Goal: Task Accomplishment & Management: Complete application form

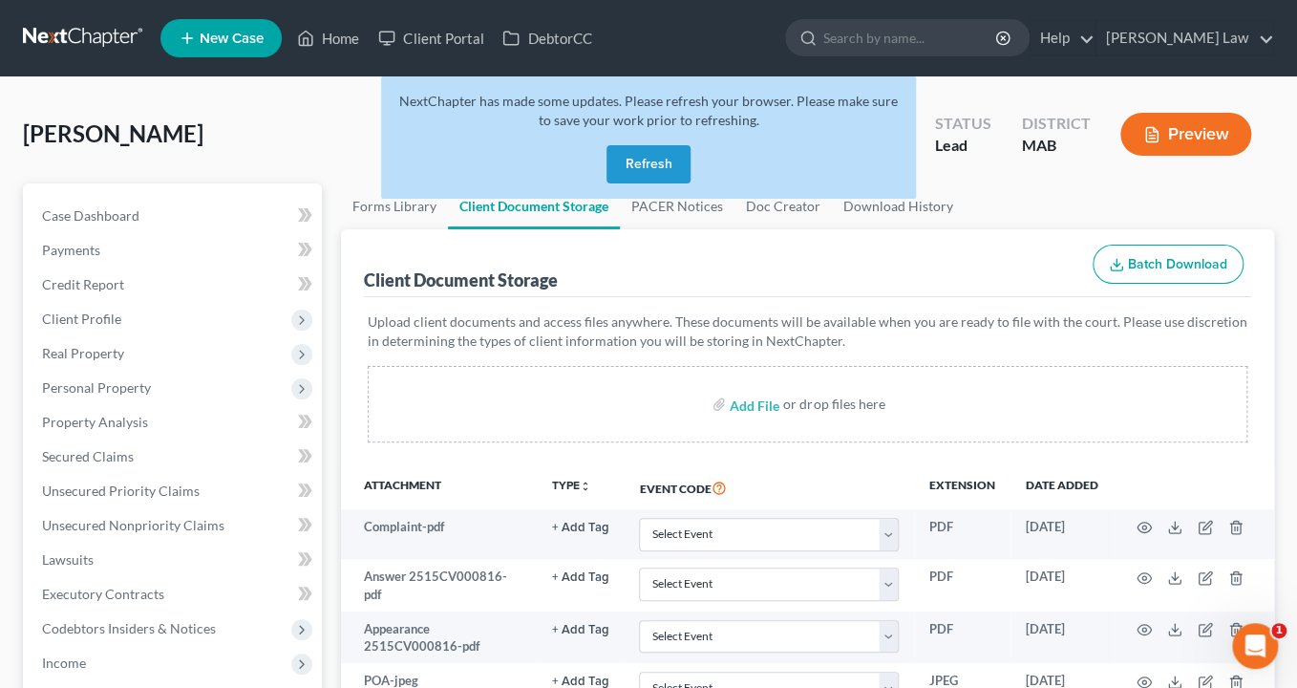
click at [629, 183] on button "Refresh" at bounding box center [649, 164] width 84 height 38
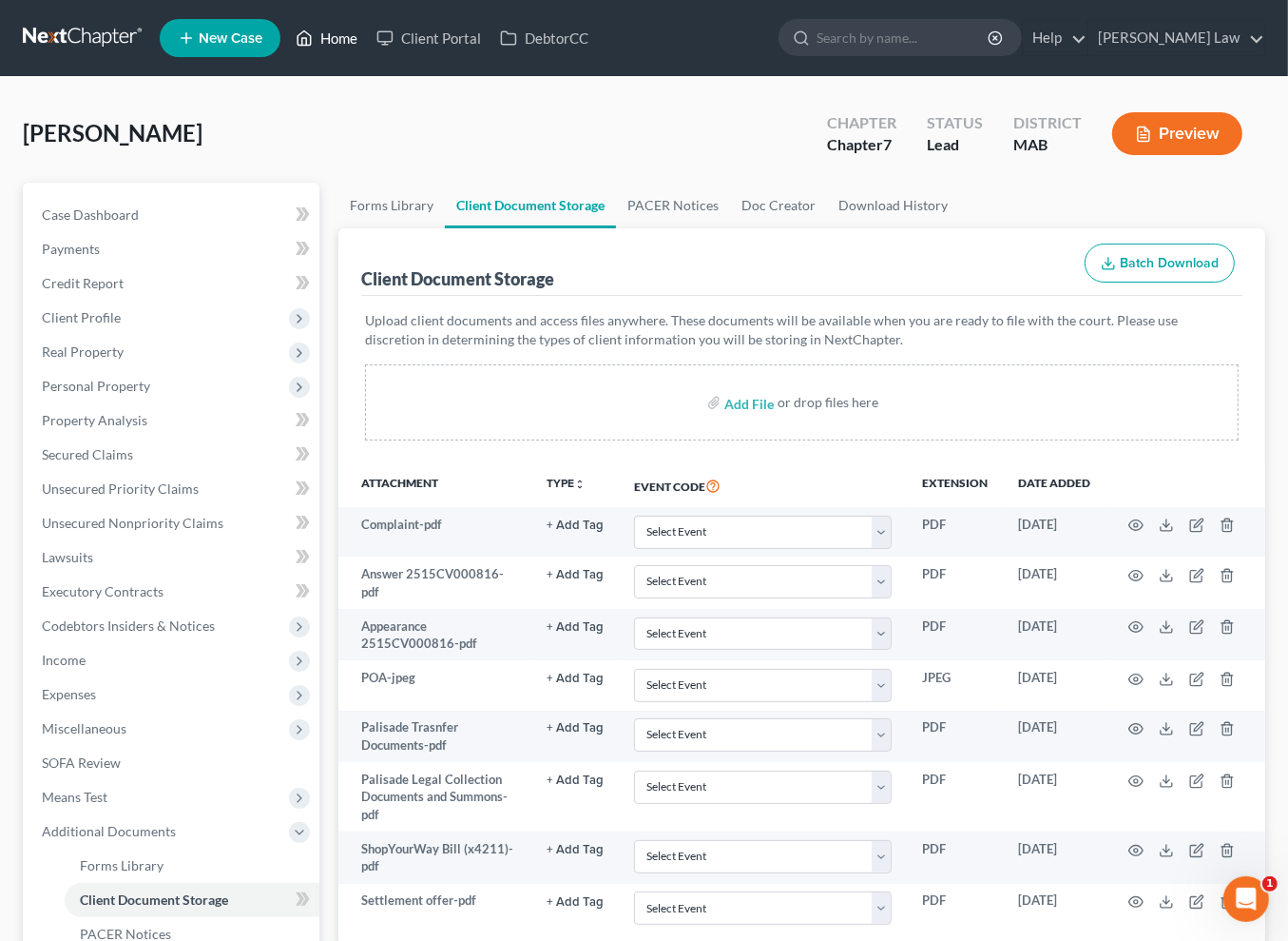
click at [367, 46] on link "Home" at bounding box center [326, 38] width 81 height 34
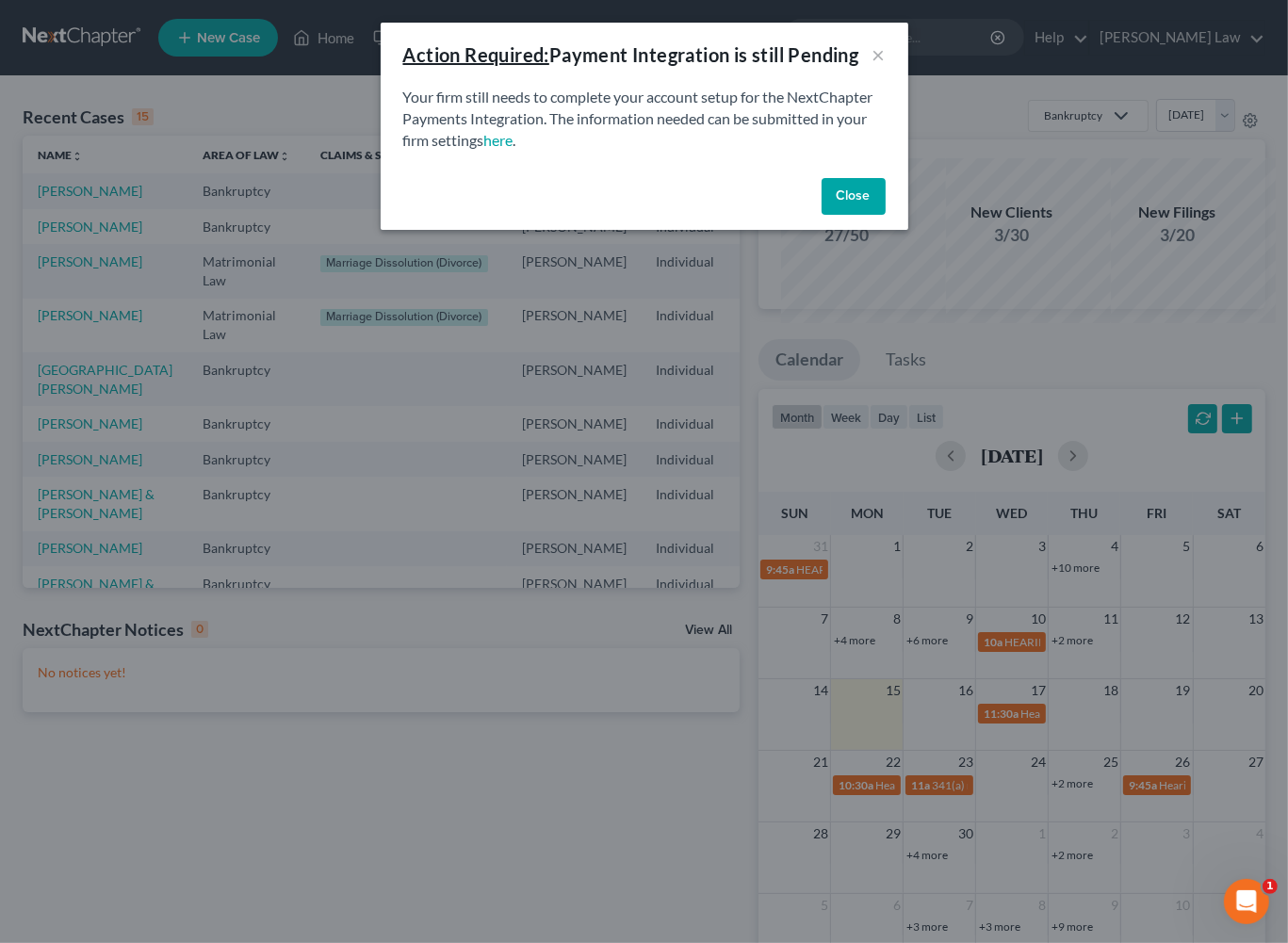
click at [886, 216] on button "Close" at bounding box center [853, 197] width 64 height 37
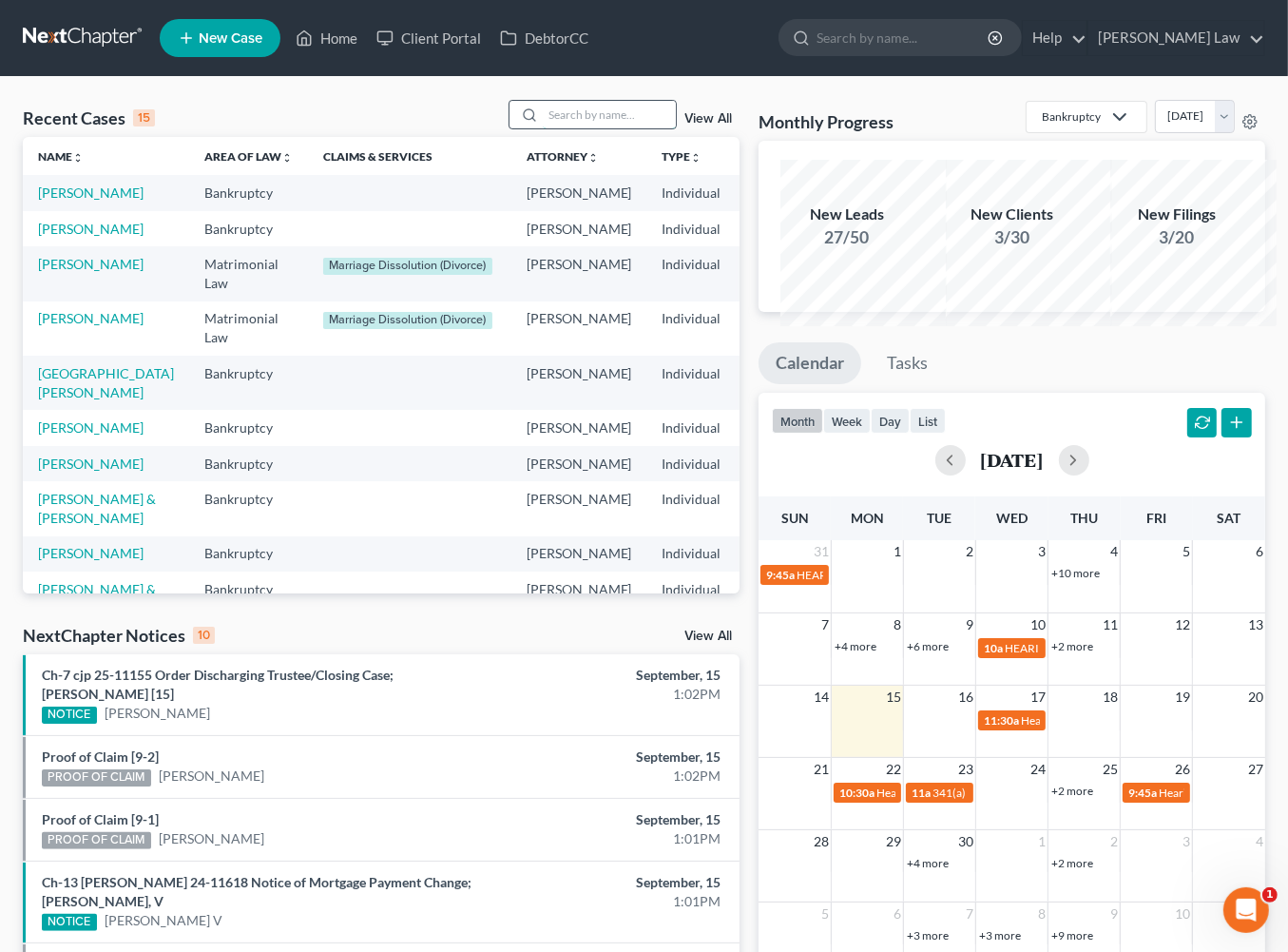
click at [542, 128] on input "search" at bounding box center [609, 115] width 133 height 28
type input "chris"
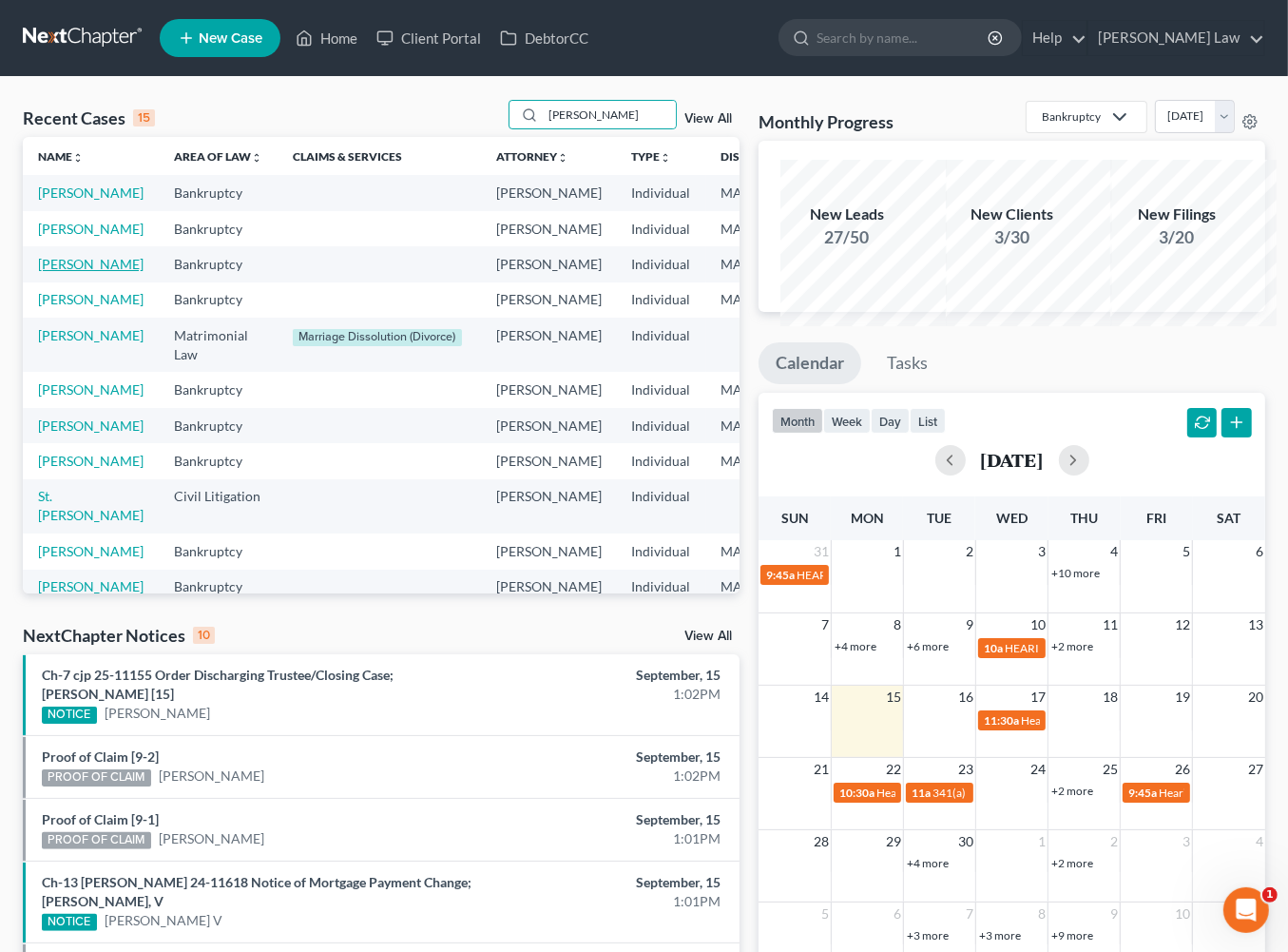
click at [75, 272] on link "[PERSON_NAME]" at bounding box center [91, 264] width 106 height 16
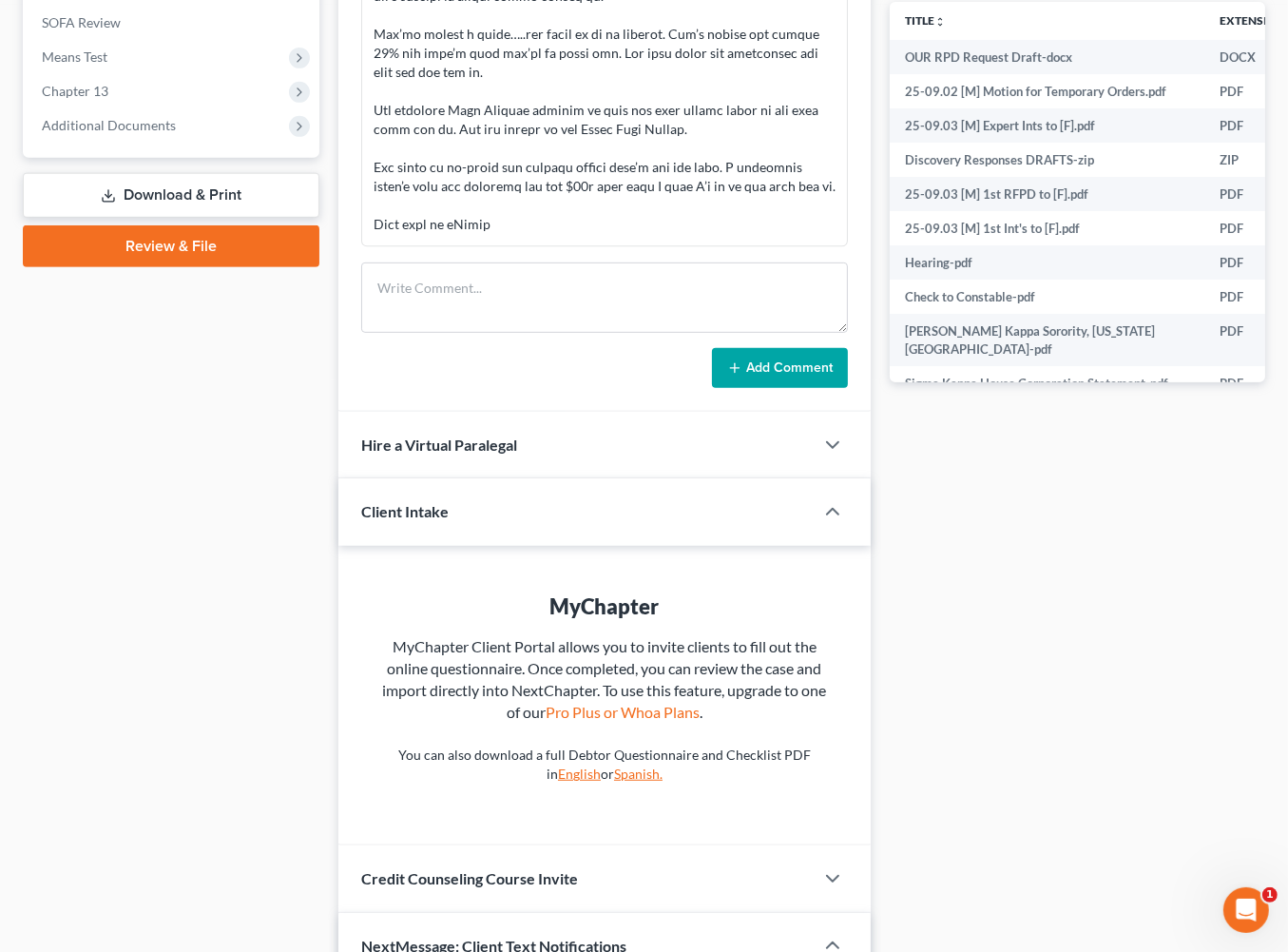
scroll to position [779, 0]
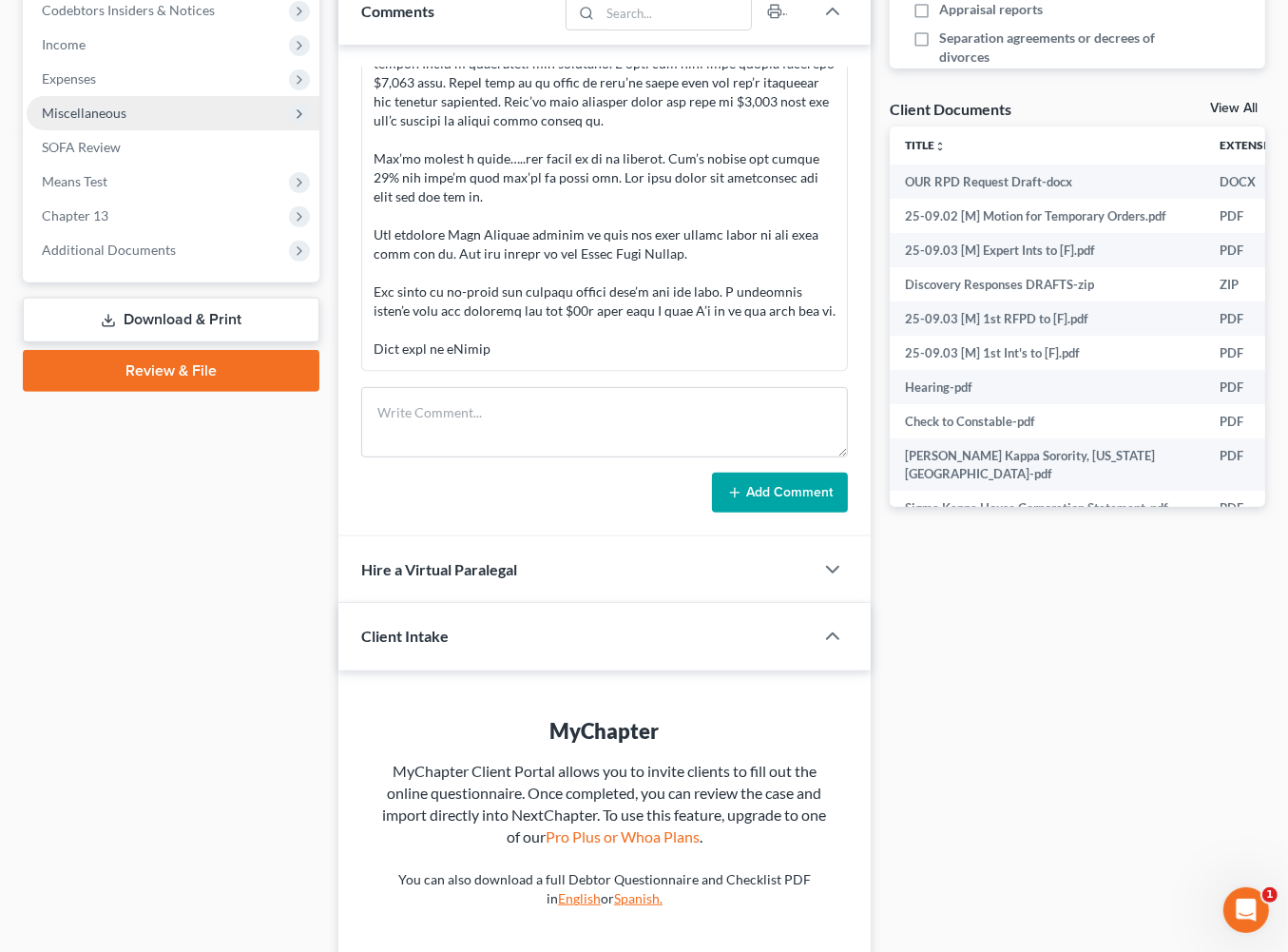
scroll to position [356, 0]
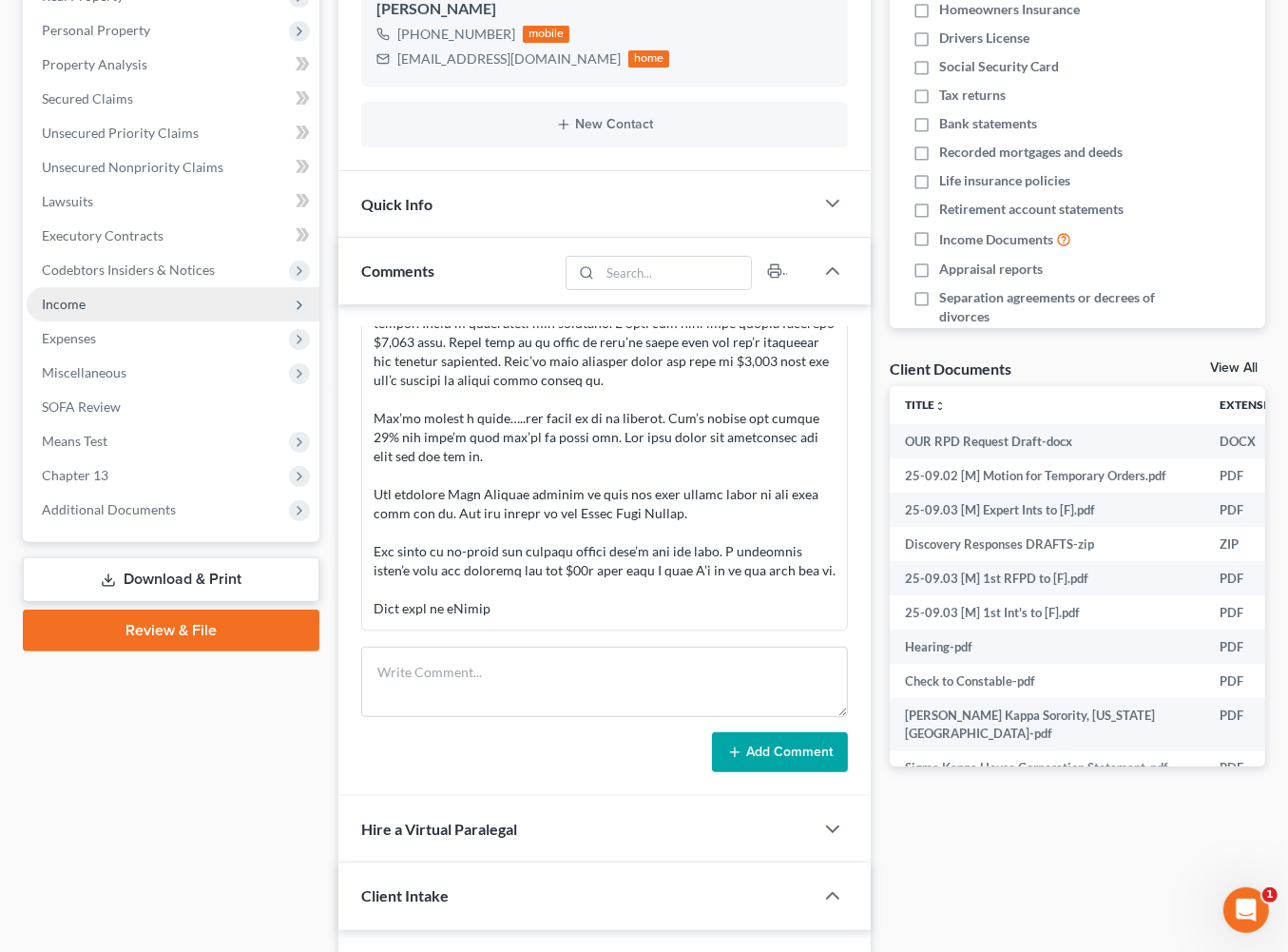
click at [85, 312] on span "Income" at bounding box center [64, 304] width 44 height 16
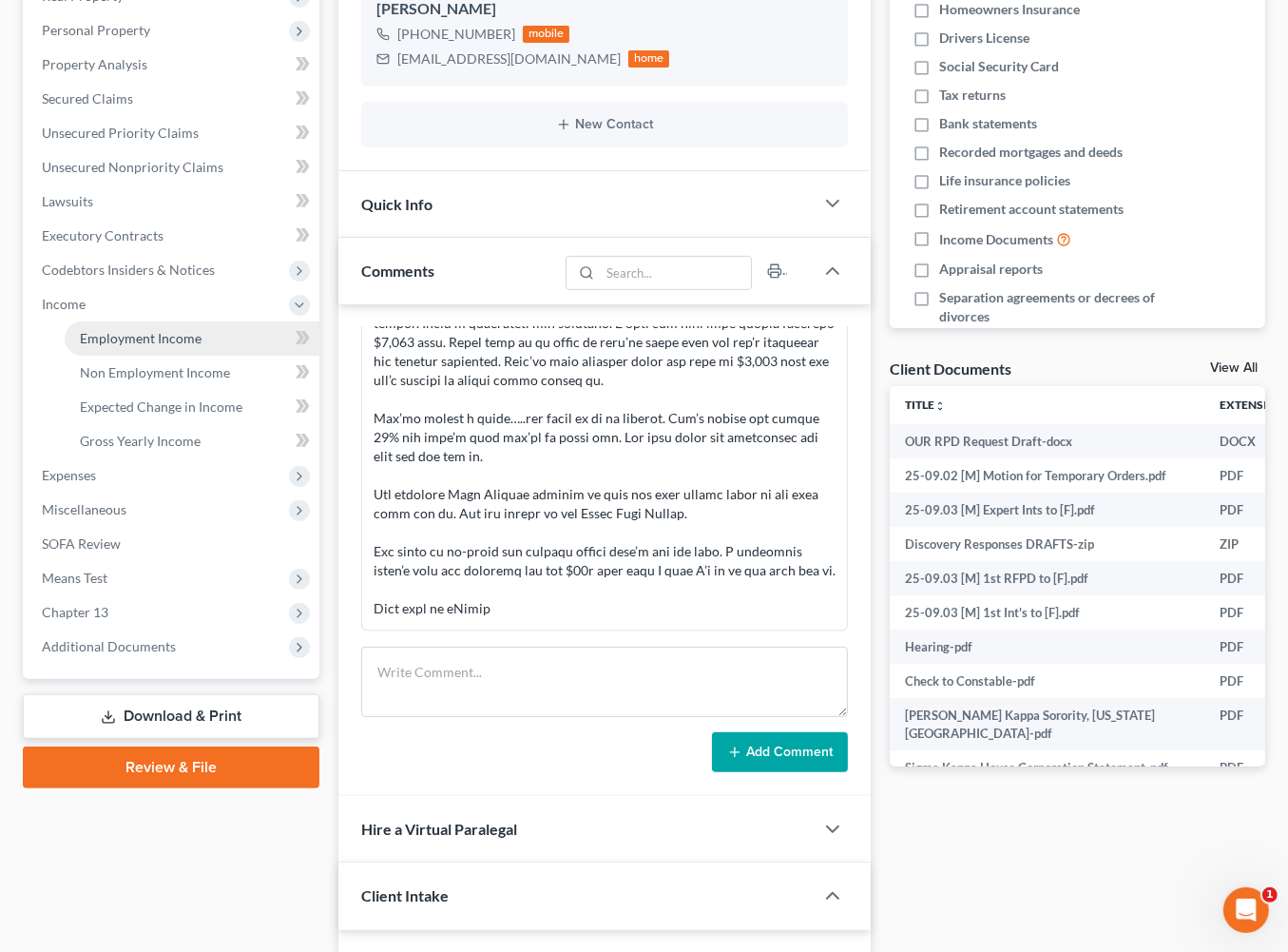
click at [202, 347] on span "Employment Income" at bounding box center [140, 338] width 121 height 16
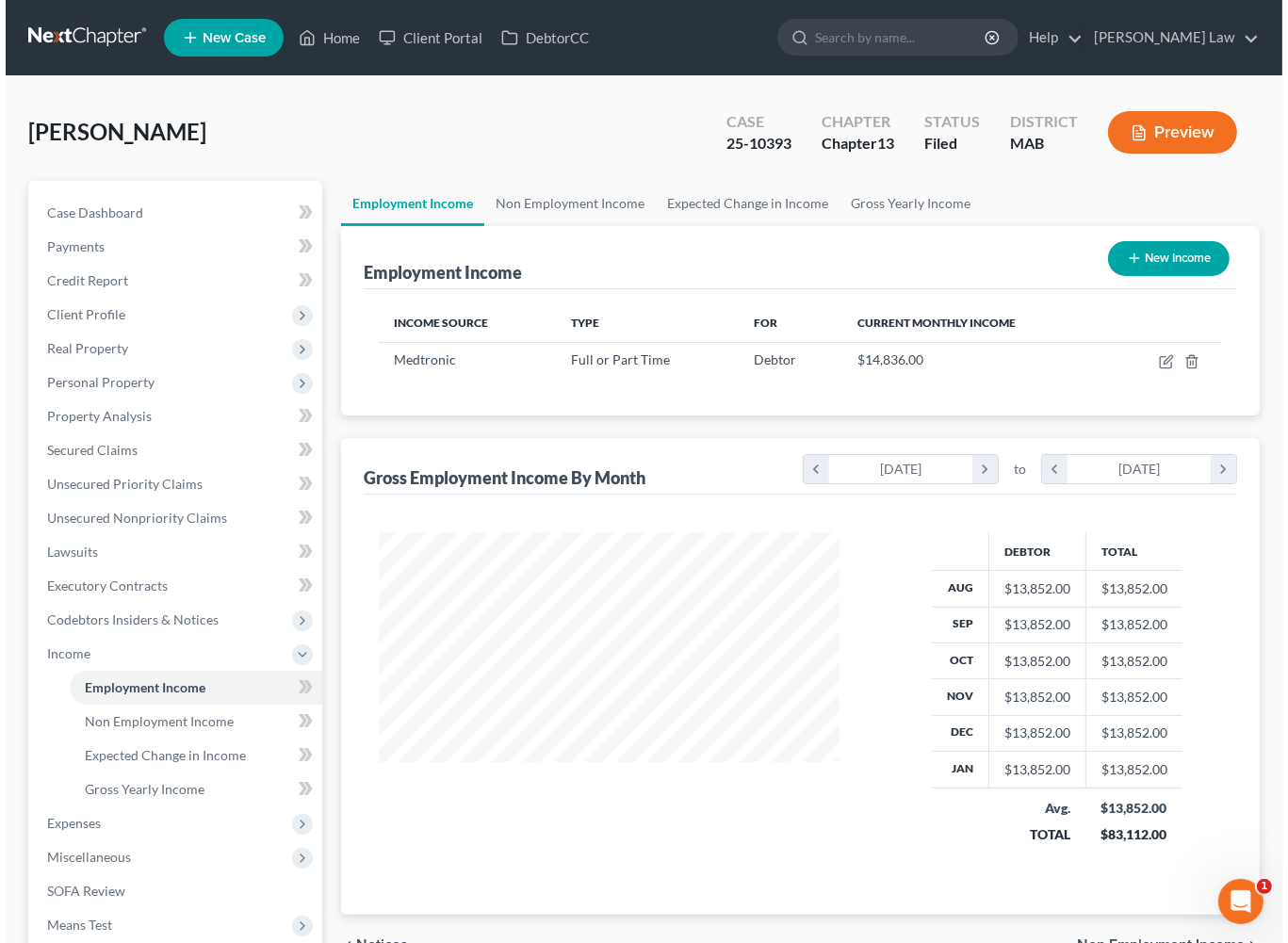
scroll to position [418, 497]
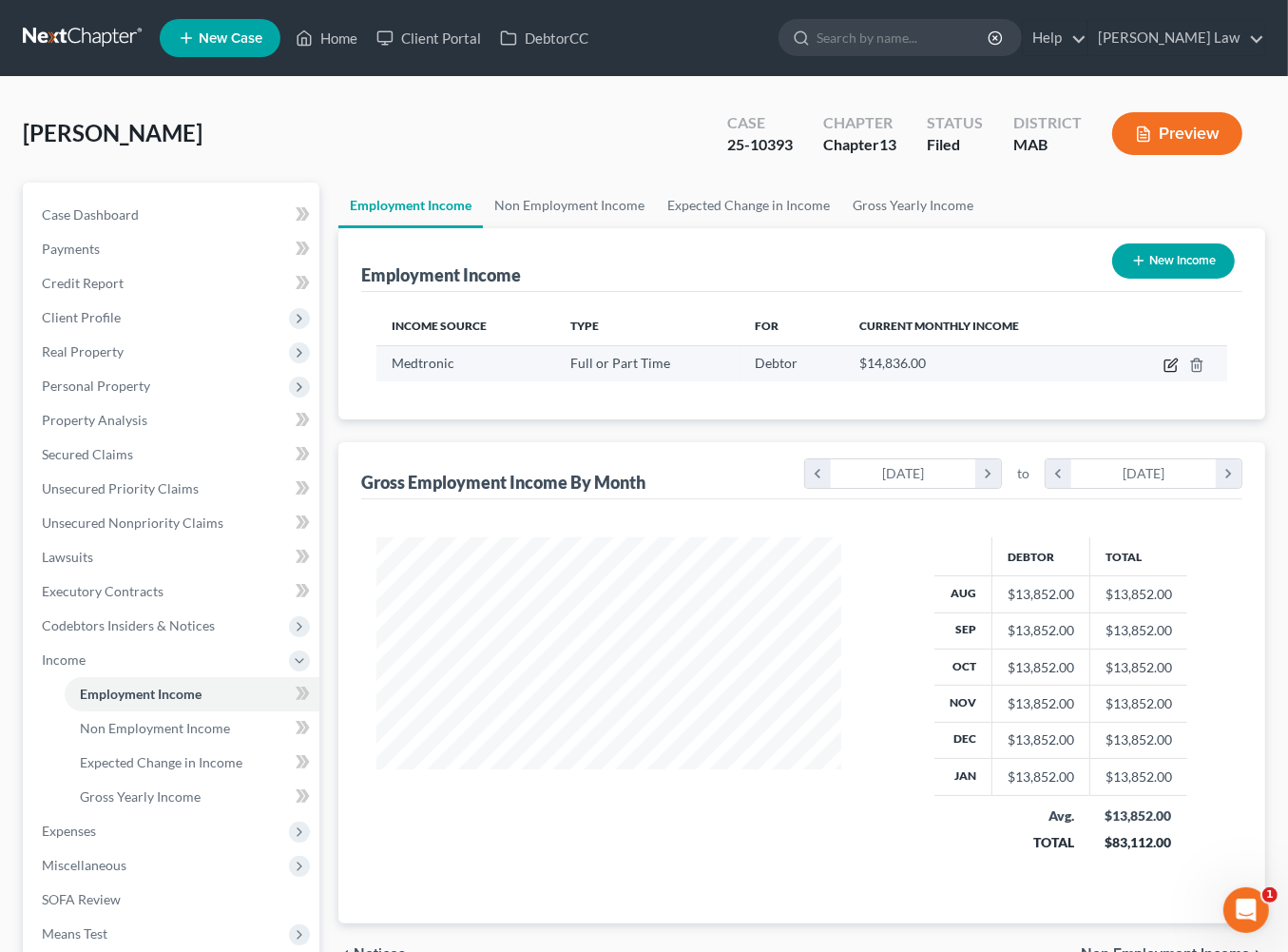
click at [1164, 372] on icon "button" at bounding box center [1171, 364] width 15 height 15
select select "0"
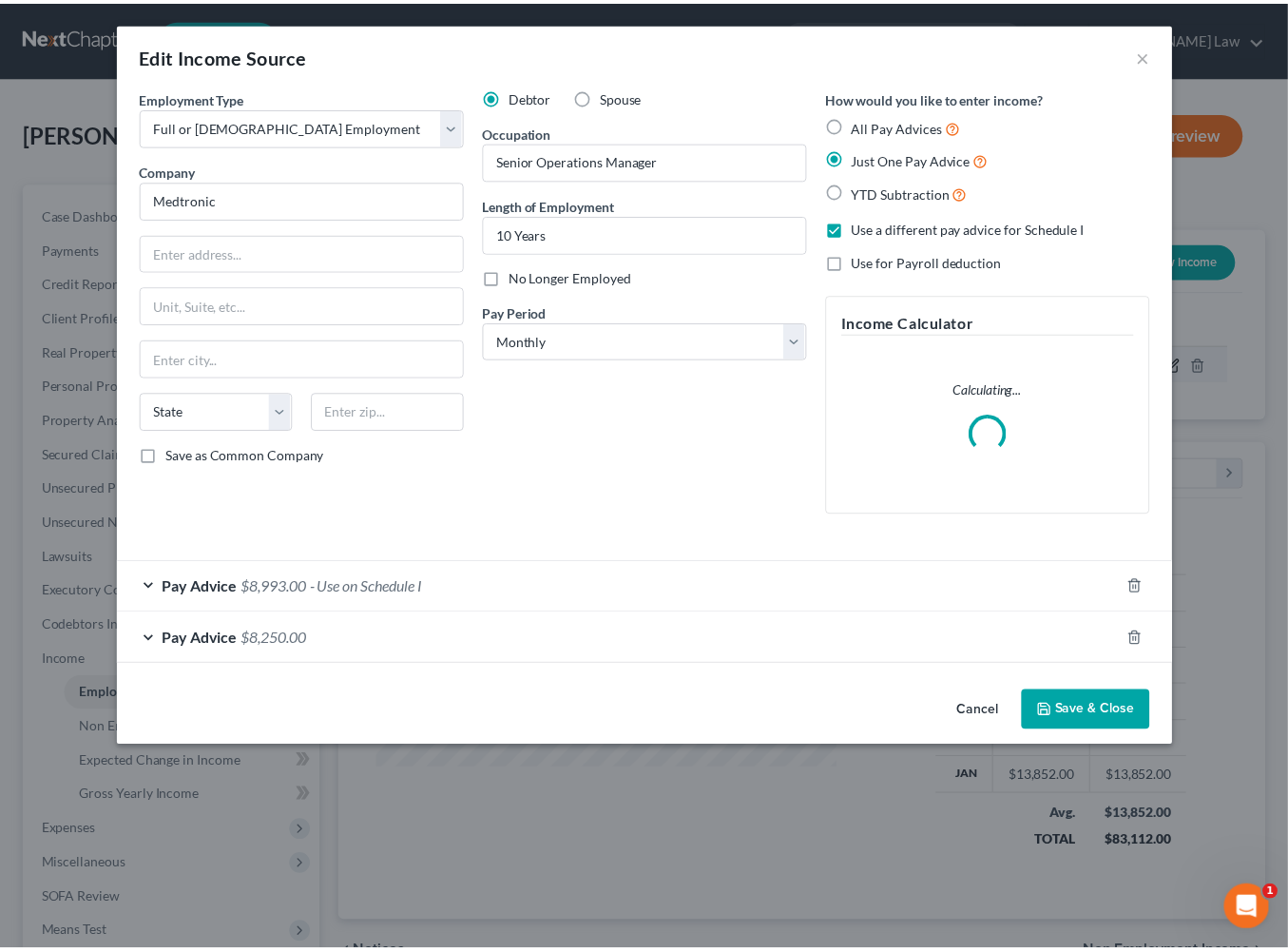
scroll to position [422, 508]
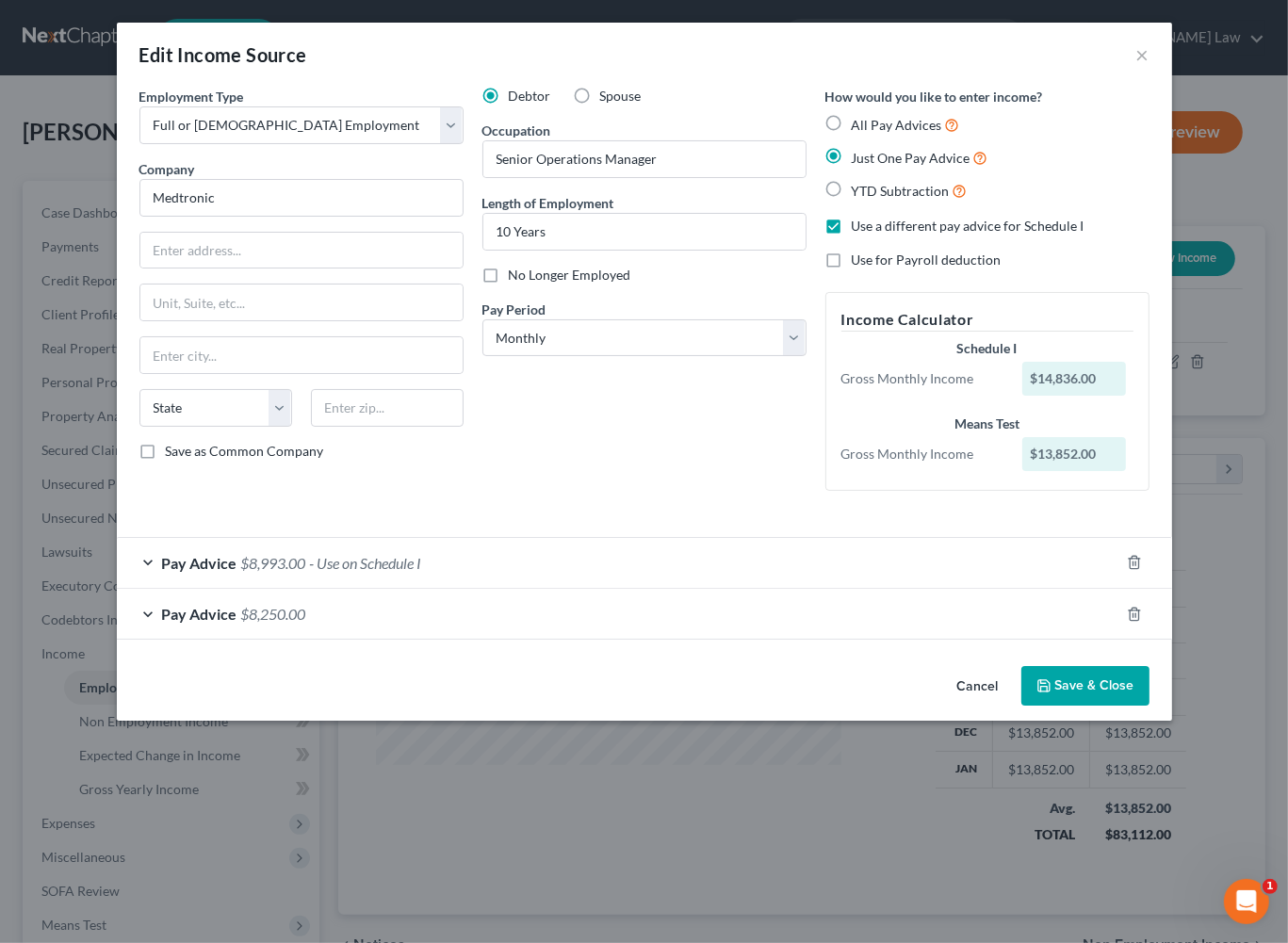
click at [1141, 689] on button "Save & Close" at bounding box center [1085, 686] width 128 height 39
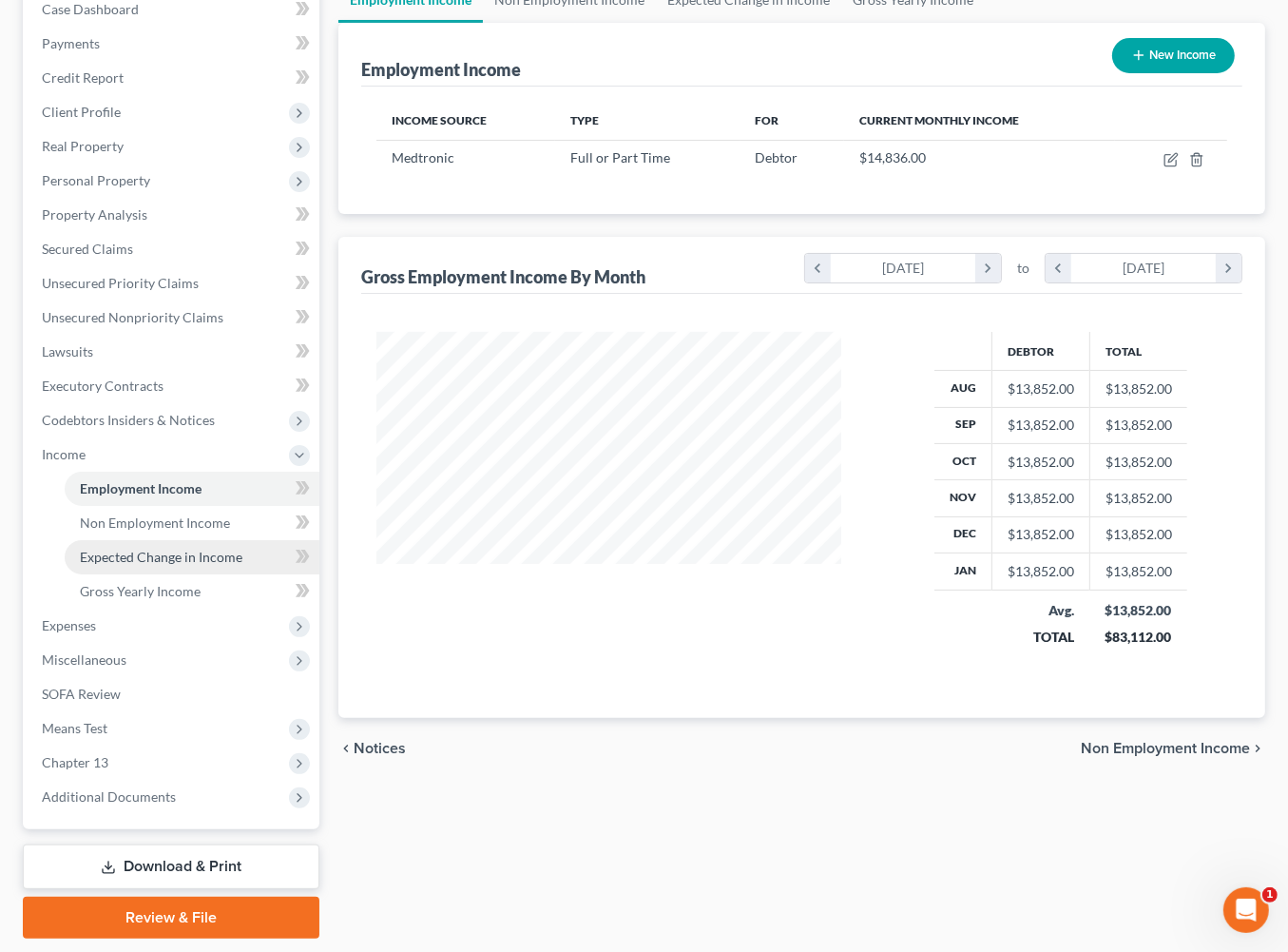
scroll to position [455, 0]
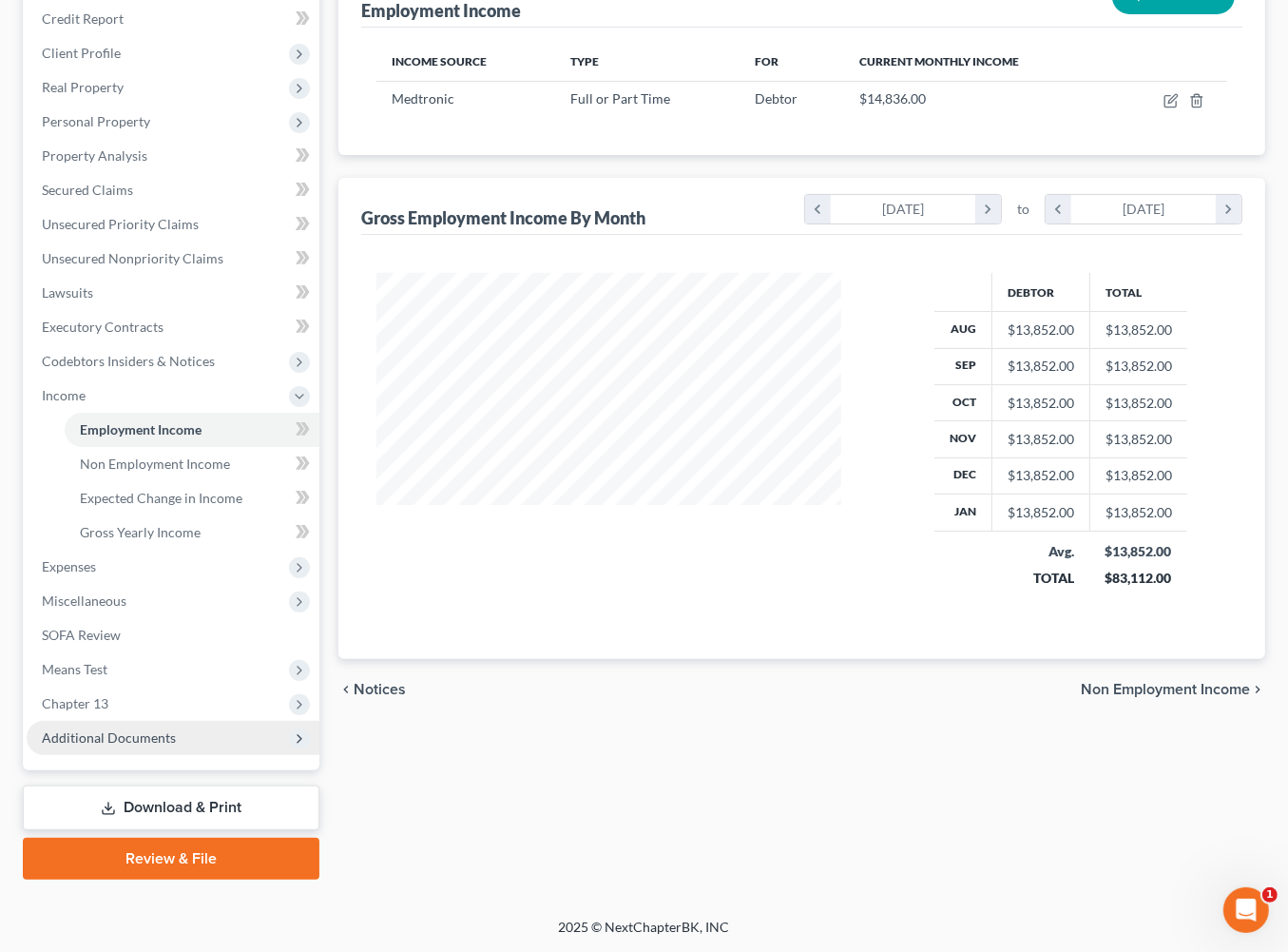
click at [175, 695] on span "Additional Documents" at bounding box center [108, 738] width 134 height 16
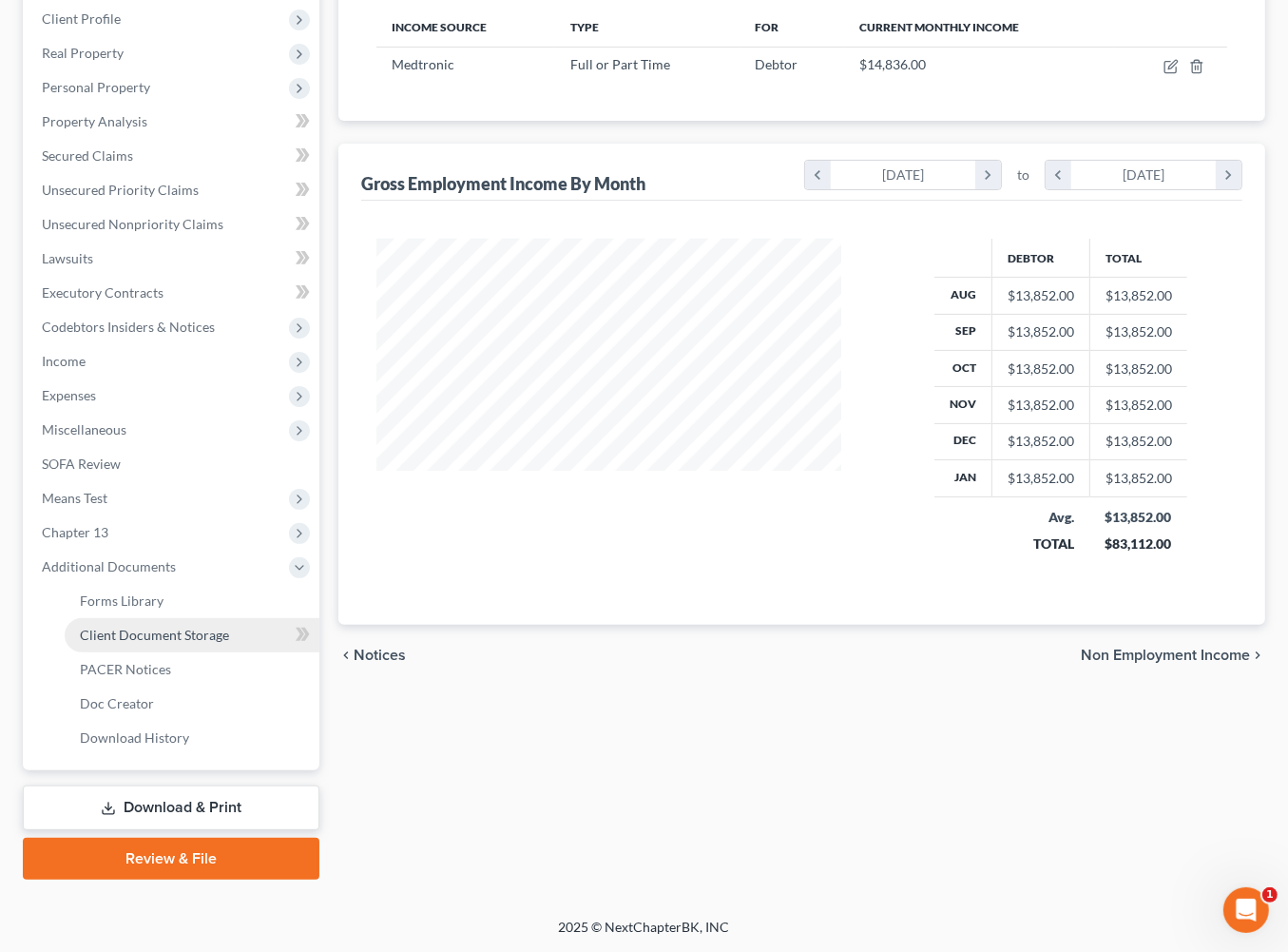
click at [229, 643] on span "Client Document Storage" at bounding box center [154, 634] width 149 height 16
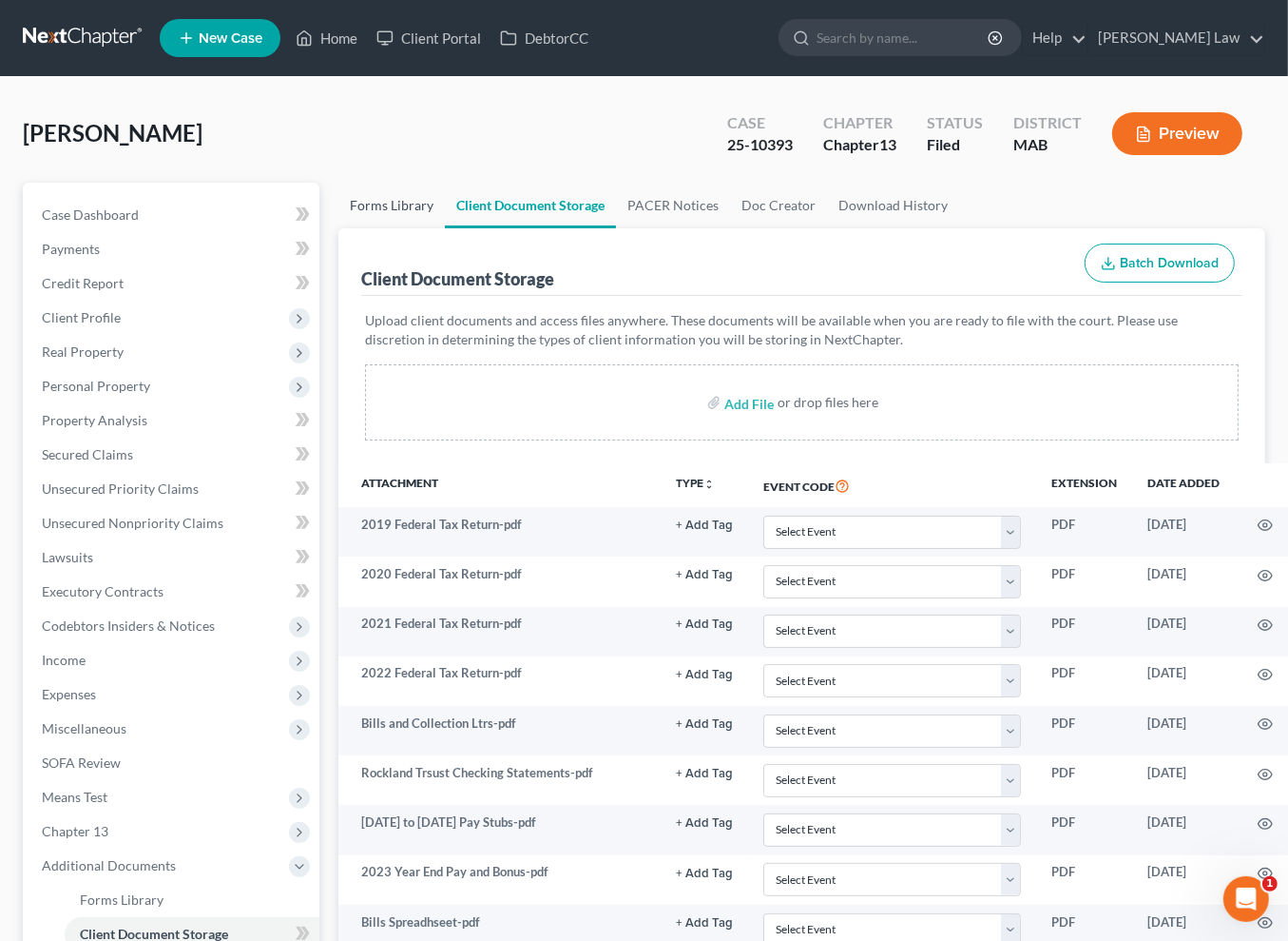
click at [390, 228] on link "Forms Library" at bounding box center [391, 205] width 107 height 46
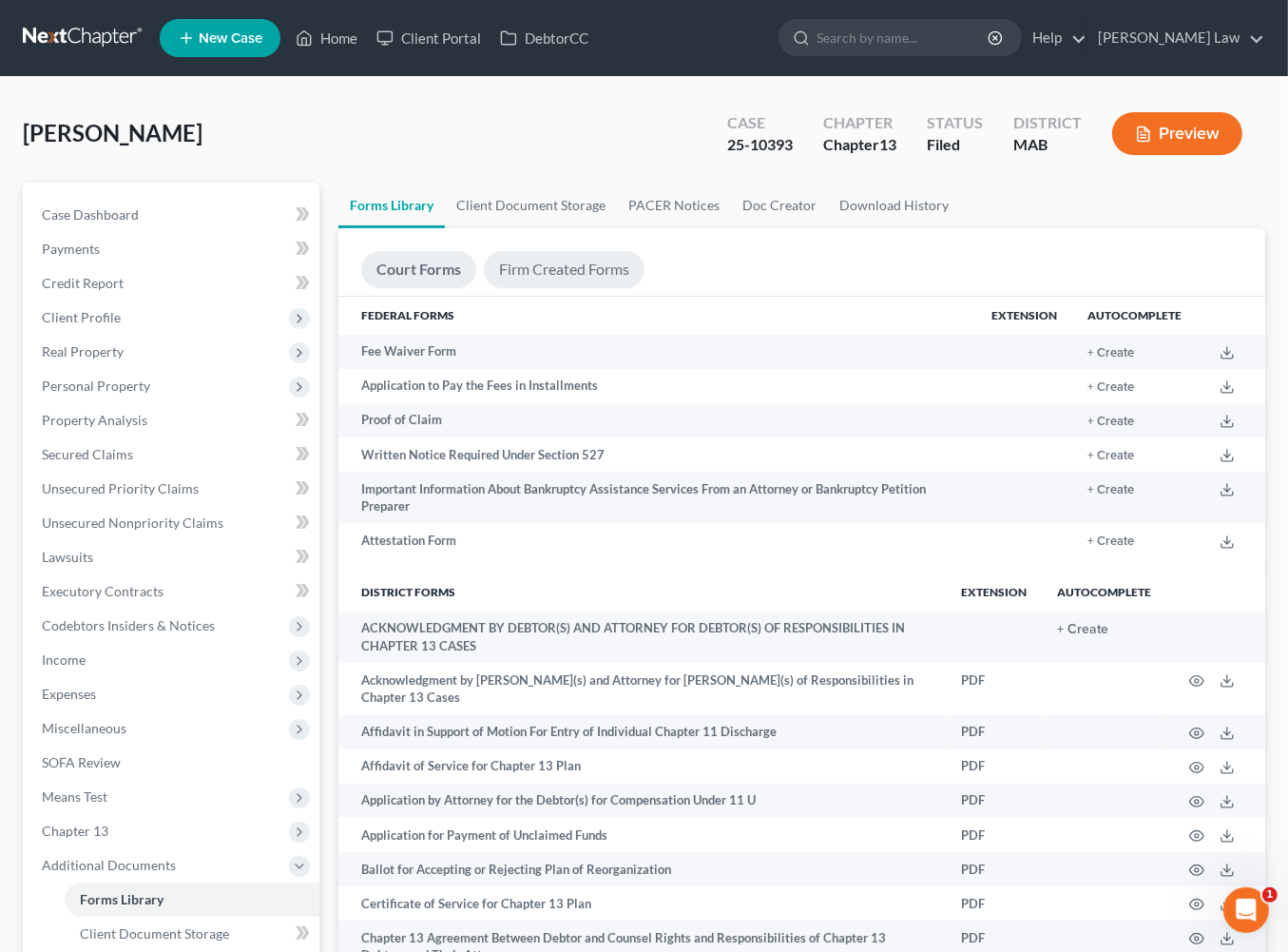
click at [565, 288] on link "Firm Created Forms" at bounding box center [563, 269] width 160 height 37
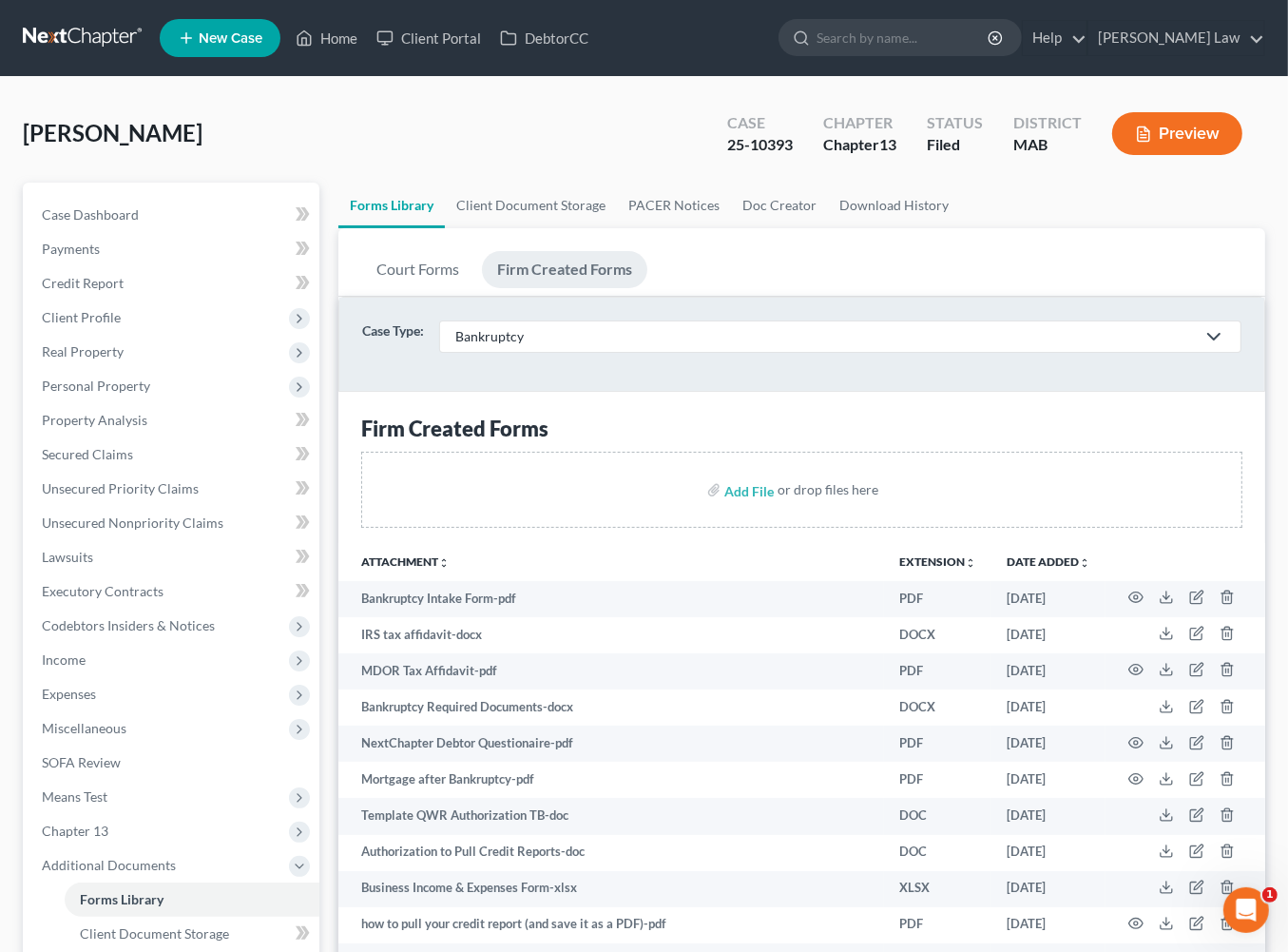
click at [1208, 340] on polyline at bounding box center [1213, 337] width 11 height 6
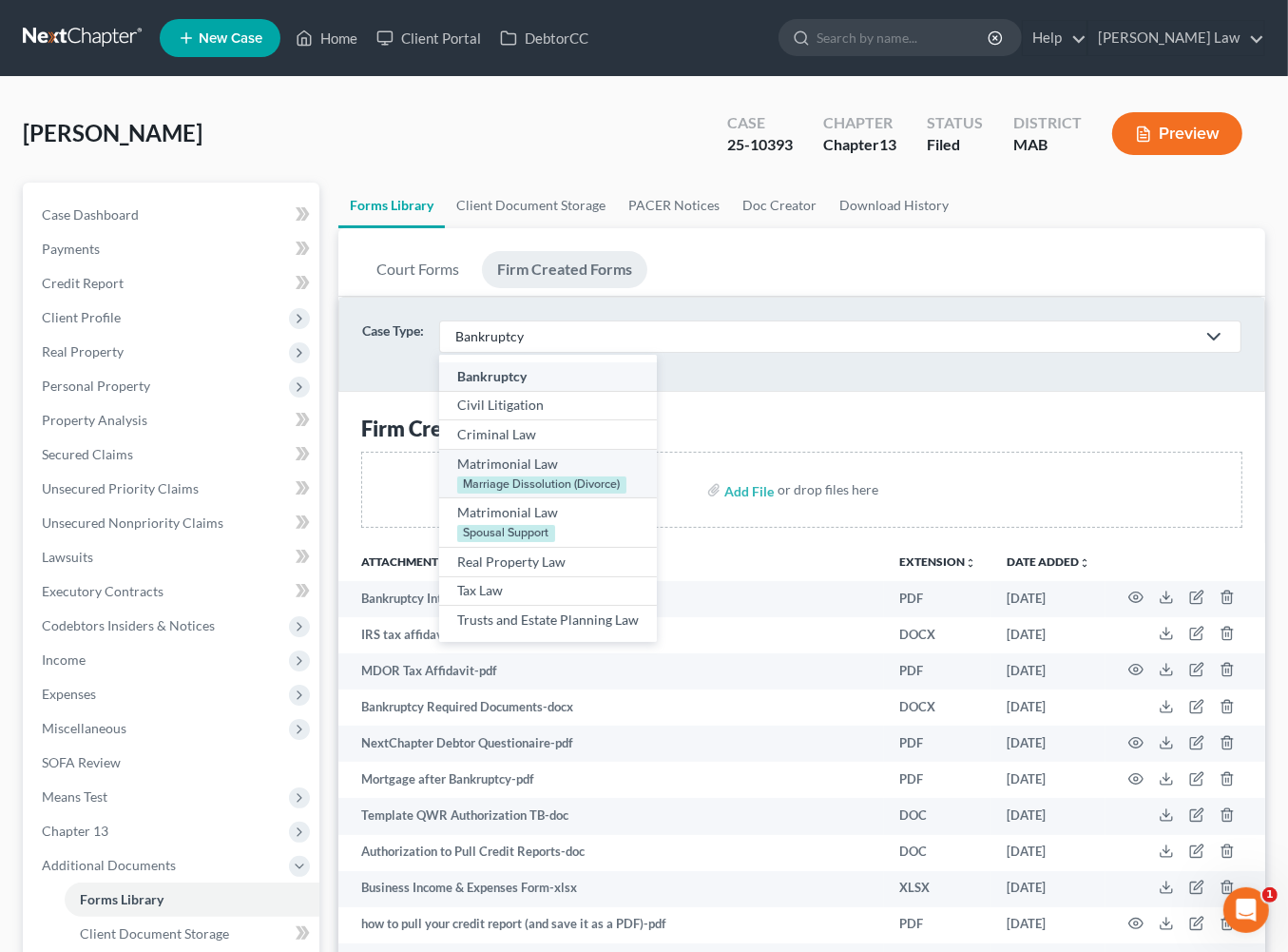
click at [542, 493] on div "Marriage Dissolution (Divorce)" at bounding box center [541, 484] width 169 height 17
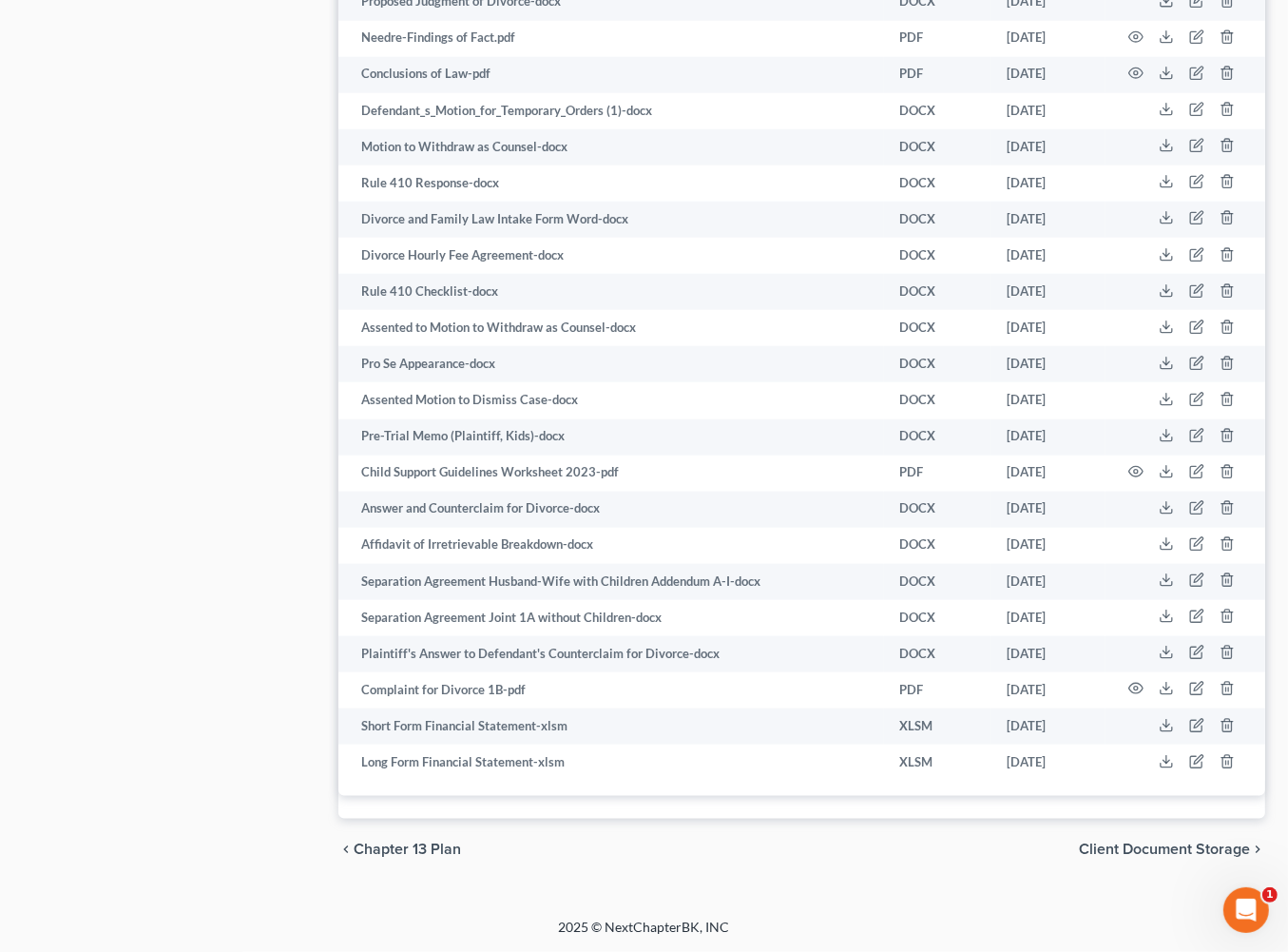
scroll to position [2465, 0]
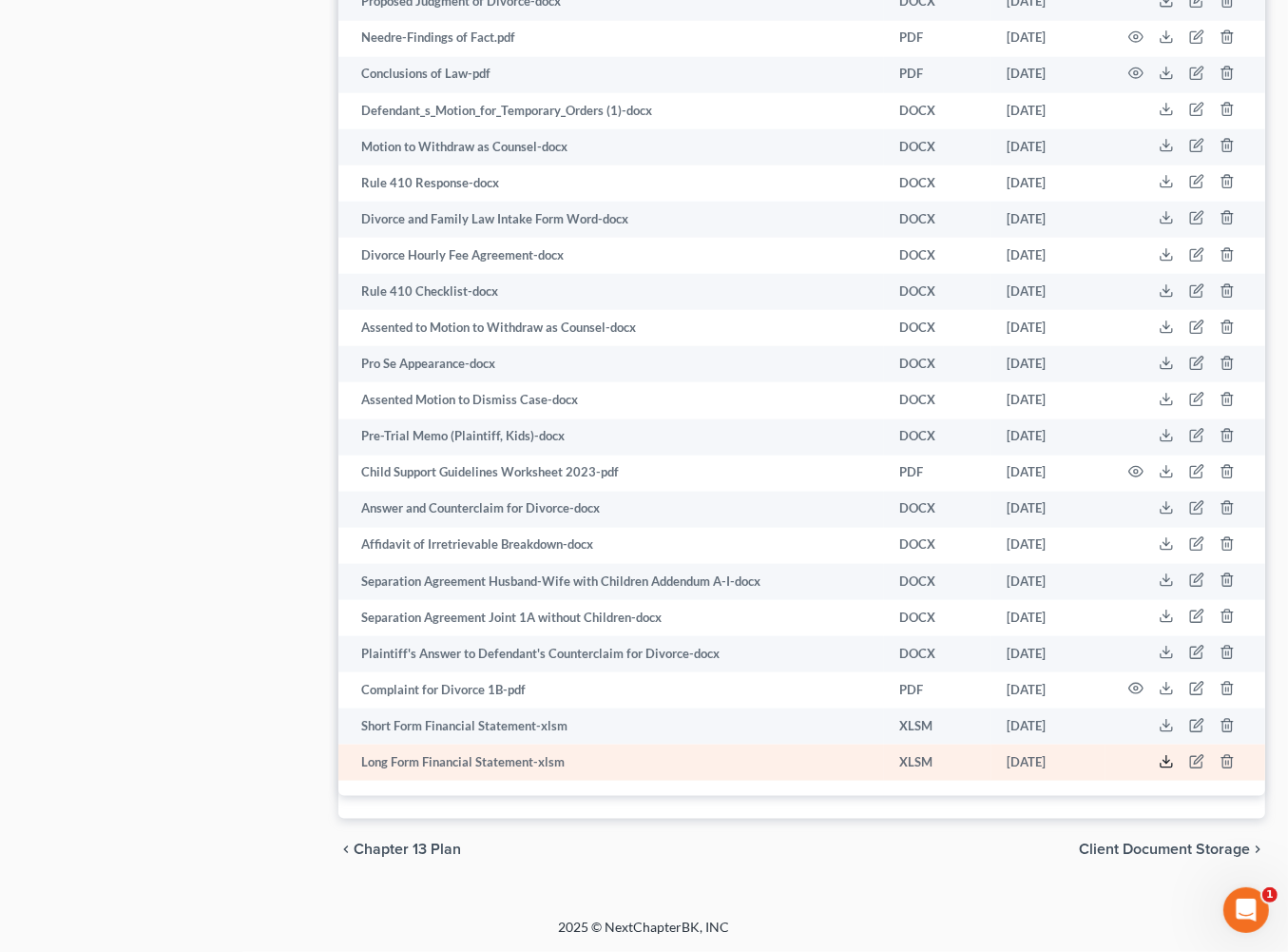
click at [1159, 695] on icon at bounding box center [1166, 761] width 15 height 15
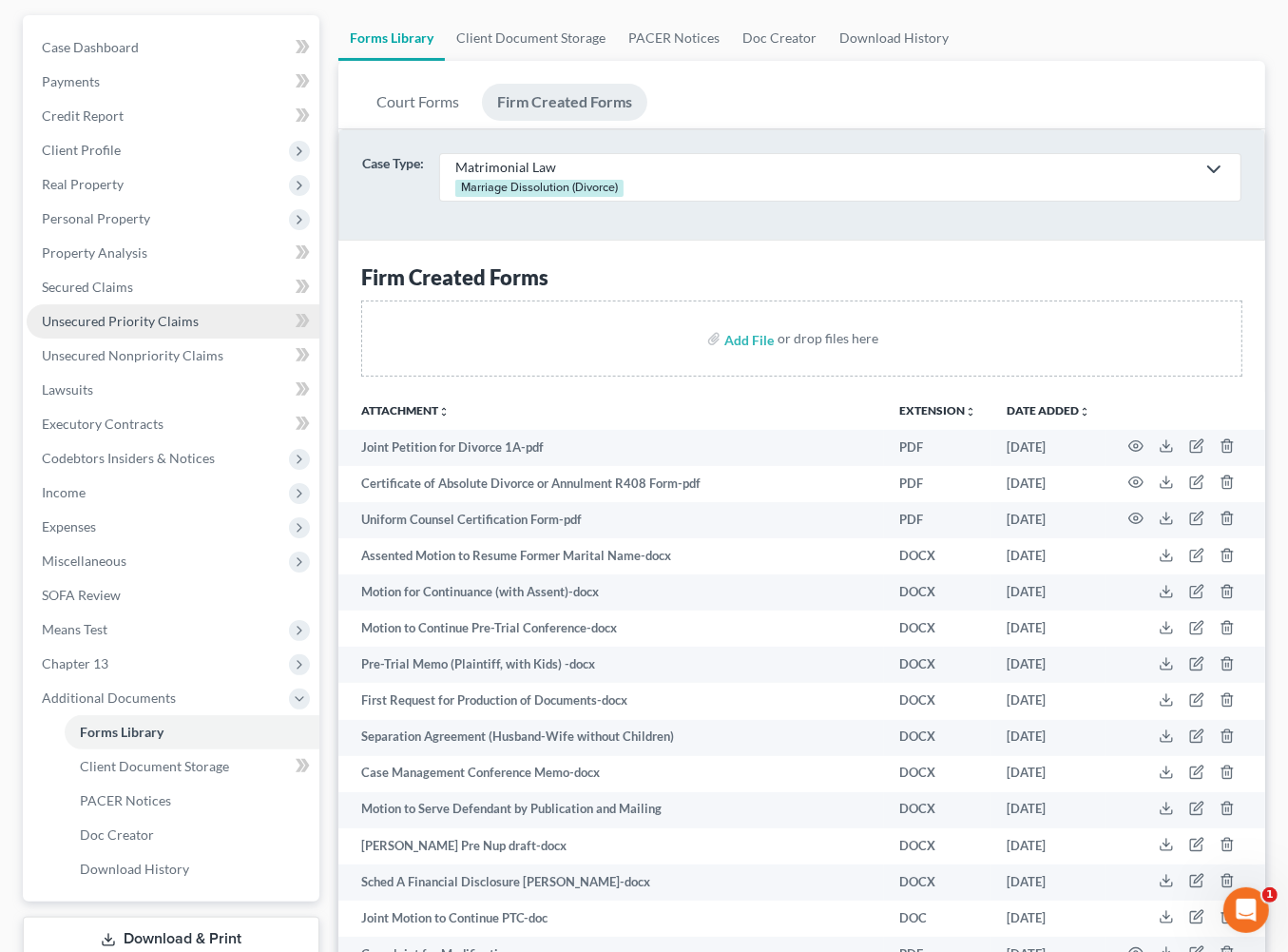
scroll to position [523, 0]
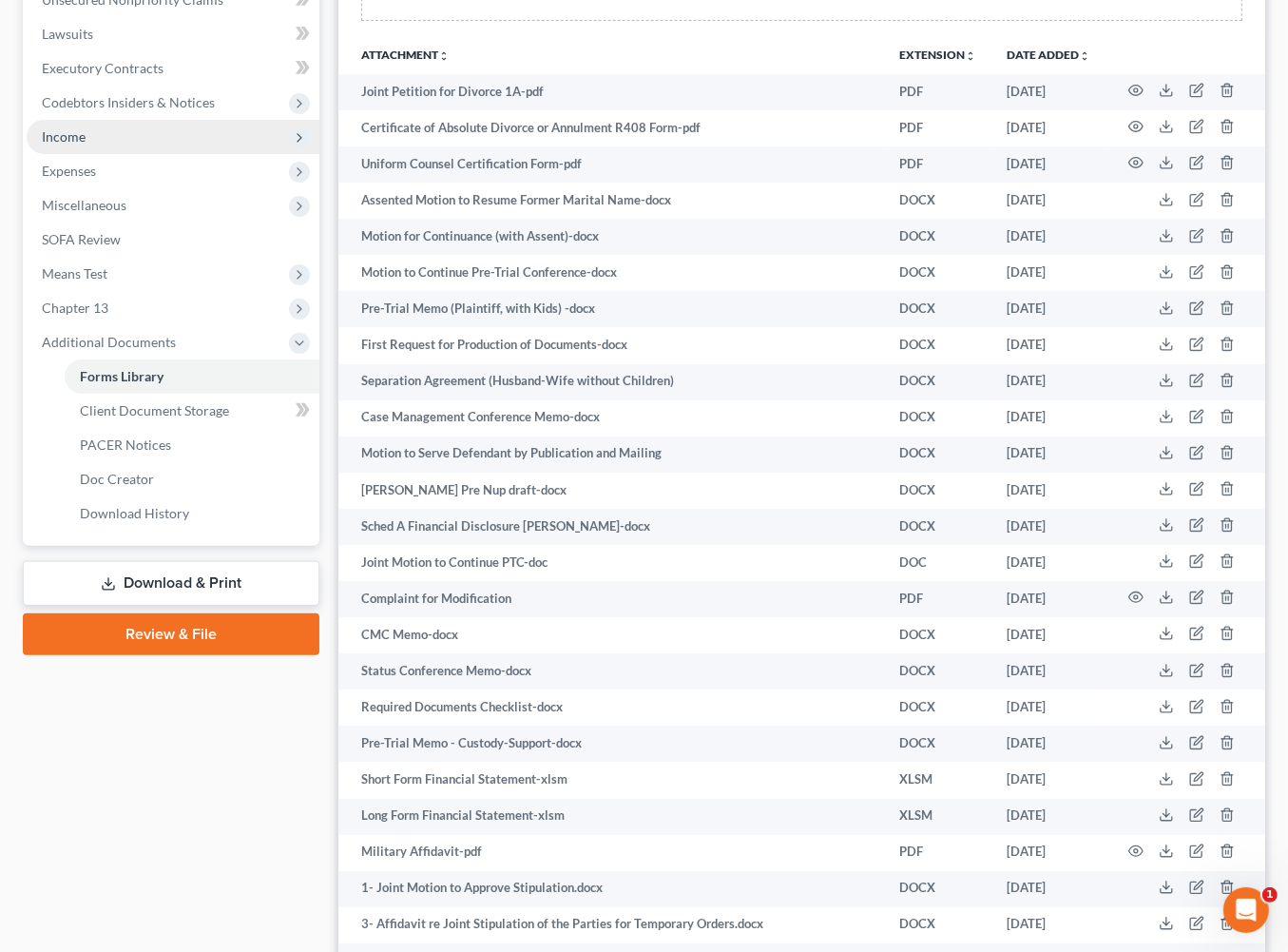
click at [86, 144] on span "Income" at bounding box center [64, 136] width 44 height 16
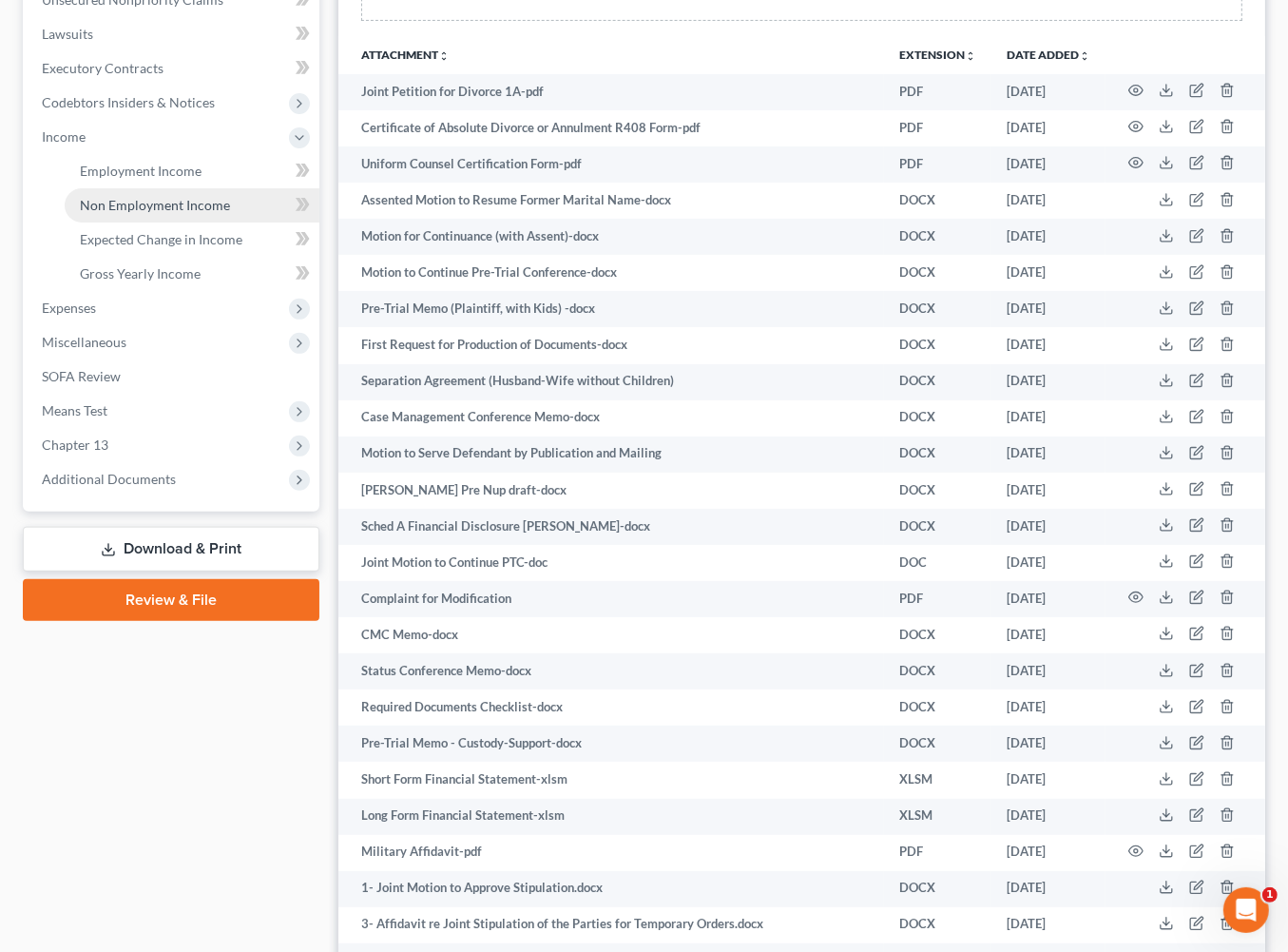
click at [175, 213] on span "Non Employment Income" at bounding box center [154, 205] width 150 height 16
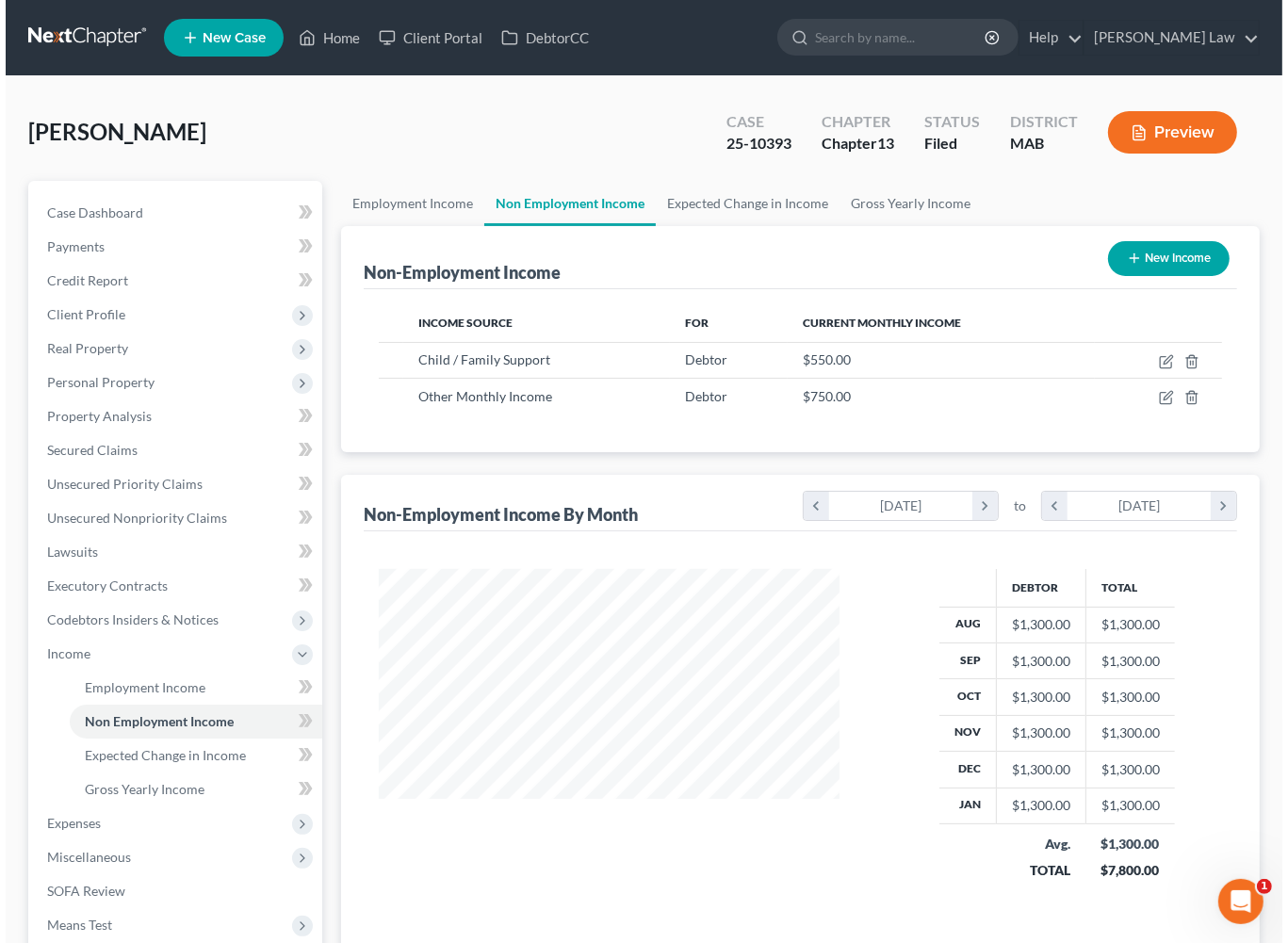
scroll to position [418, 497]
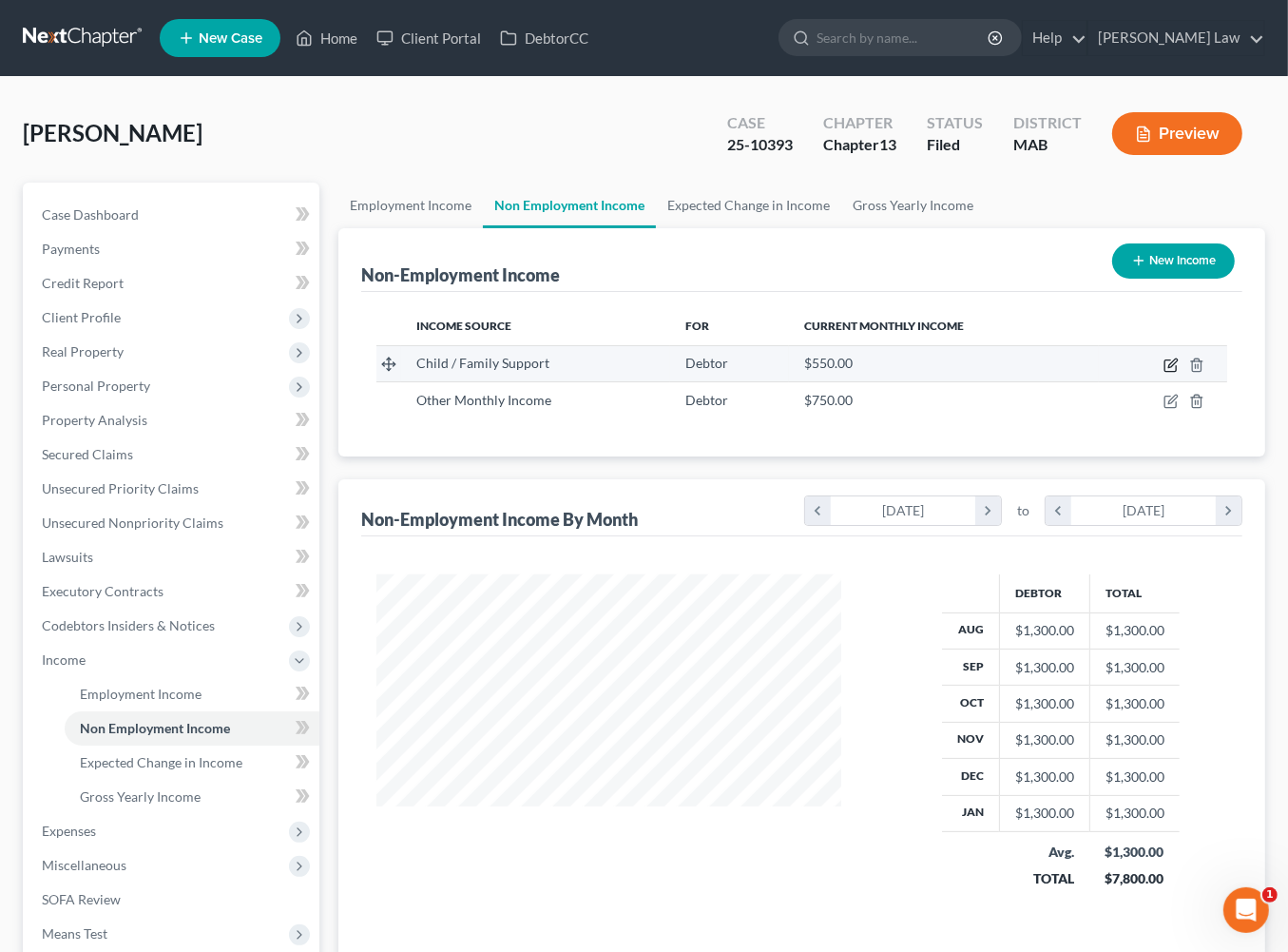
click at [1164, 372] on icon "button" at bounding box center [1171, 364] width 15 height 15
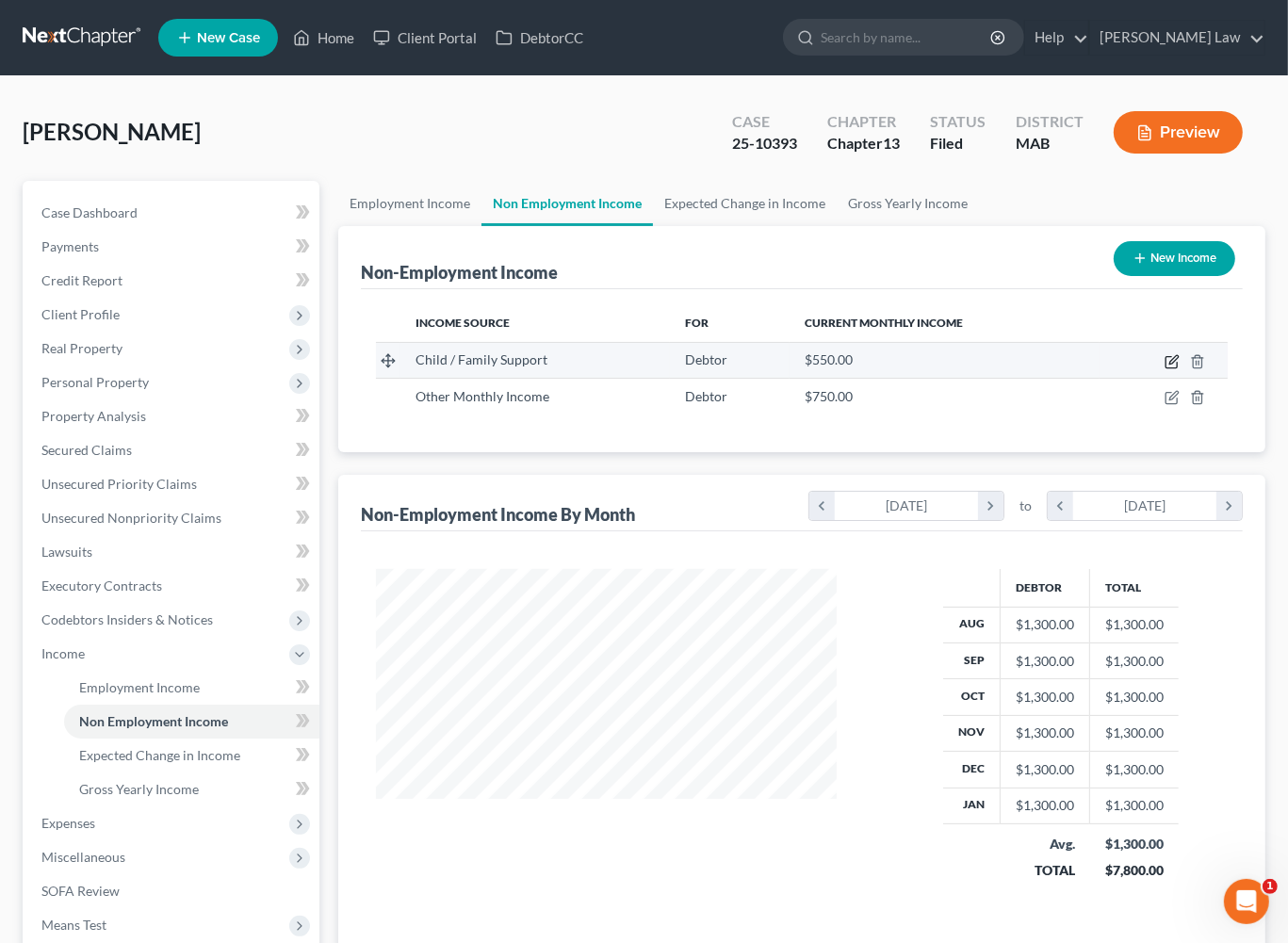
select select "7"
select select "0"
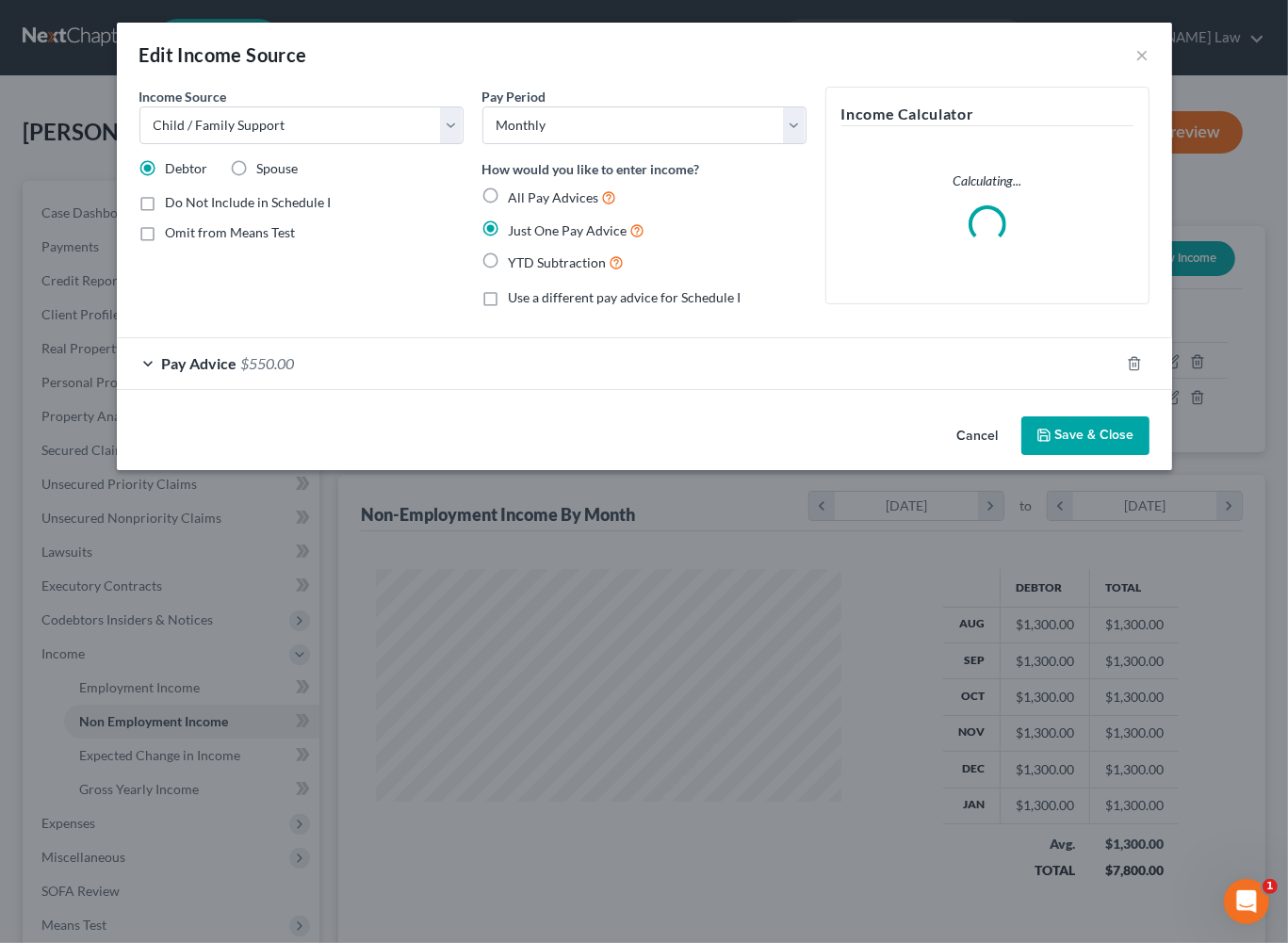
click at [986, 389] on div "Pay Advice $550.00" at bounding box center [617, 363] width 1002 height 50
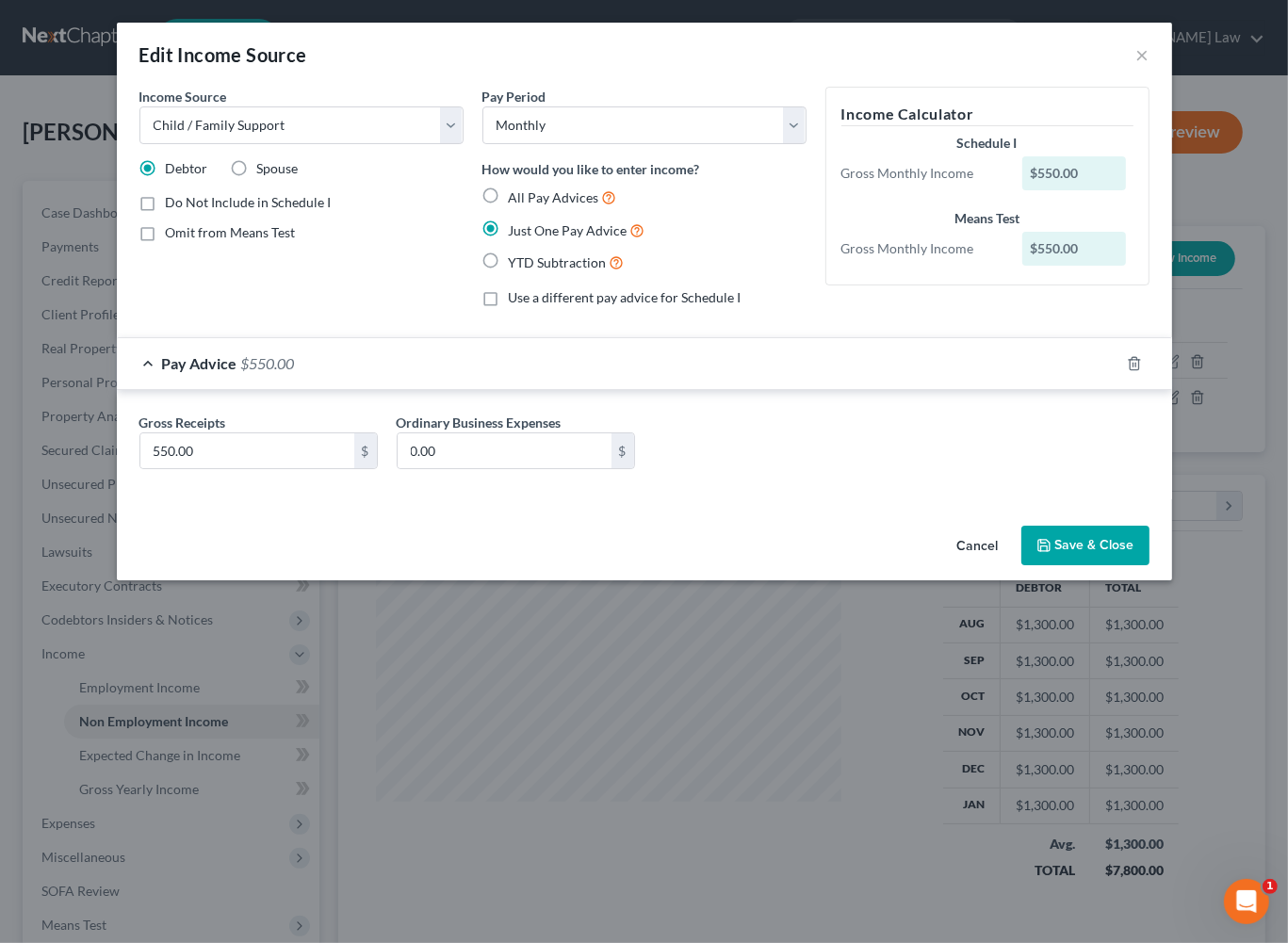
click at [1149, 565] on button "Save & Close" at bounding box center [1085, 545] width 128 height 39
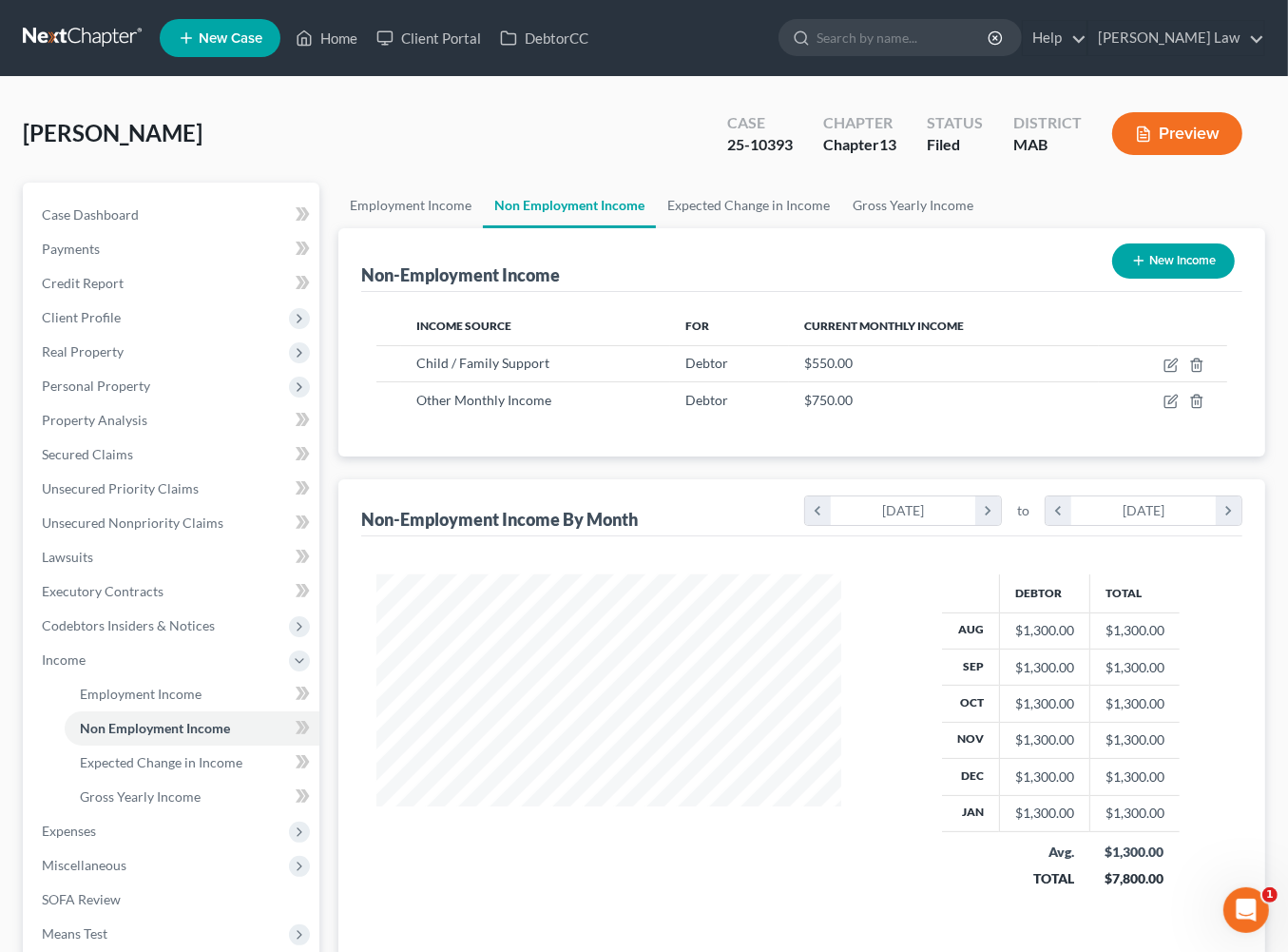
scroll to position [134, 0]
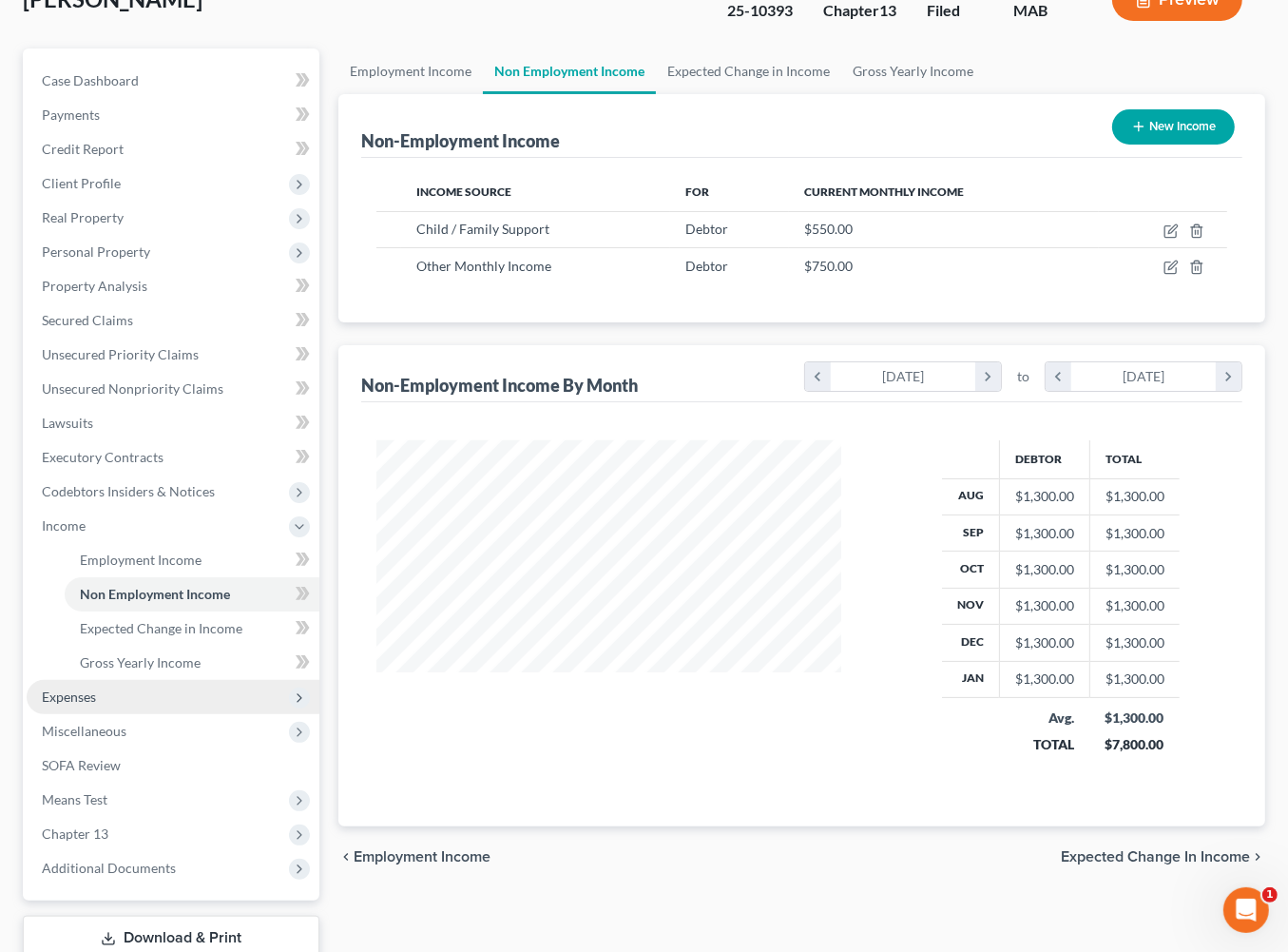
click at [120, 695] on span "Expenses" at bounding box center [173, 697] width 293 height 34
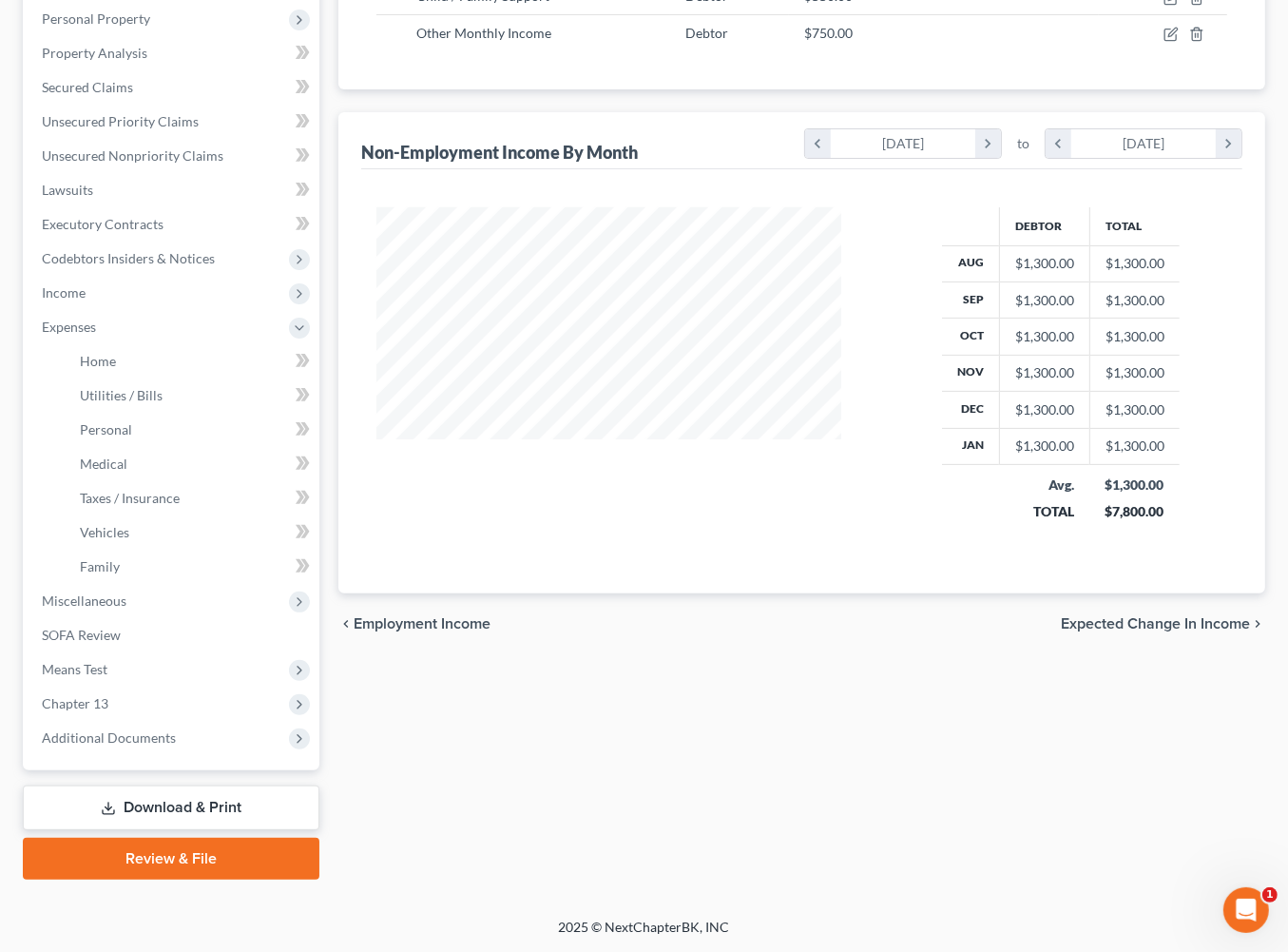
scroll to position [627, 0]
click at [140, 345] on link "Home" at bounding box center [192, 361] width 255 height 34
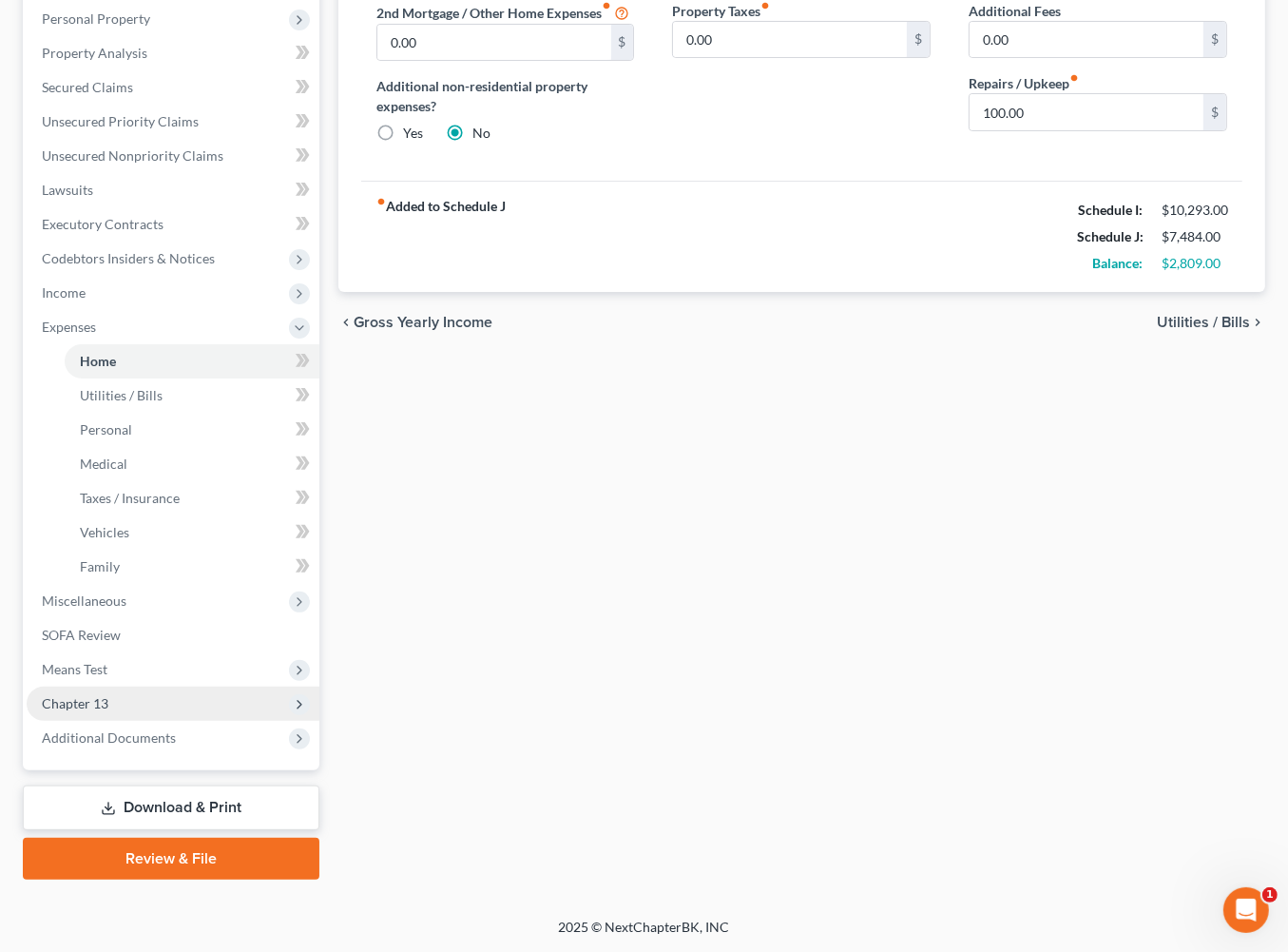
scroll to position [692, 0]
click at [176, 695] on span "Additional Documents" at bounding box center [108, 738] width 134 height 16
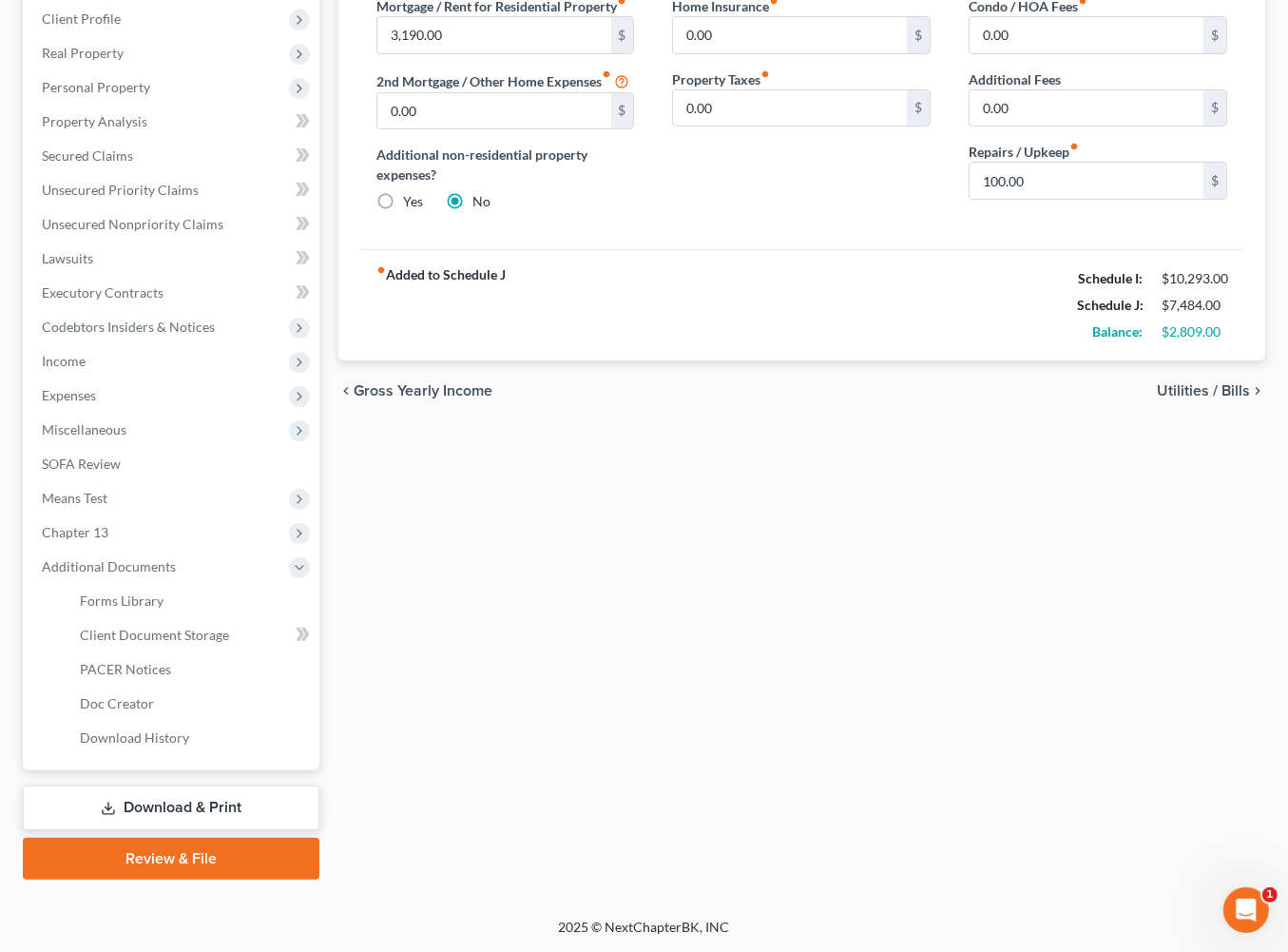
scroll to position [605, 0]
click at [280, 618] on link "Client Document Storage" at bounding box center [192, 635] width 255 height 34
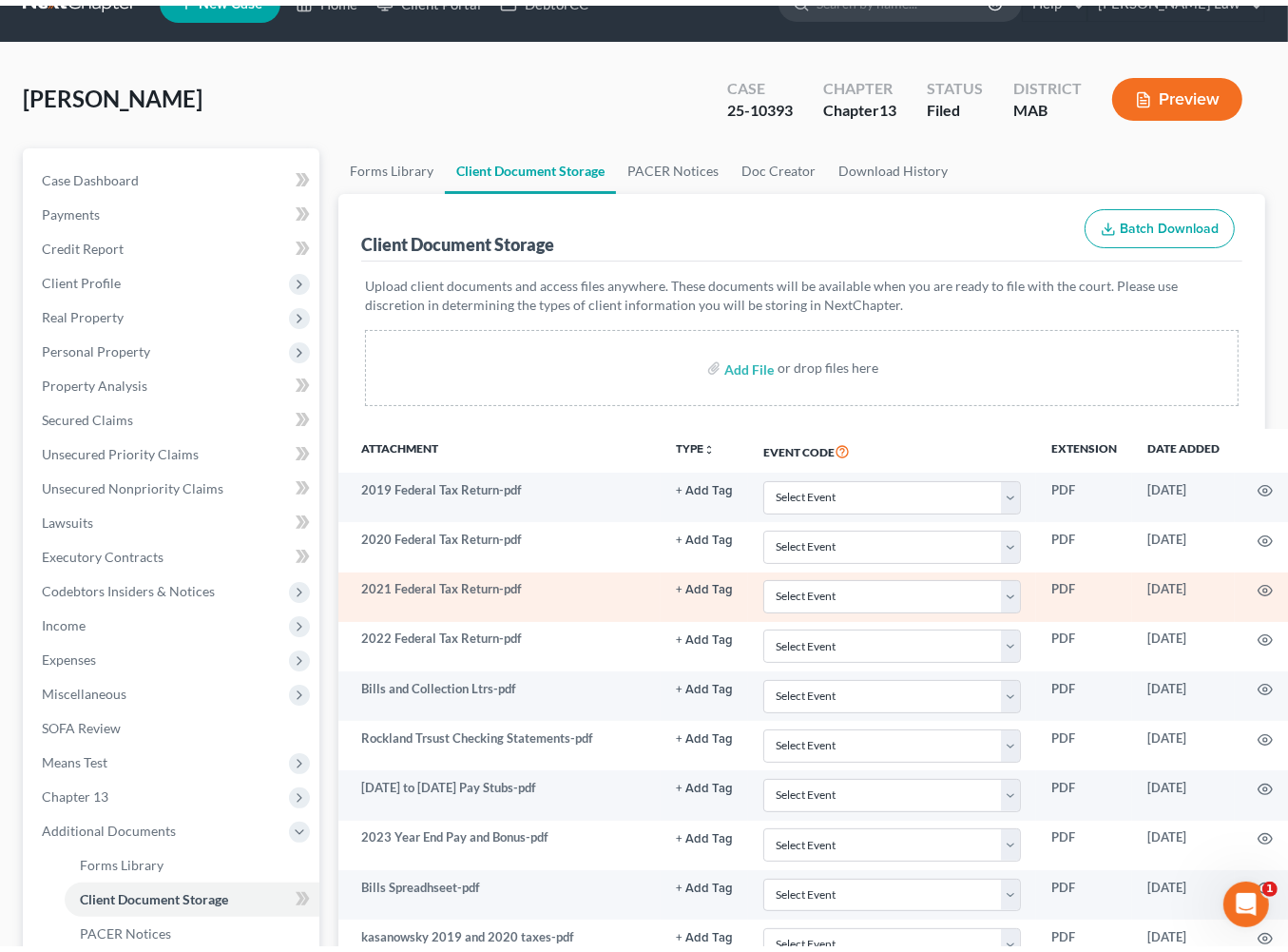
scroll to position [296, 0]
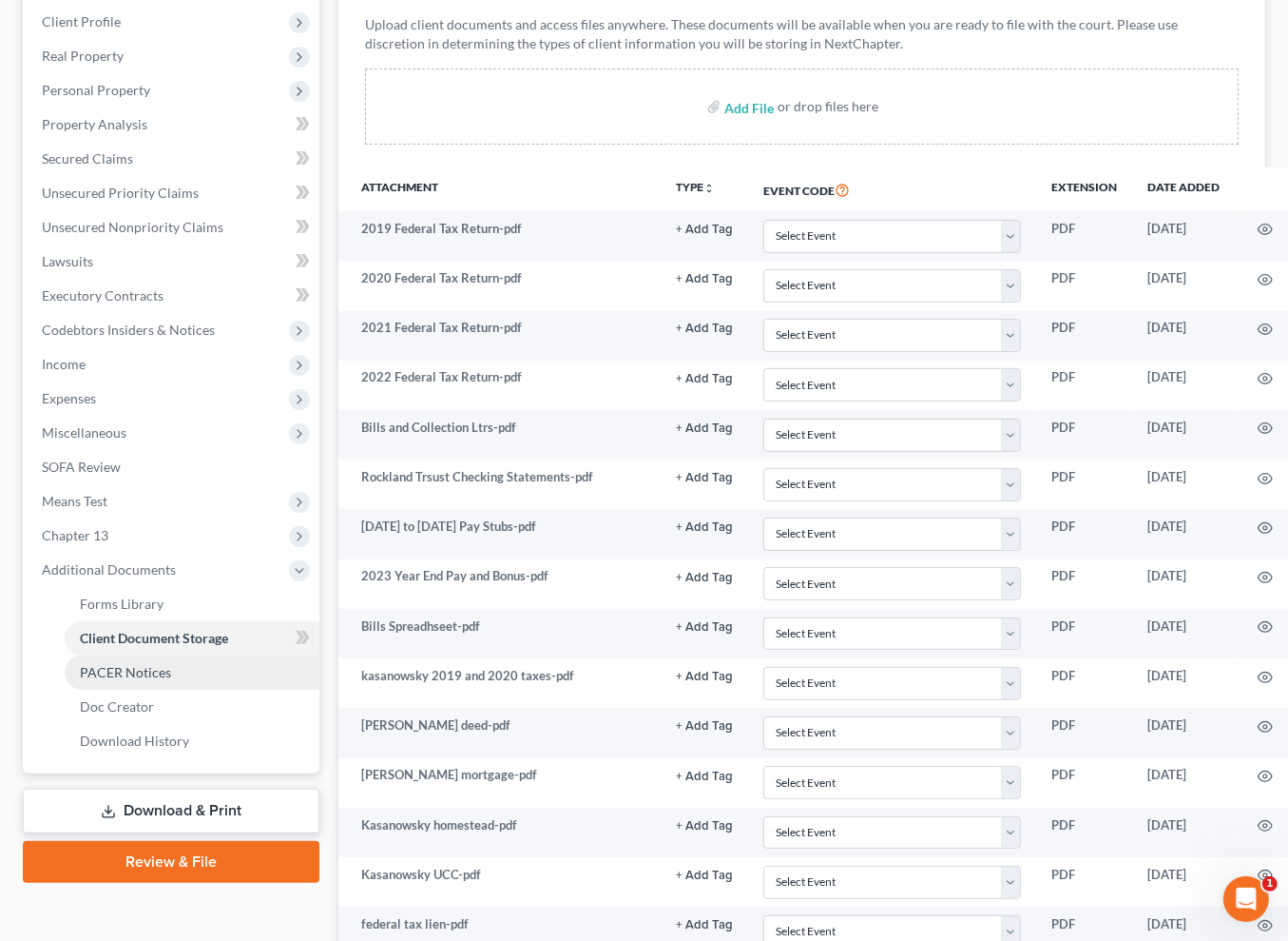
click at [171, 680] on span "PACER Notices" at bounding box center [125, 672] width 92 height 16
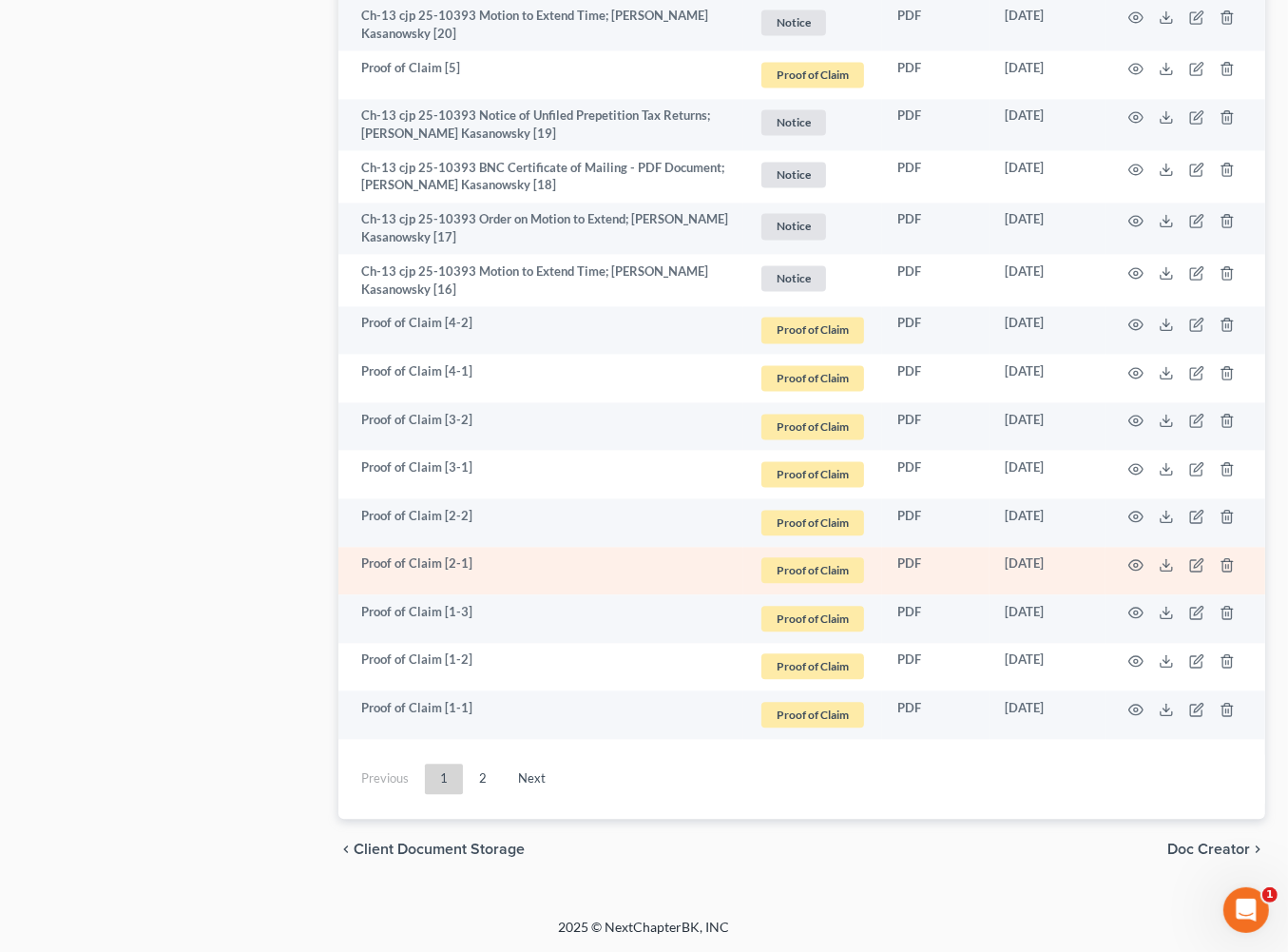
scroll to position [5909, 0]
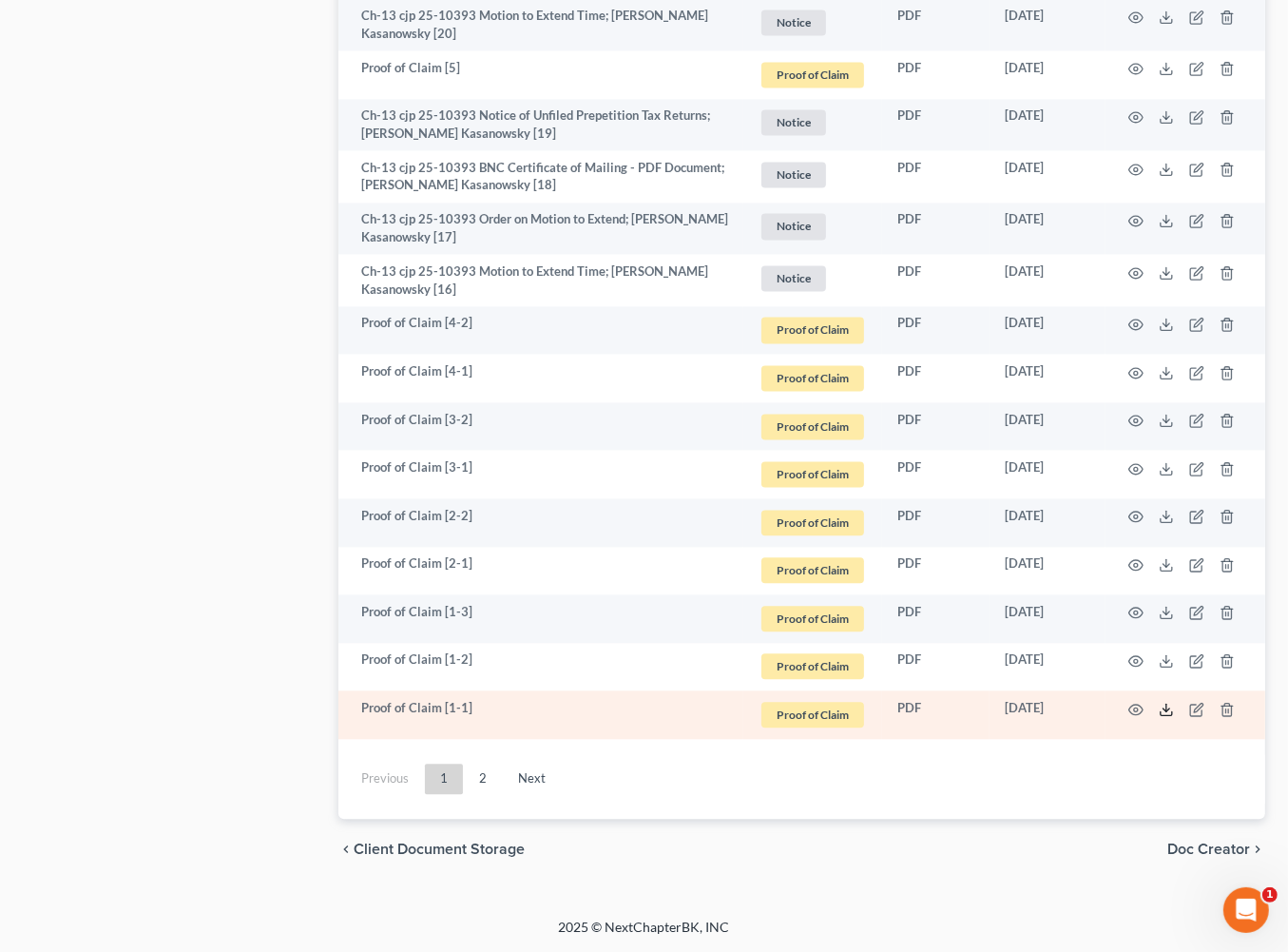
click at [1164, 695] on polyline at bounding box center [1167, 709] width 7 height 3
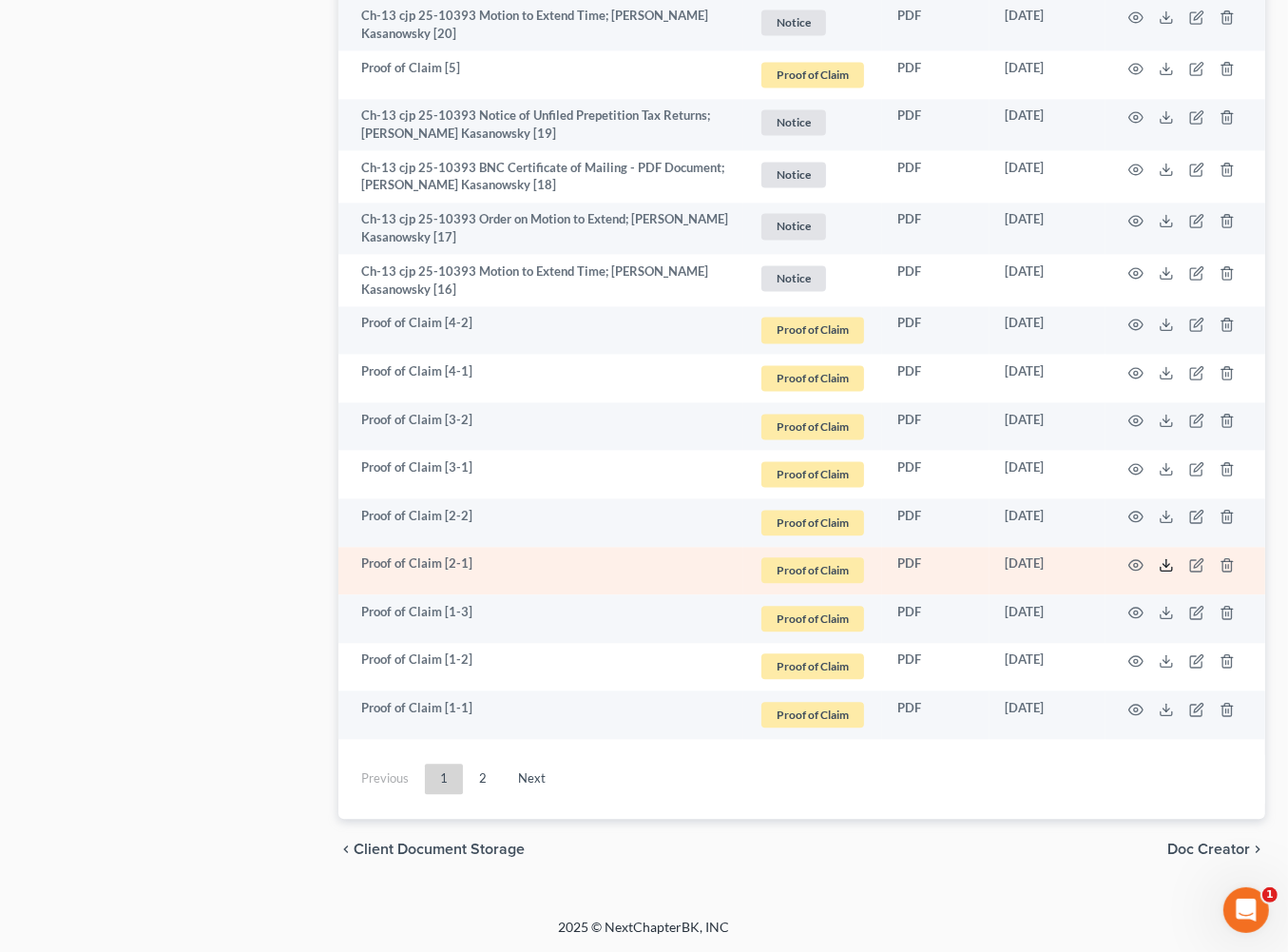
click at [1159, 558] on icon at bounding box center [1166, 565] width 15 height 15
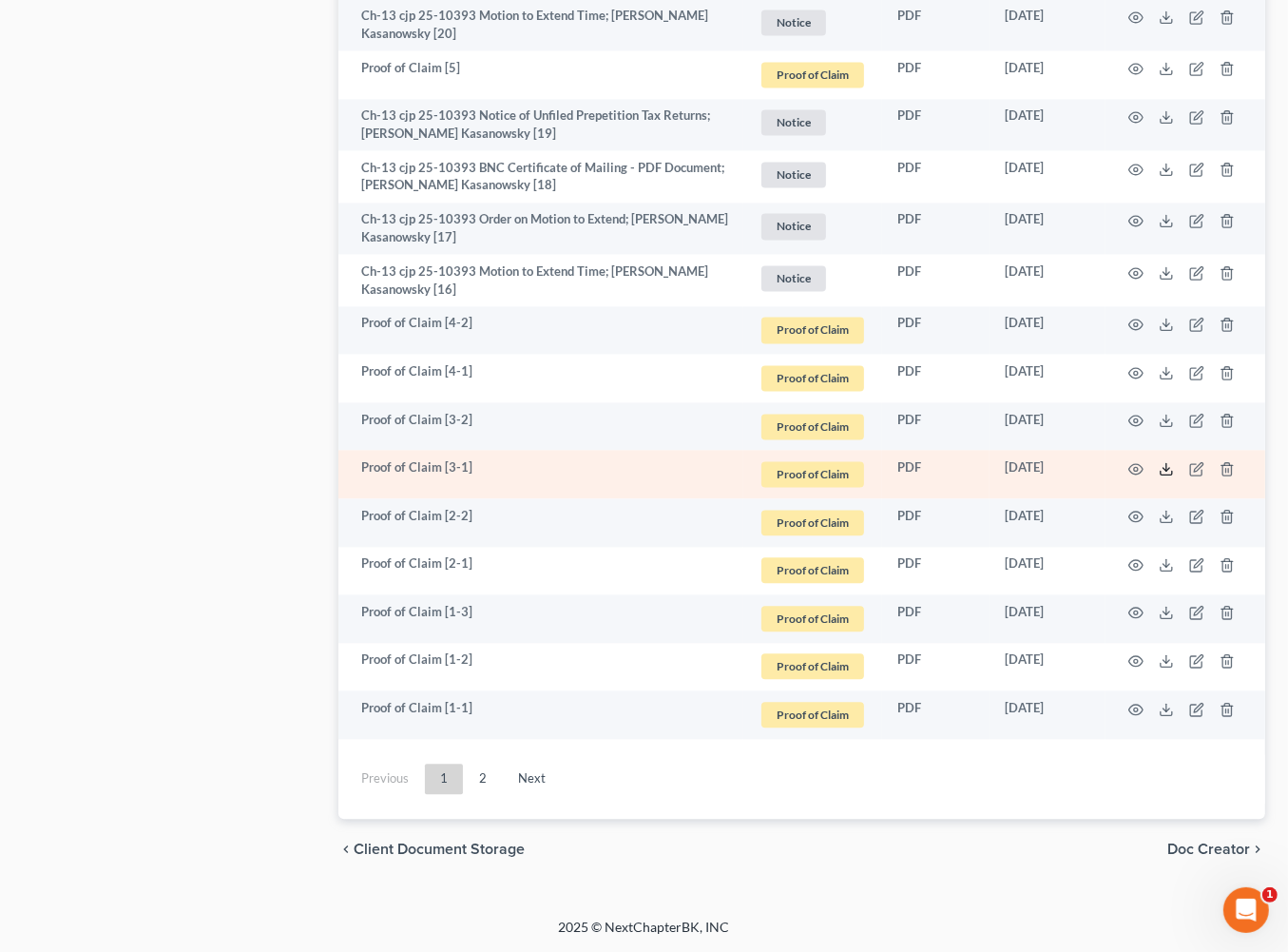
click at [1159, 461] on icon at bounding box center [1166, 468] width 15 height 15
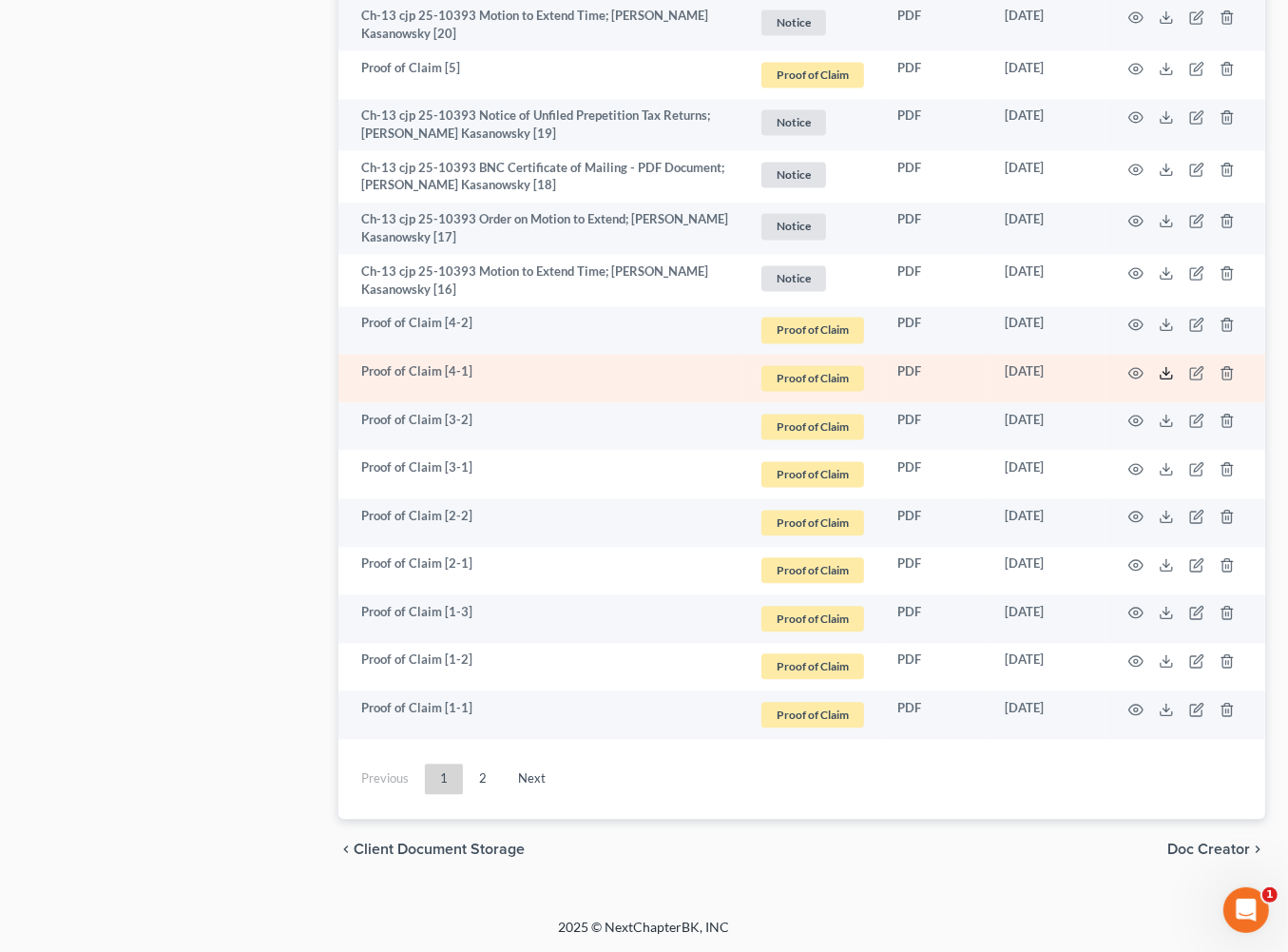
click at [1159, 365] on icon at bounding box center [1166, 372] width 15 height 15
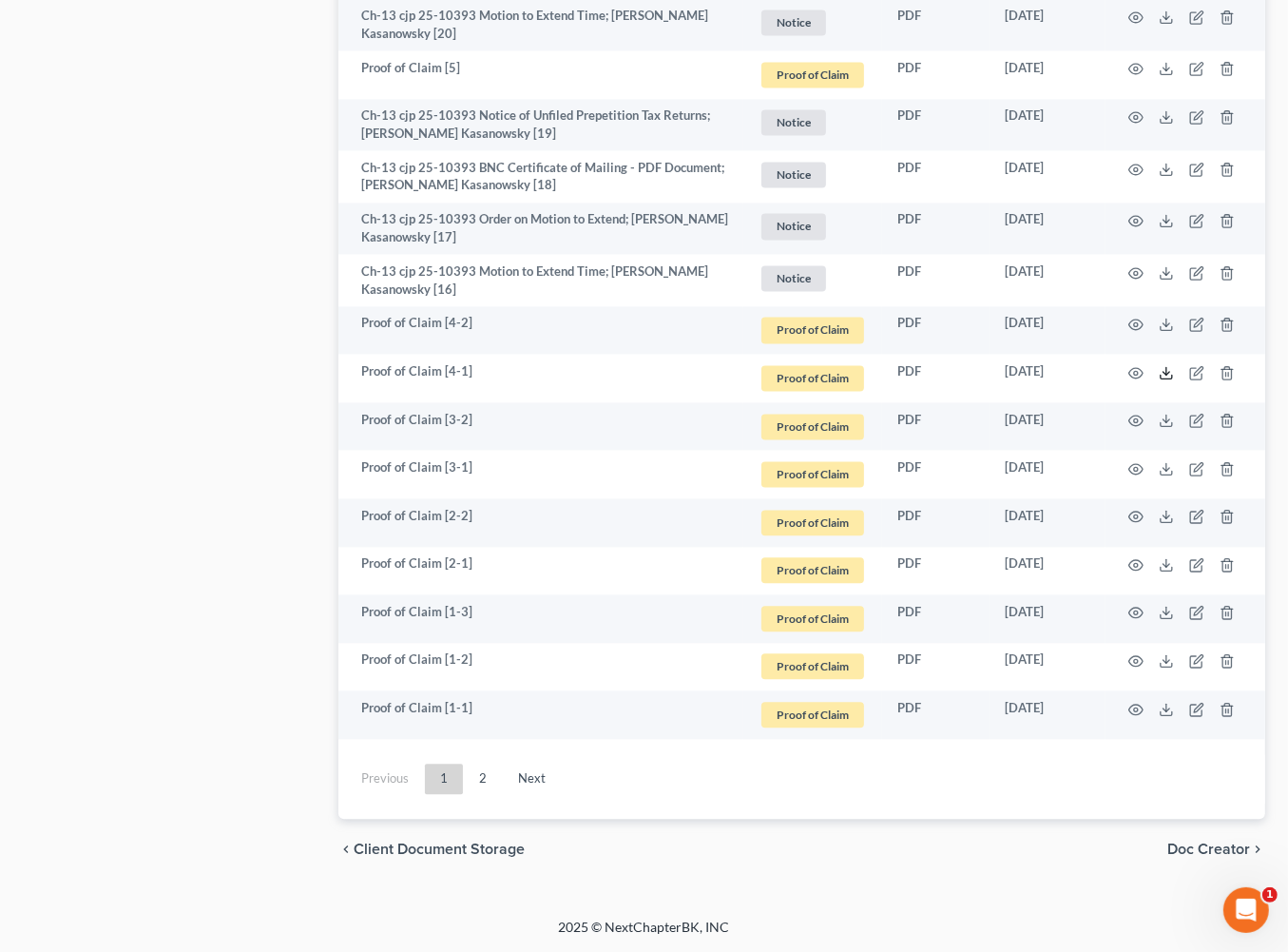
scroll to position [4960, 0]
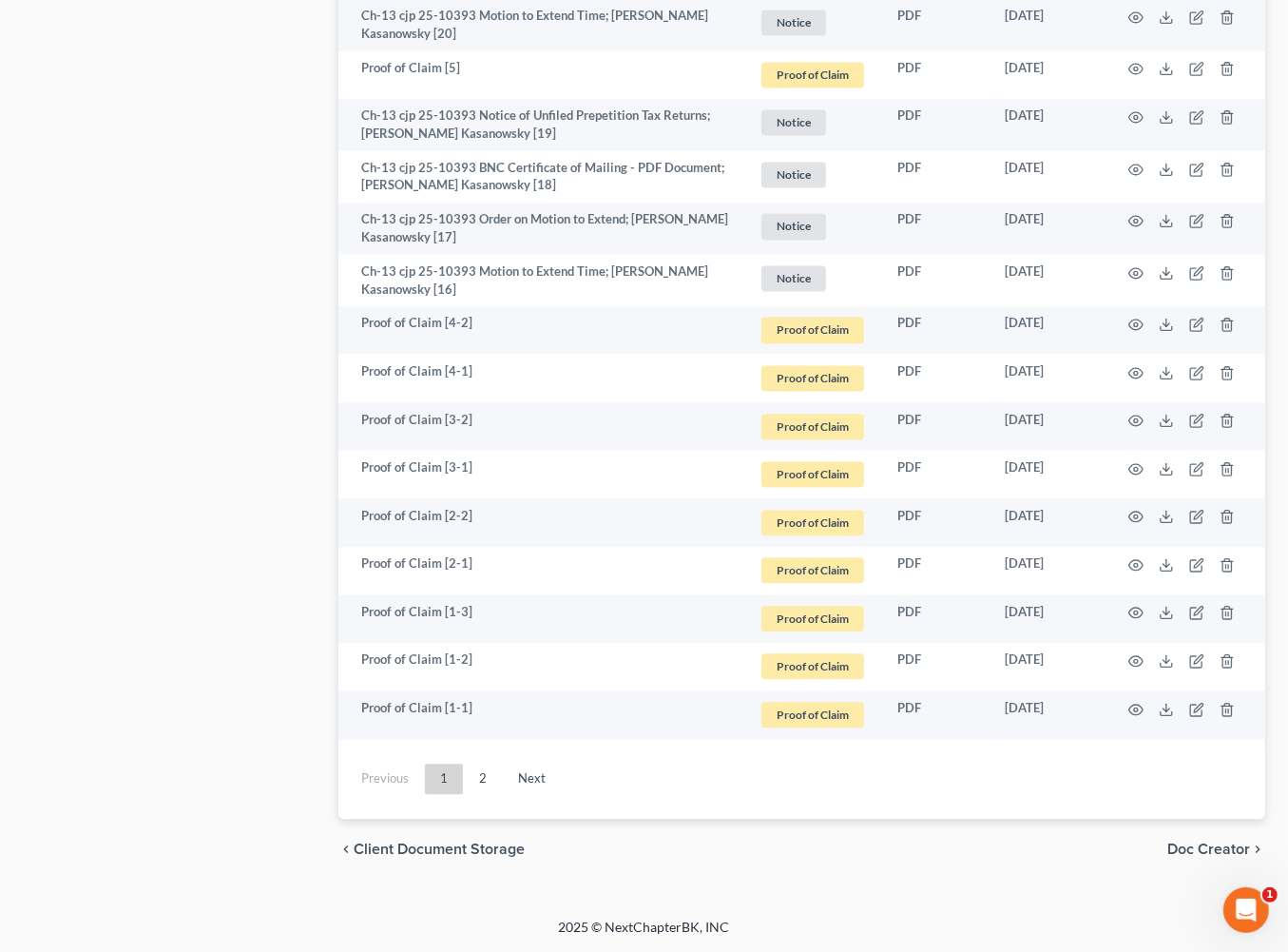
scroll to position [3839, 0]
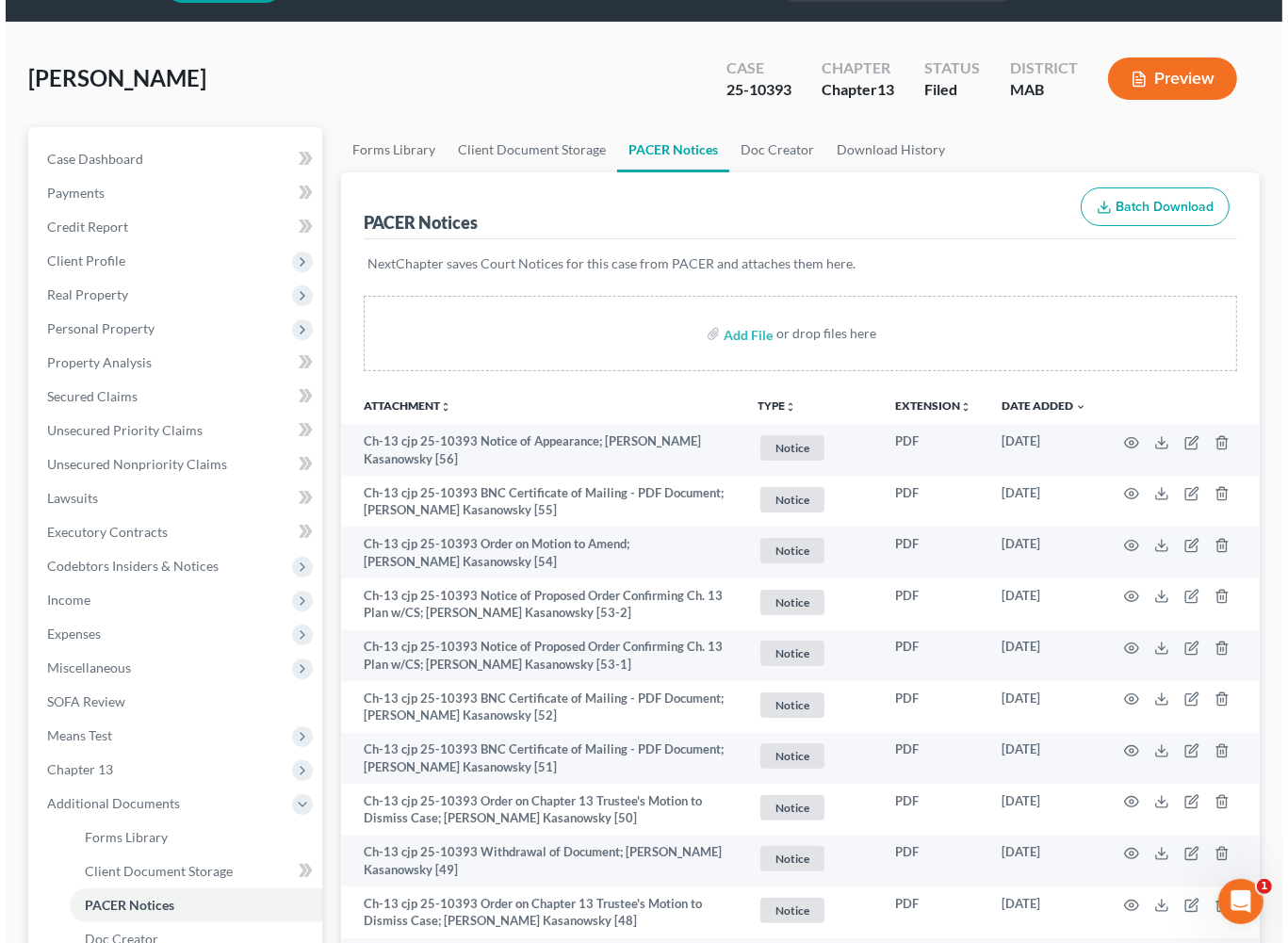
scroll to position [0, 0]
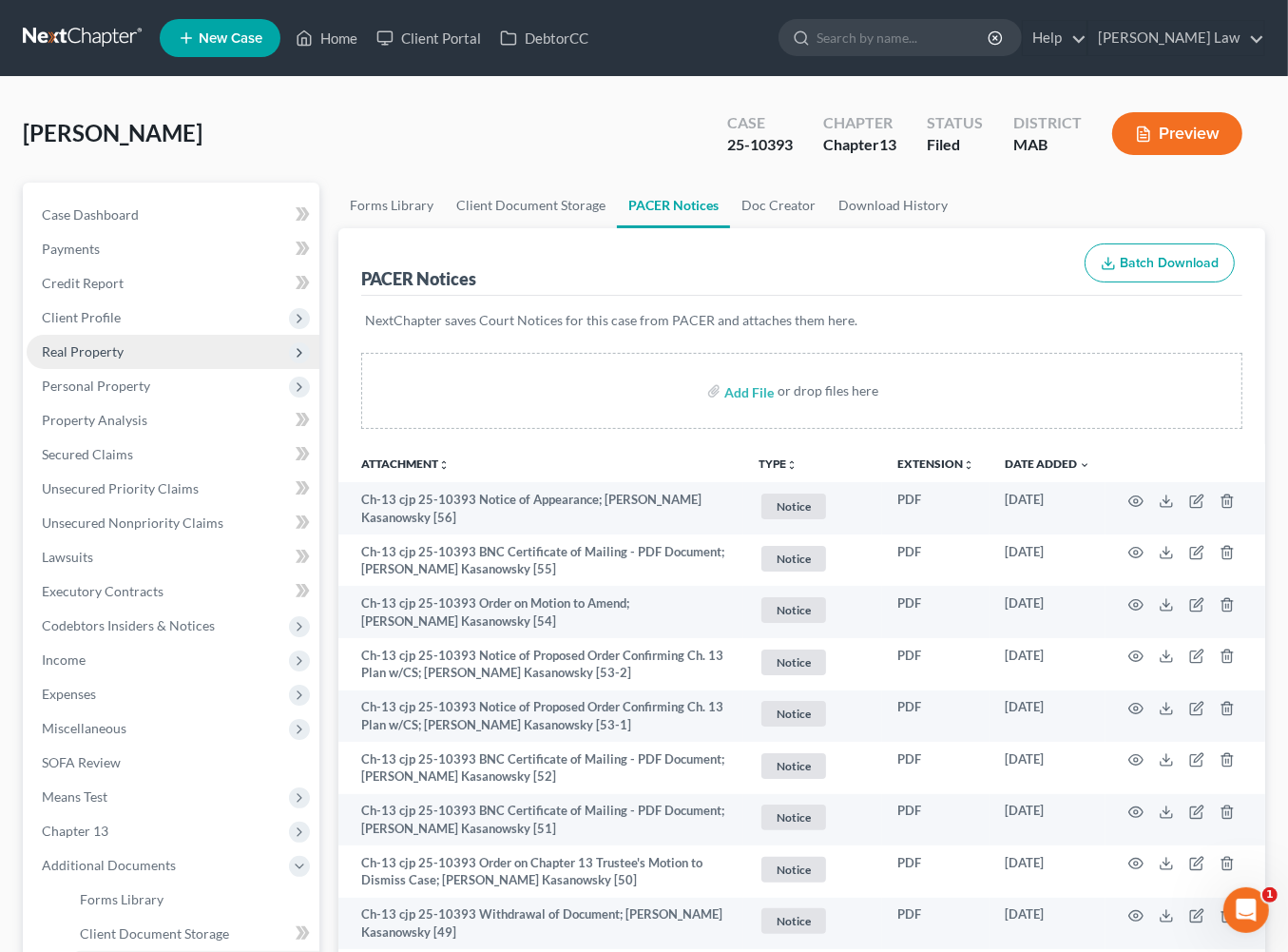
click at [123, 359] on span "Real Property" at bounding box center [83, 352] width 82 height 16
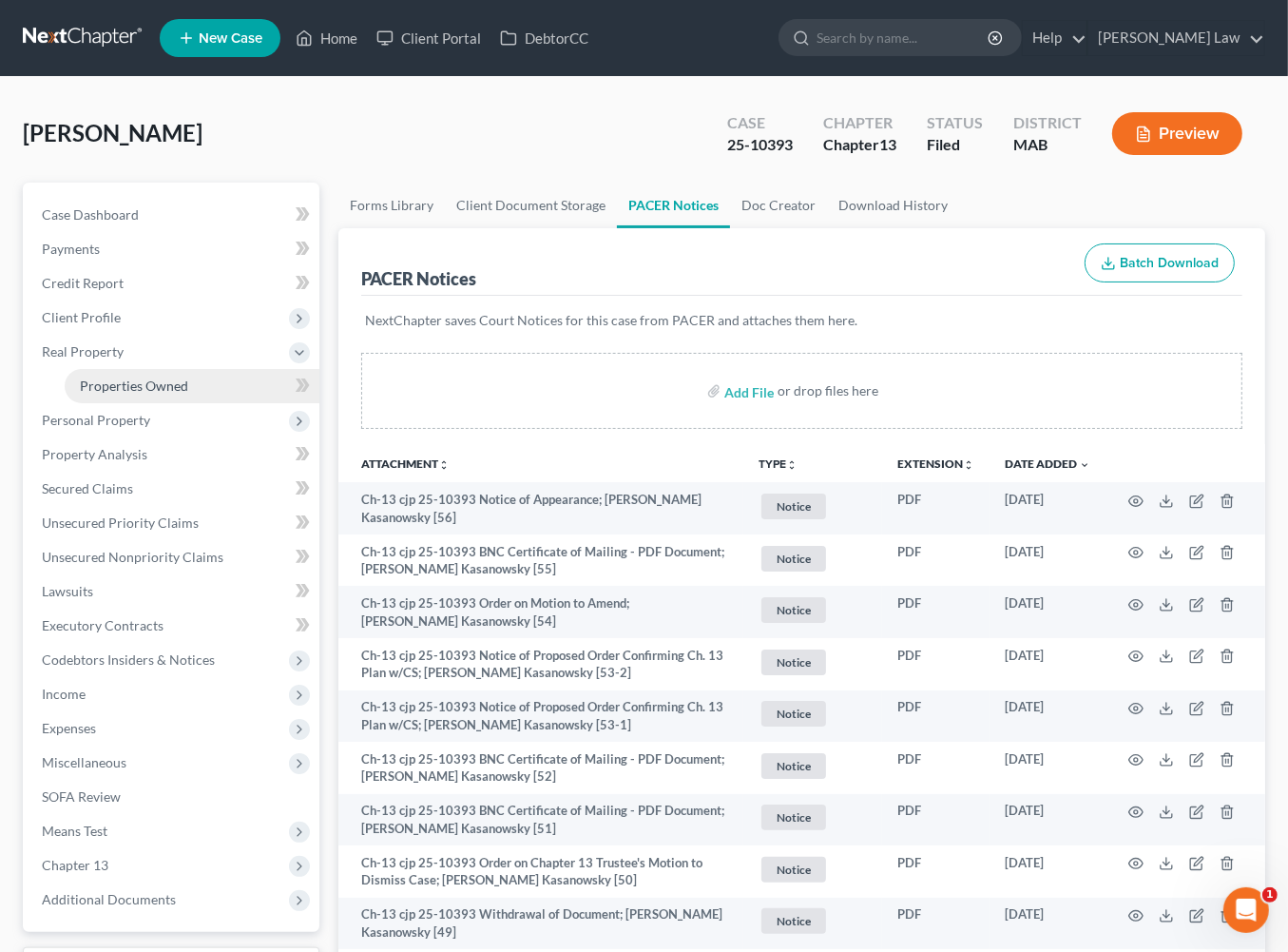
click at [153, 393] on span "Properties Owned" at bounding box center [133, 385] width 108 height 16
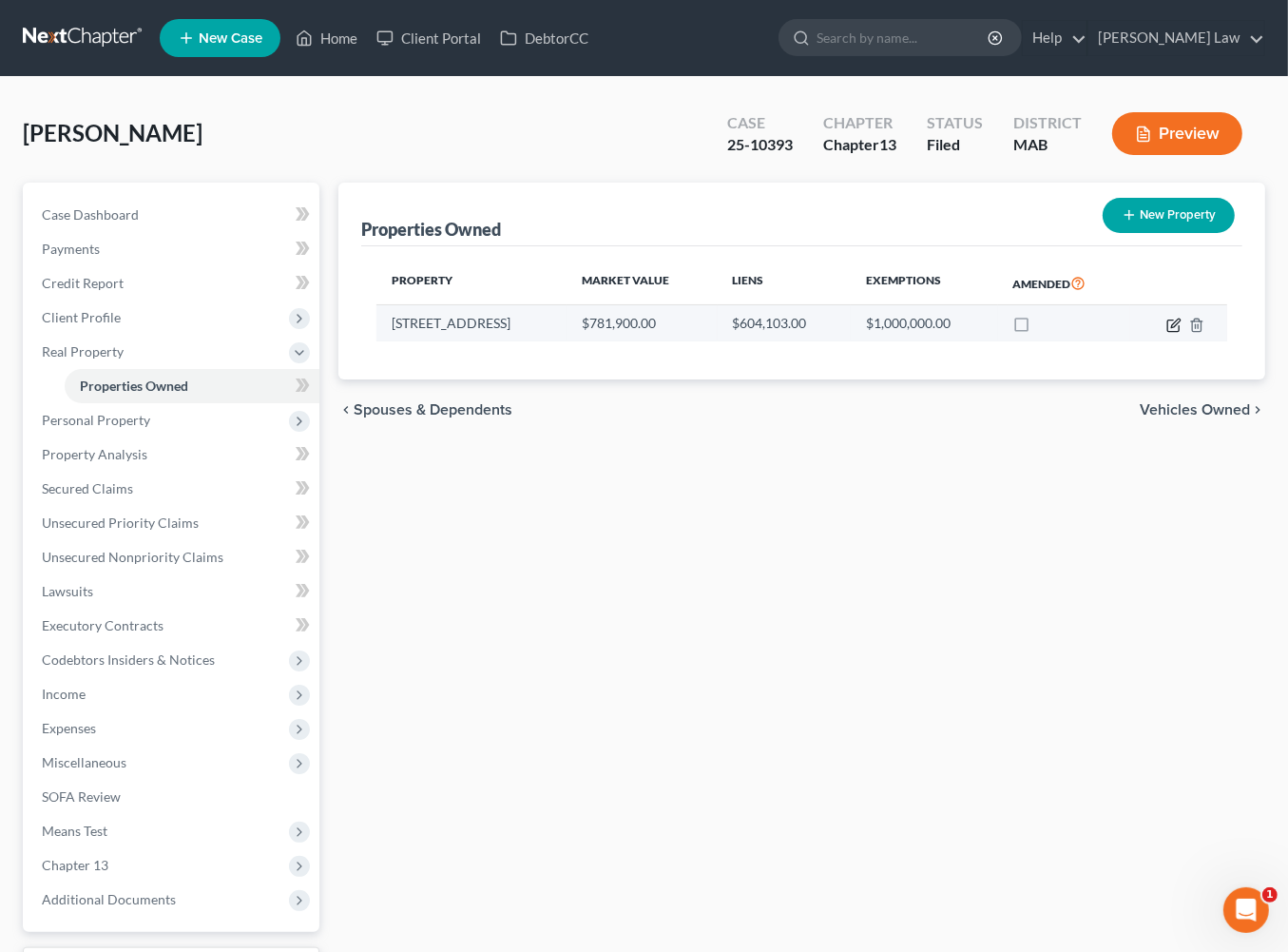
click at [1167, 333] on icon "button" at bounding box center [1174, 325] width 15 height 15
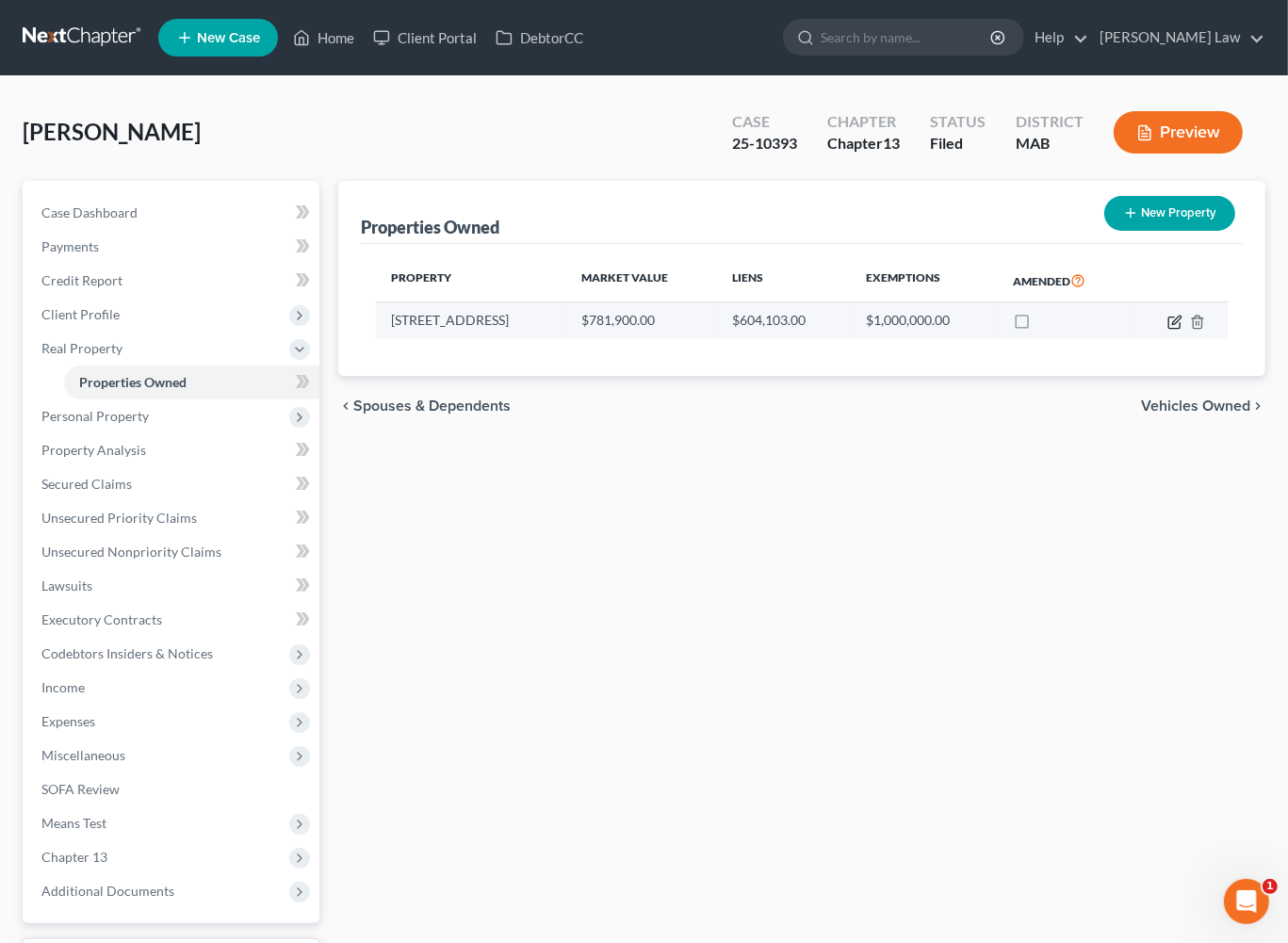
select select "22"
select select "0"
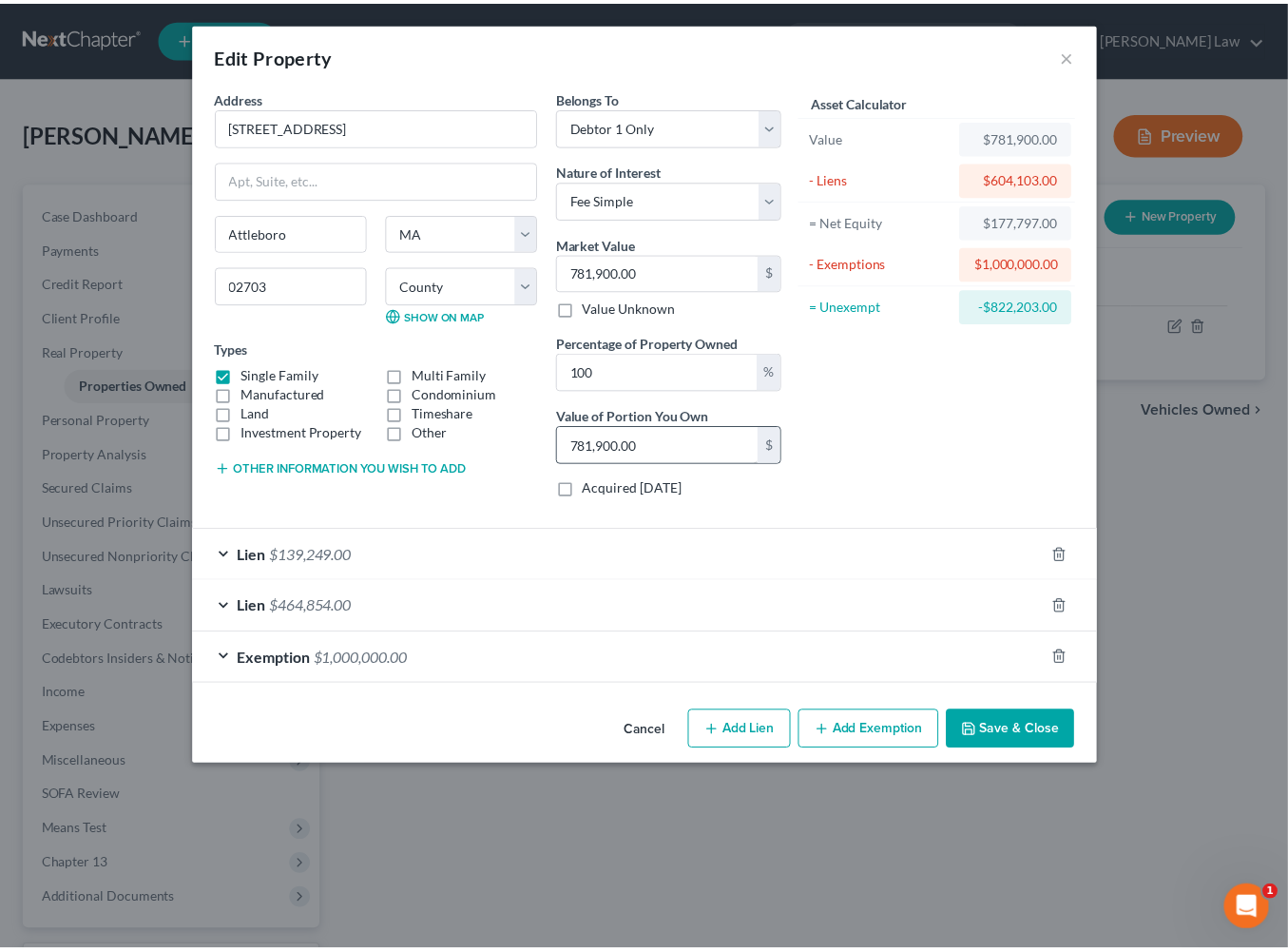
scroll to position [27, 0]
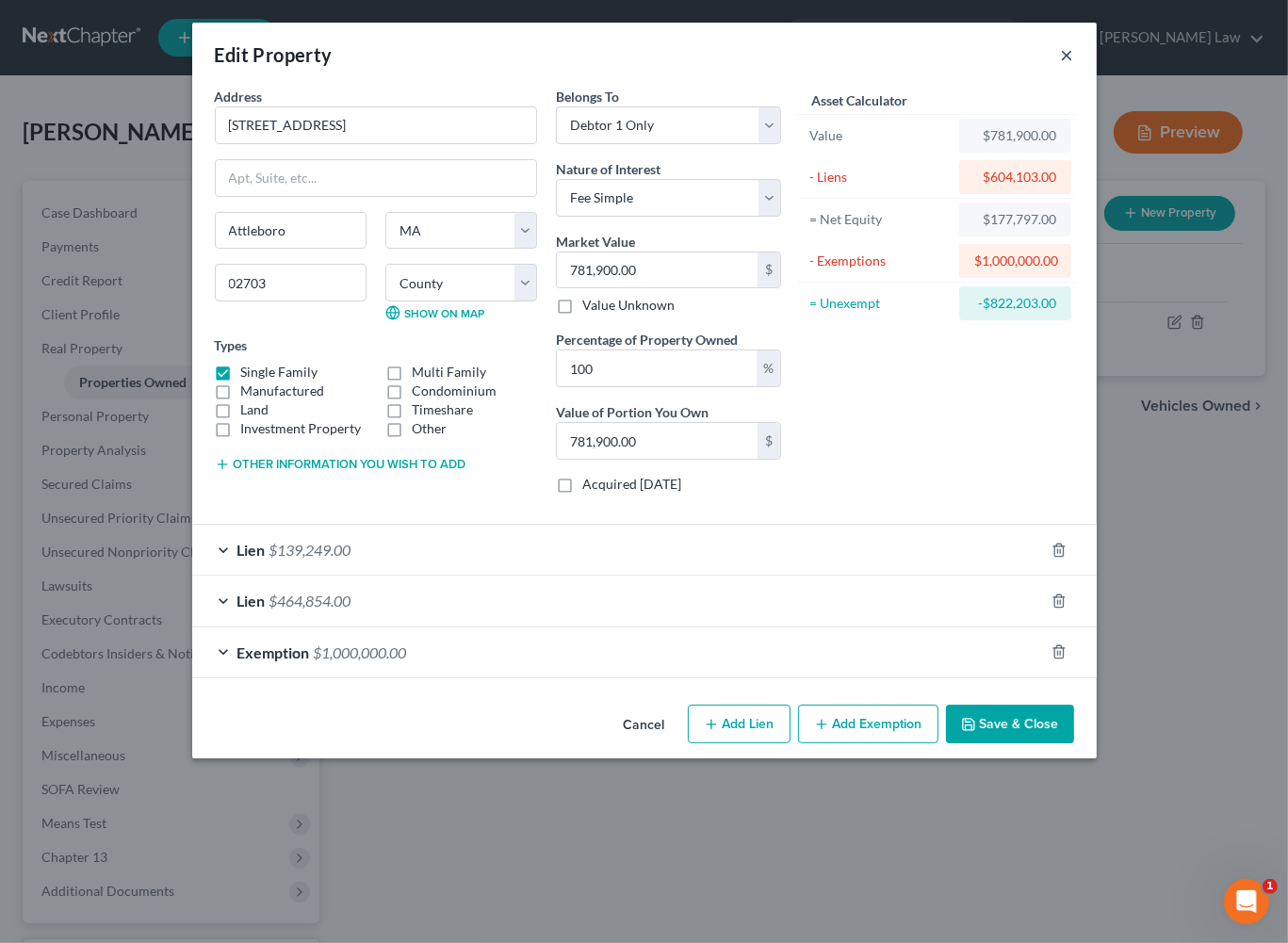
click at [1074, 43] on button "×" at bounding box center [1067, 54] width 13 height 23
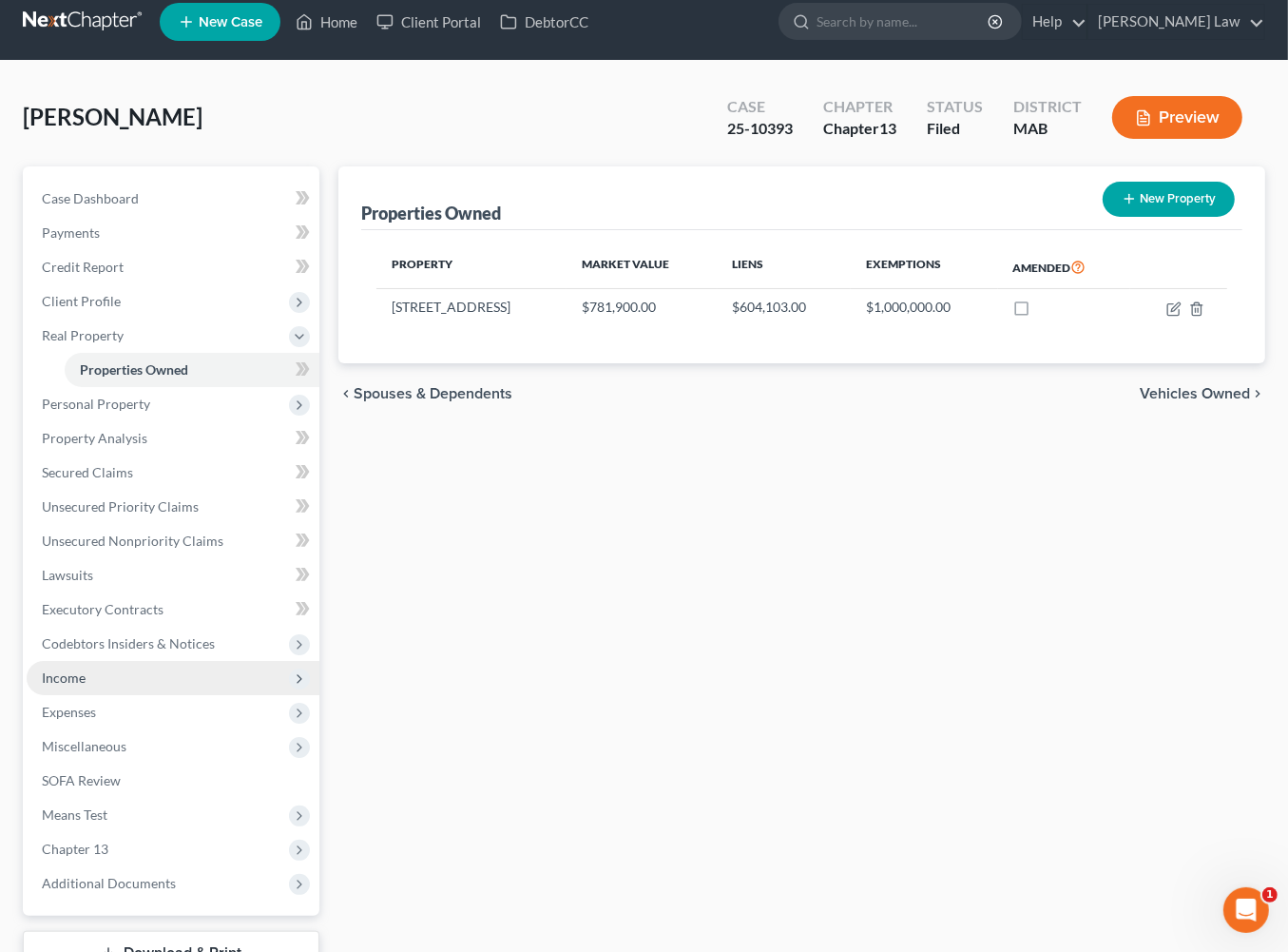
scroll to position [23, 0]
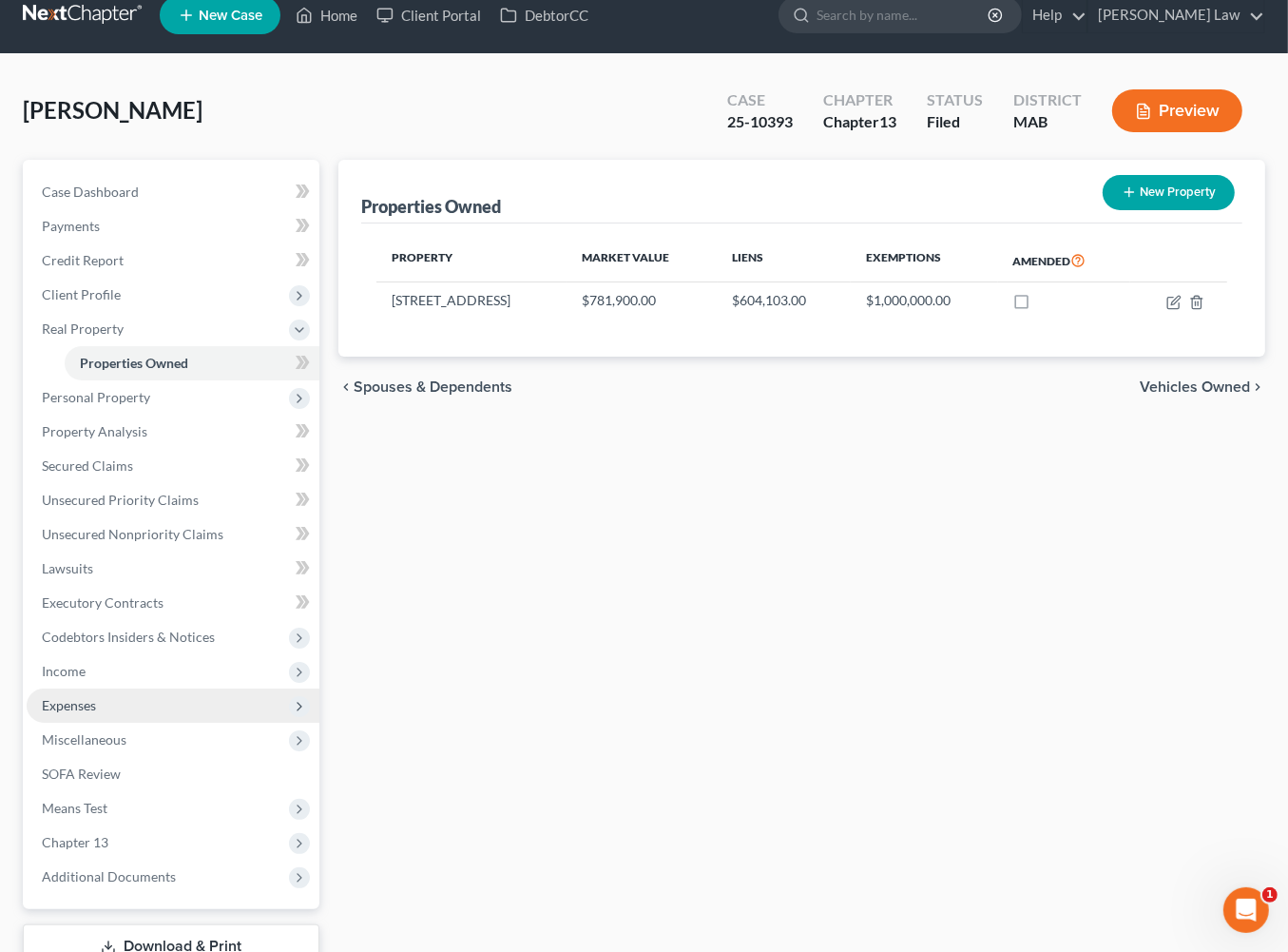
click at [121, 695] on span "Expenses" at bounding box center [173, 706] width 293 height 34
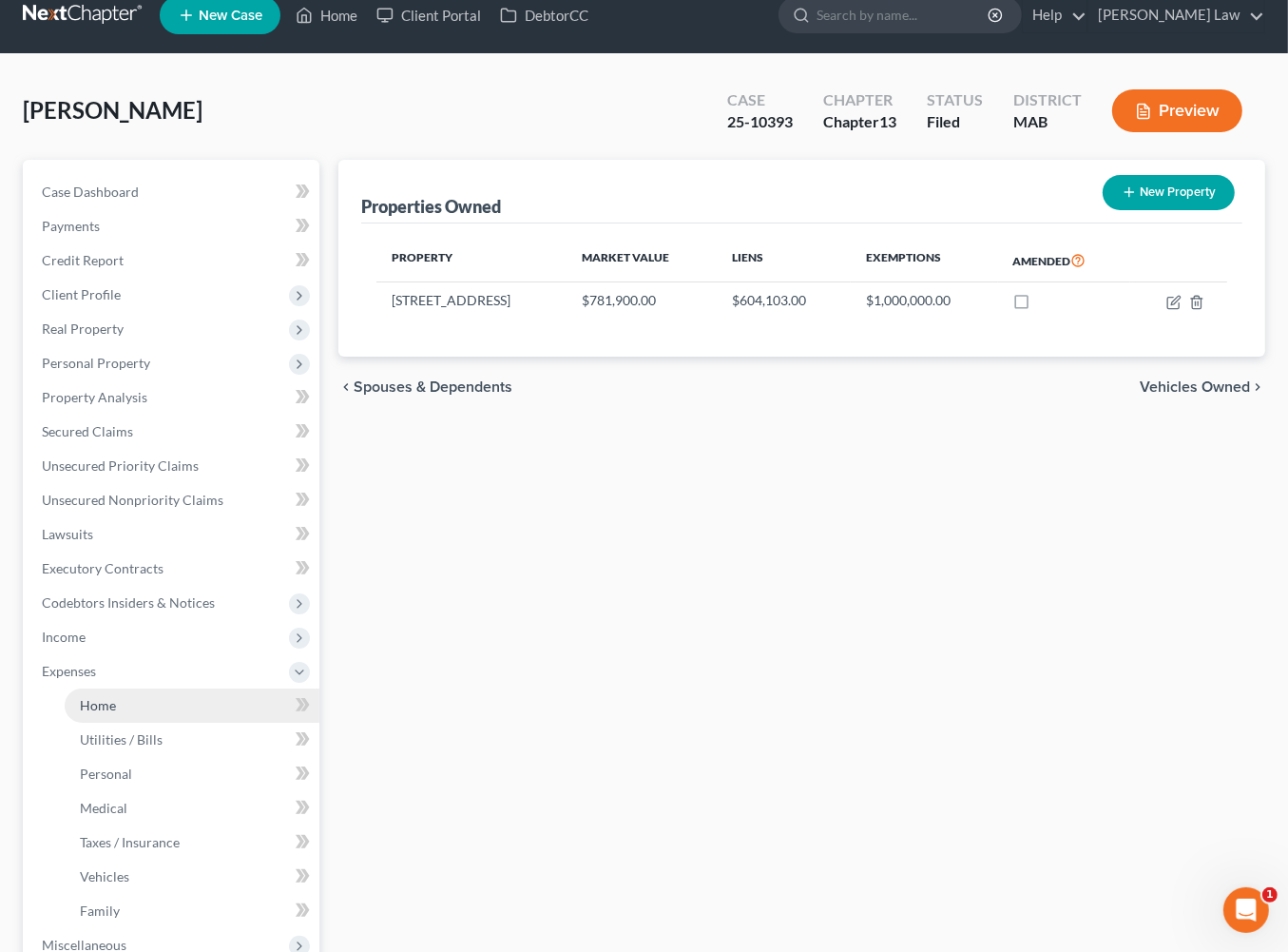
click at [145, 695] on link "Home" at bounding box center [192, 706] width 255 height 34
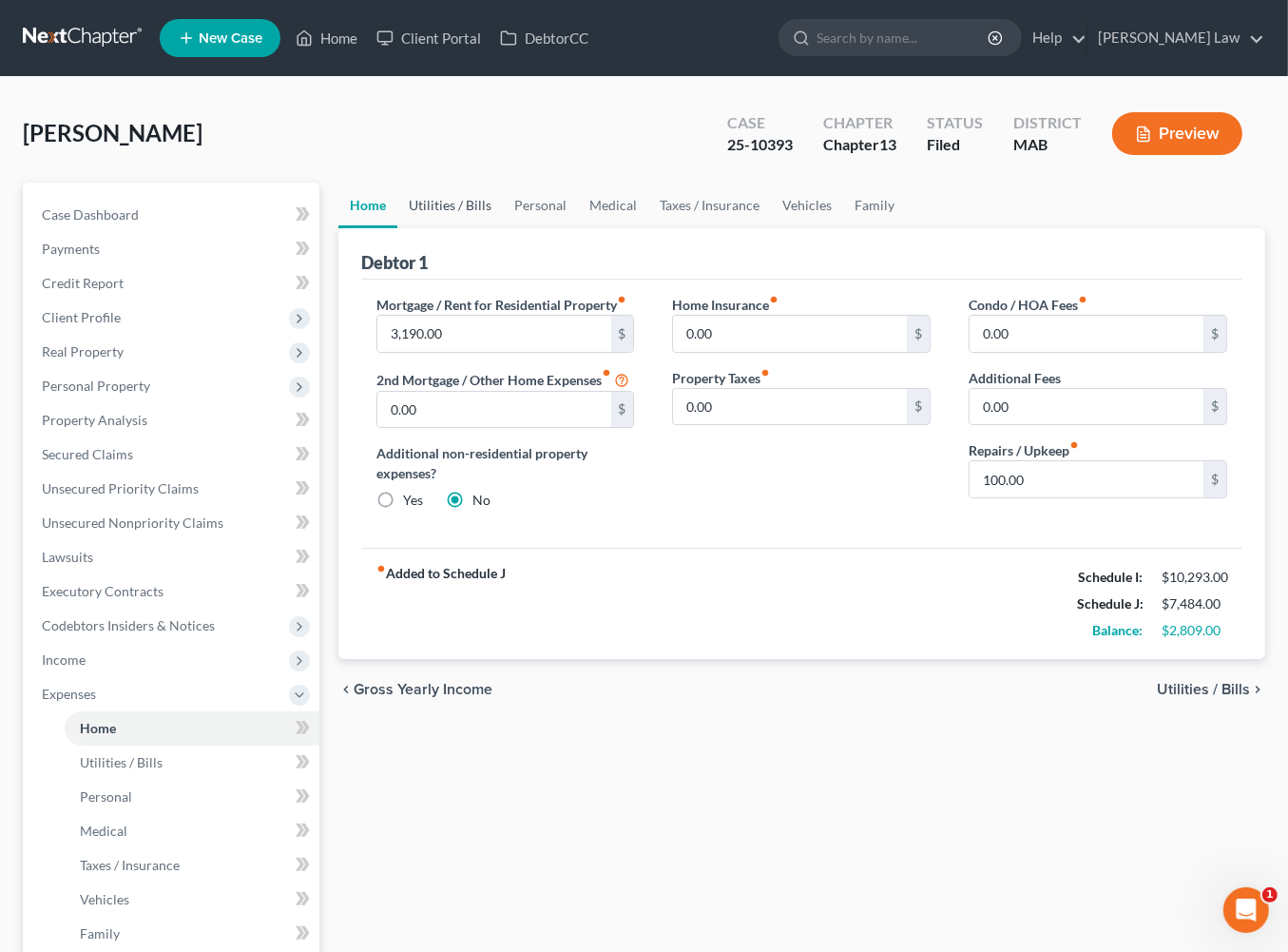
click at [476, 228] on link "Utilities / Bills" at bounding box center [450, 205] width 106 height 46
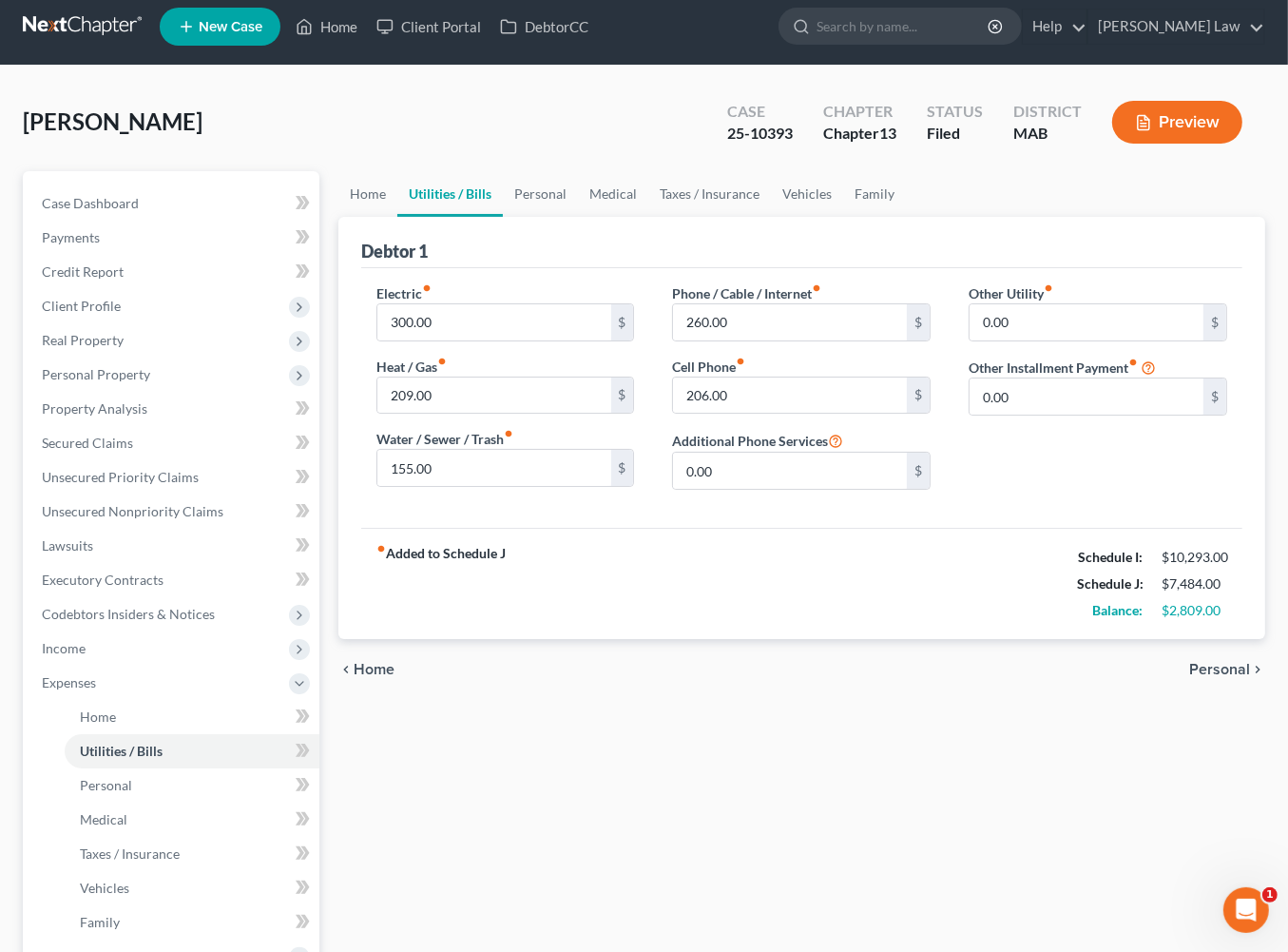
scroll to position [8, 0]
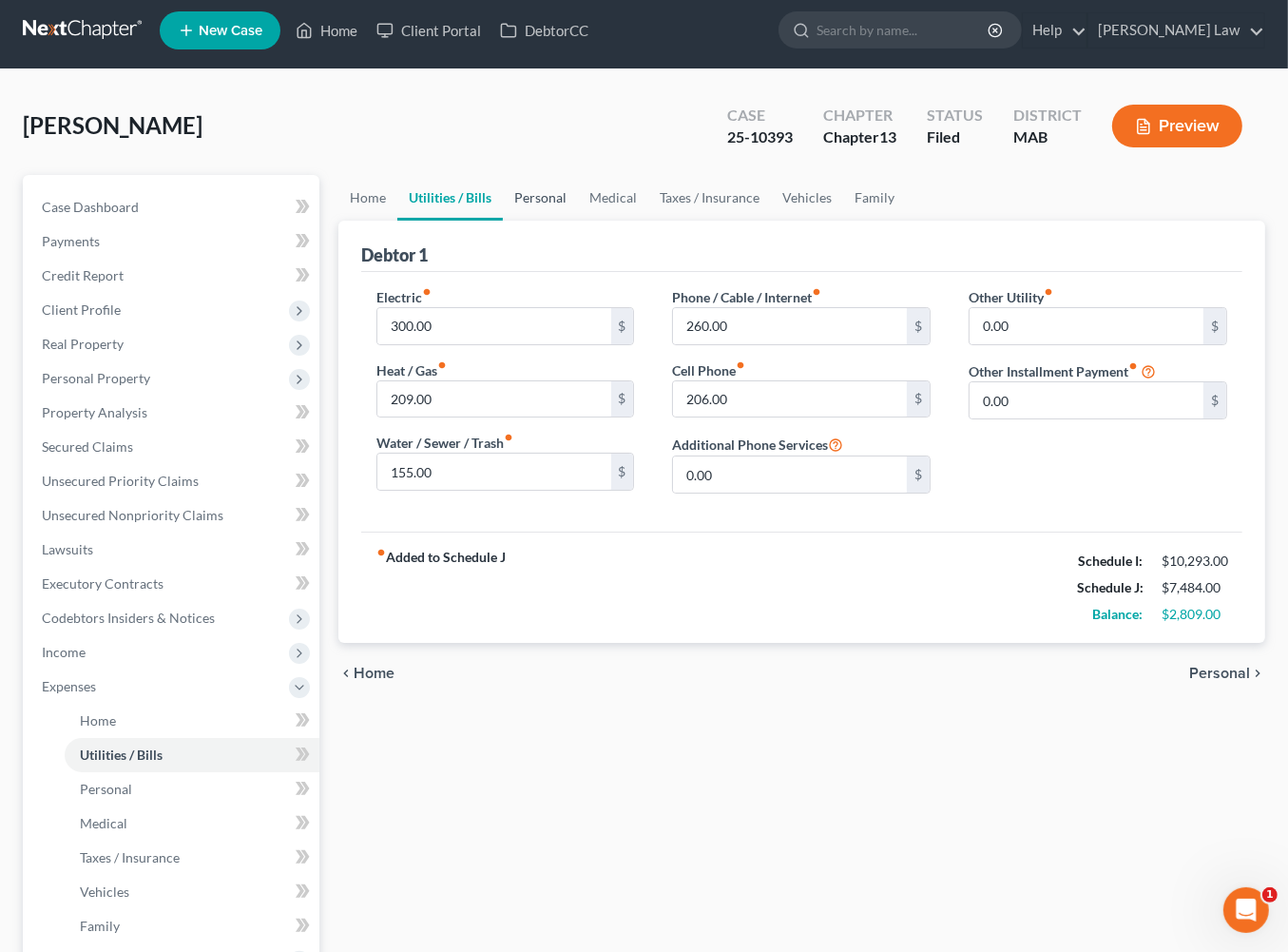
click at [578, 221] on link "Personal" at bounding box center [539, 198] width 75 height 46
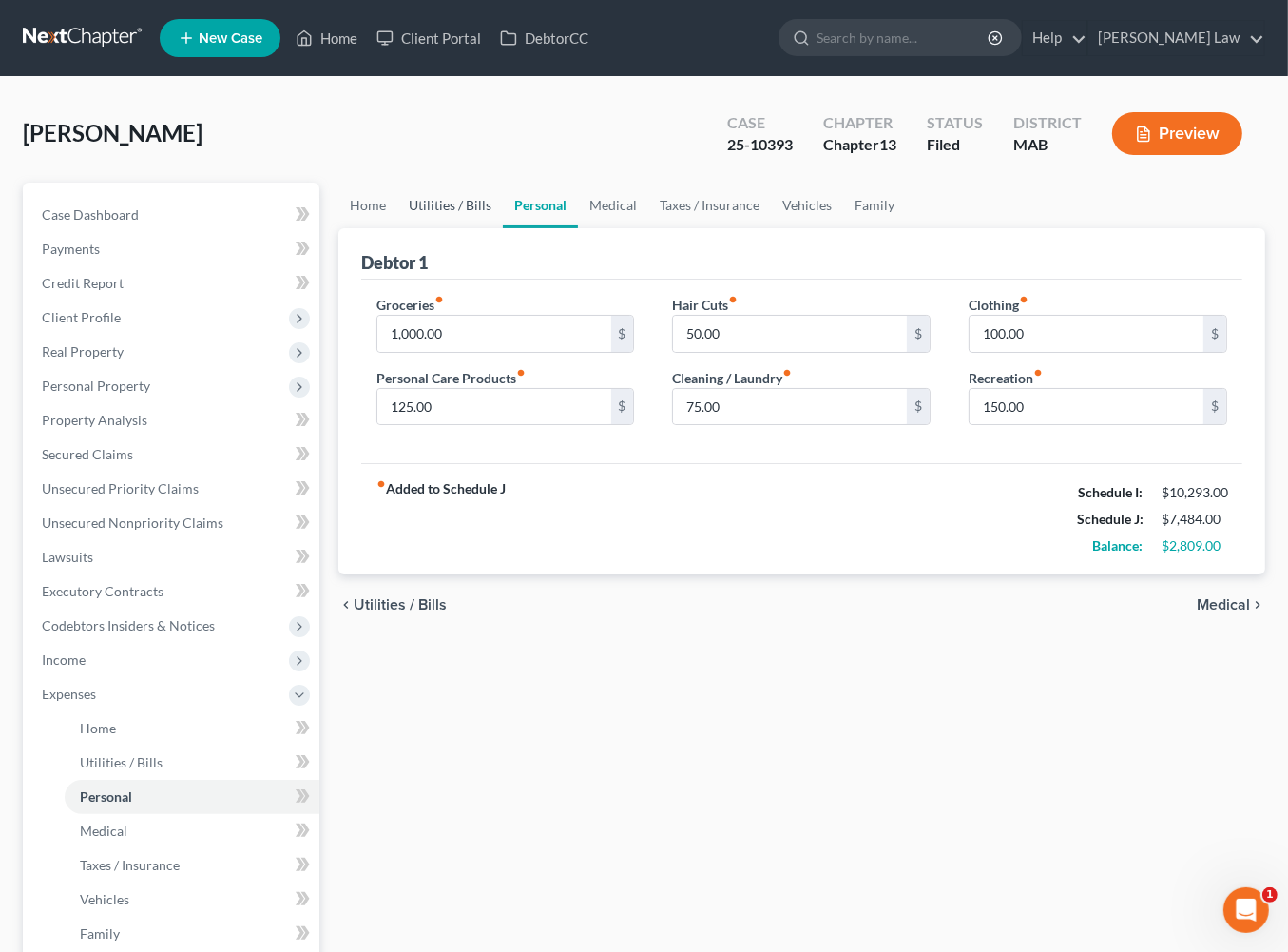
click at [467, 228] on link "Utilities / Bills" at bounding box center [450, 205] width 106 height 46
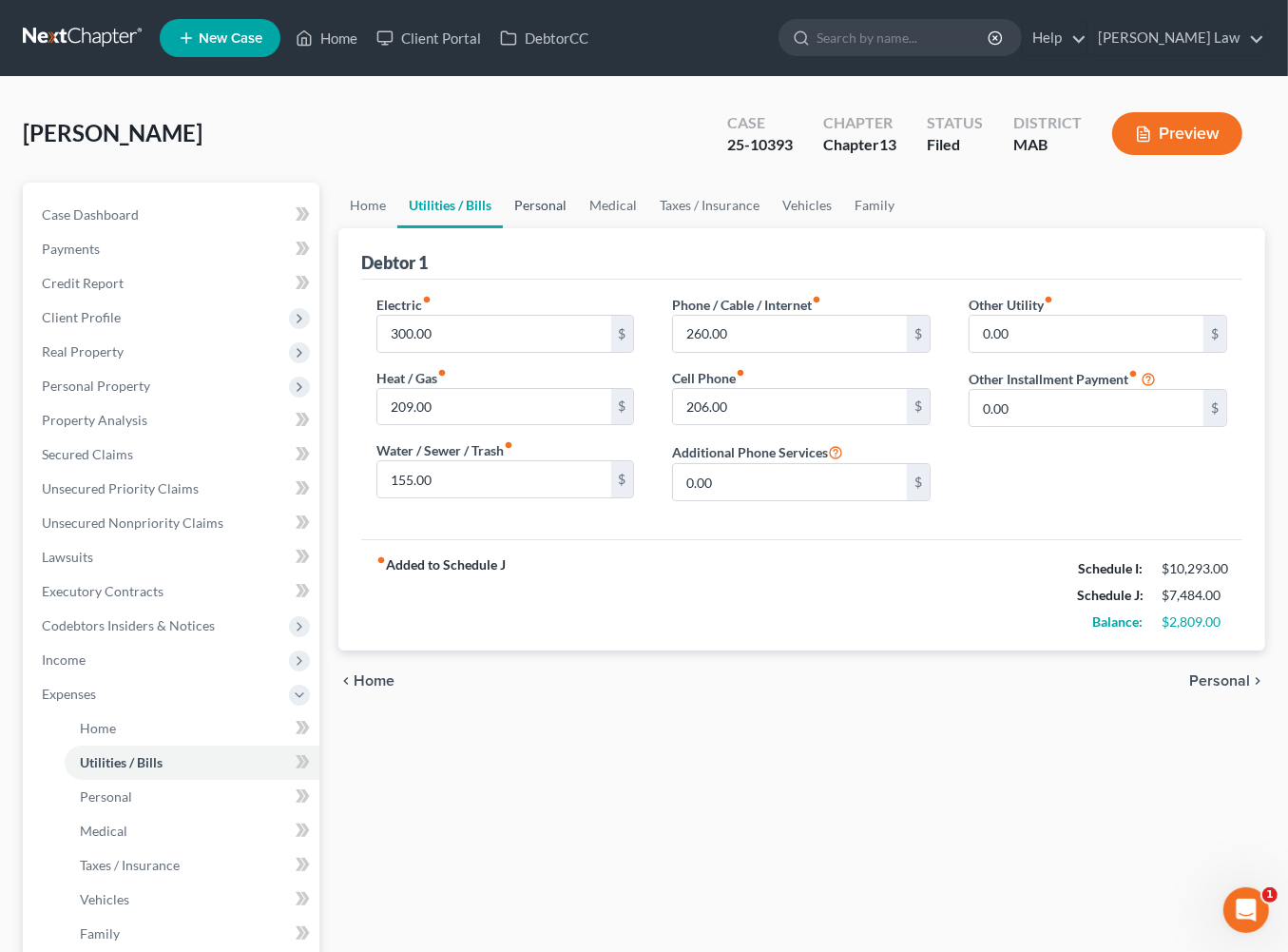
click at [578, 228] on link "Personal" at bounding box center [539, 205] width 75 height 46
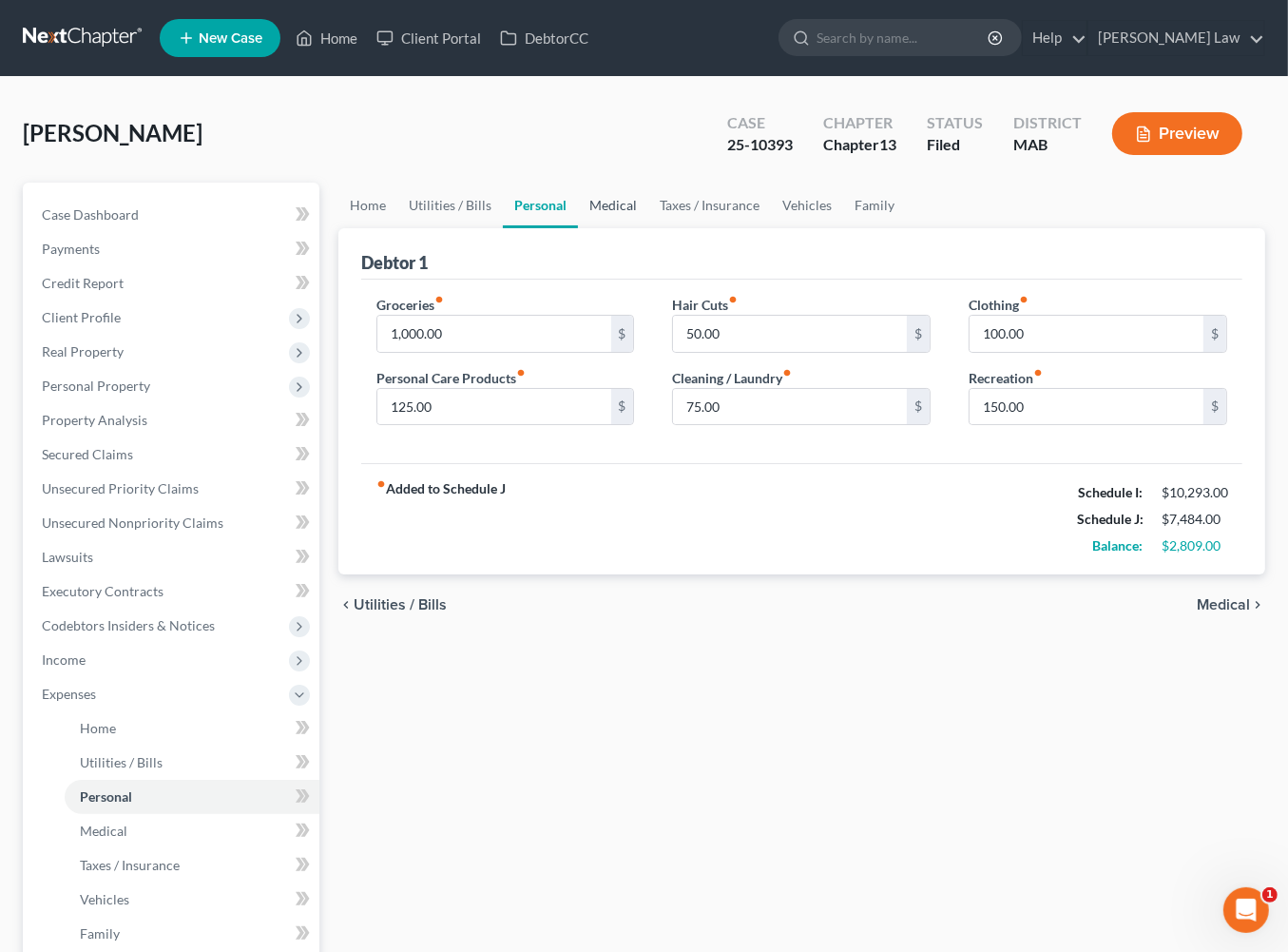
click at [648, 228] on link "Medical" at bounding box center [613, 205] width 71 height 46
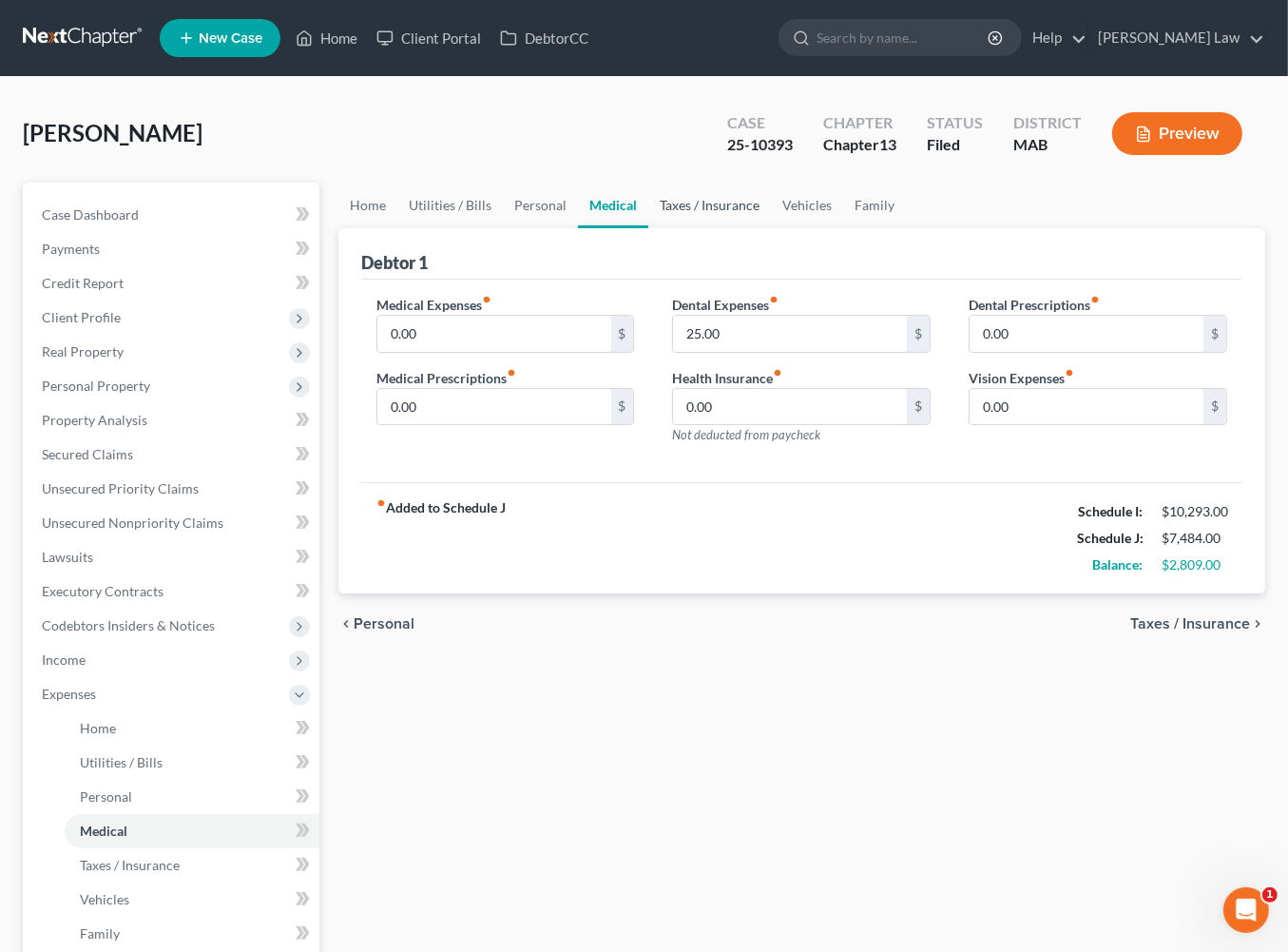
click at [771, 228] on link "Taxes / Insurance" at bounding box center [709, 205] width 122 height 46
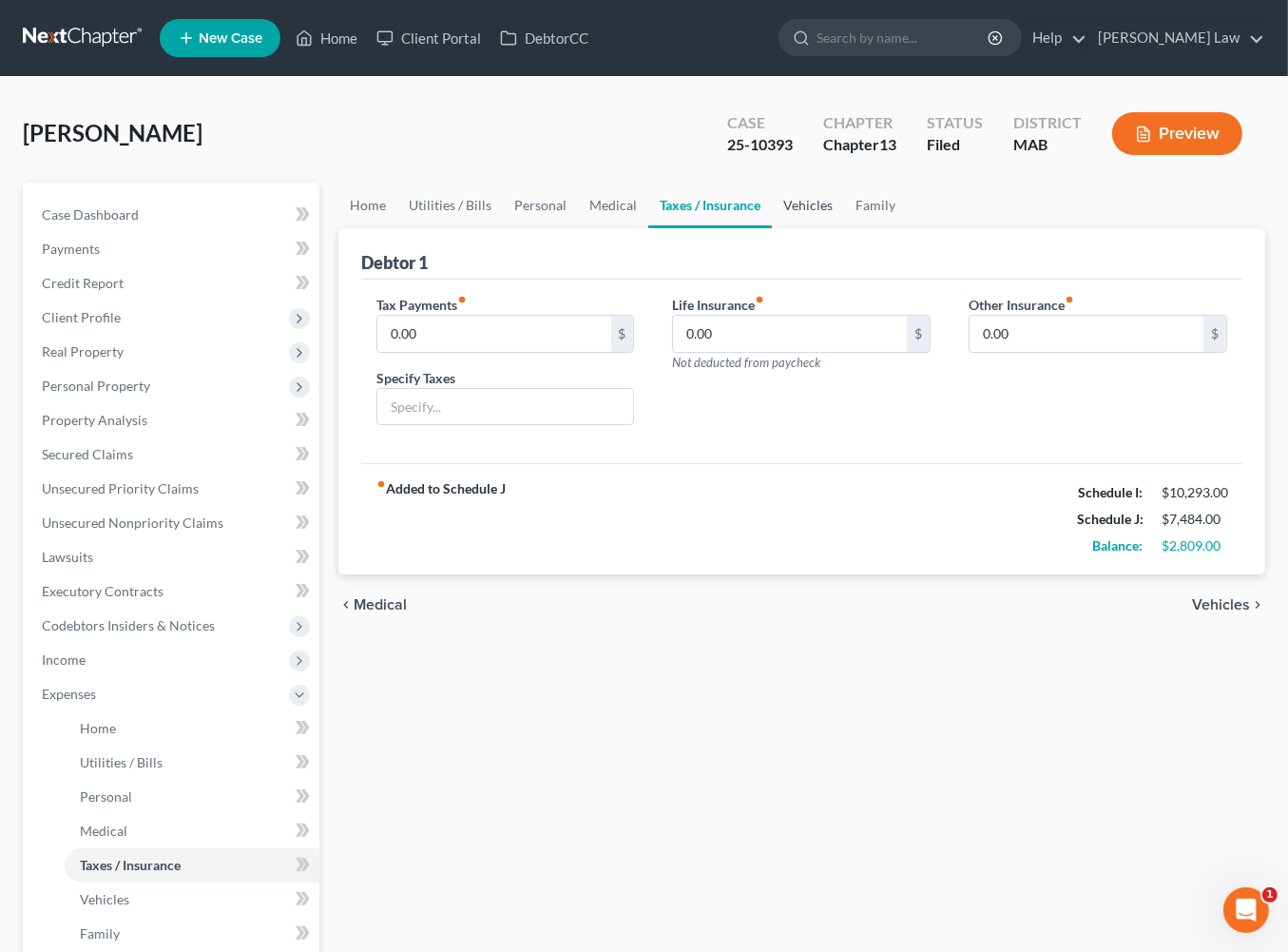
click at [844, 228] on link "Vehicles" at bounding box center [808, 205] width 73 height 46
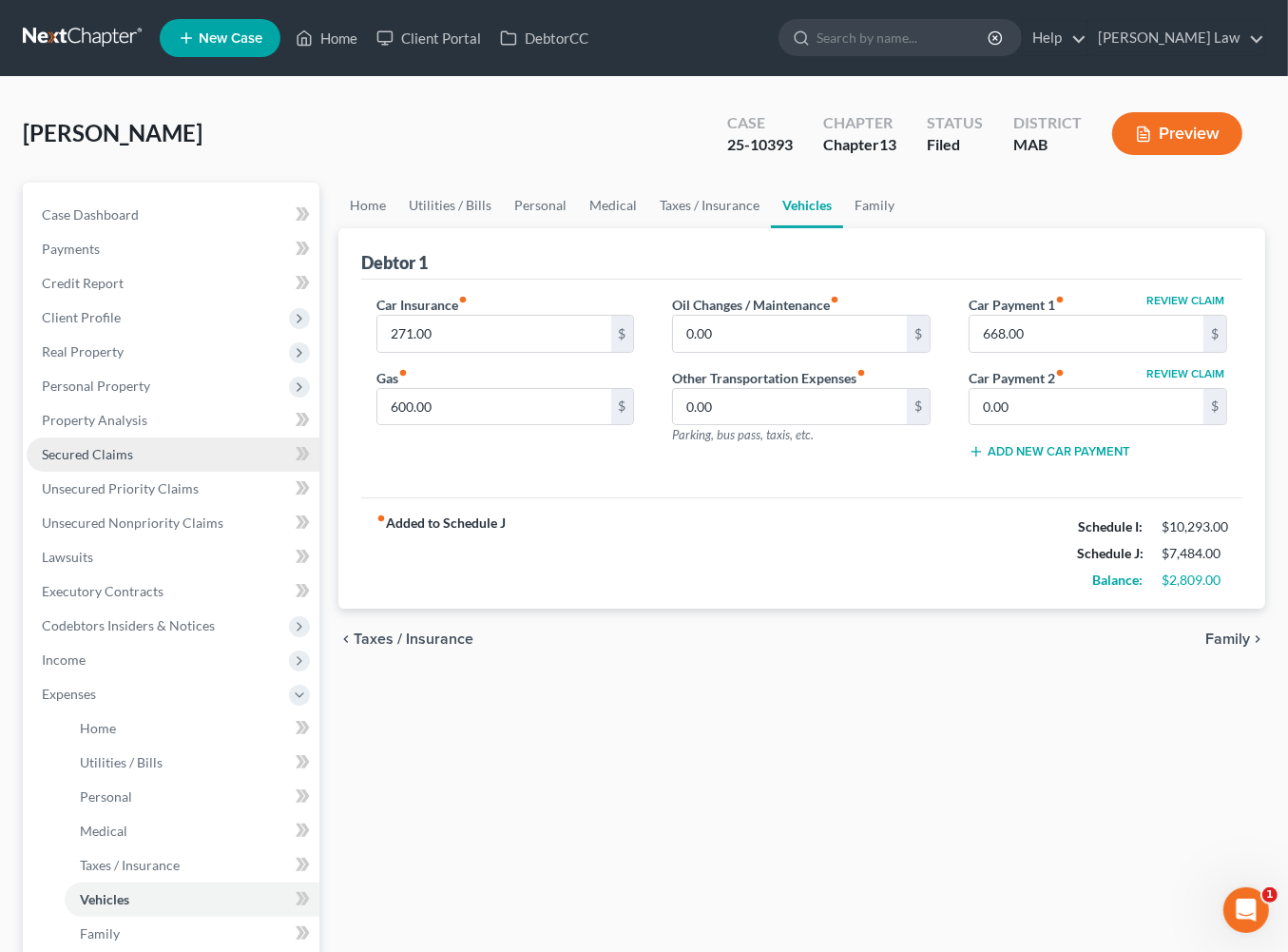
click at [133, 462] on span "Secured Claims" at bounding box center [88, 454] width 92 height 16
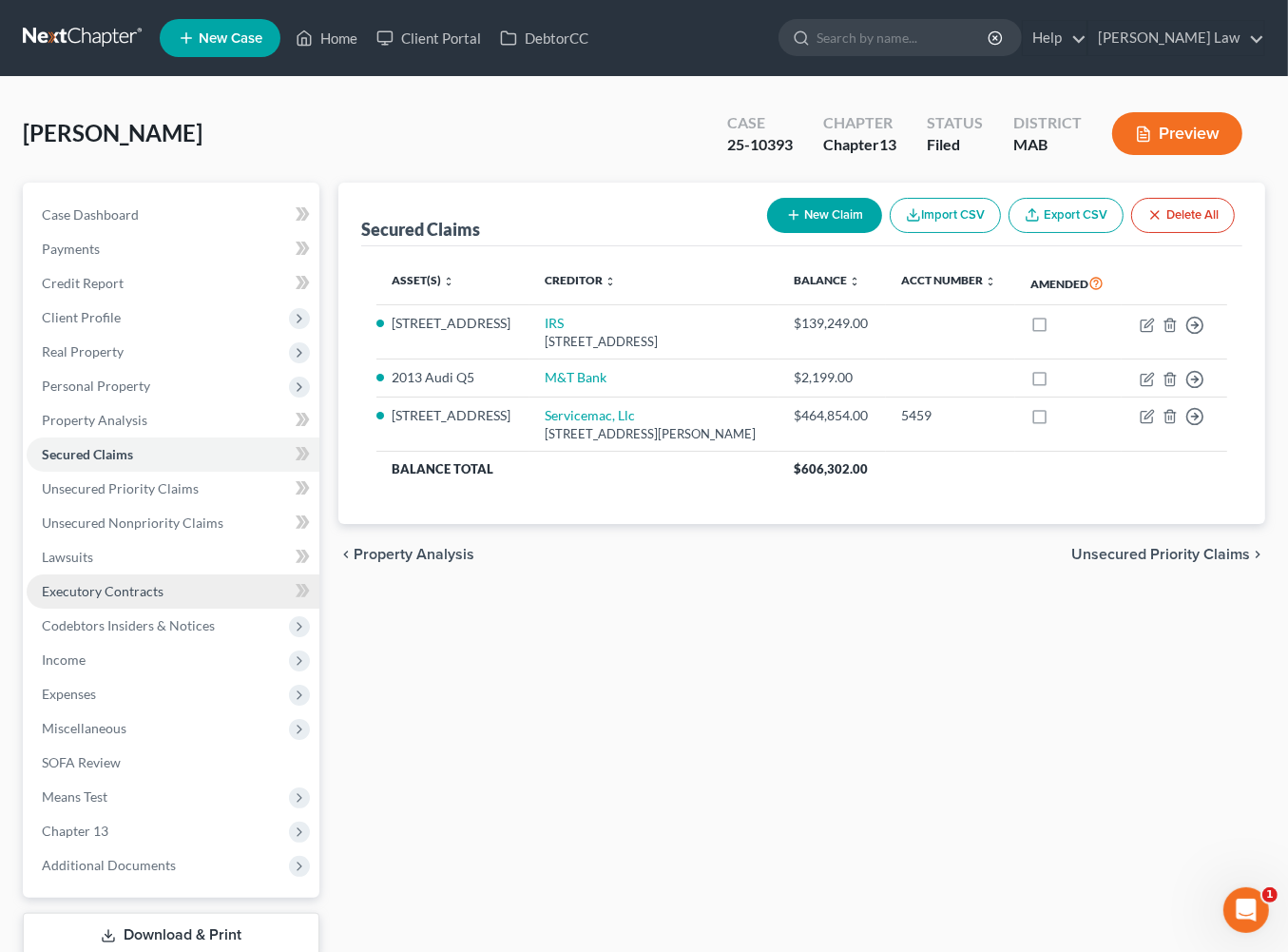
click at [163, 599] on span "Executory Contracts" at bounding box center [103, 592] width 121 height 16
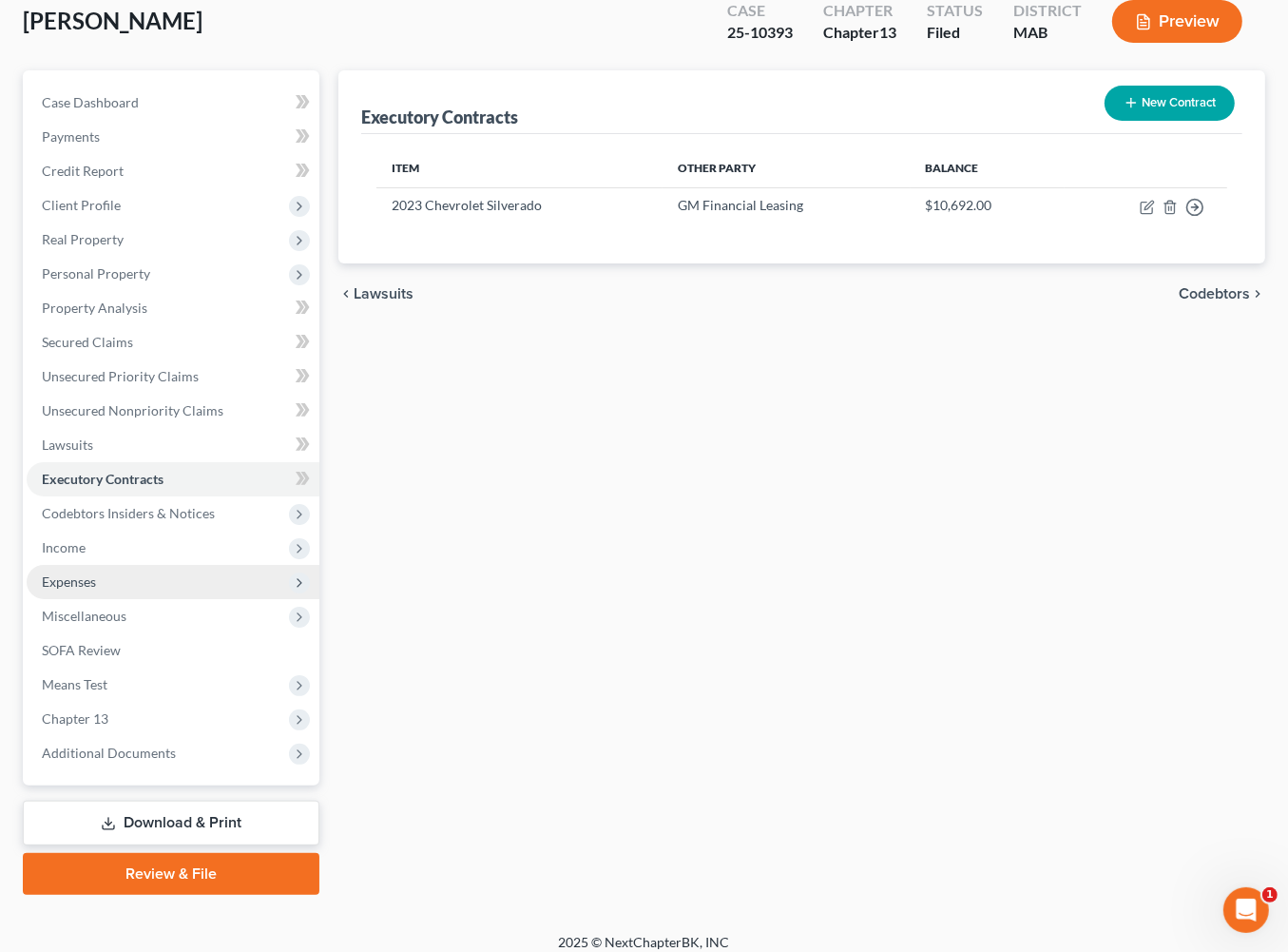
scroll to position [133, 0]
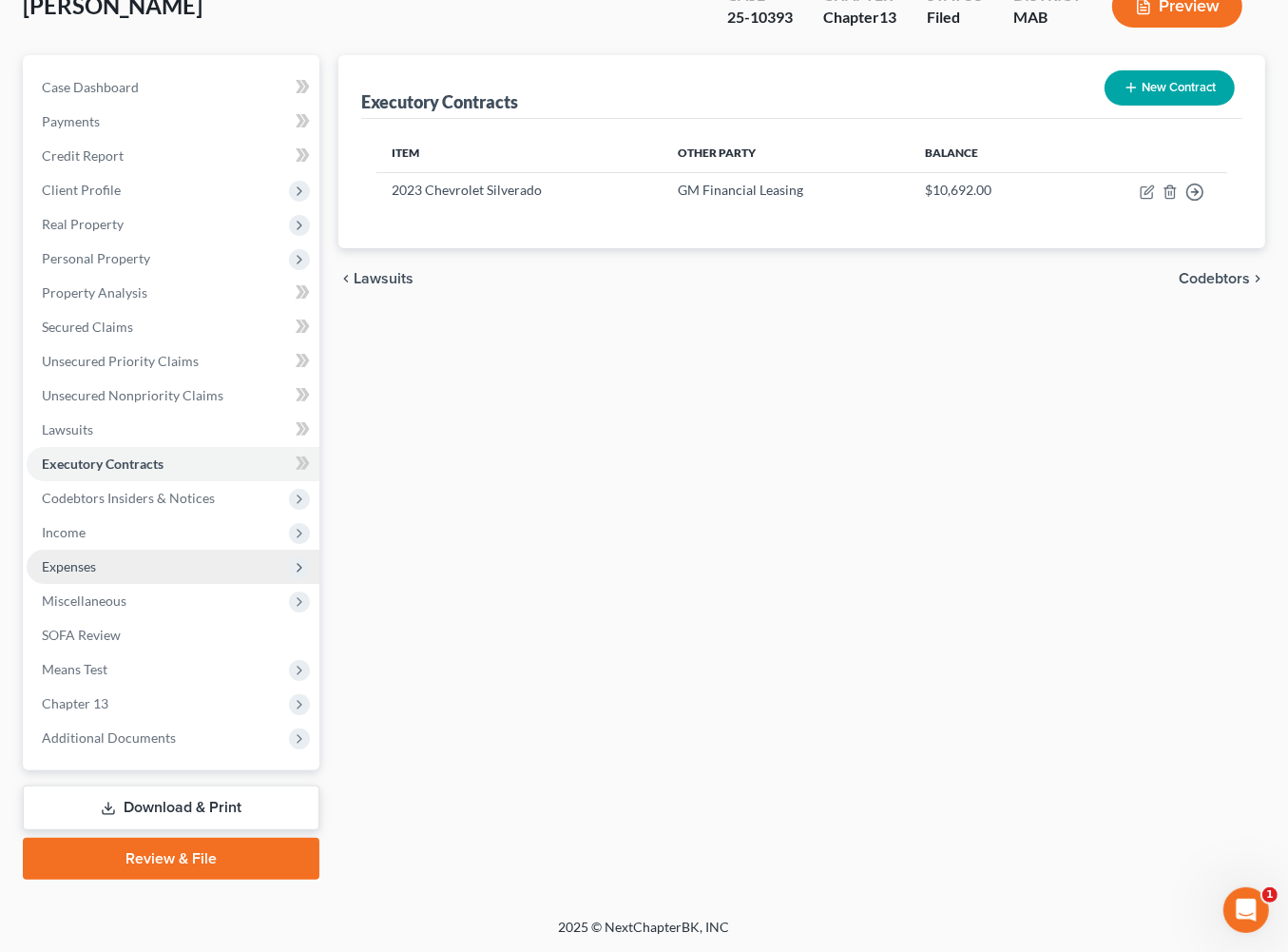
click at [146, 584] on span "Expenses" at bounding box center [173, 567] width 293 height 34
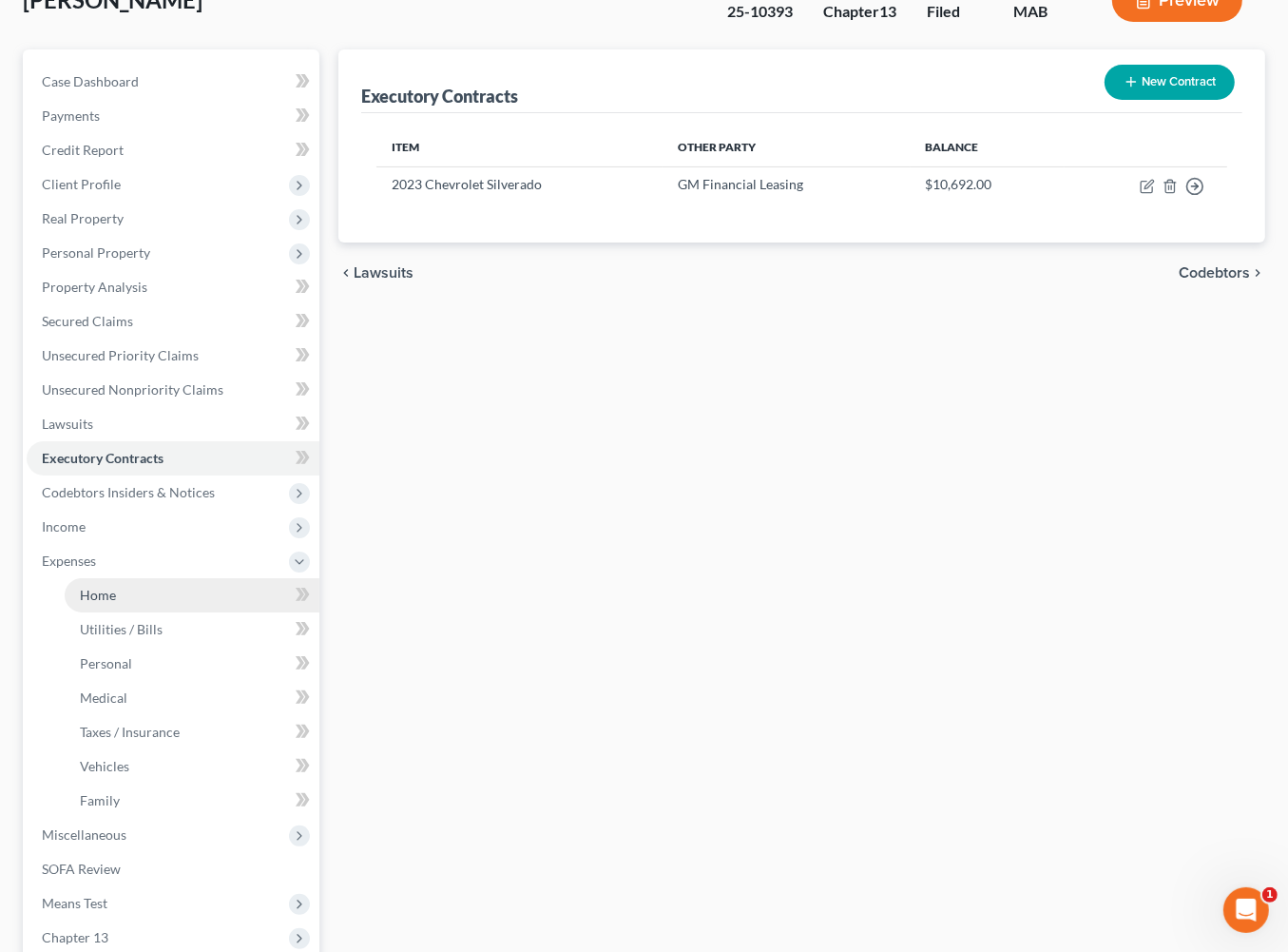
click at [173, 612] on link "Home" at bounding box center [192, 595] width 255 height 34
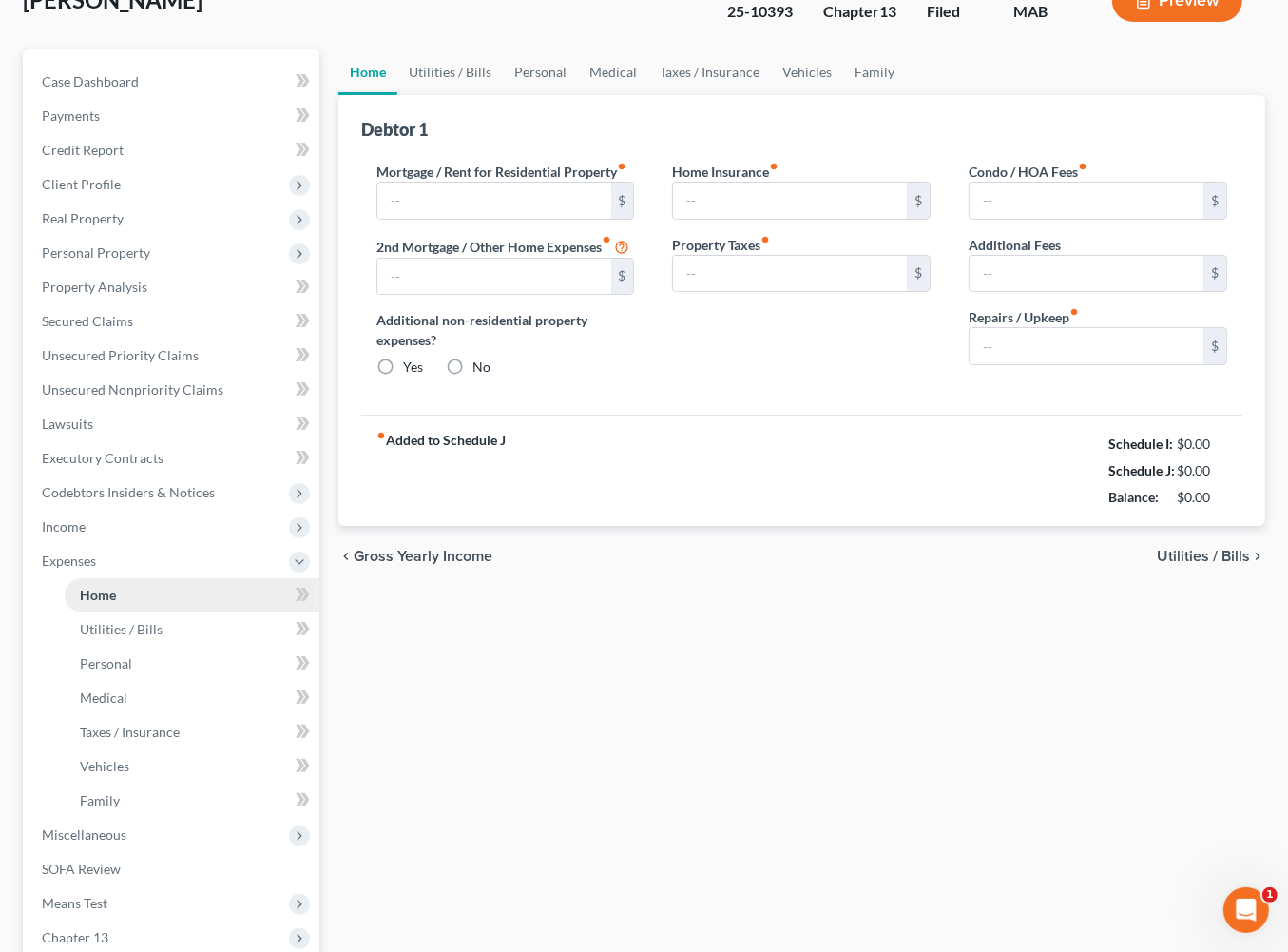
scroll to position [9, 0]
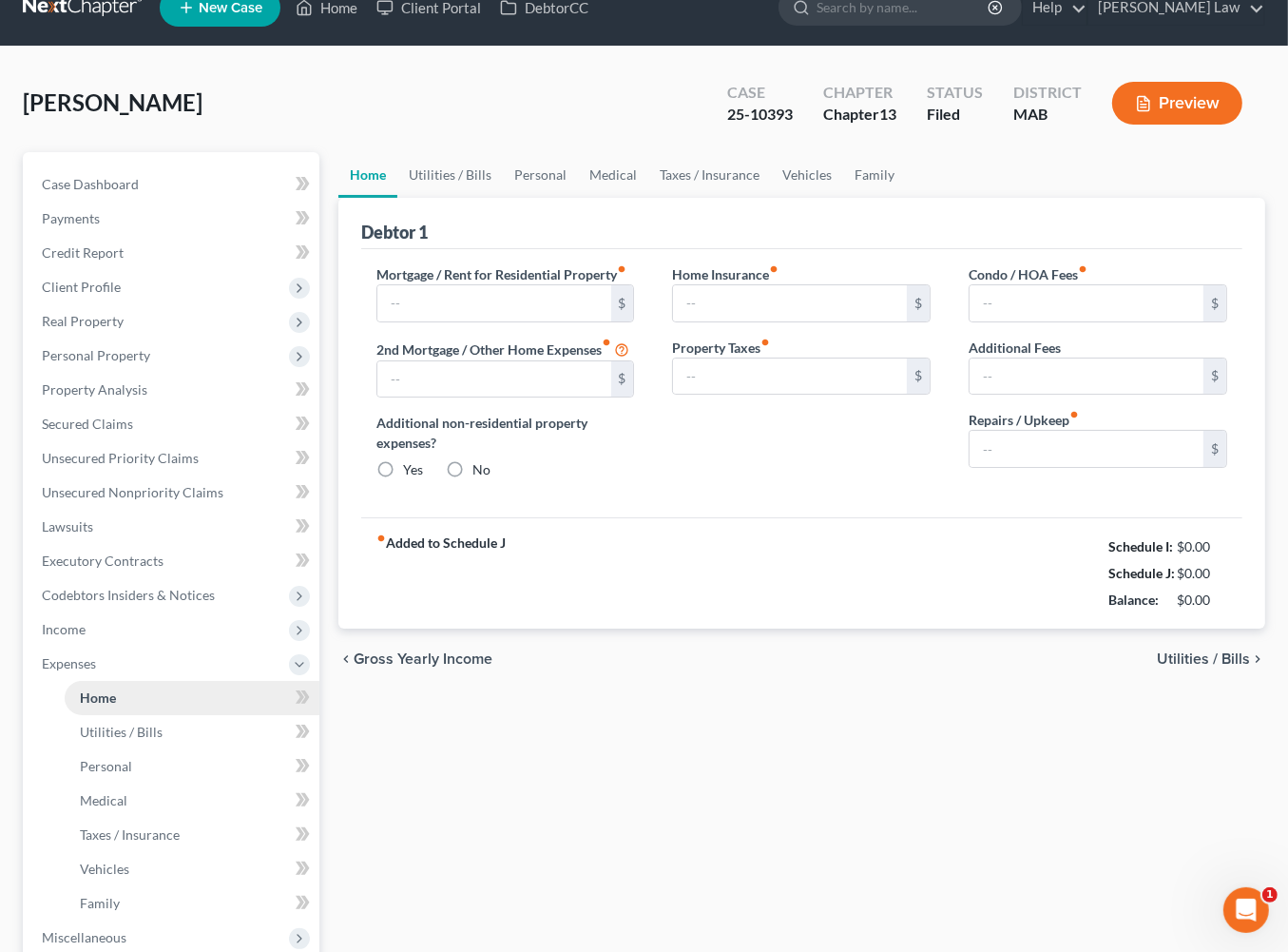
type input "3,190.00"
type input "0.00"
radio input "true"
type input "0.00"
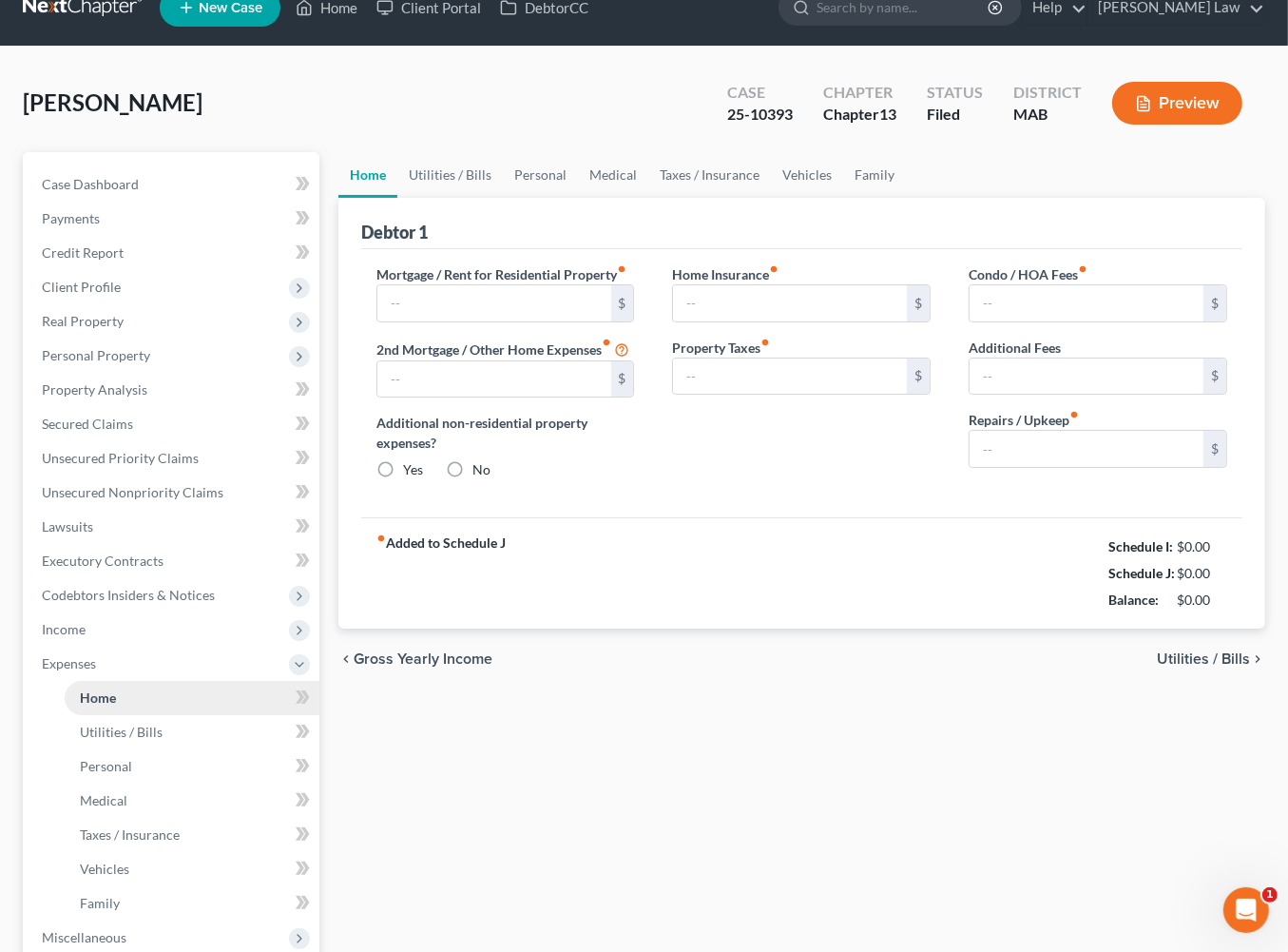
type input "0.00"
type input "100.00"
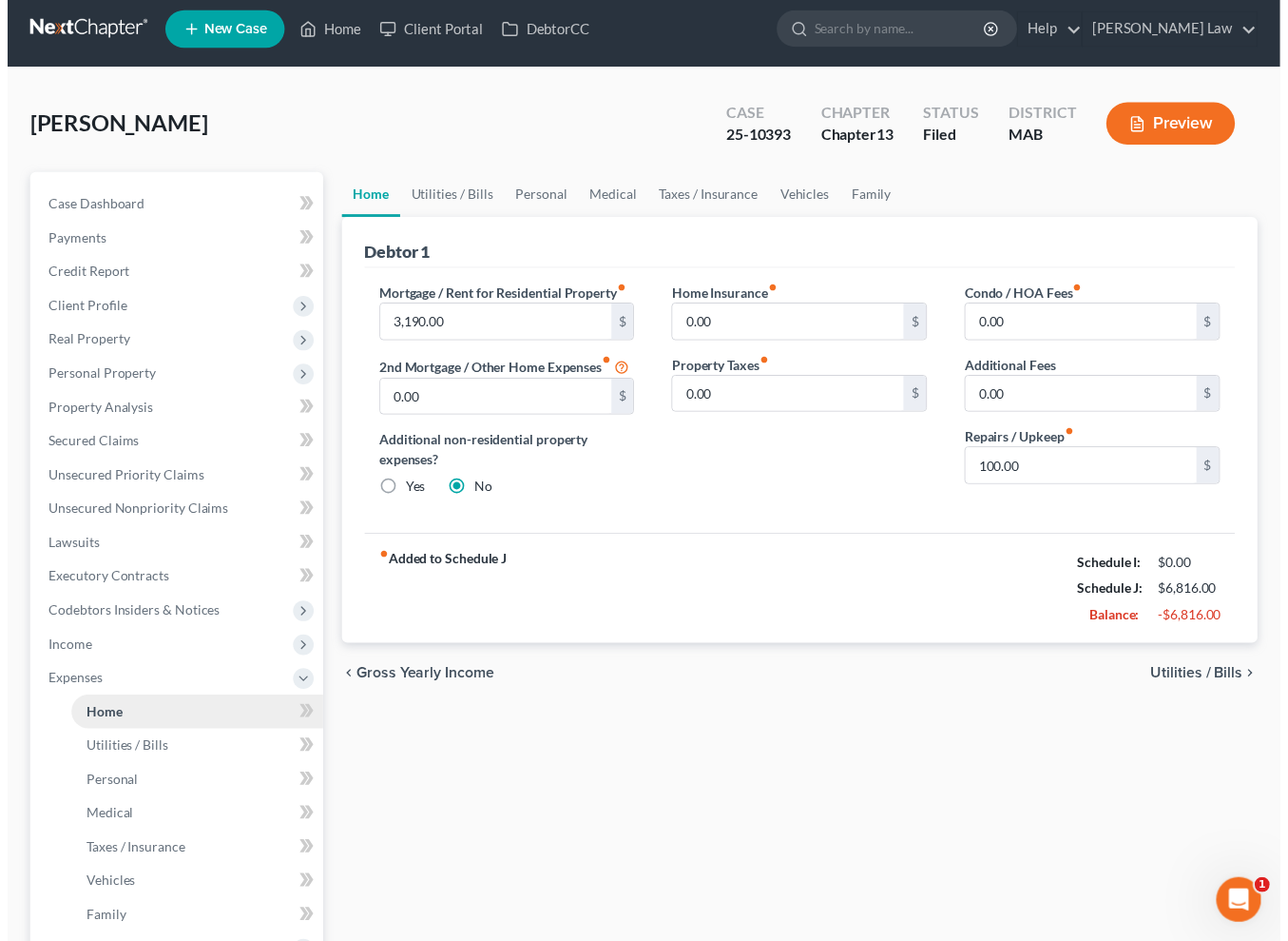
scroll to position [0, 0]
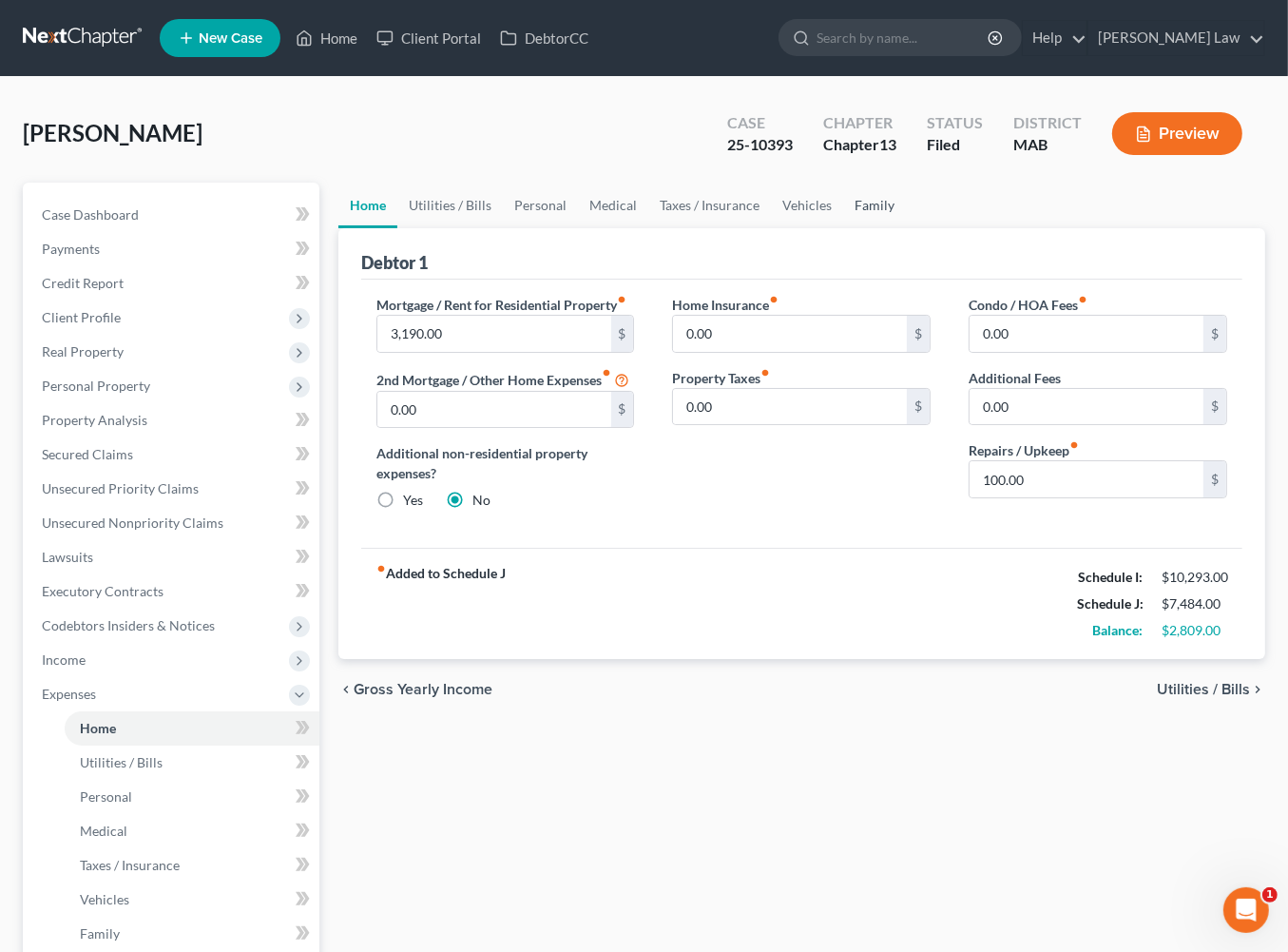
click at [906, 228] on link "Family" at bounding box center [874, 205] width 63 height 46
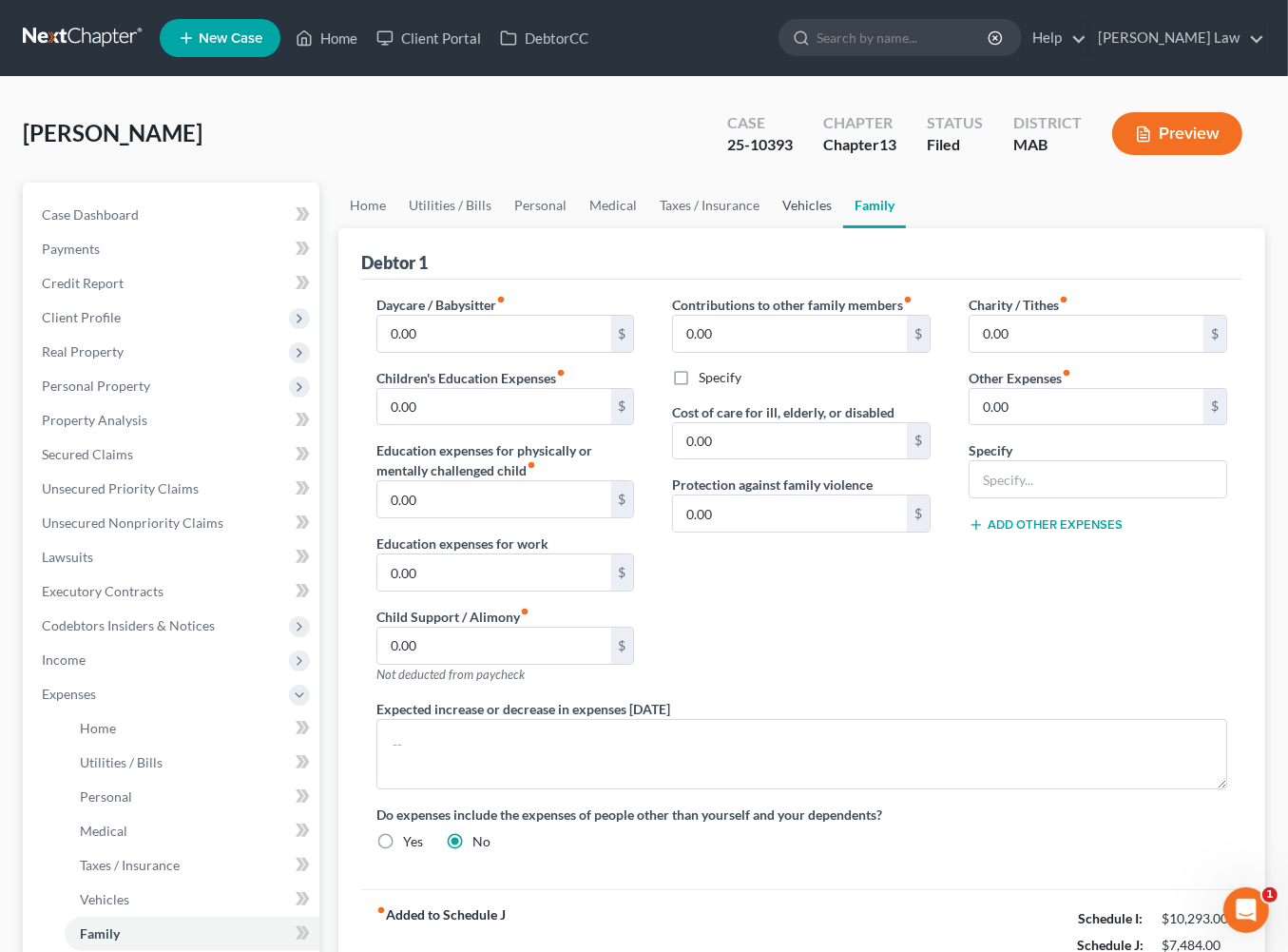
click at [843, 228] on link "Vehicles" at bounding box center [807, 205] width 73 height 46
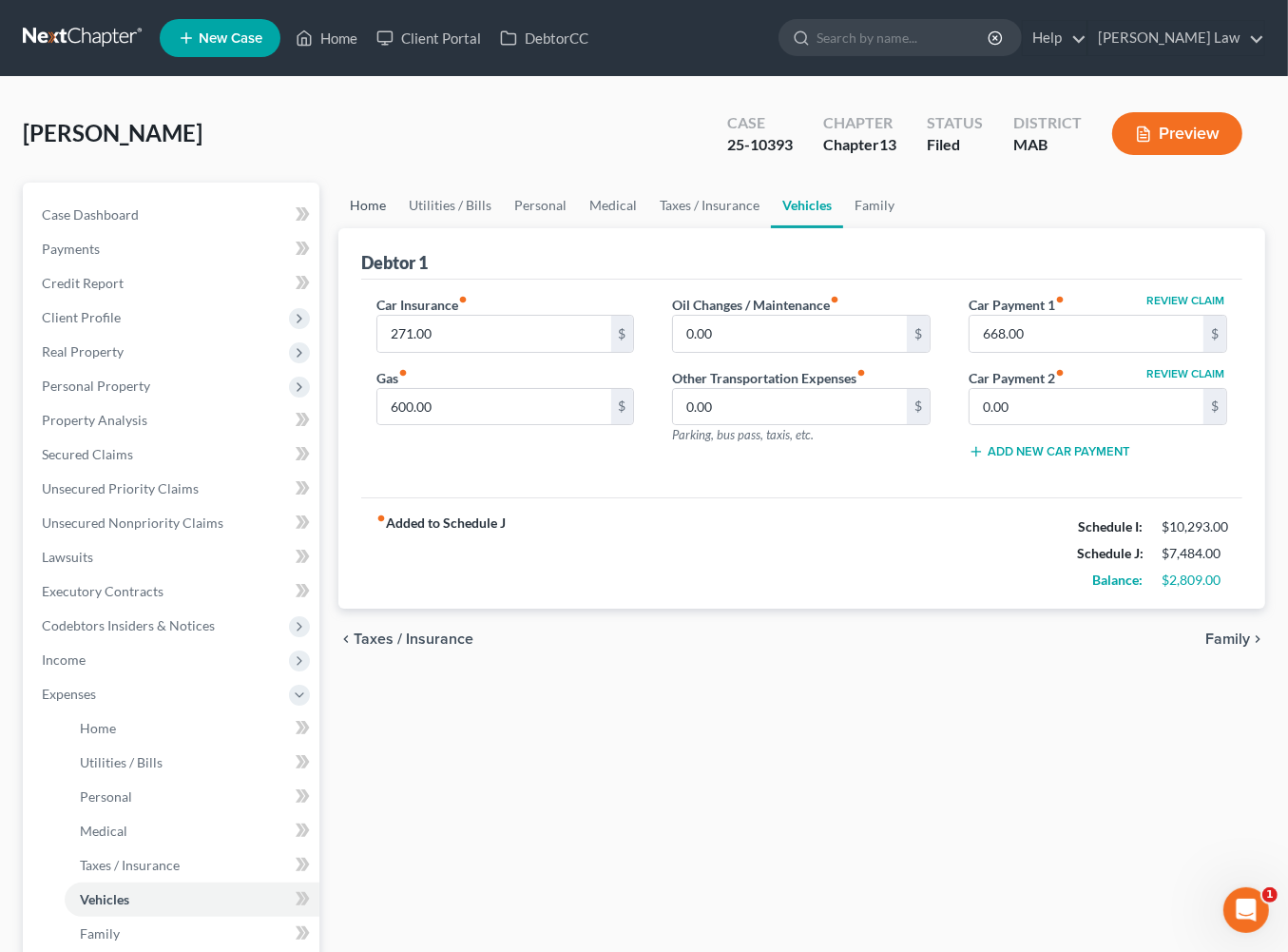
click at [385, 228] on link "Home" at bounding box center [367, 205] width 59 height 46
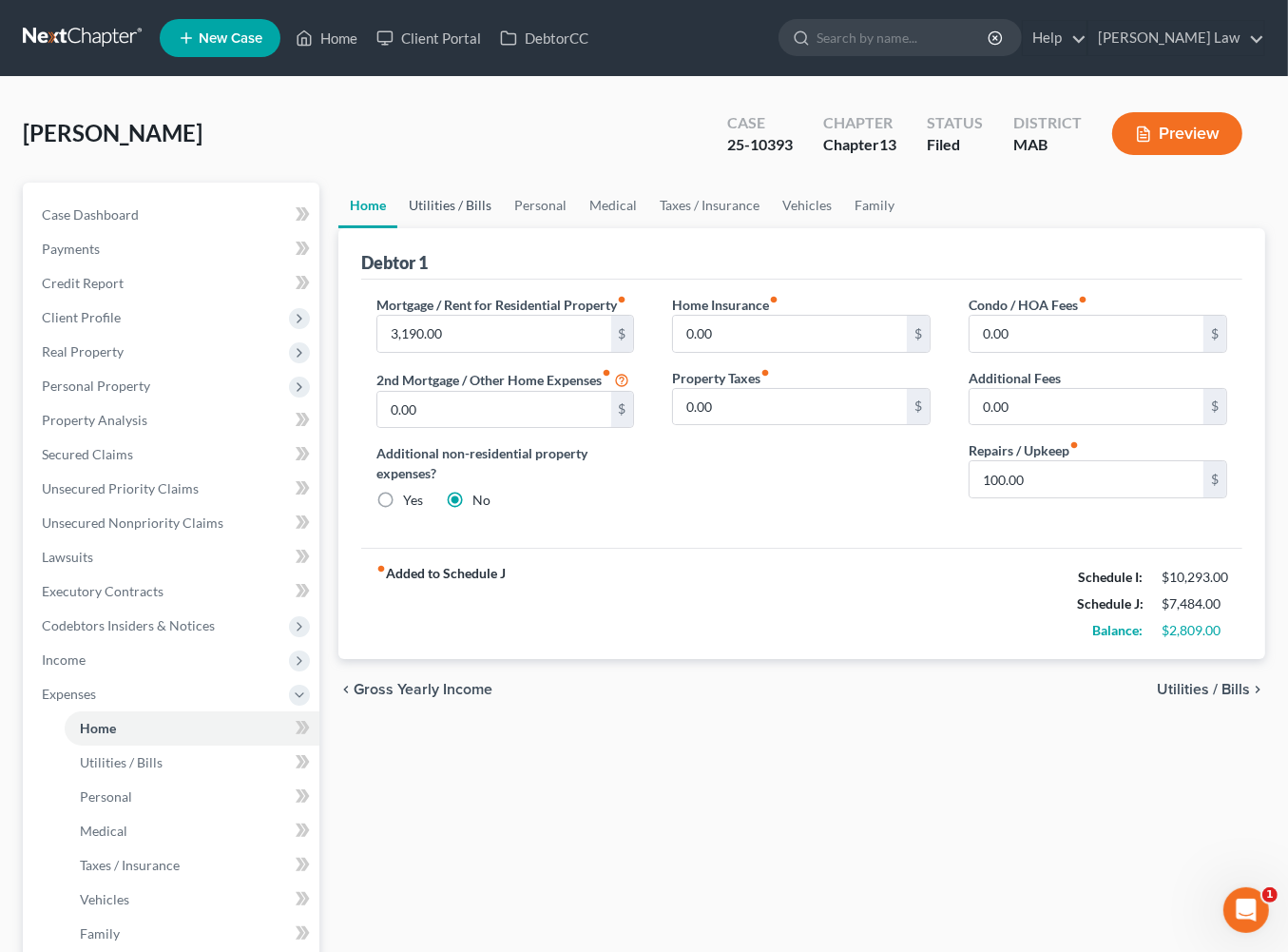
click at [499, 228] on link "Utilities / Bills" at bounding box center [450, 205] width 106 height 46
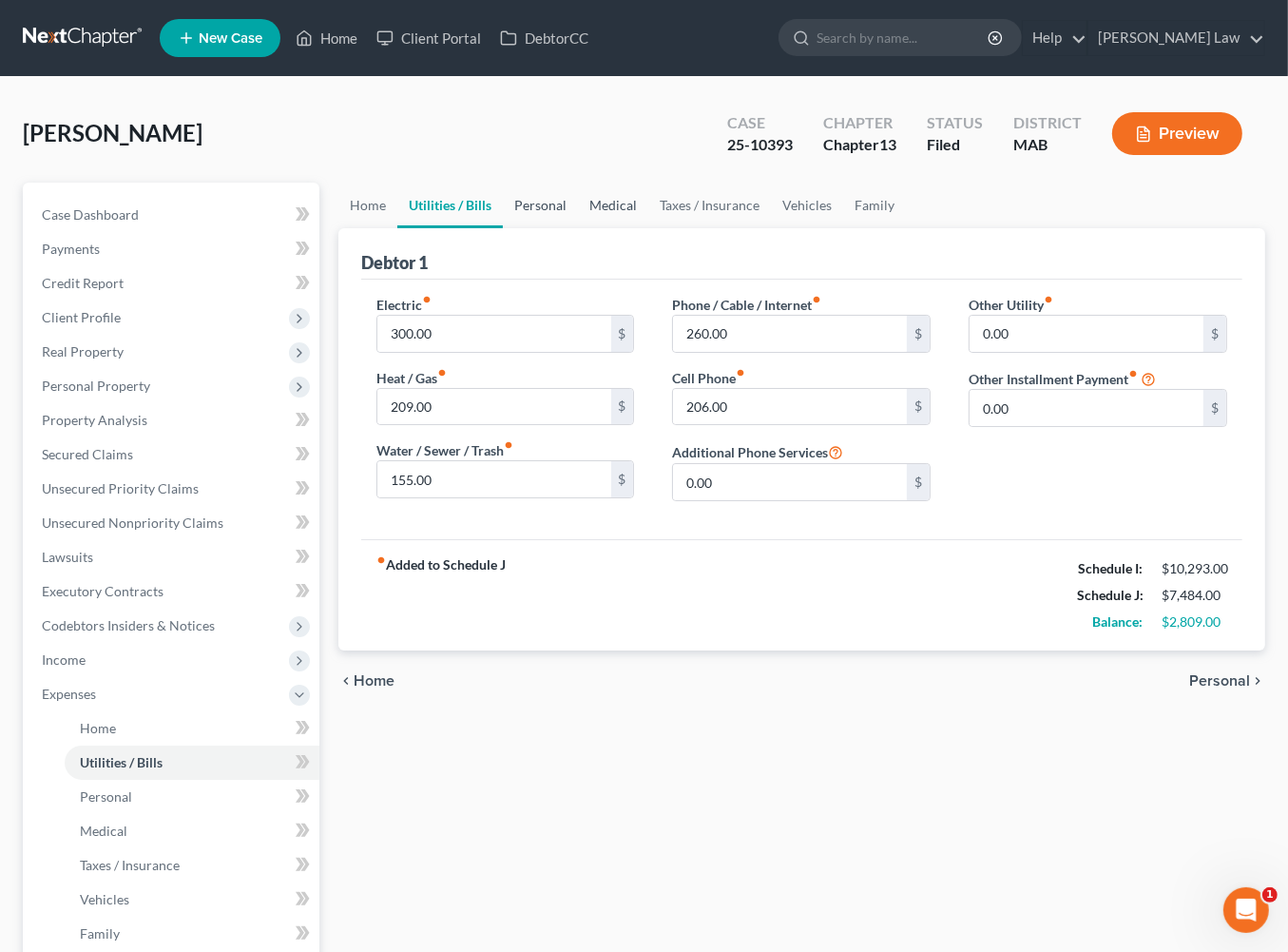
click at [578, 228] on link "Personal" at bounding box center [539, 205] width 75 height 46
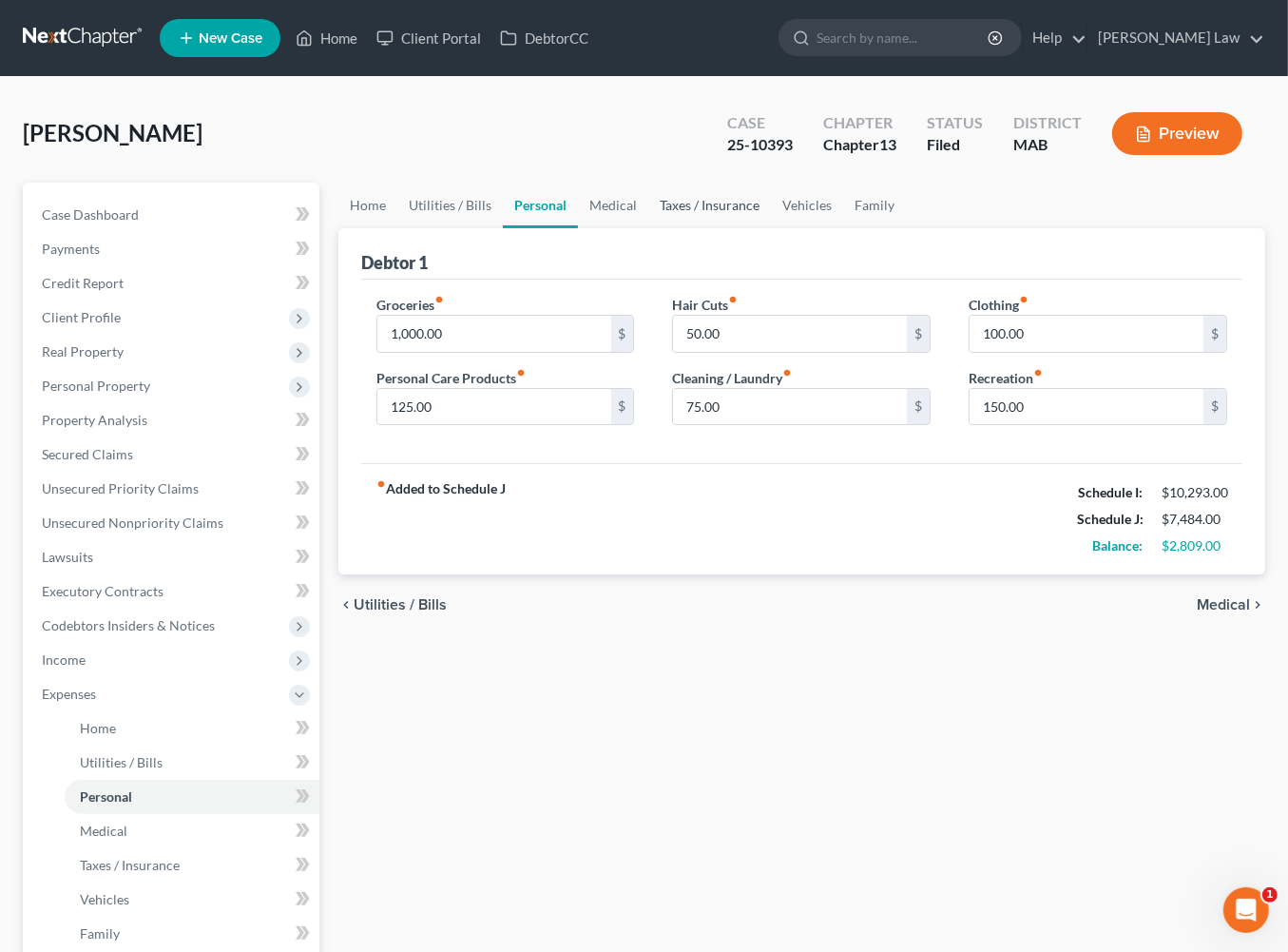
click at [759, 228] on link "Taxes / Insurance" at bounding box center [709, 205] width 122 height 46
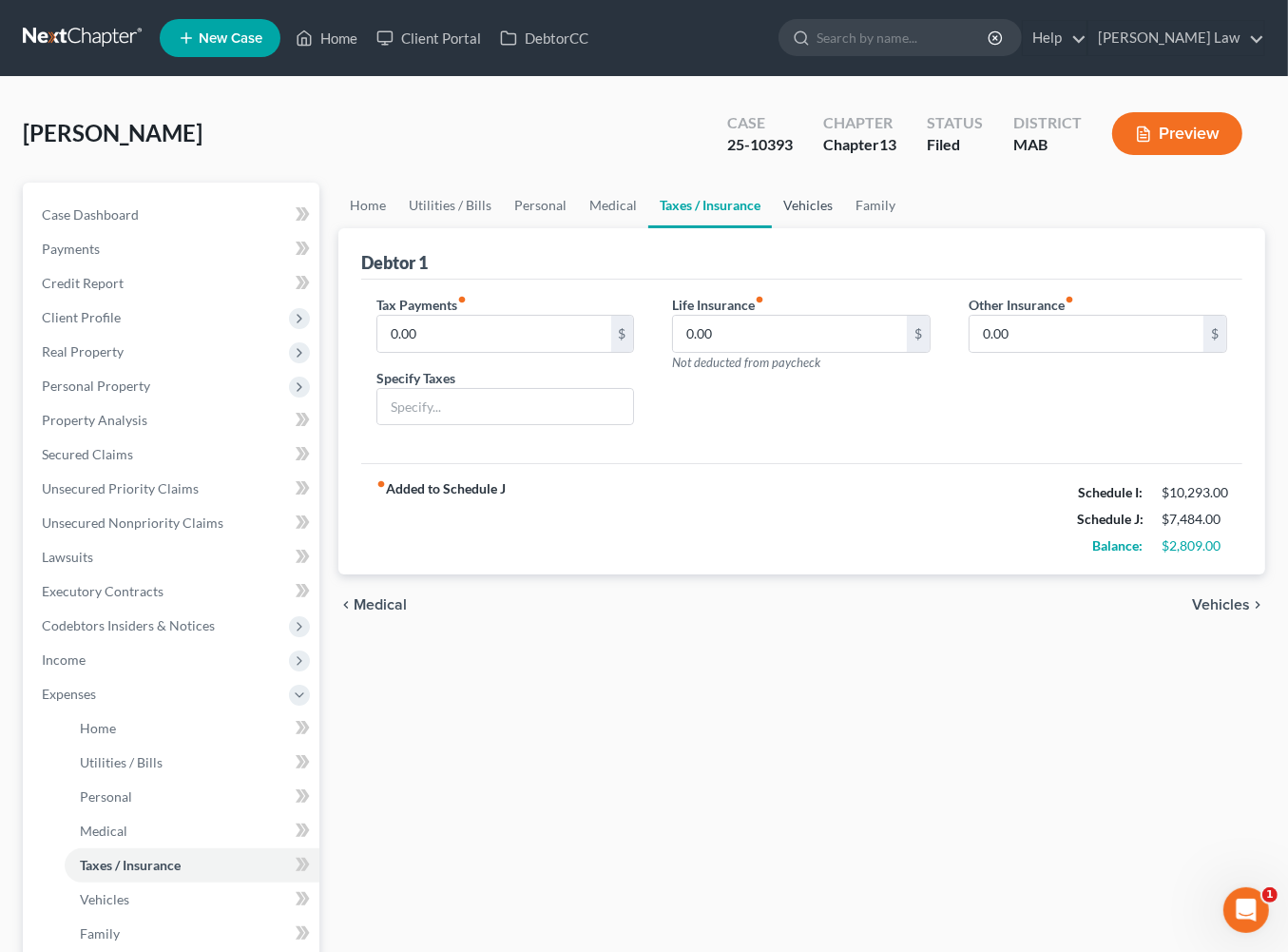
click at [844, 228] on link "Vehicles" at bounding box center [808, 205] width 73 height 46
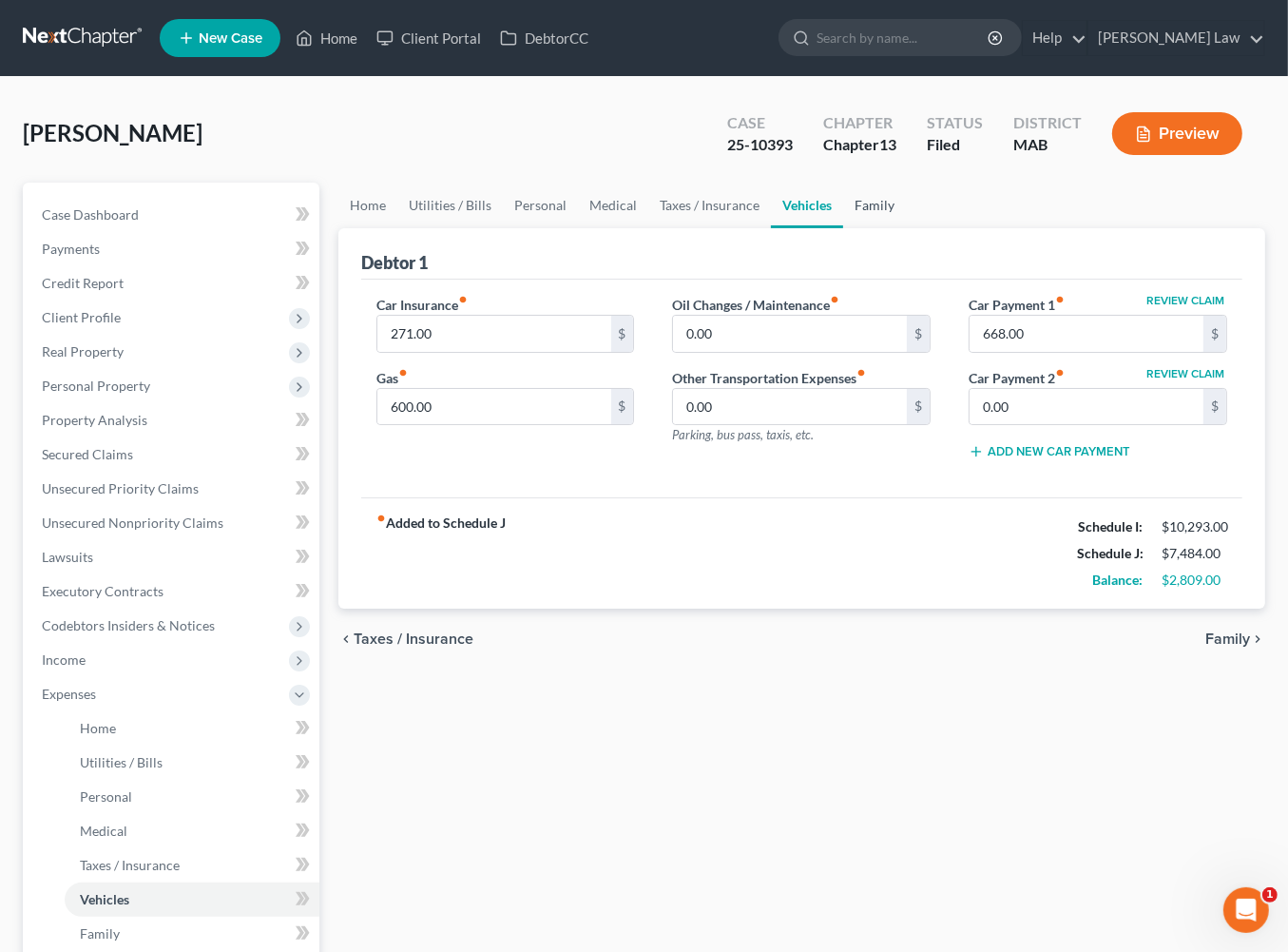
click at [906, 228] on link "Family" at bounding box center [874, 205] width 63 height 46
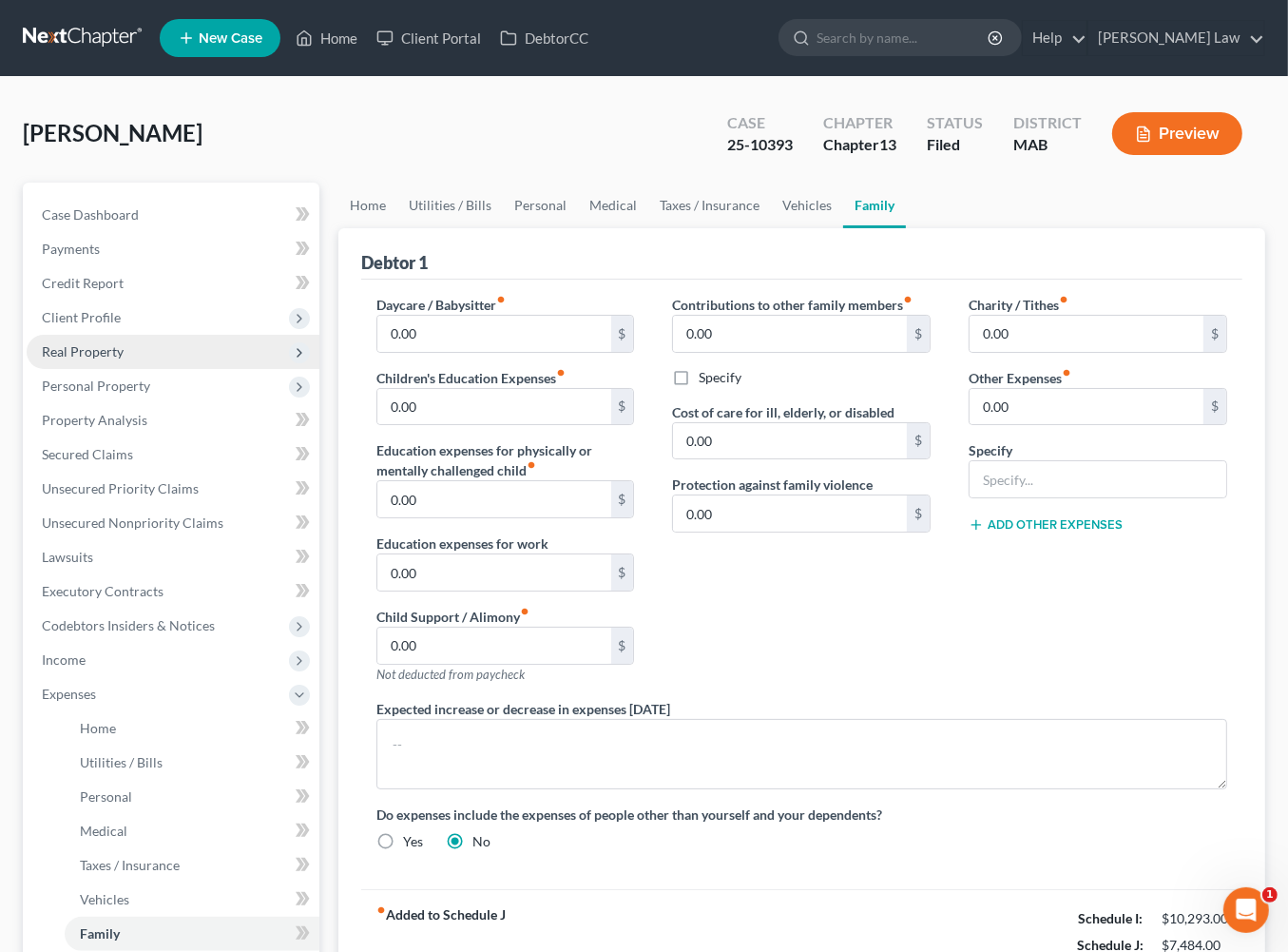
click at [108, 359] on span "Real Property" at bounding box center [83, 352] width 82 height 16
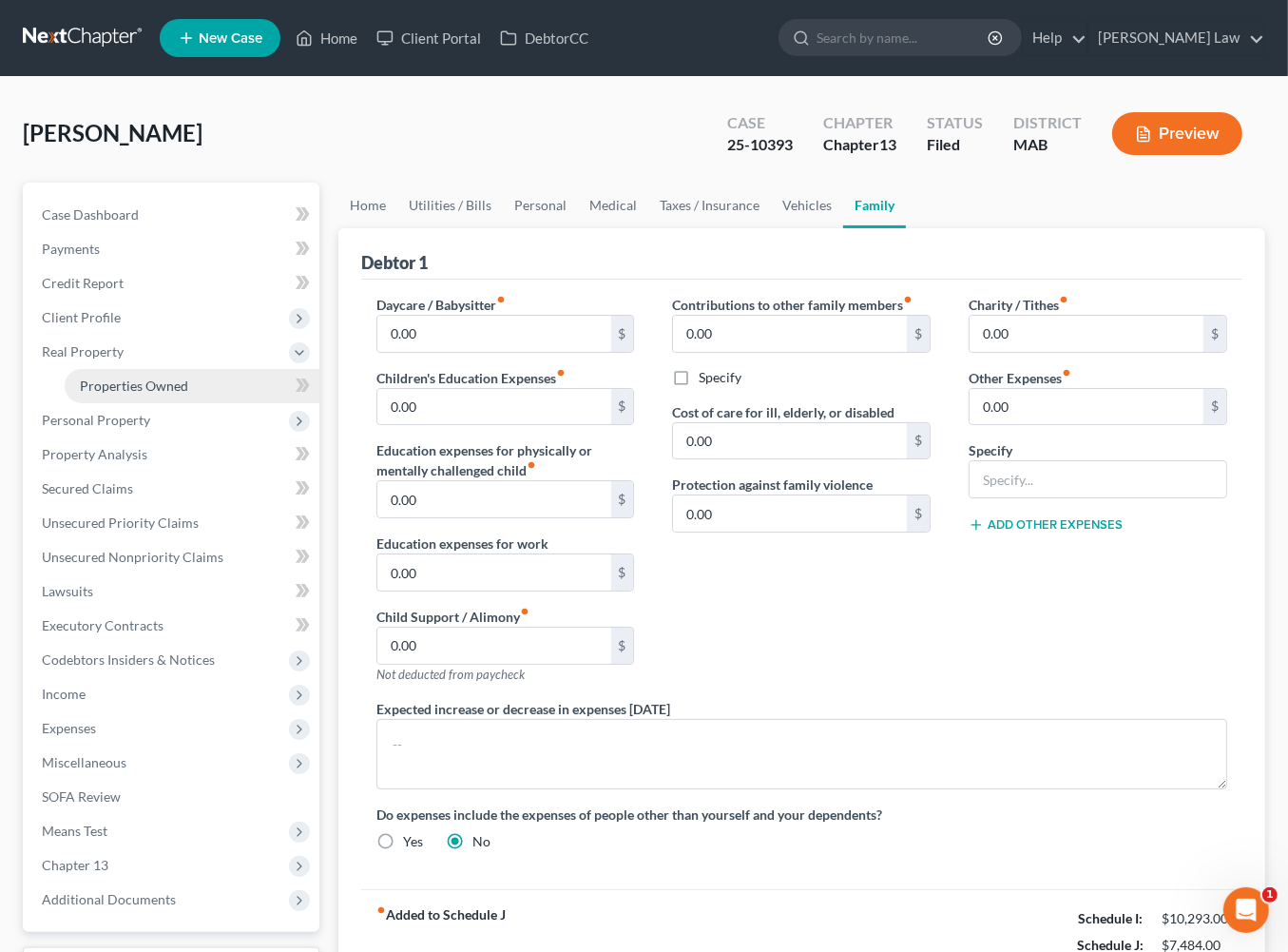
click at [166, 393] on span "Properties Owned" at bounding box center [133, 385] width 108 height 16
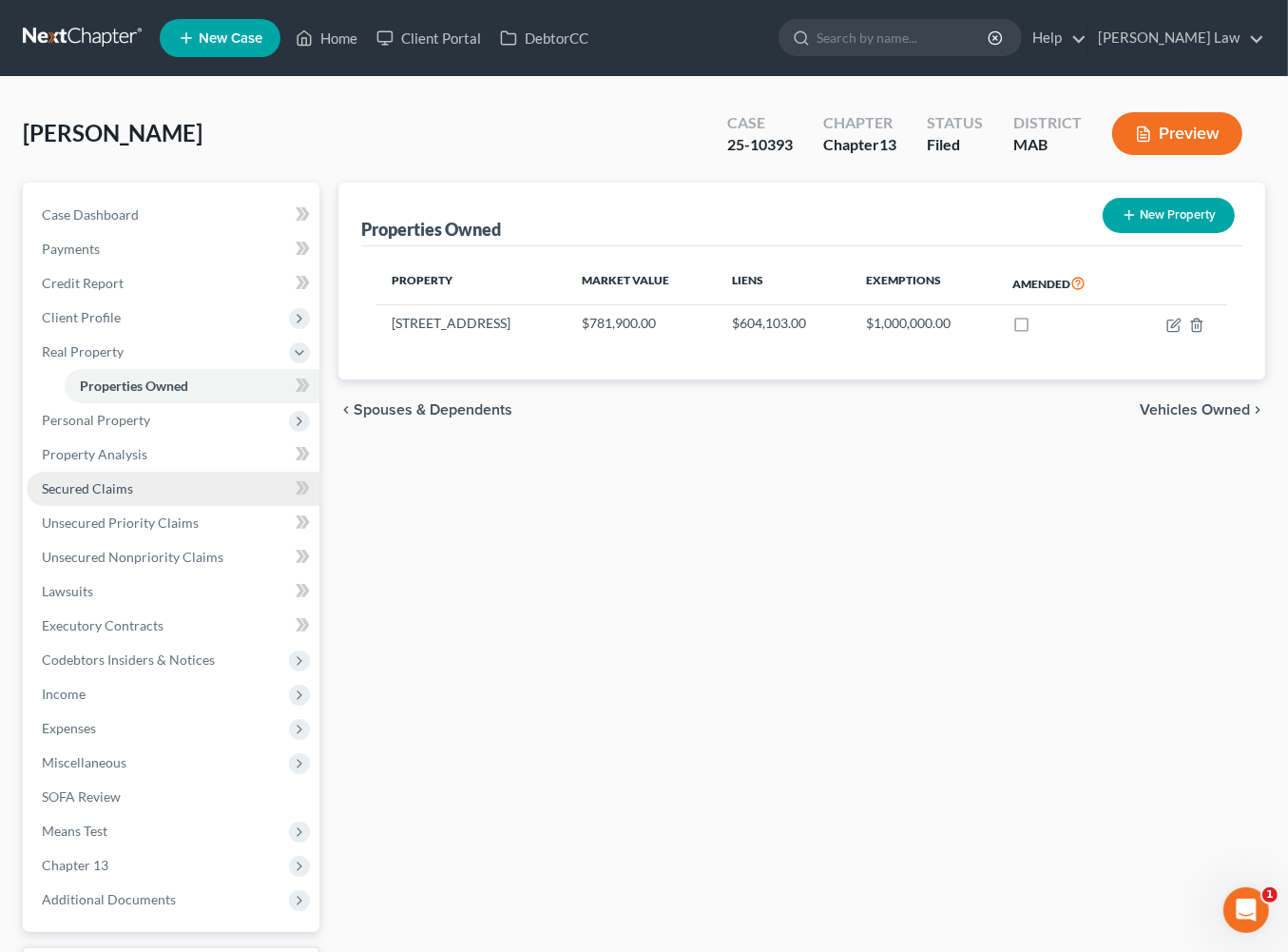
click at [133, 497] on span "Secured Claims" at bounding box center [88, 488] width 92 height 16
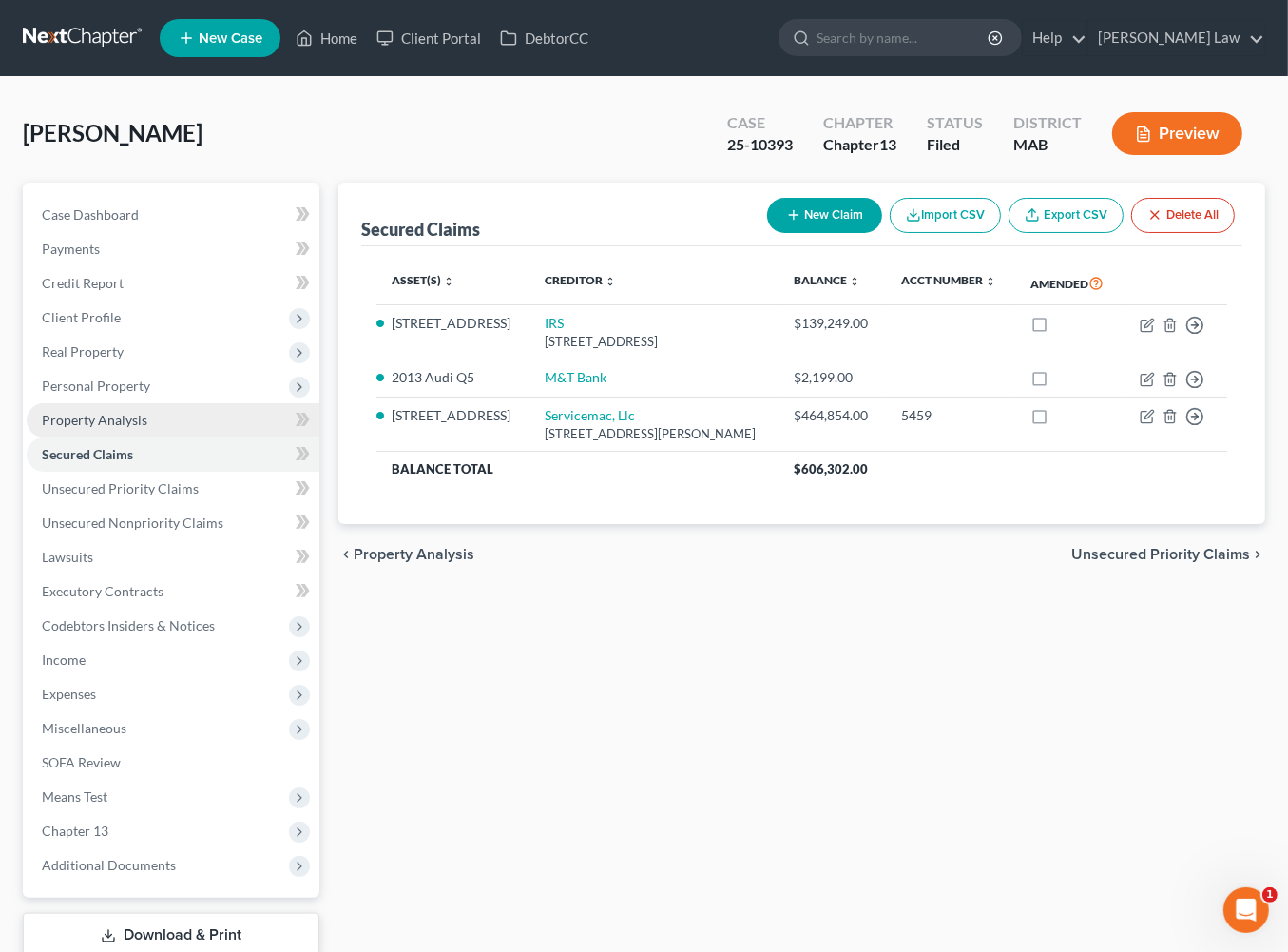
click at [127, 428] on span "Property Analysis" at bounding box center [95, 420] width 106 height 16
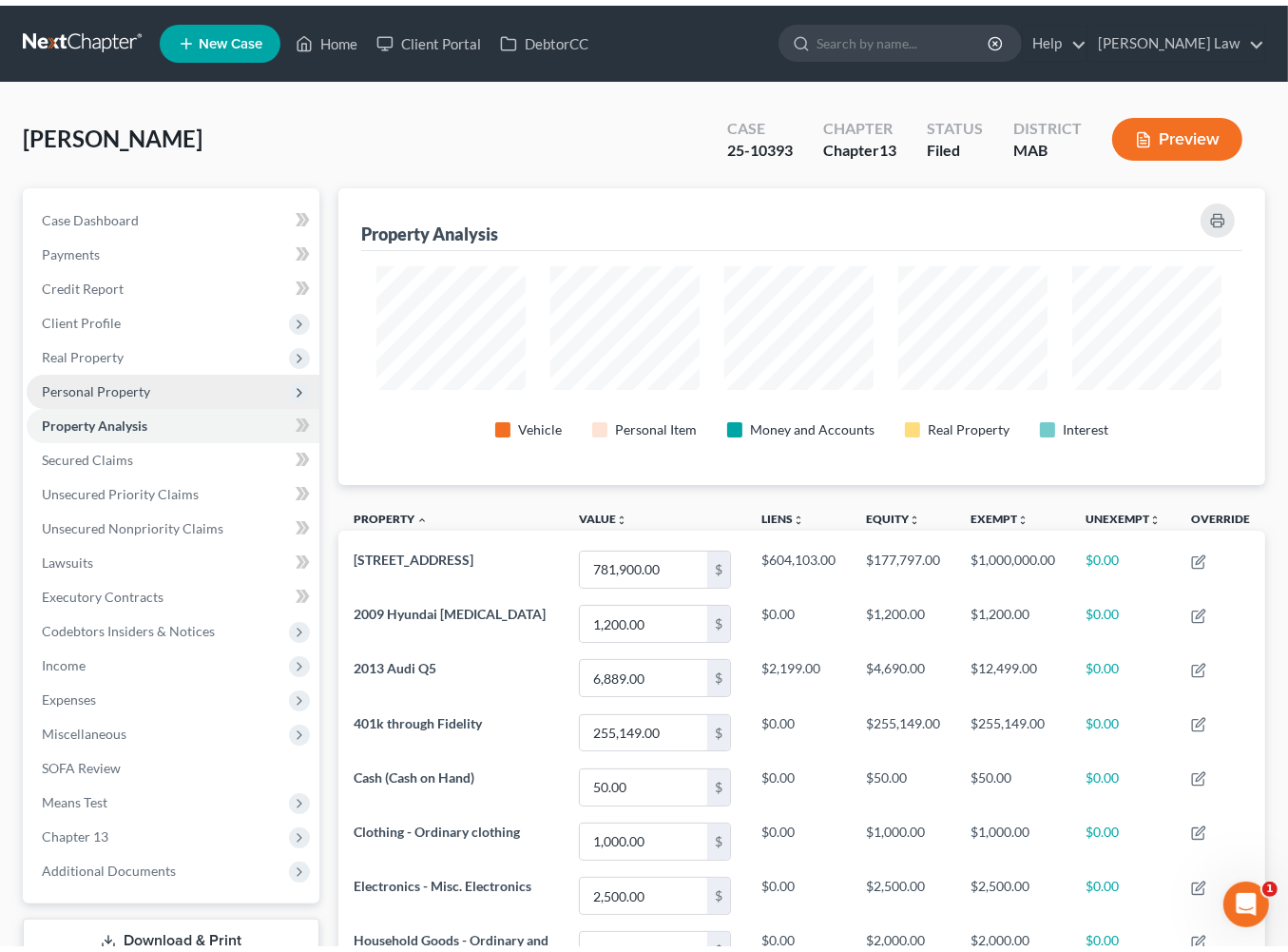
scroll to position [339, 919]
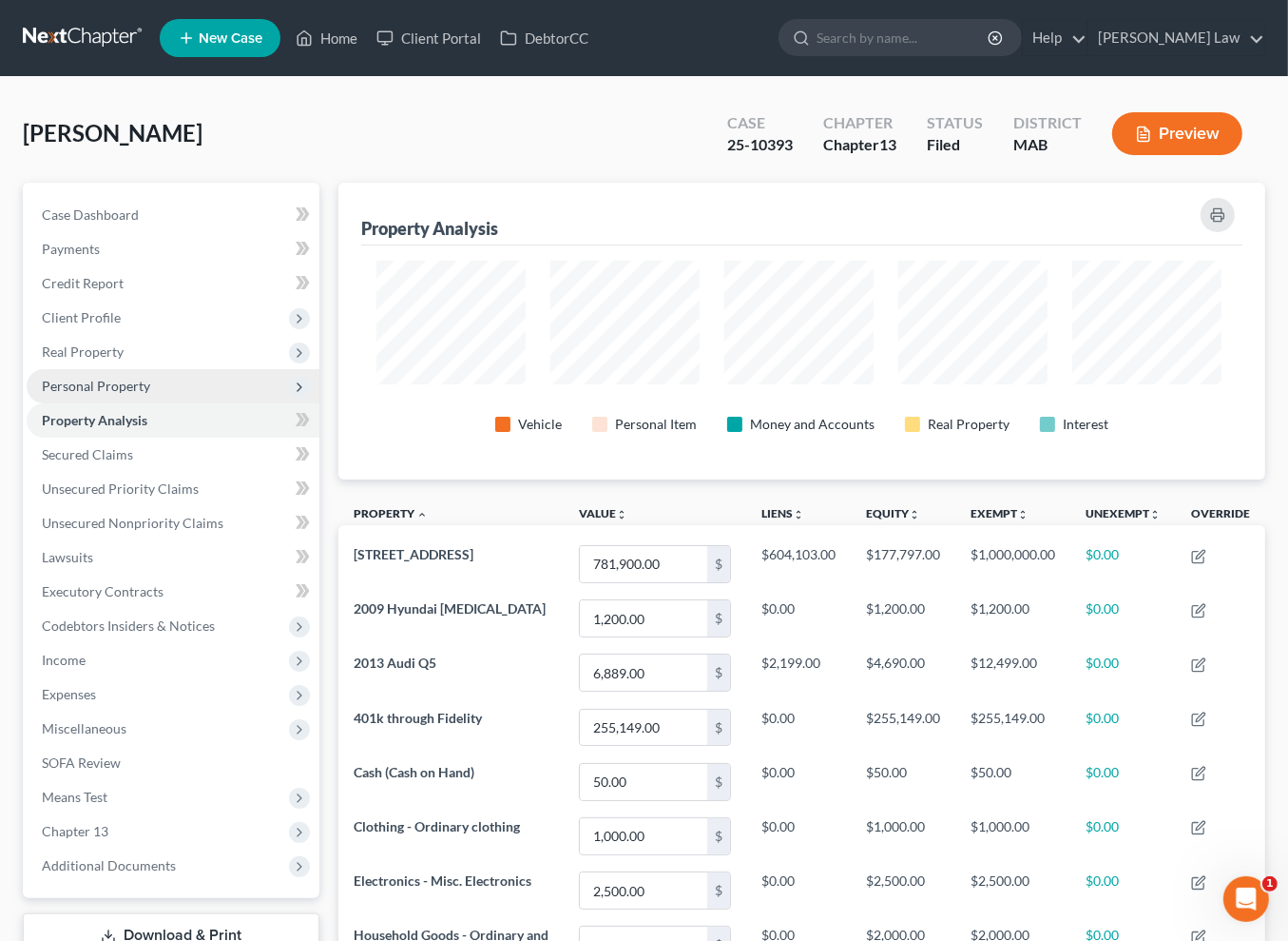
click at [150, 393] on span "Personal Property" at bounding box center [96, 385] width 108 height 16
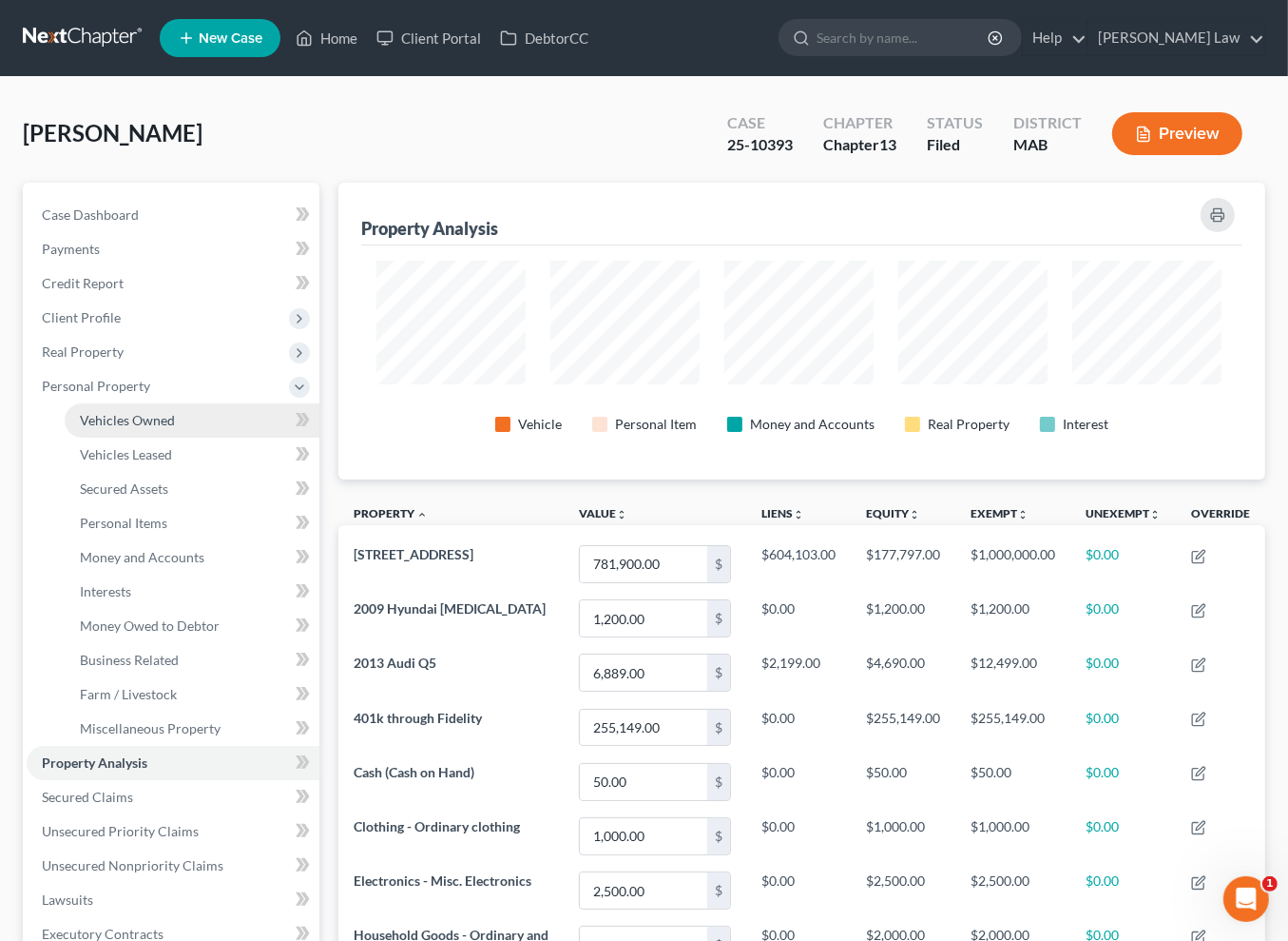
click at [175, 428] on span "Vehicles Owned" at bounding box center [127, 420] width 96 height 16
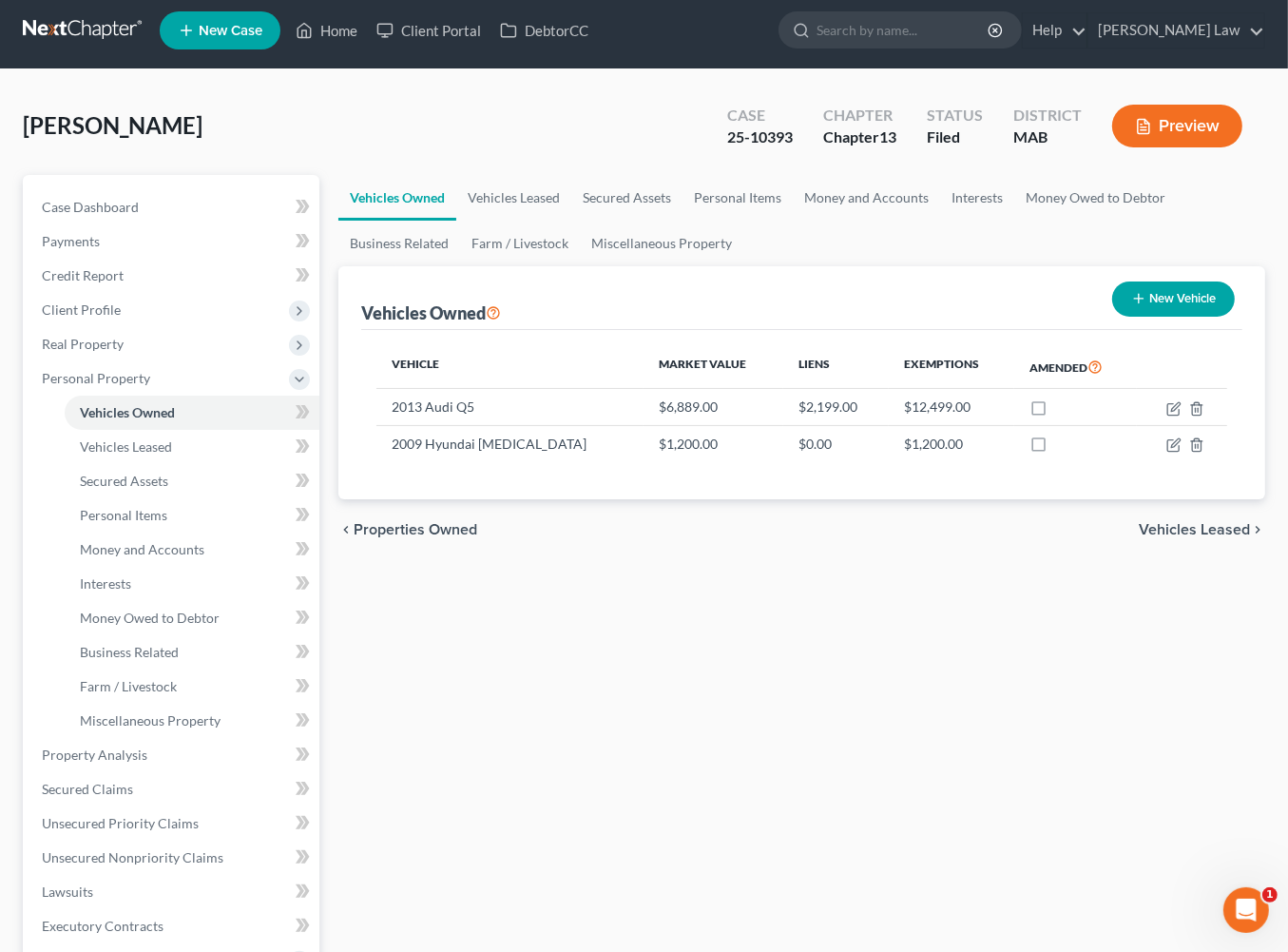
scroll to position [27, 0]
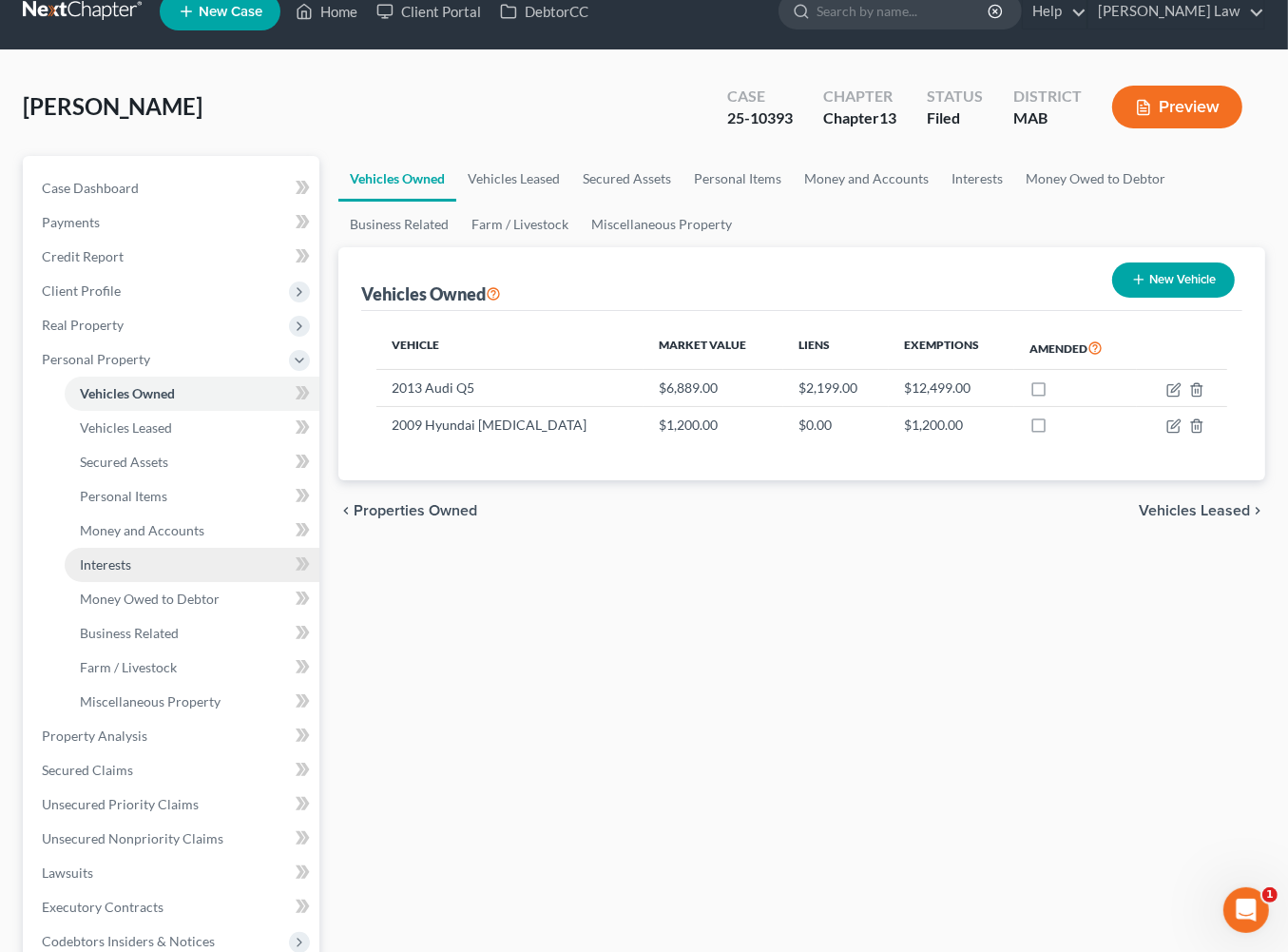
click at [131, 573] on span "Interests" at bounding box center [106, 565] width 52 height 16
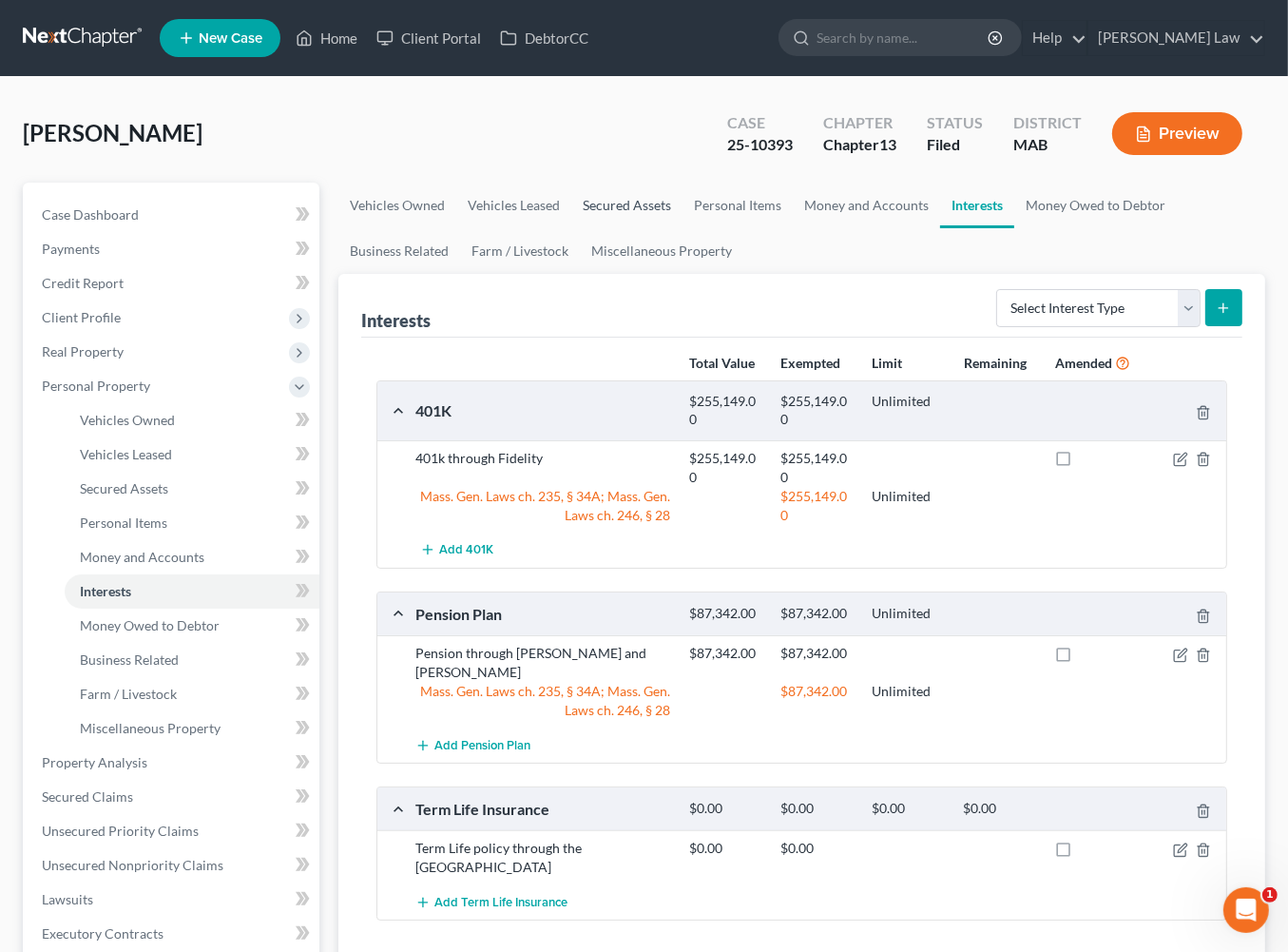
click at [683, 228] on link "Secured Assets" at bounding box center [627, 205] width 111 height 46
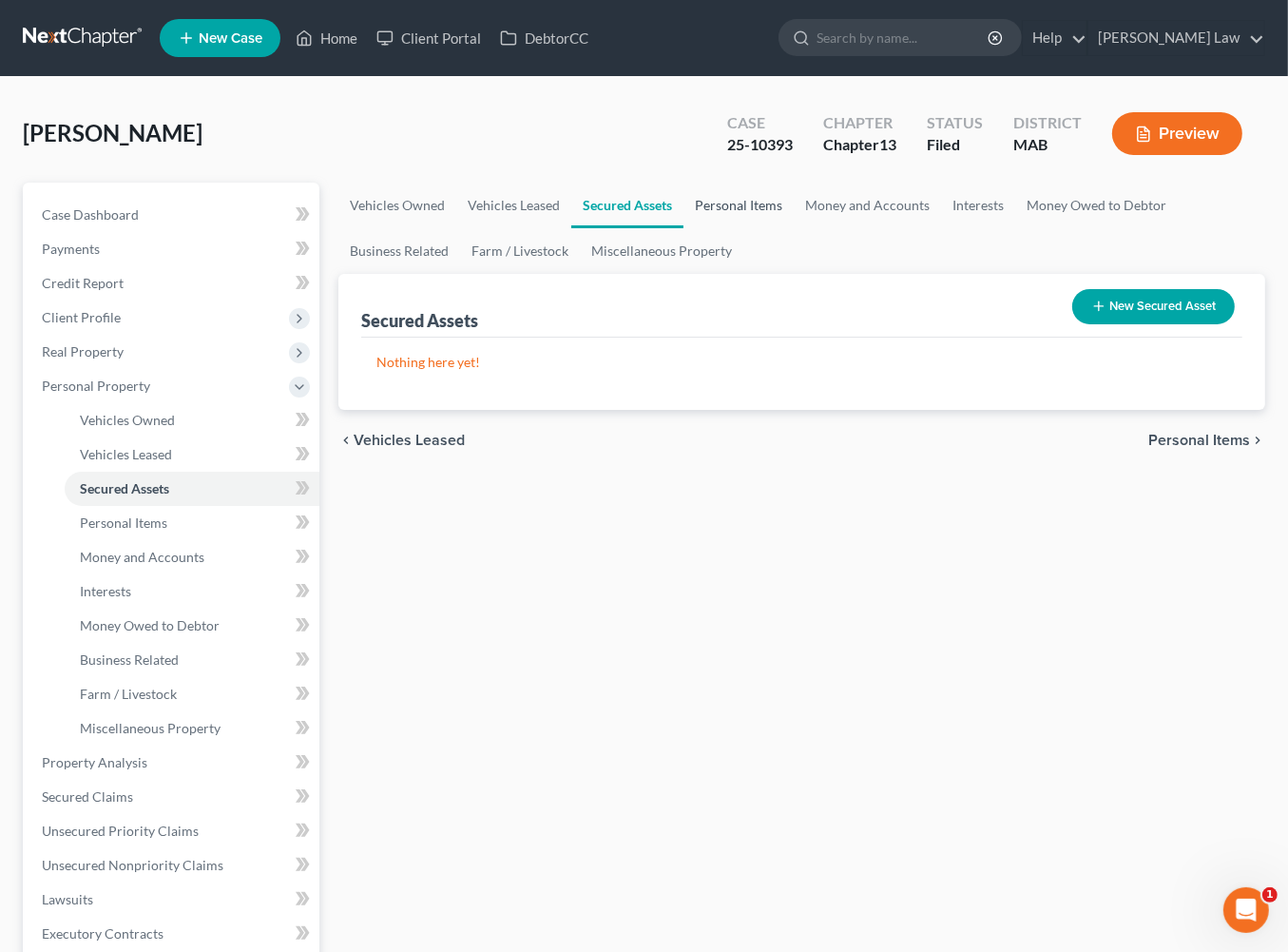
click at [794, 228] on link "Personal Items" at bounding box center [739, 205] width 110 height 46
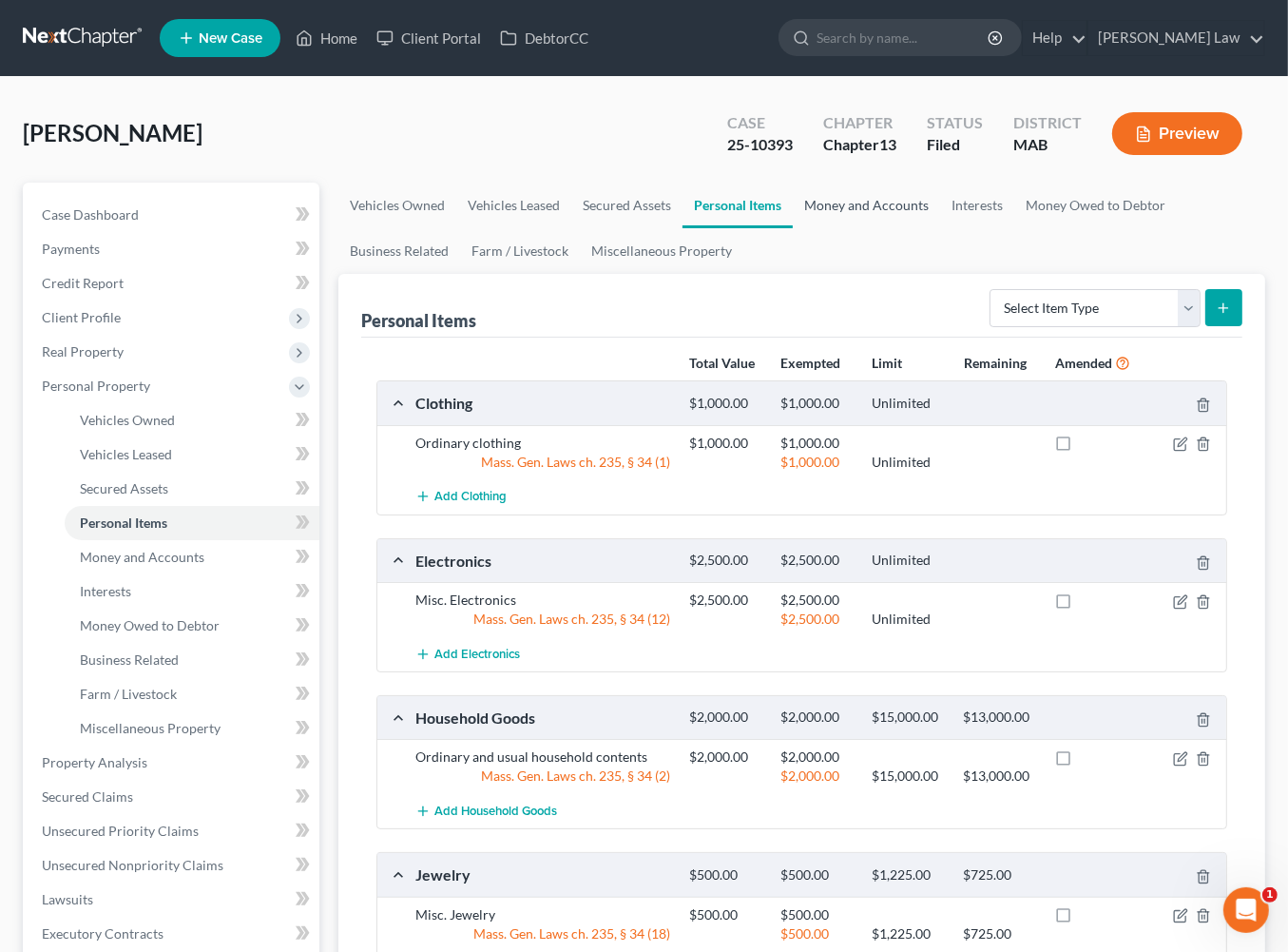
click at [941, 228] on link "Money and Accounts" at bounding box center [867, 205] width 147 height 46
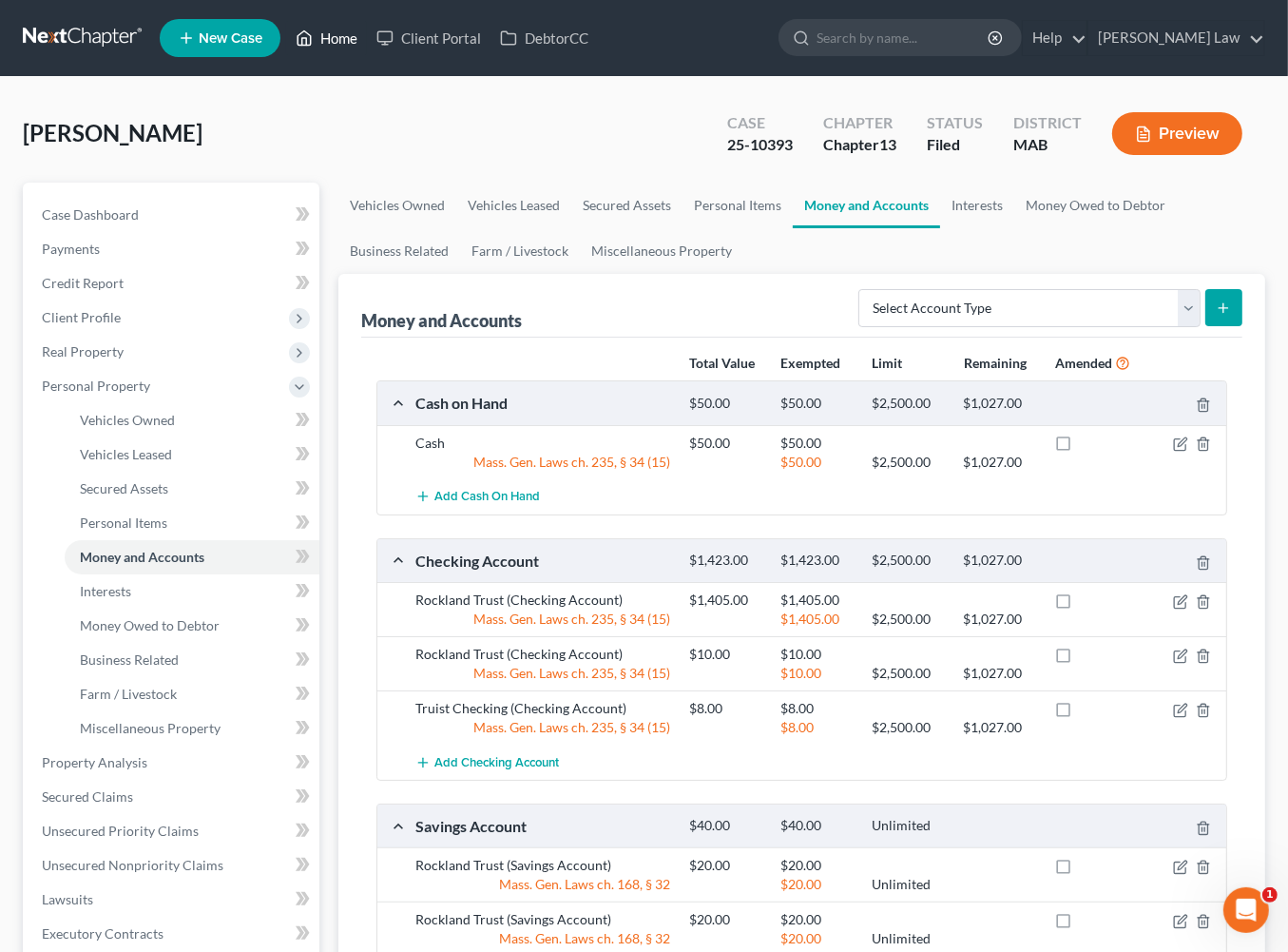
click at [367, 40] on link "Home" at bounding box center [326, 38] width 81 height 34
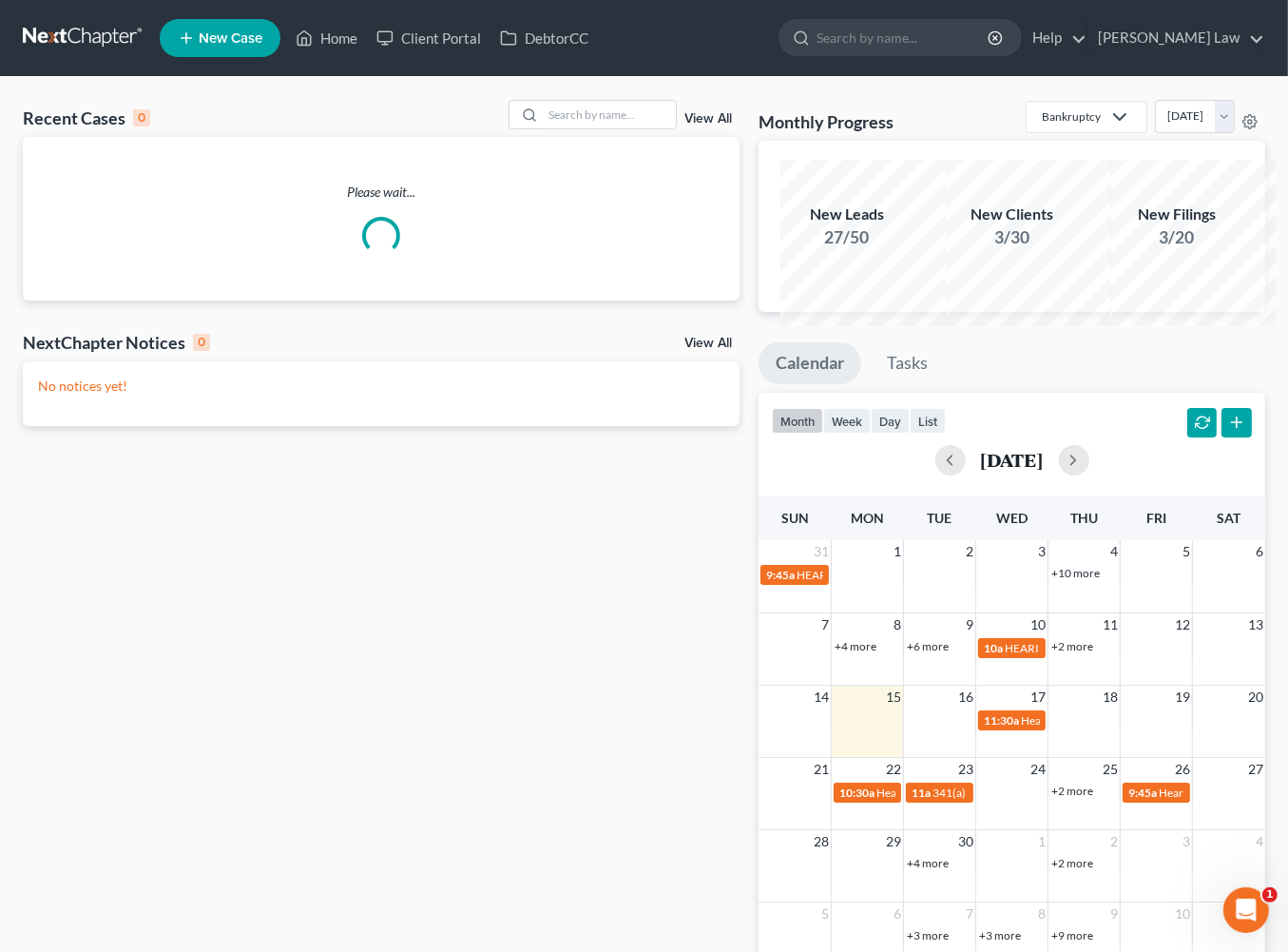
click at [569, 122] on div "Recent Cases 0 View All Please wait... NextChapter Notices 0 View All No notice…" at bounding box center [644, 552] width 1288 height 950
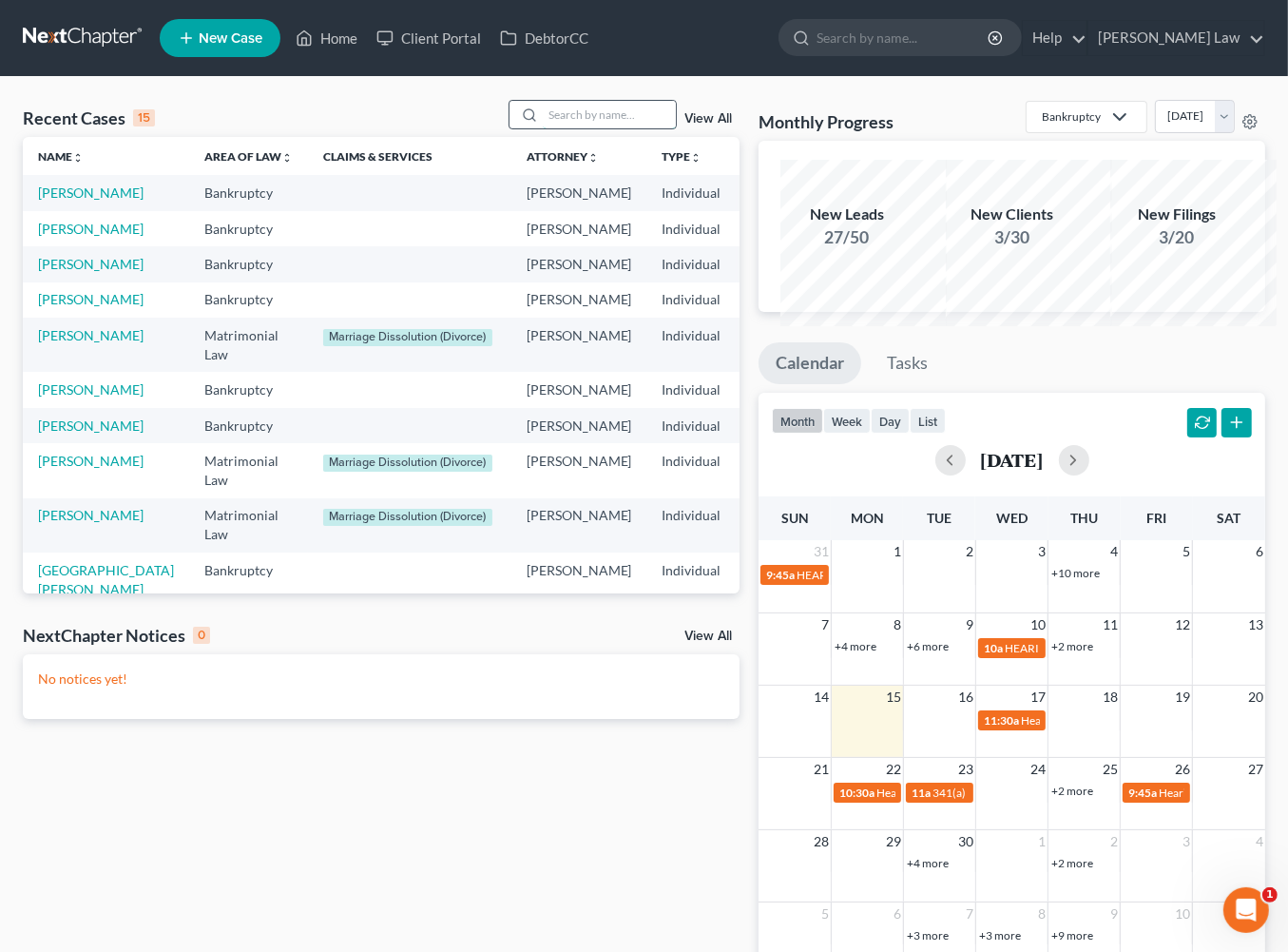
click at [564, 128] on input "search" at bounding box center [609, 115] width 133 height 28
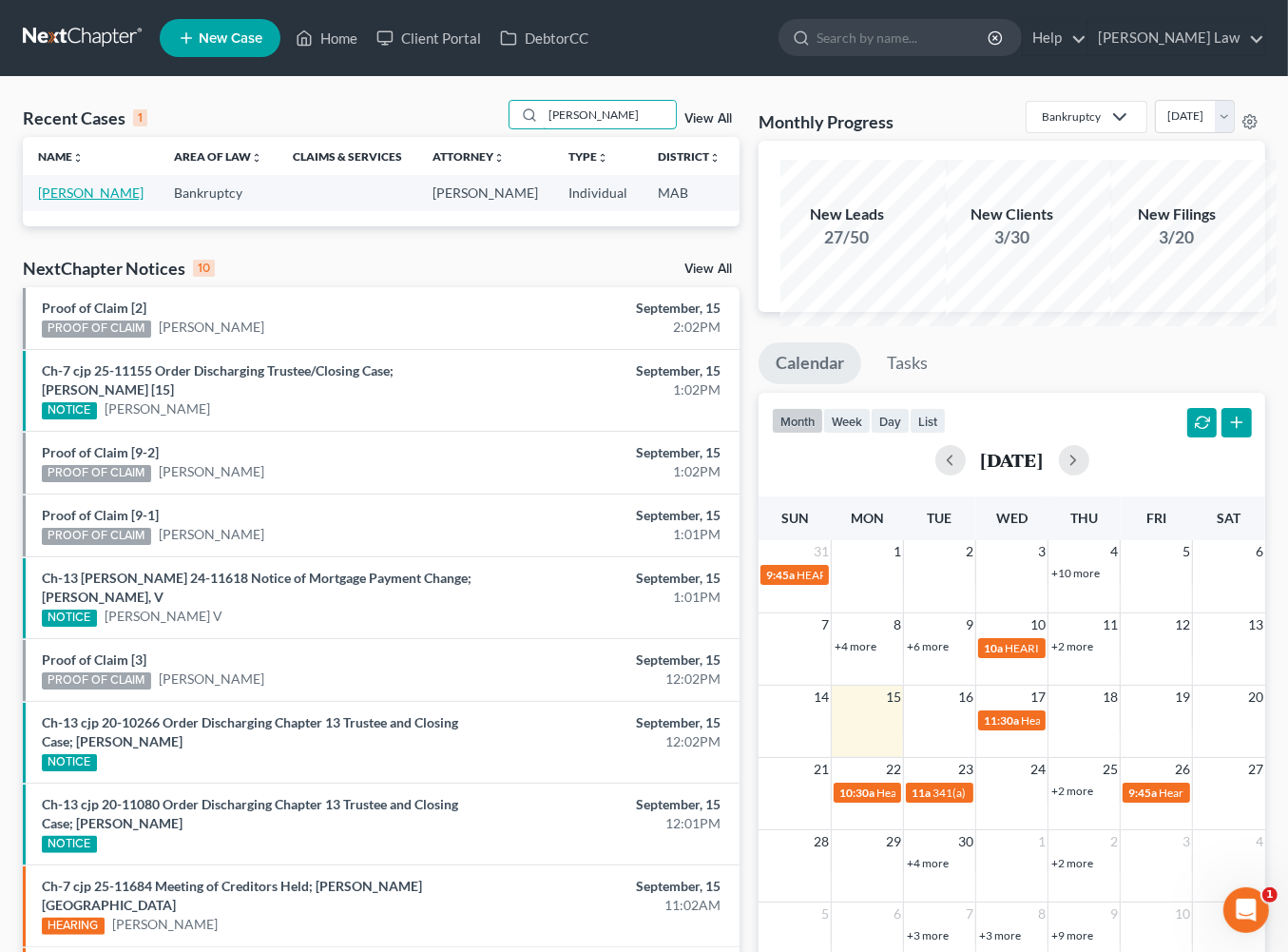
type input "valant"
click at [54, 201] on link "[PERSON_NAME]" at bounding box center [91, 192] width 106 height 16
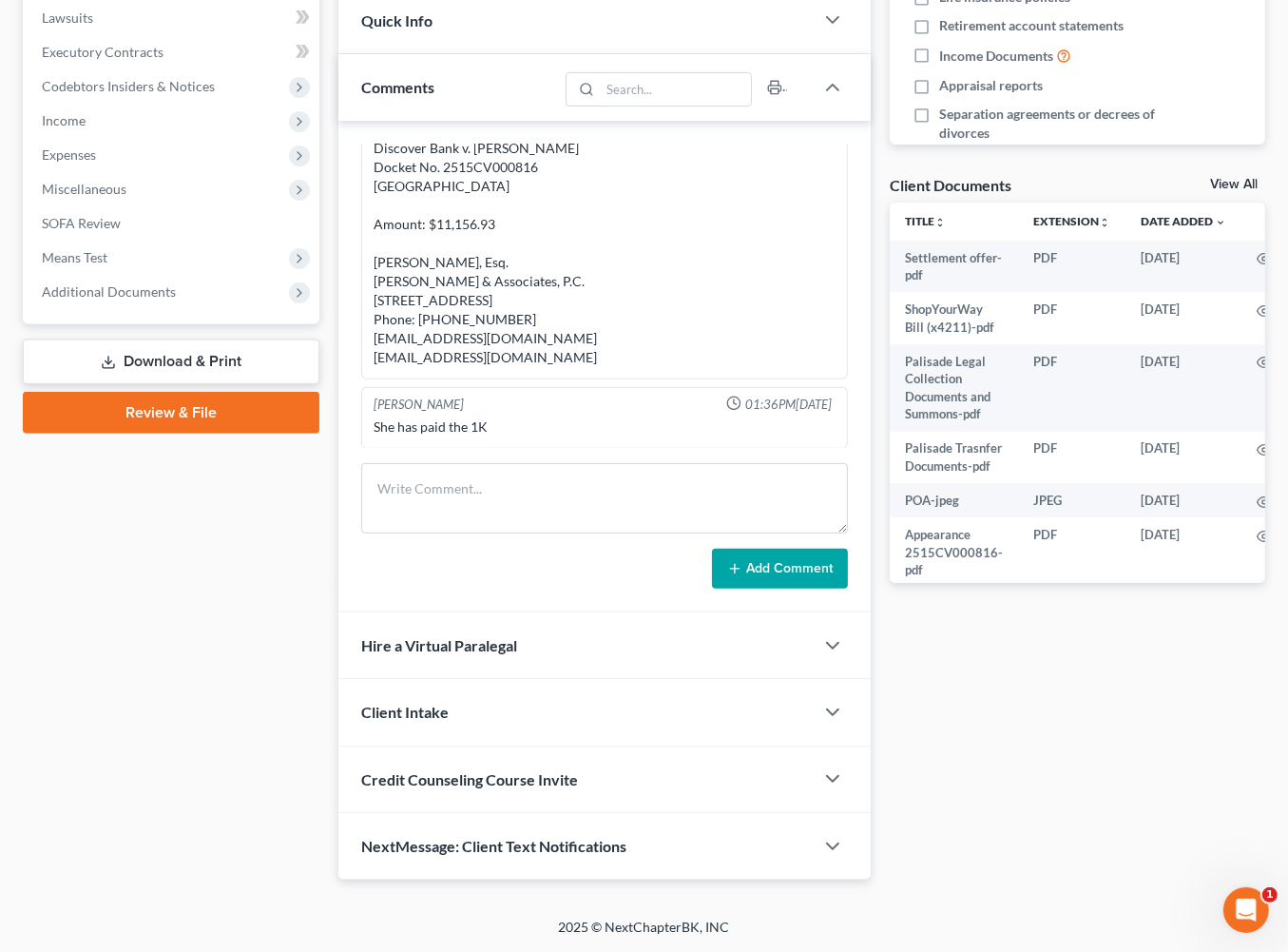
scroll to position [645, 0]
click at [1213, 191] on link "View All" at bounding box center [1234, 184] width 48 height 13
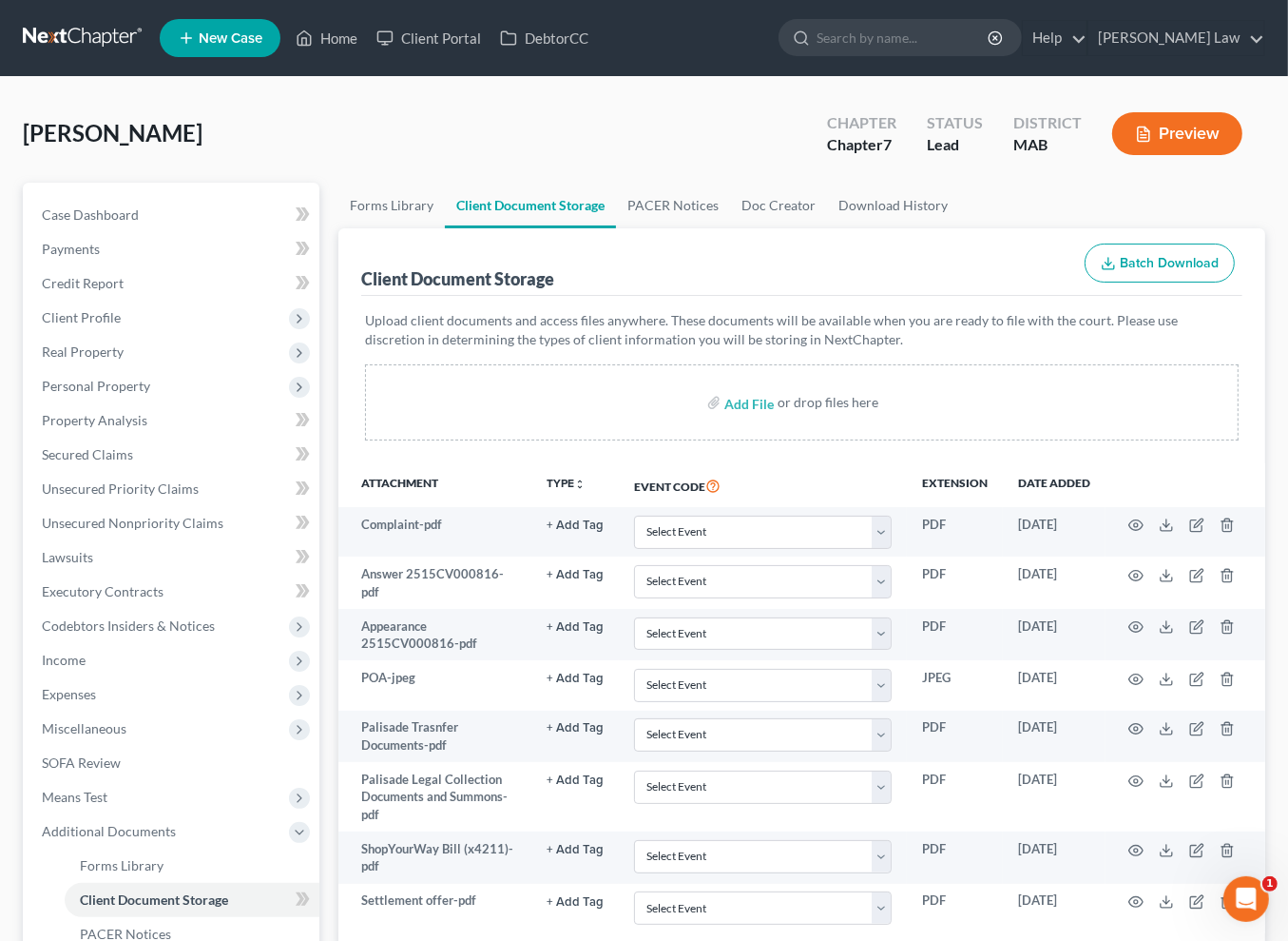
scroll to position [312, 0]
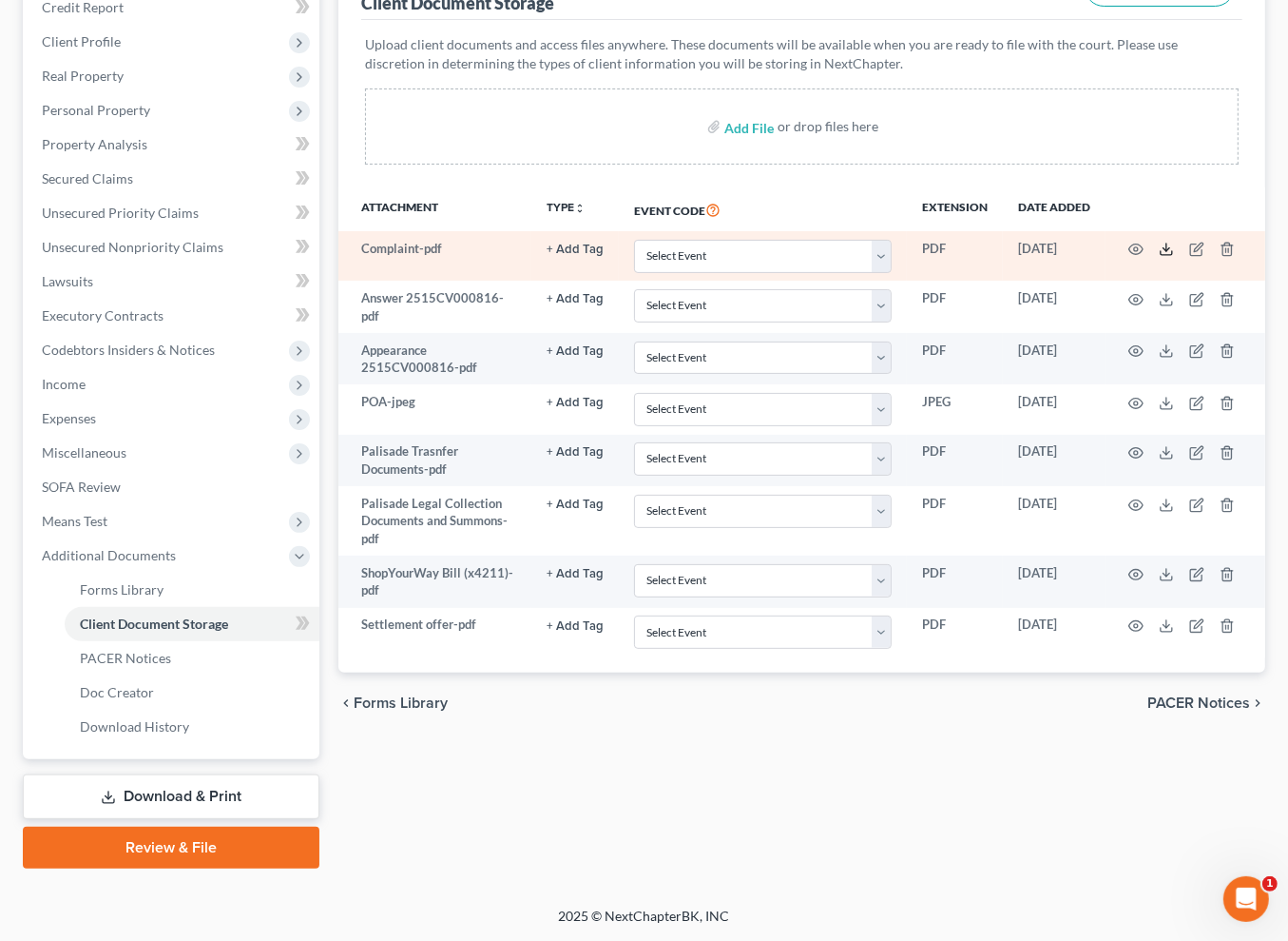
click at [1171, 251] on polyline at bounding box center [1167, 249] width 7 height 3
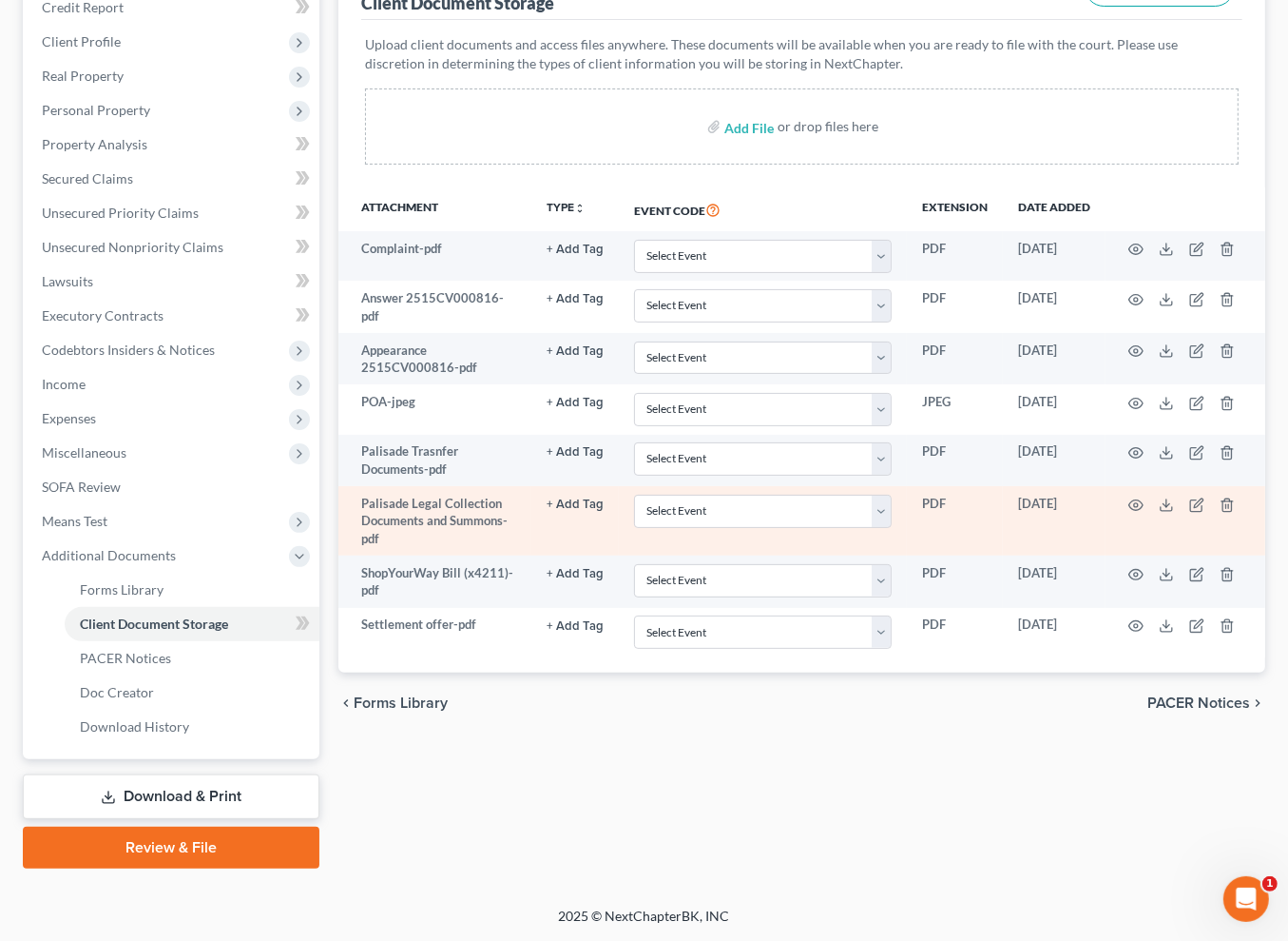
click at [1220, 556] on td at bounding box center [1185, 521] width 159 height 70
click at [1167, 507] on line at bounding box center [1167, 503] width 0 height 8
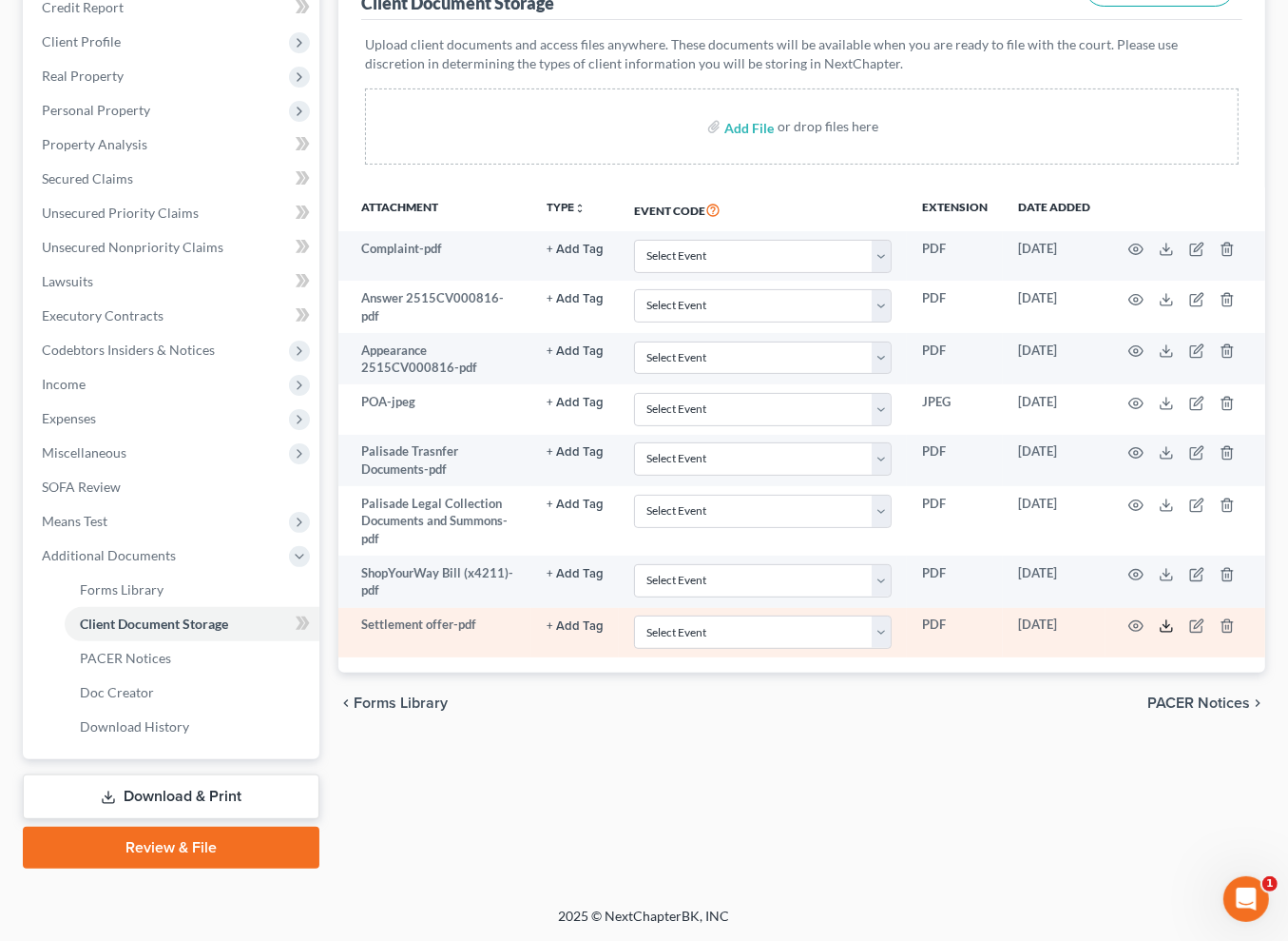
click at [1175, 633] on icon at bounding box center [1166, 625] width 15 height 15
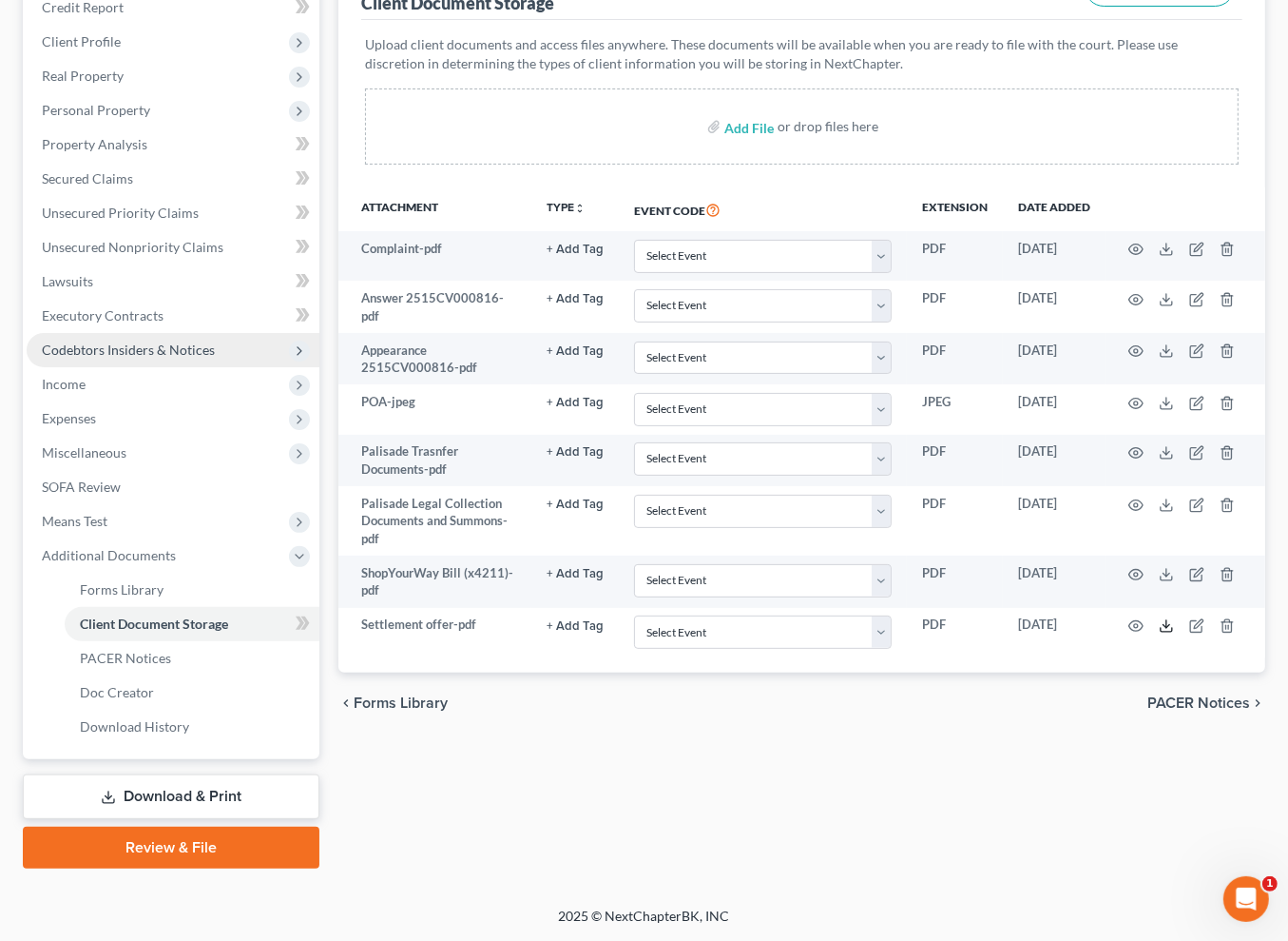
scroll to position [575, 0]
click at [157, 649] on span "PACER Notices" at bounding box center [125, 657] width 92 height 16
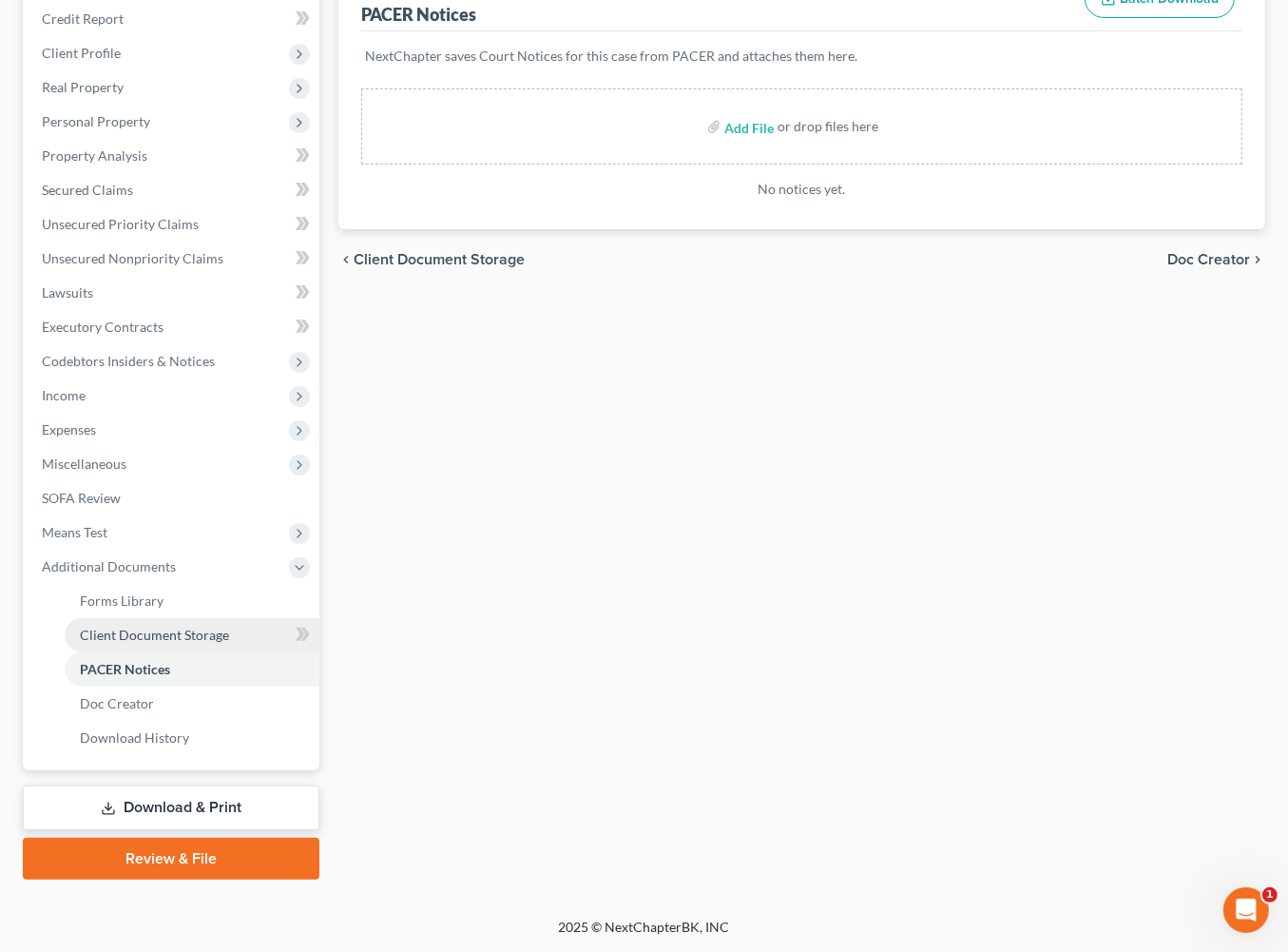
click at [215, 626] on span "Client Document Storage" at bounding box center [154, 634] width 149 height 16
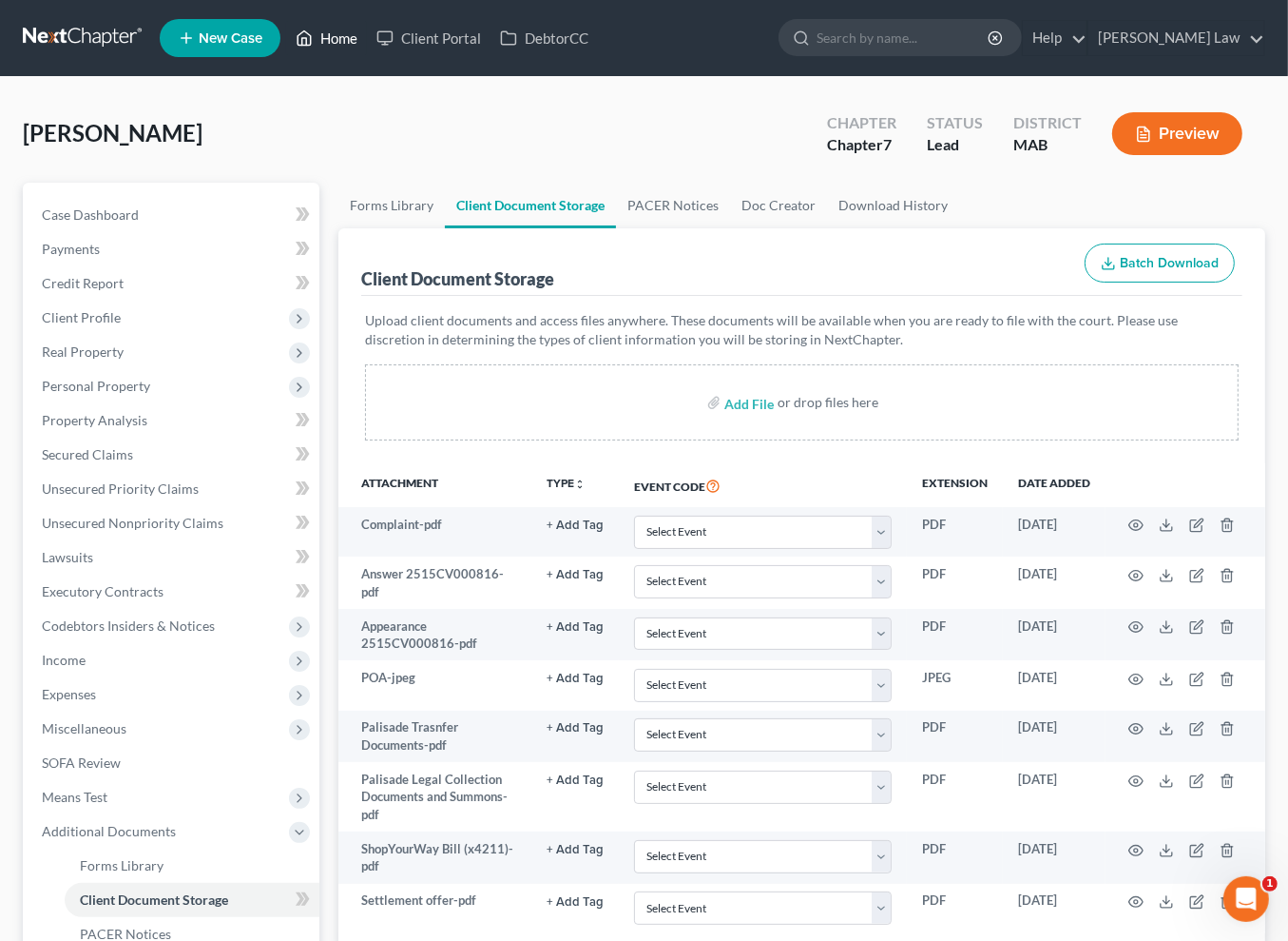
click at [367, 46] on link "Home" at bounding box center [326, 38] width 81 height 34
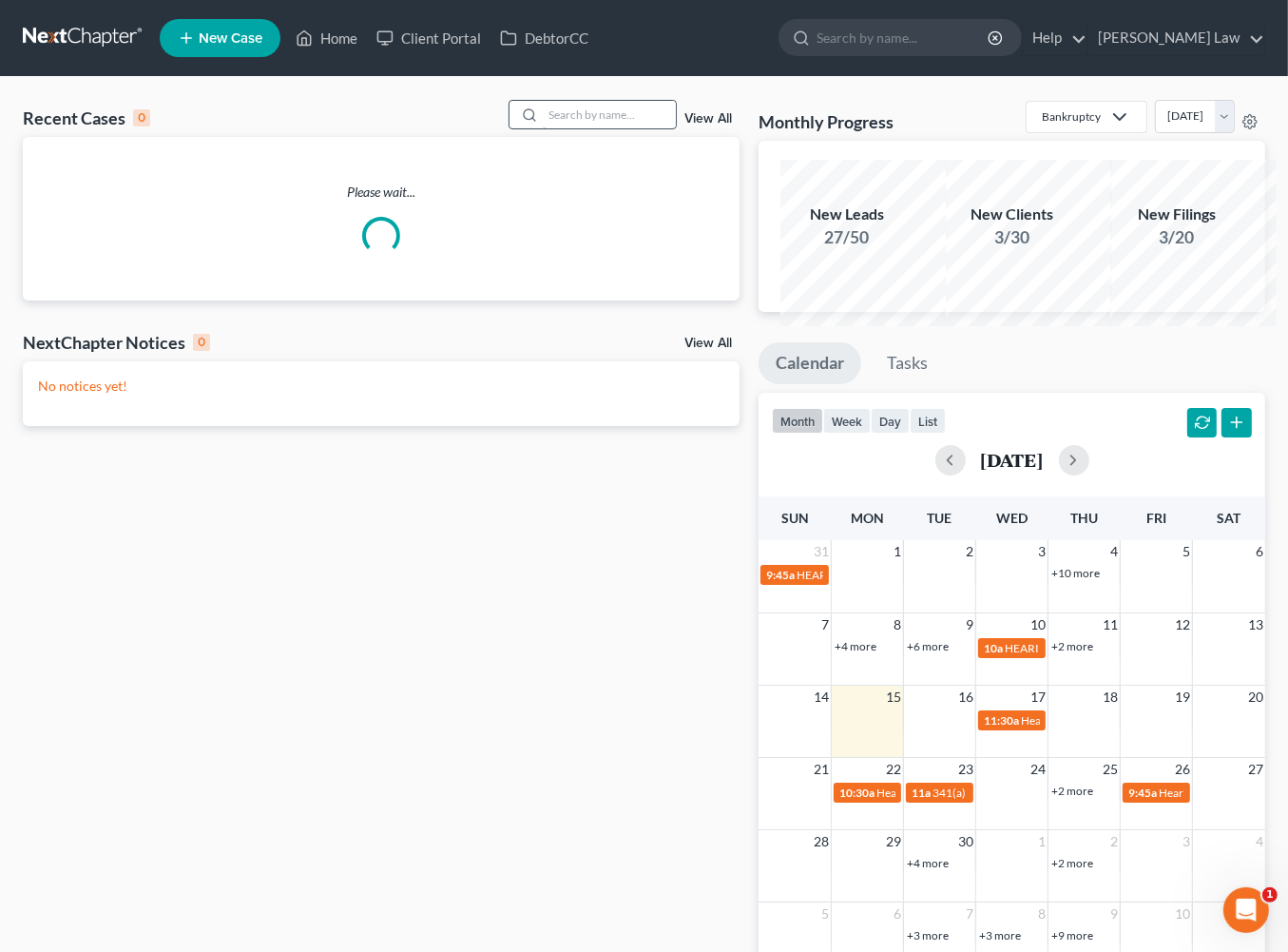
click at [587, 128] on input "search" at bounding box center [609, 115] width 133 height 28
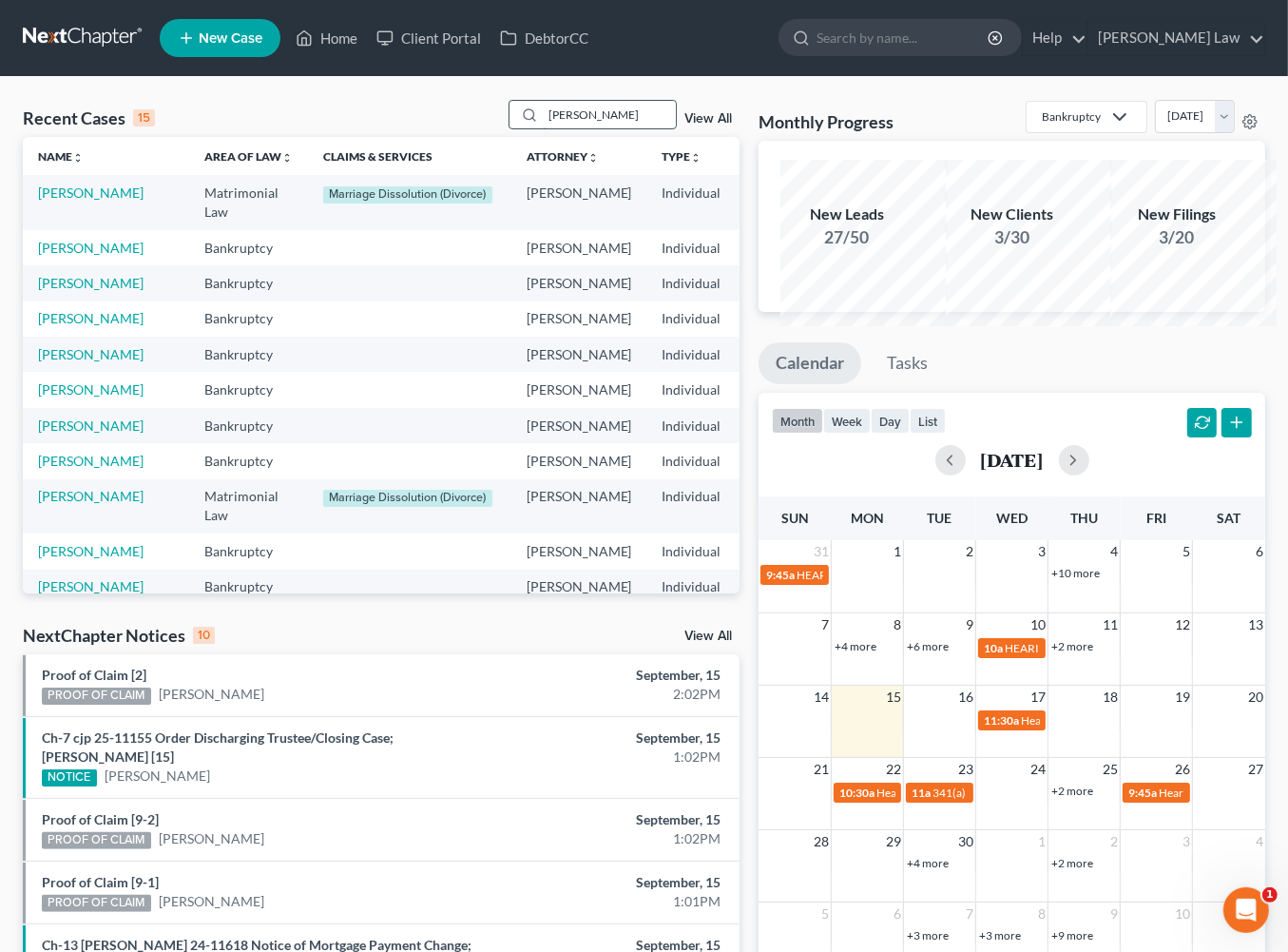
type input "chris"
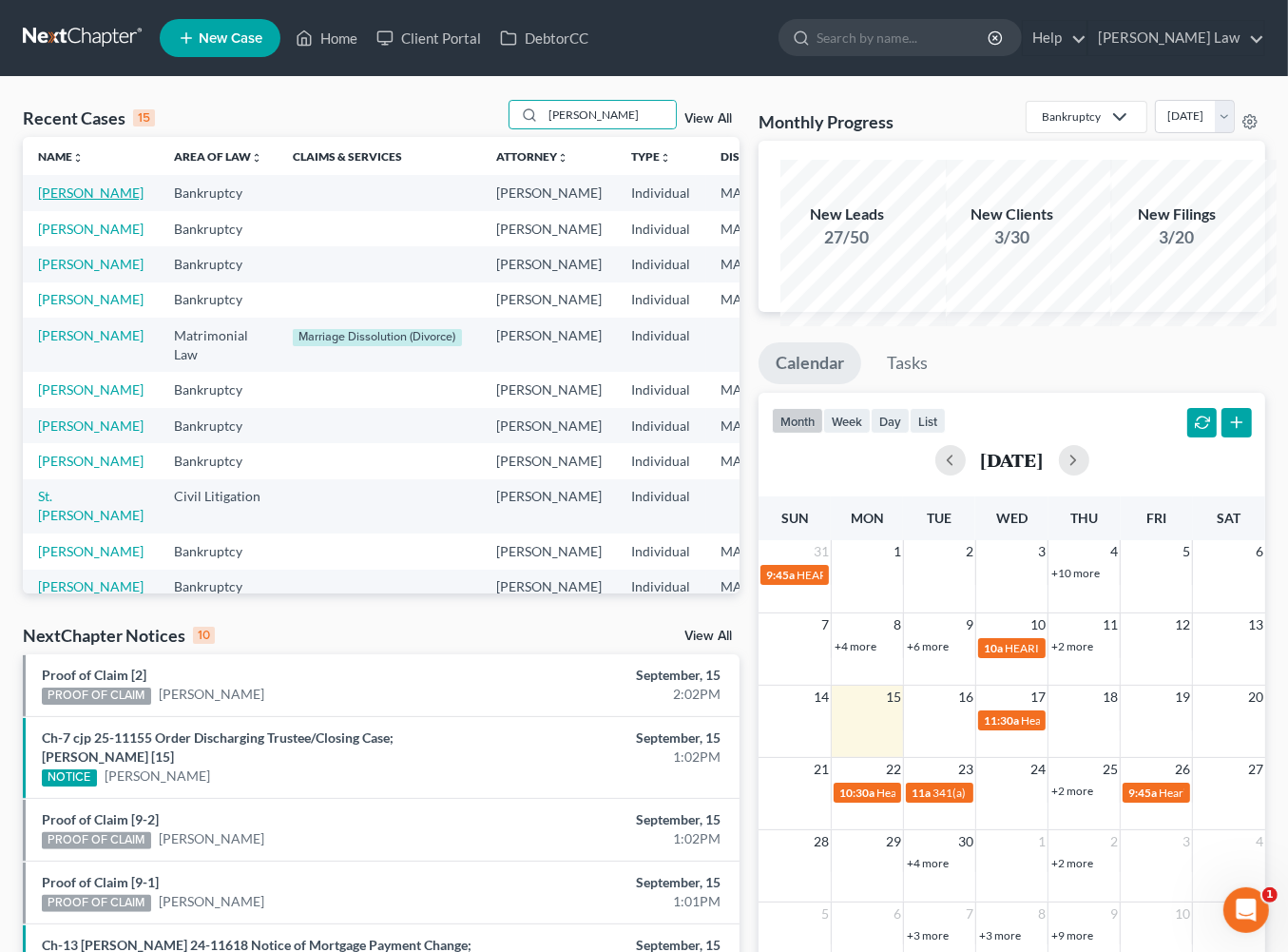
click at [107, 201] on link "[PERSON_NAME]" at bounding box center [91, 192] width 106 height 16
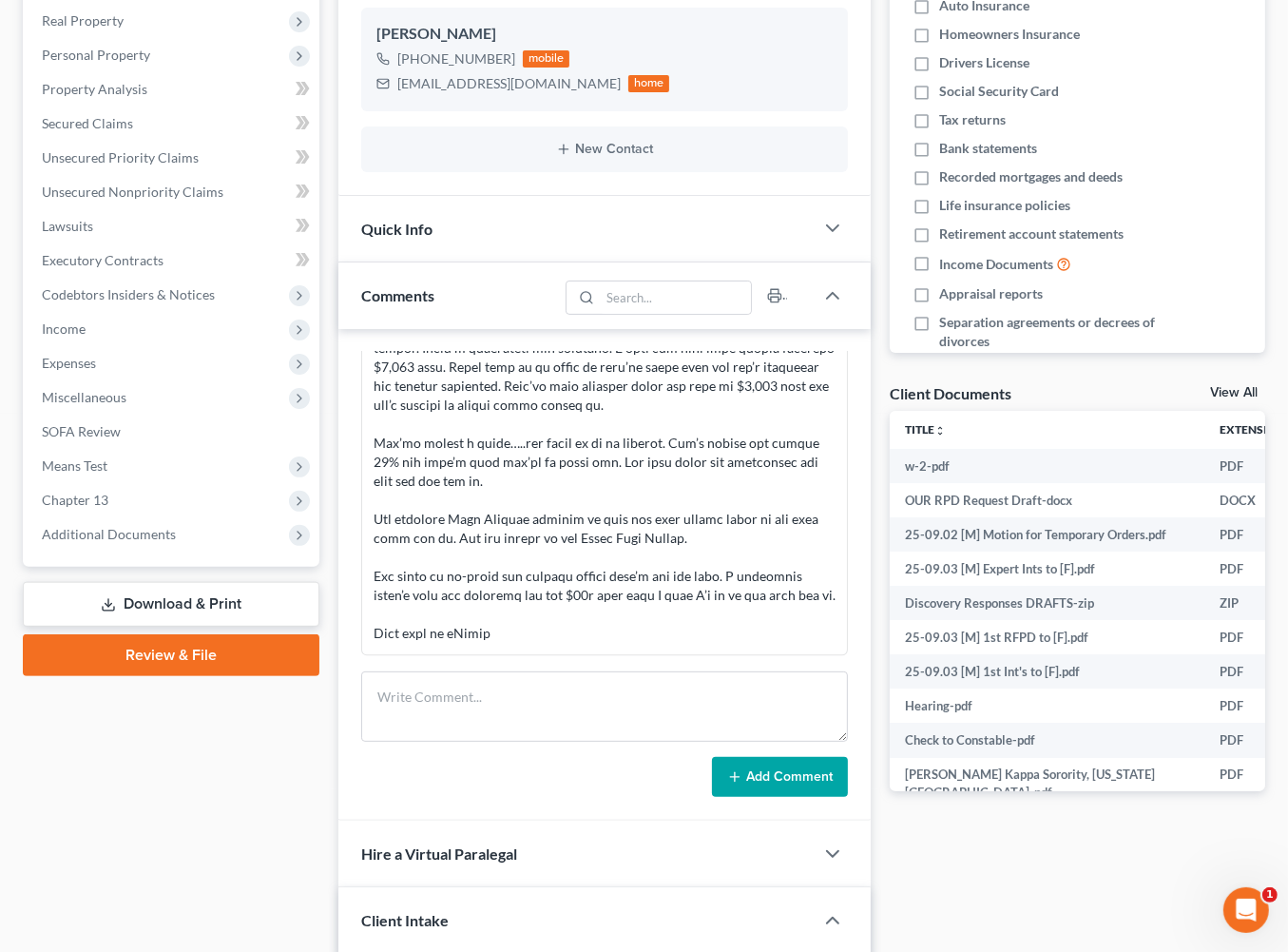
scroll to position [346, 0]
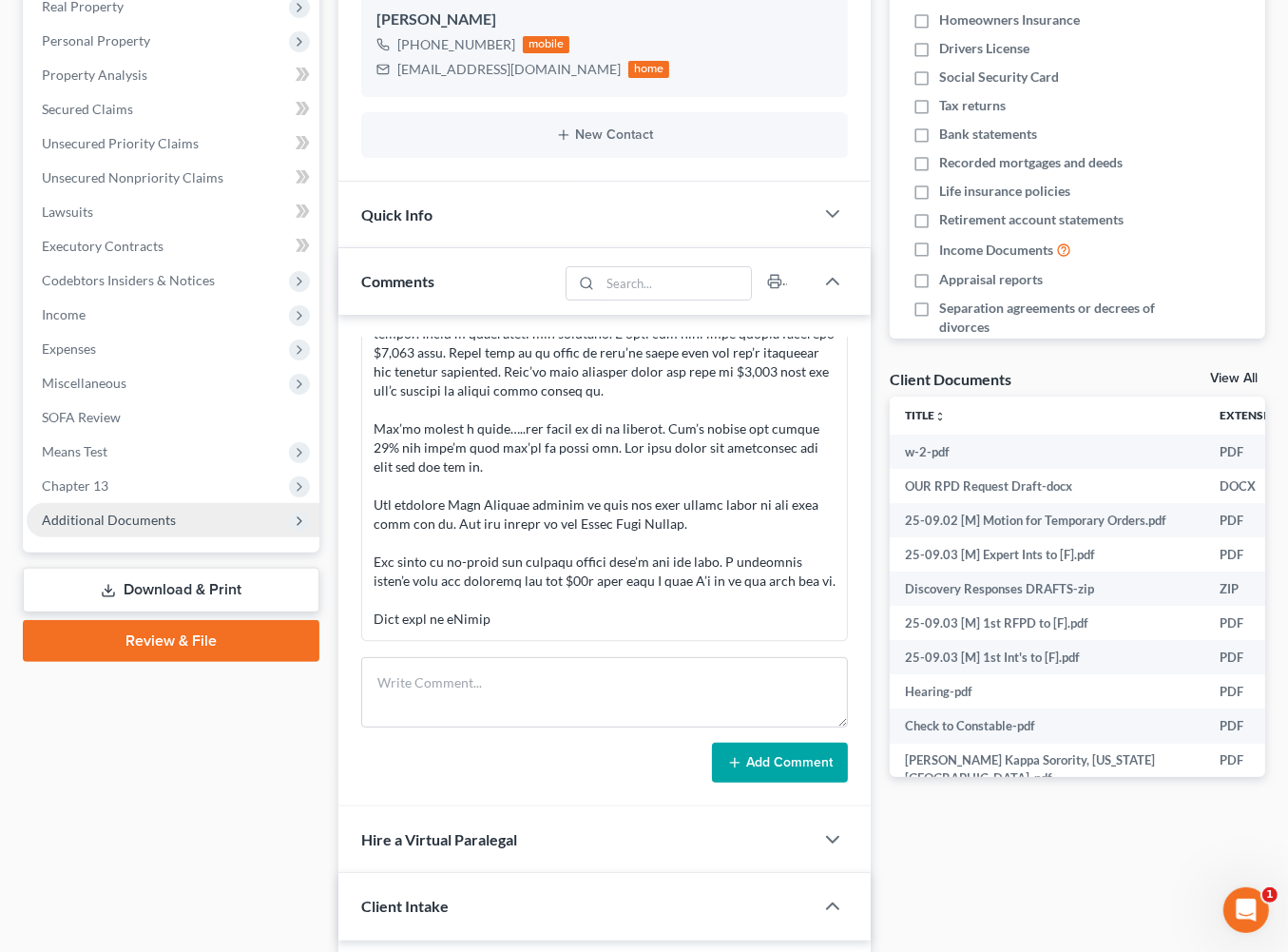
click at [238, 538] on span "Additional Documents" at bounding box center [173, 520] width 293 height 34
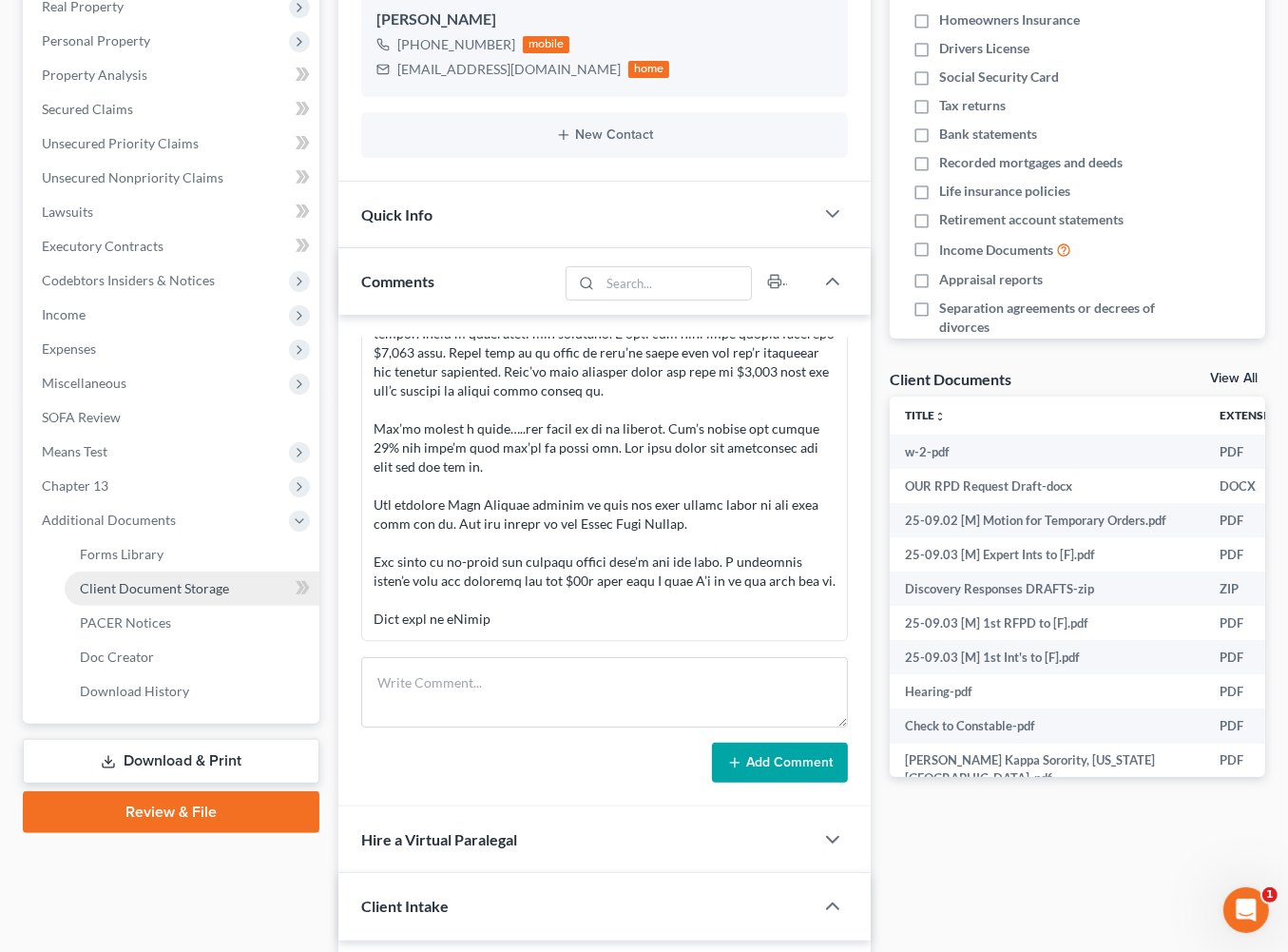
click at [229, 596] on span "Client Document Storage" at bounding box center [154, 589] width 149 height 16
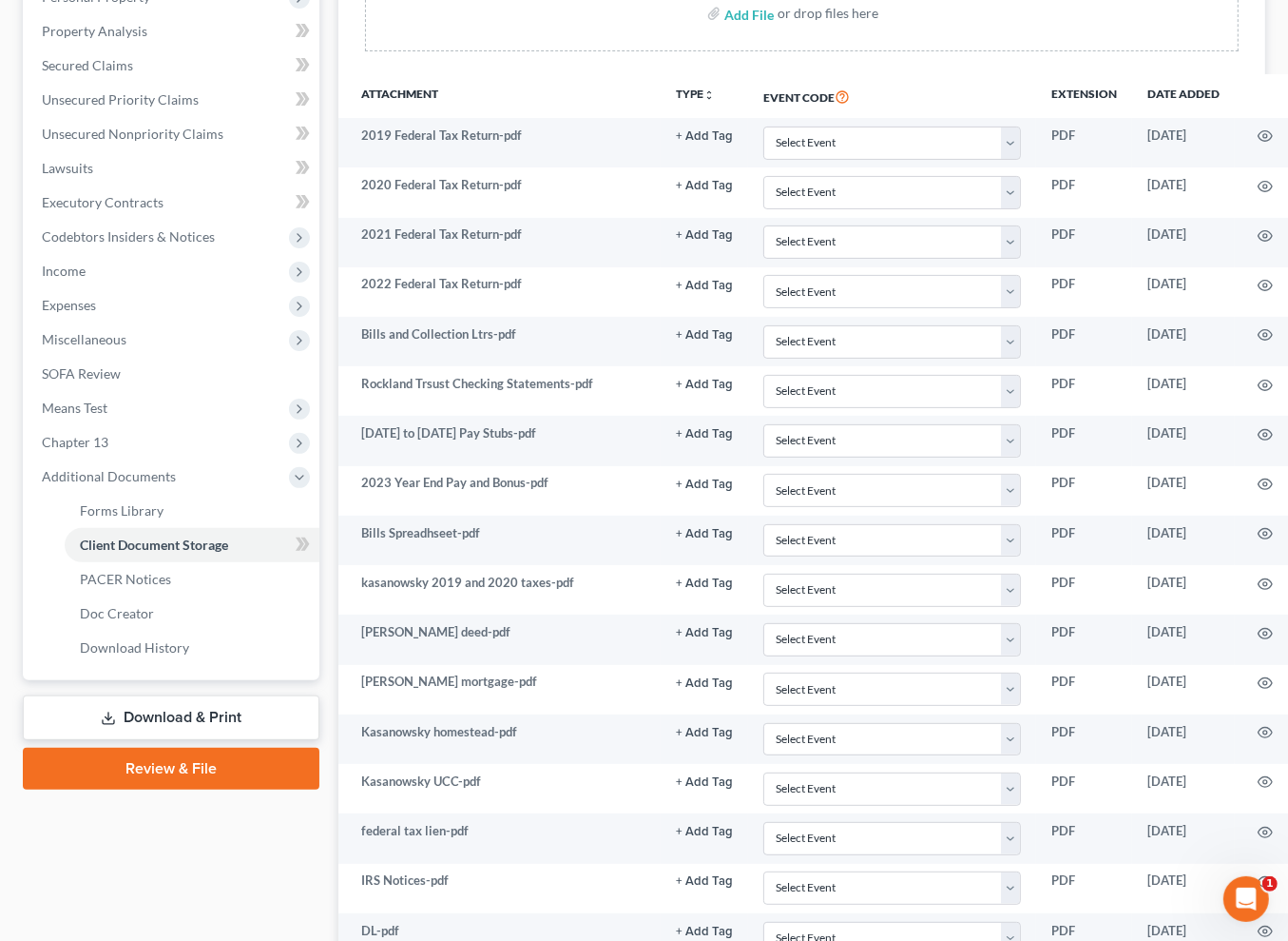
scroll to position [379, 0]
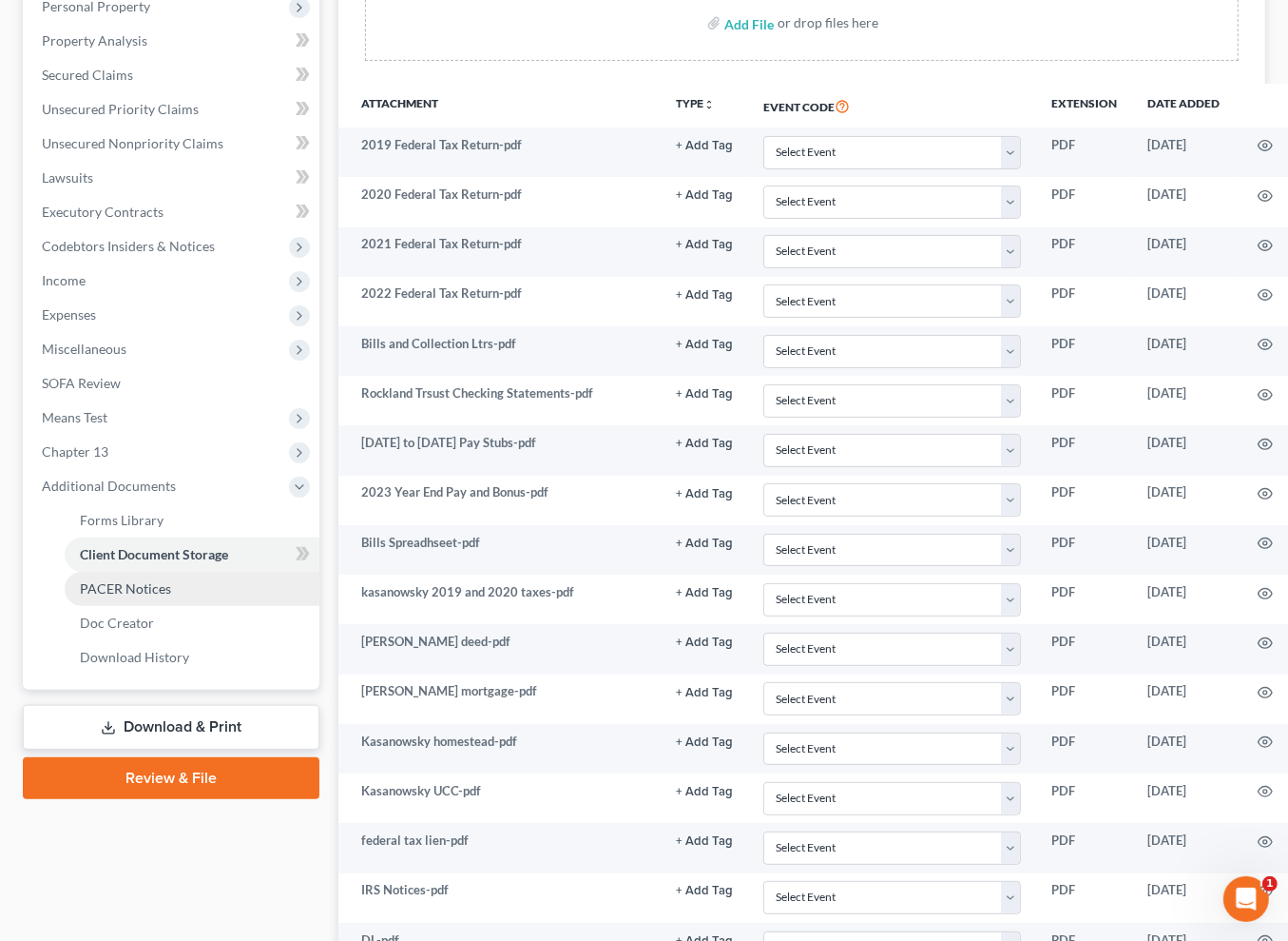
click at [171, 596] on span "PACER Notices" at bounding box center [125, 588] width 92 height 16
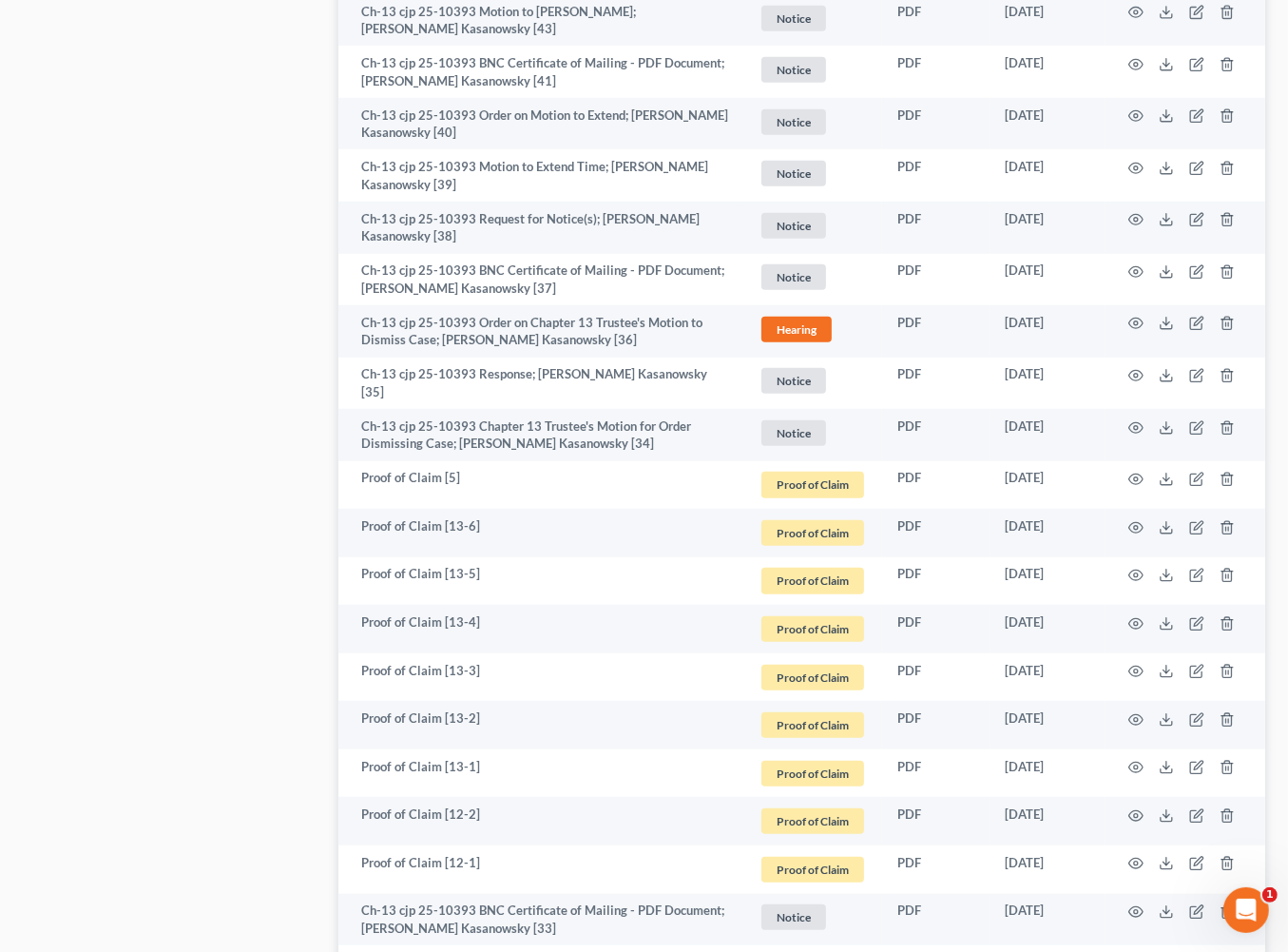
scroll to position [1391, 0]
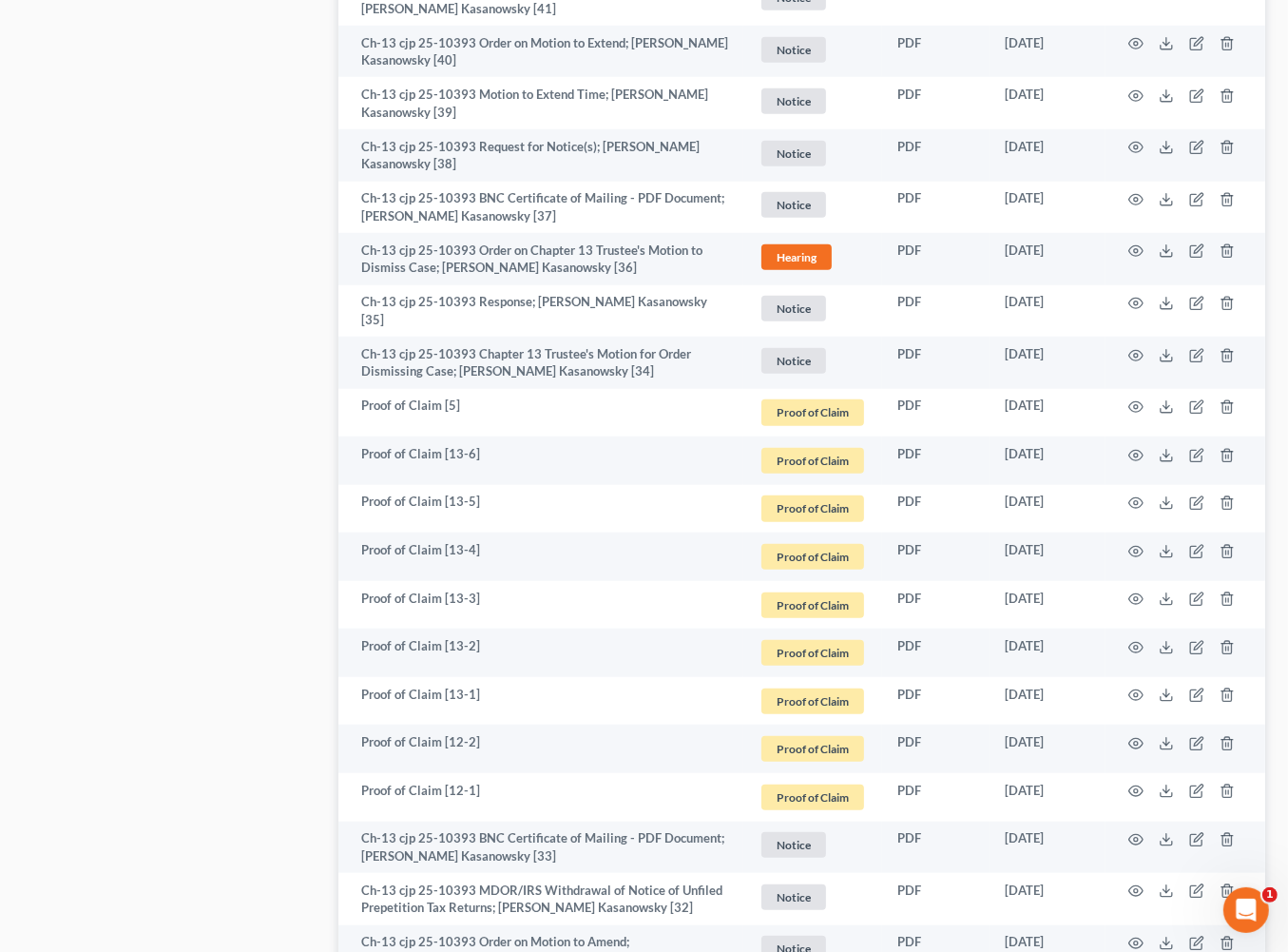
click at [0, 0] on div "Kasanowsky, Christopher Upgraded Case 25-10393 Chapter Chapter 13 Status Filed …" at bounding box center [644, 867] width 1288 height 4362
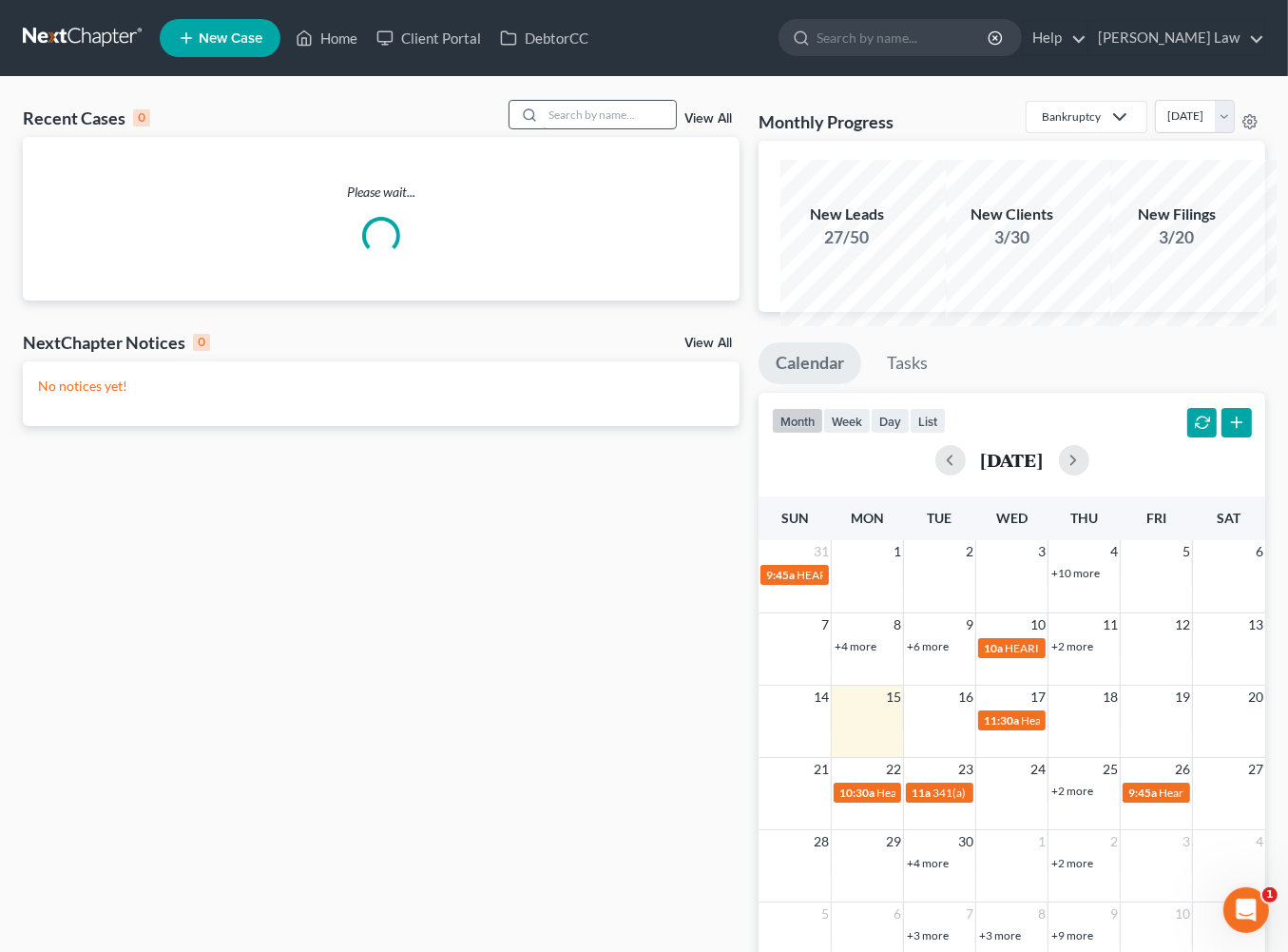
click at [595, 128] on input "search" at bounding box center [609, 115] width 133 height 28
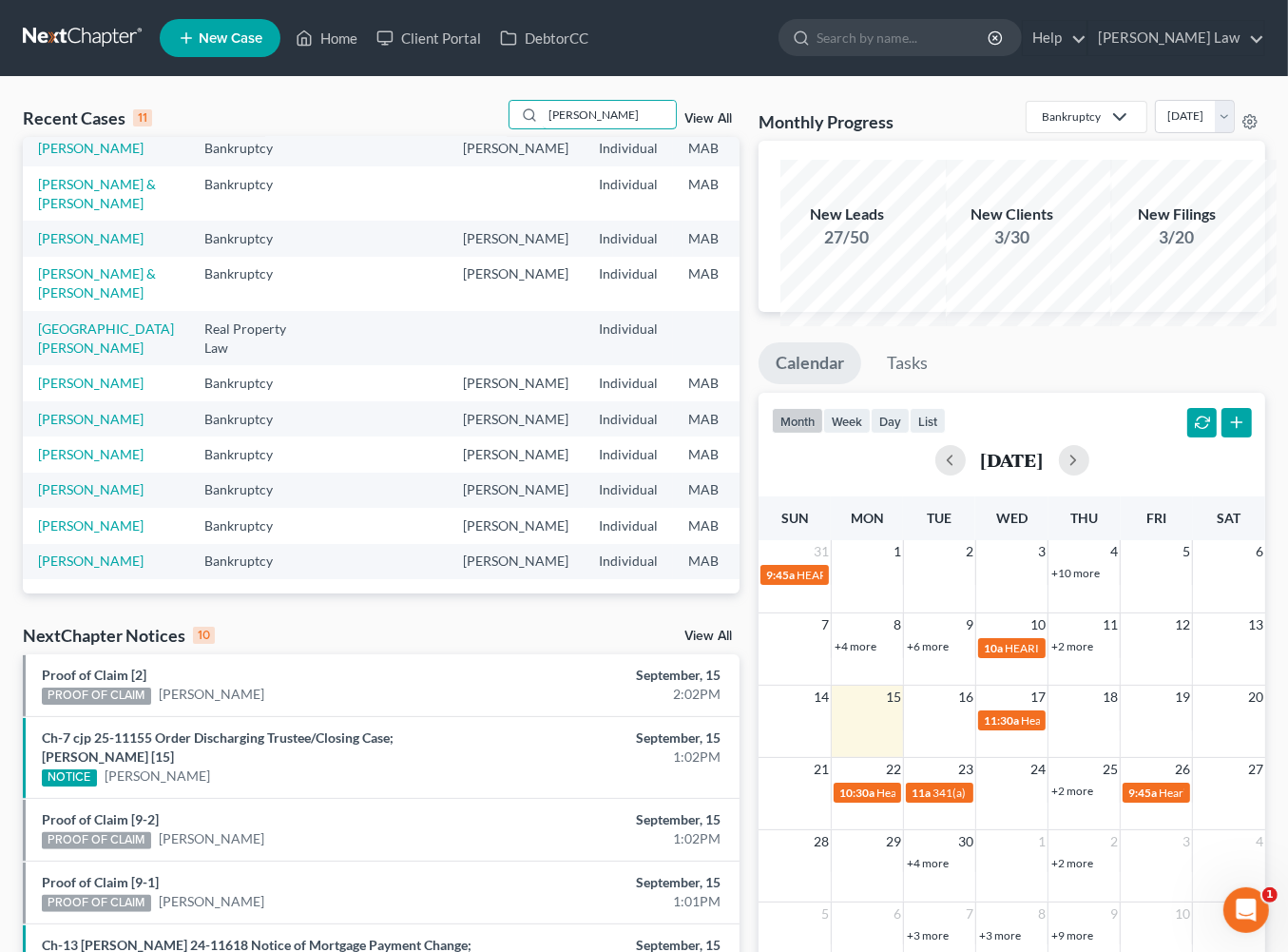
scroll to position [306, 0]
type input "w"
type input "birming"
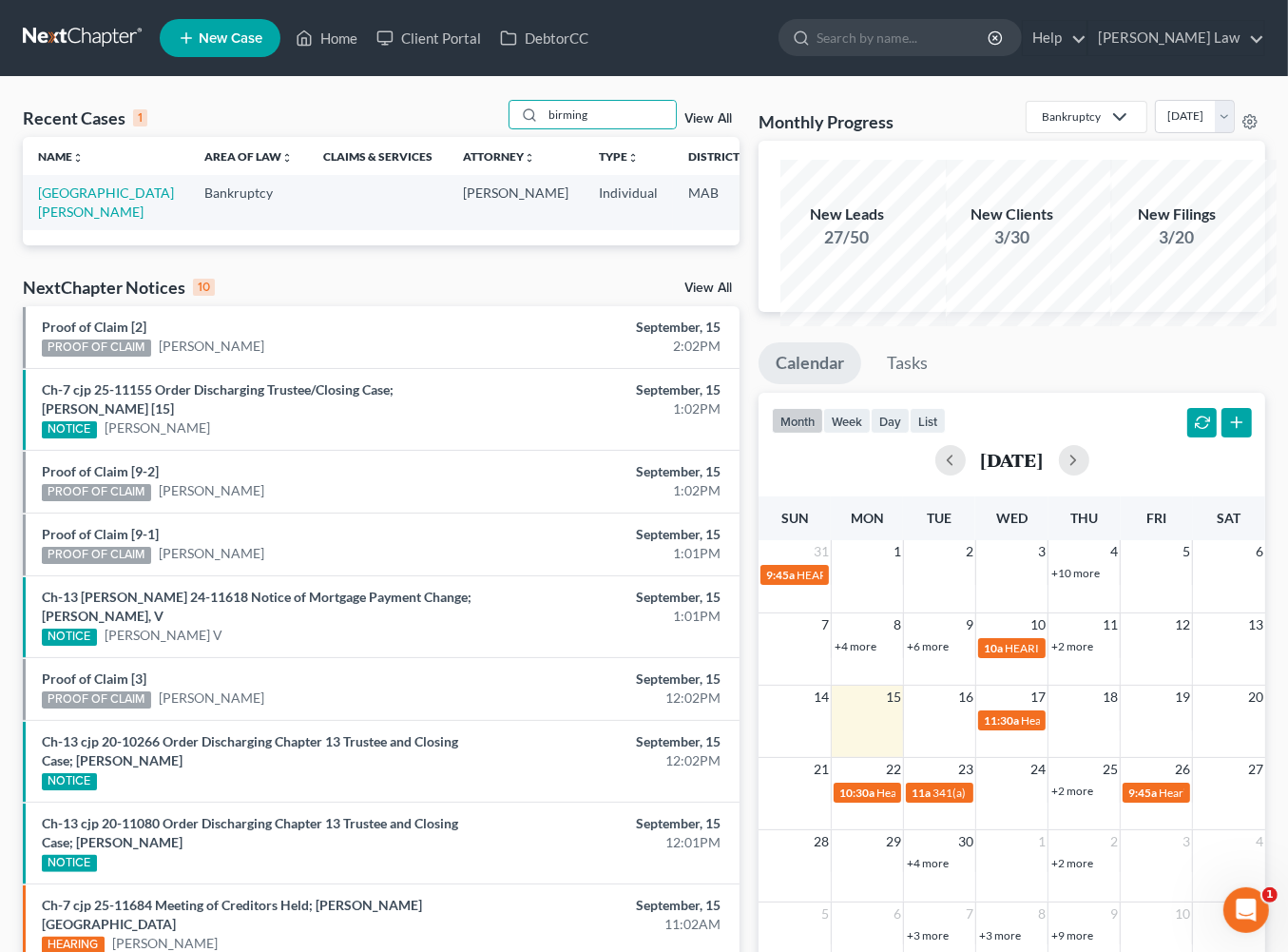
click at [94, 229] on td "[GEOGRAPHIC_DATA][PERSON_NAME]" at bounding box center [106, 202] width 166 height 54
click at [94, 220] on link "[GEOGRAPHIC_DATA][PERSON_NAME]" at bounding box center [106, 201] width 136 height 35
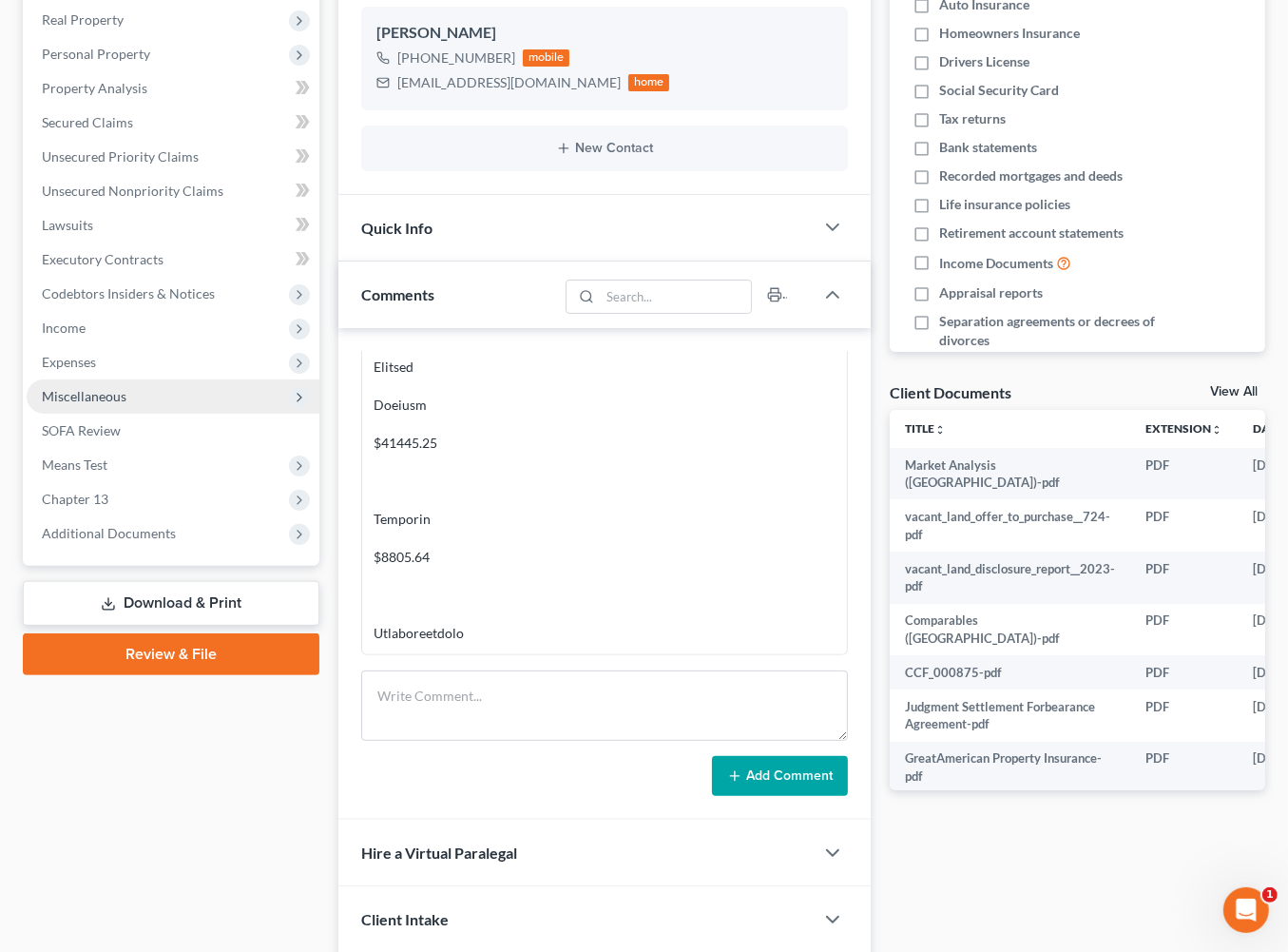
scroll to position [326, 0]
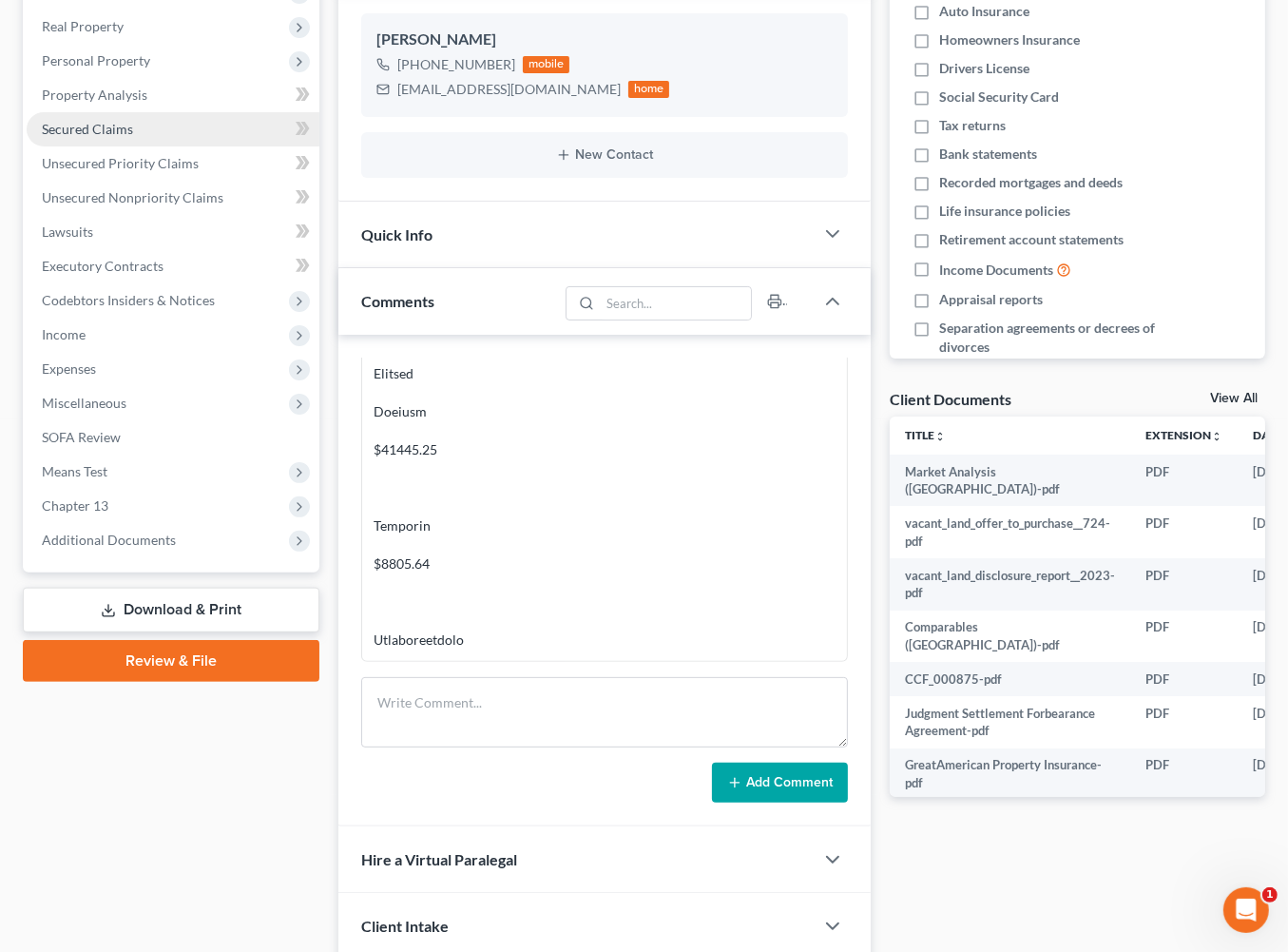
click at [102, 137] on span "Secured Claims" at bounding box center [88, 128] width 92 height 16
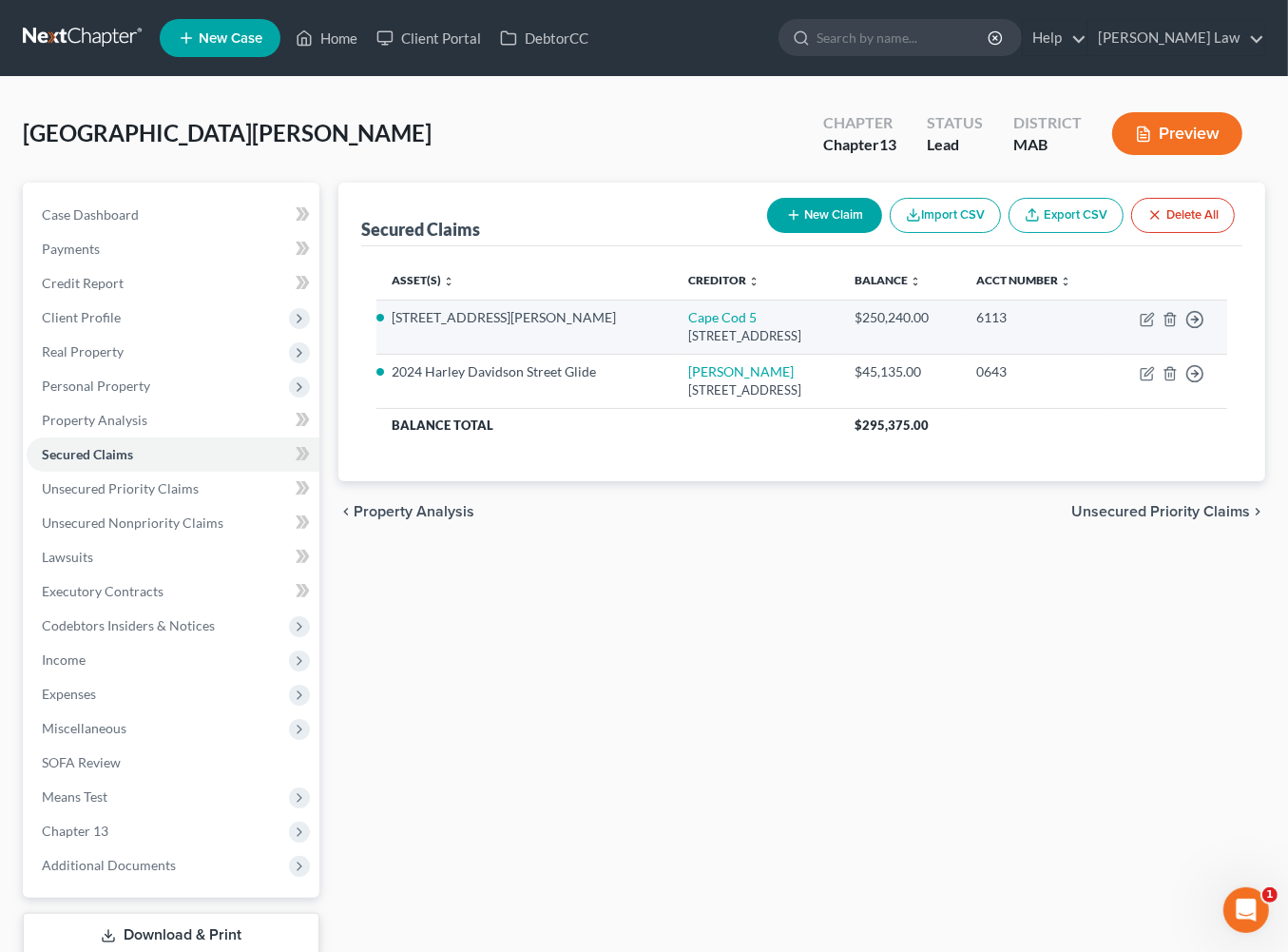
click at [1131, 354] on td "Move to E Move to F Move to G Move to Notice Only" at bounding box center [1168, 327] width 119 height 54
click at [1145, 322] on icon "button" at bounding box center [1149, 317] width 9 height 9
select select "22"
select select "2"
select select "0"
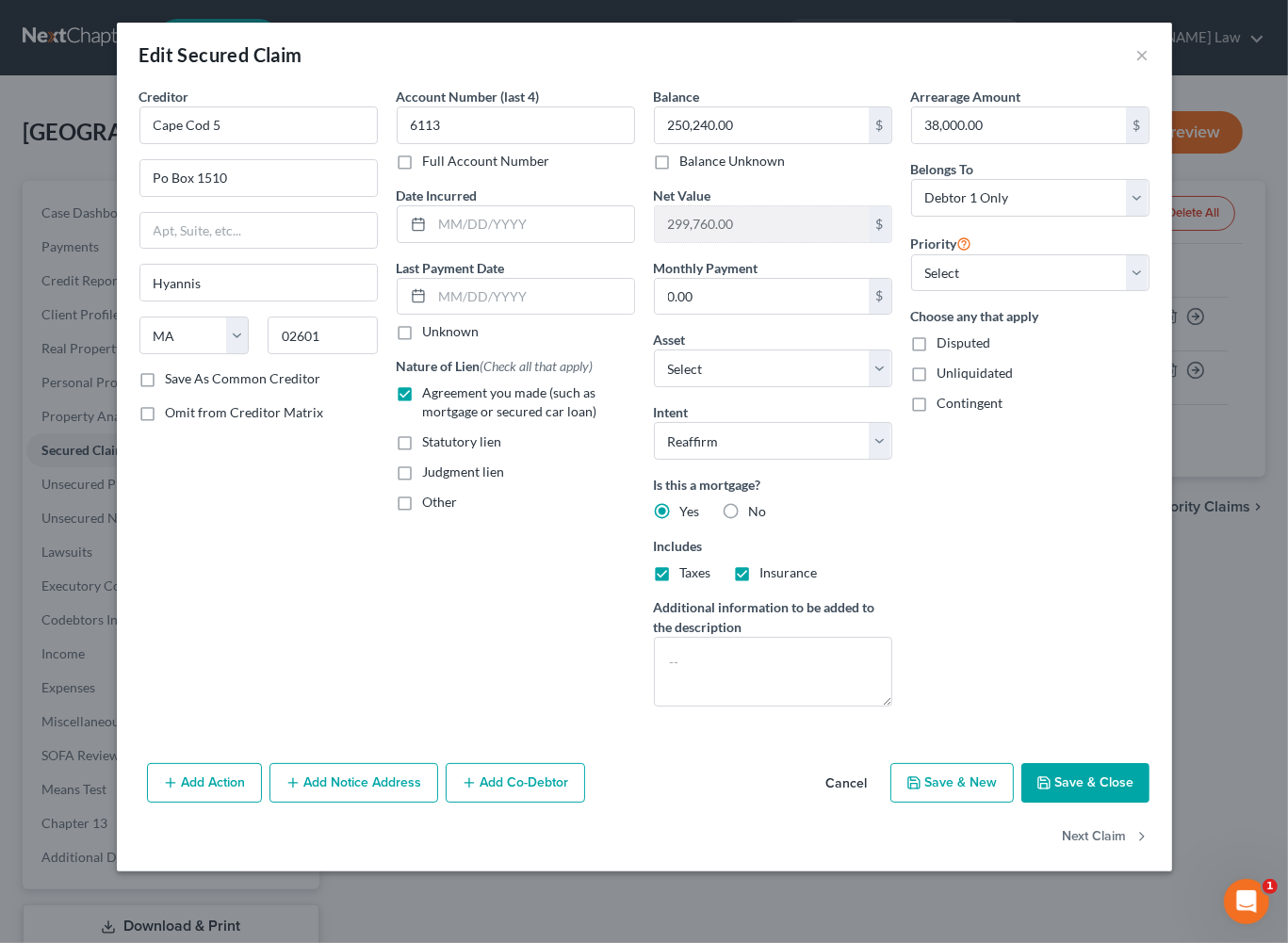
scroll to position [166, 0]
click at [326, 803] on button "Add Notice Address" at bounding box center [353, 783] width 169 height 39
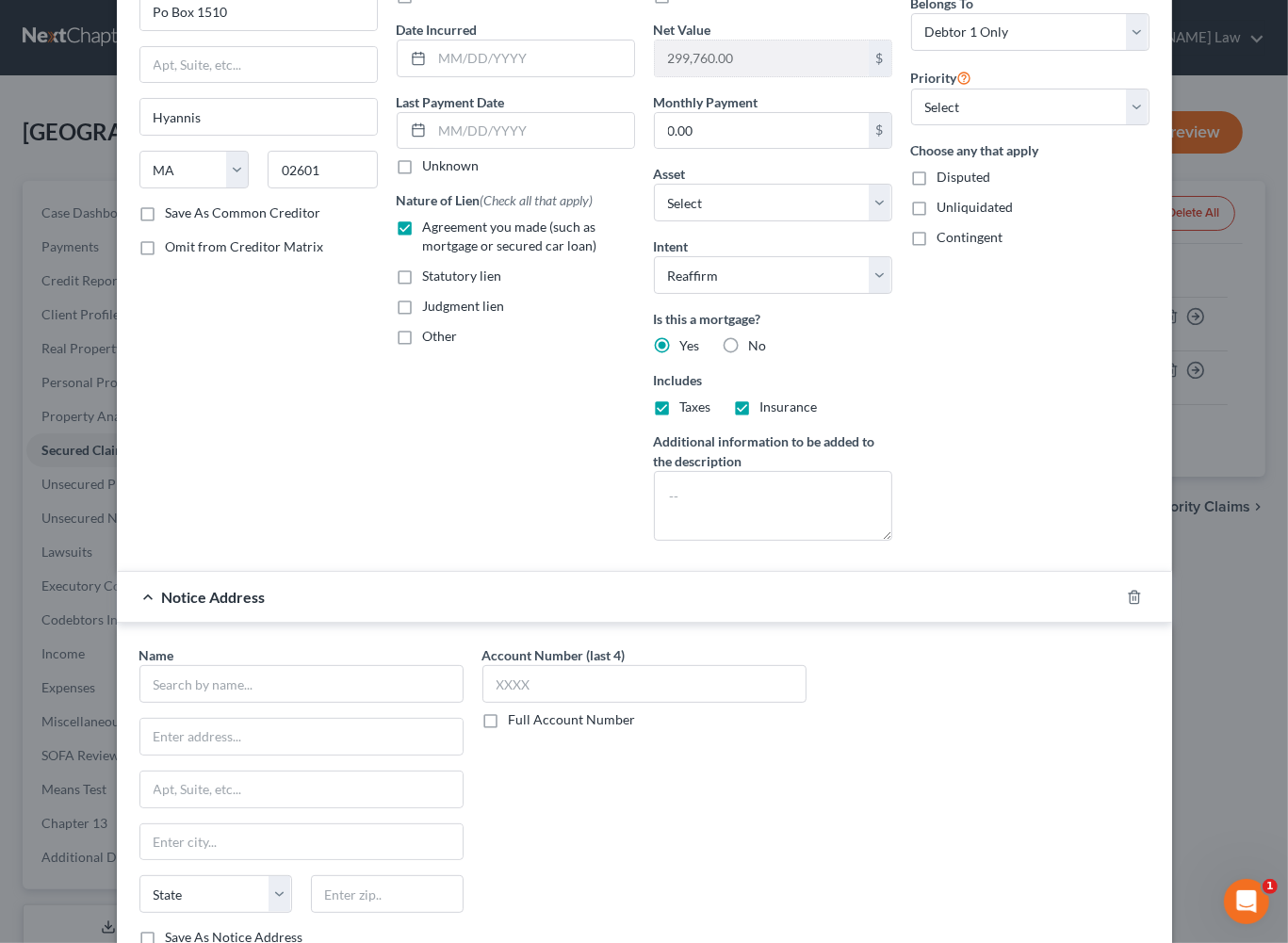
scroll to position [464, 0]
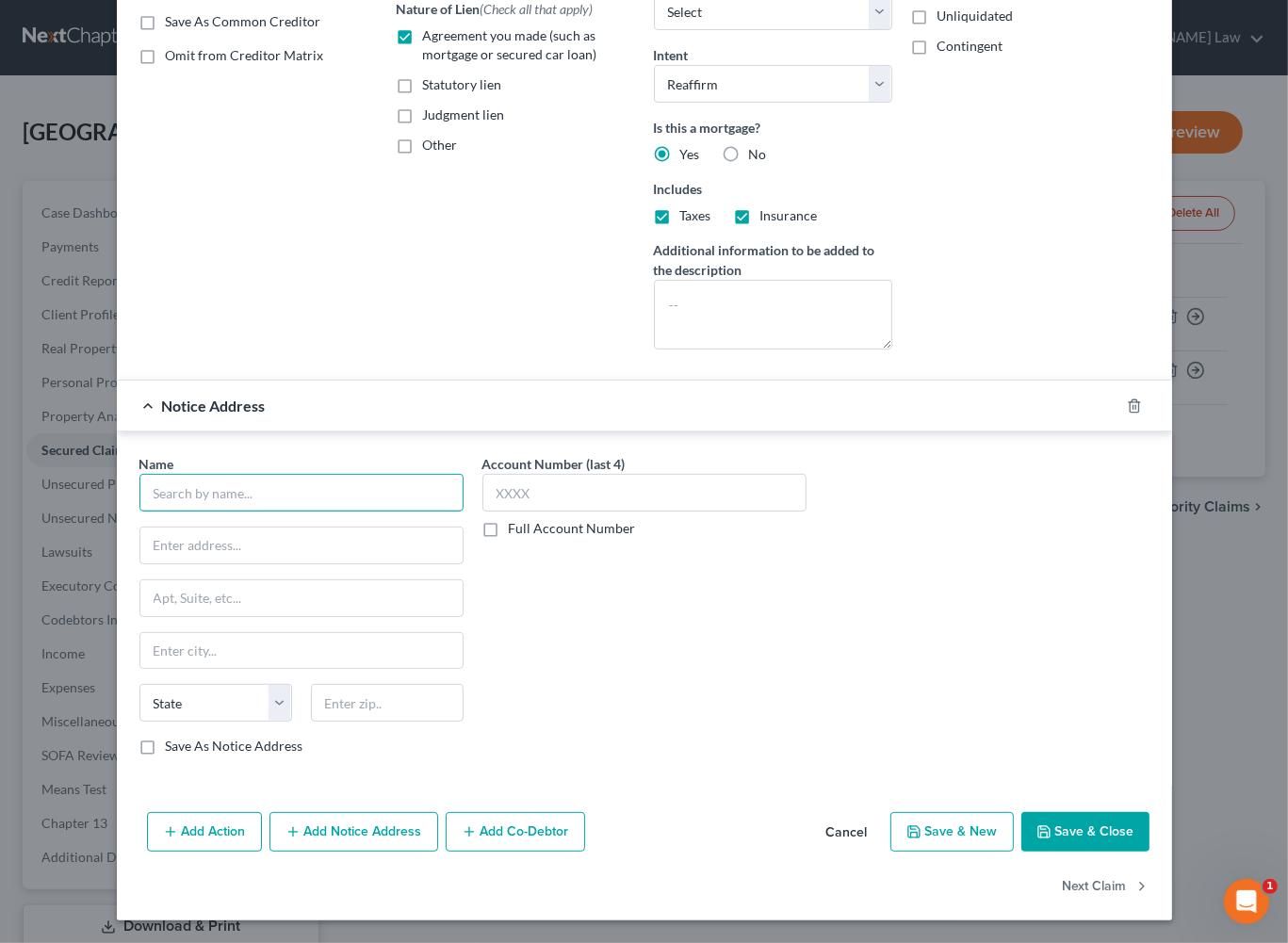
click at [139, 512] on input "text" at bounding box center [301, 492] width 324 height 37
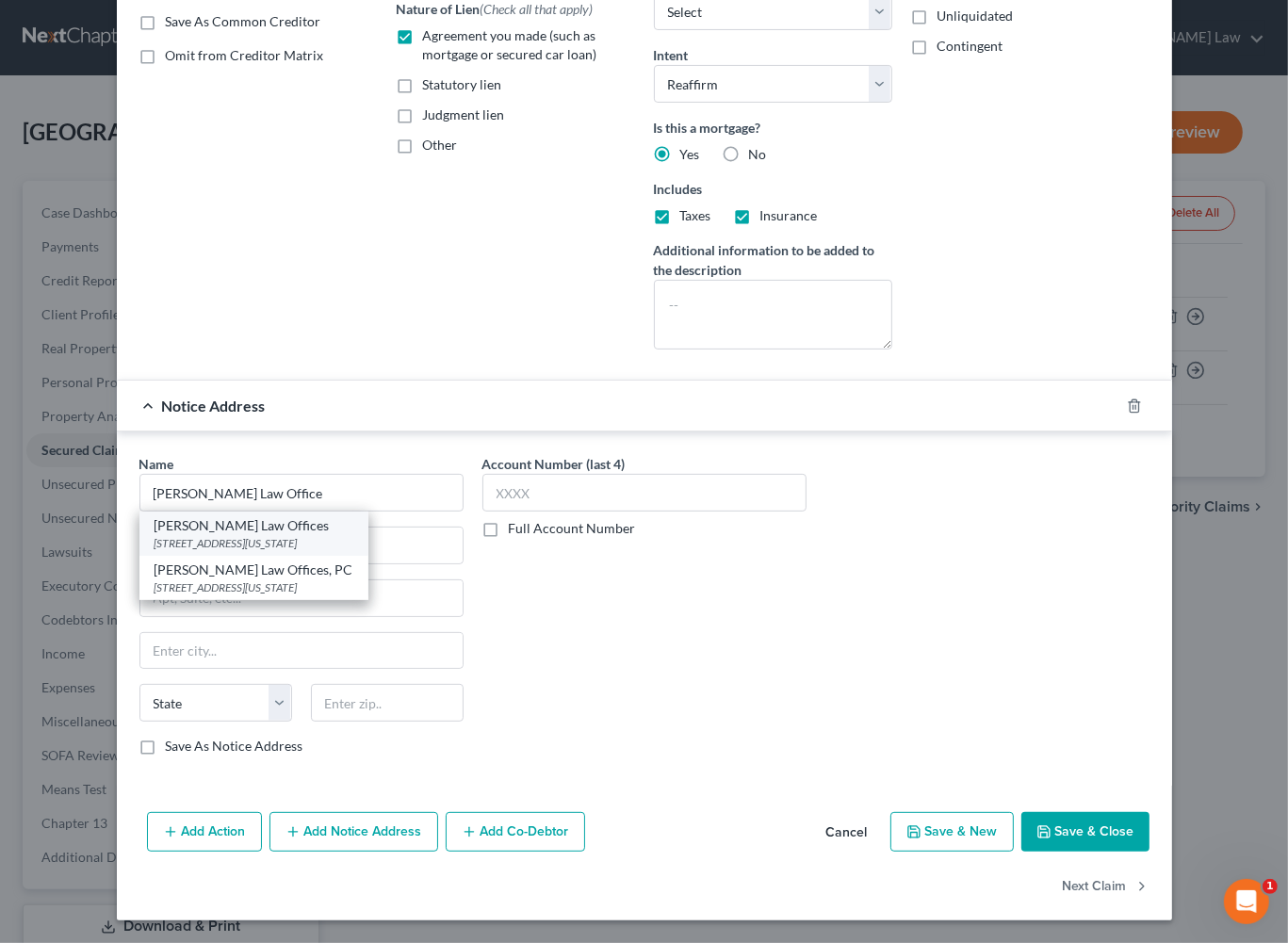
click at [155, 551] on div "[STREET_ADDRESS][US_STATE]" at bounding box center [254, 544] width 199 height 16
type input "[PERSON_NAME] Law Offices"
type input "[STREET_ADDRESS][US_STATE]"
type input "[PERSON_NAME]"
select select "22"
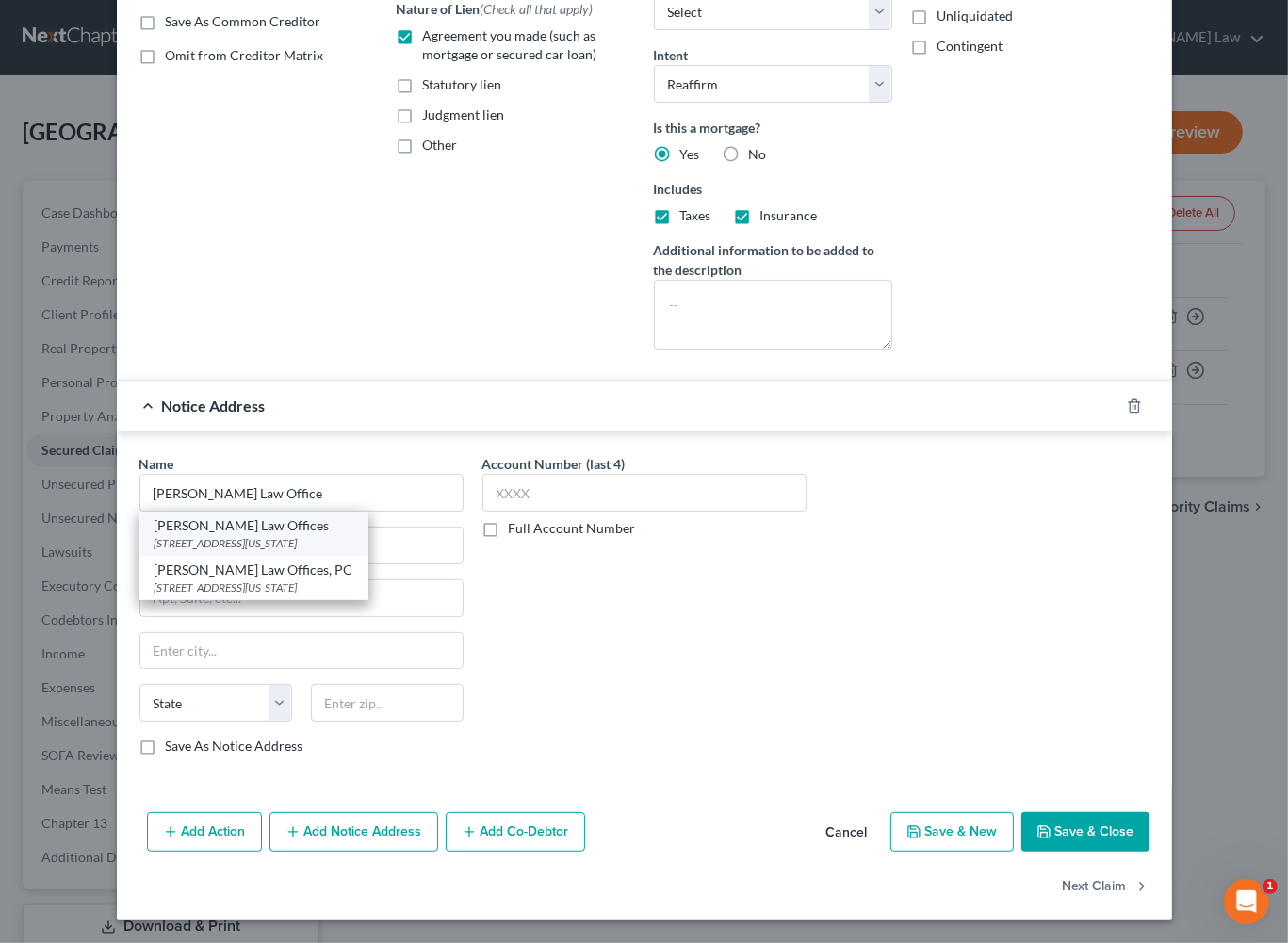
type input "02458"
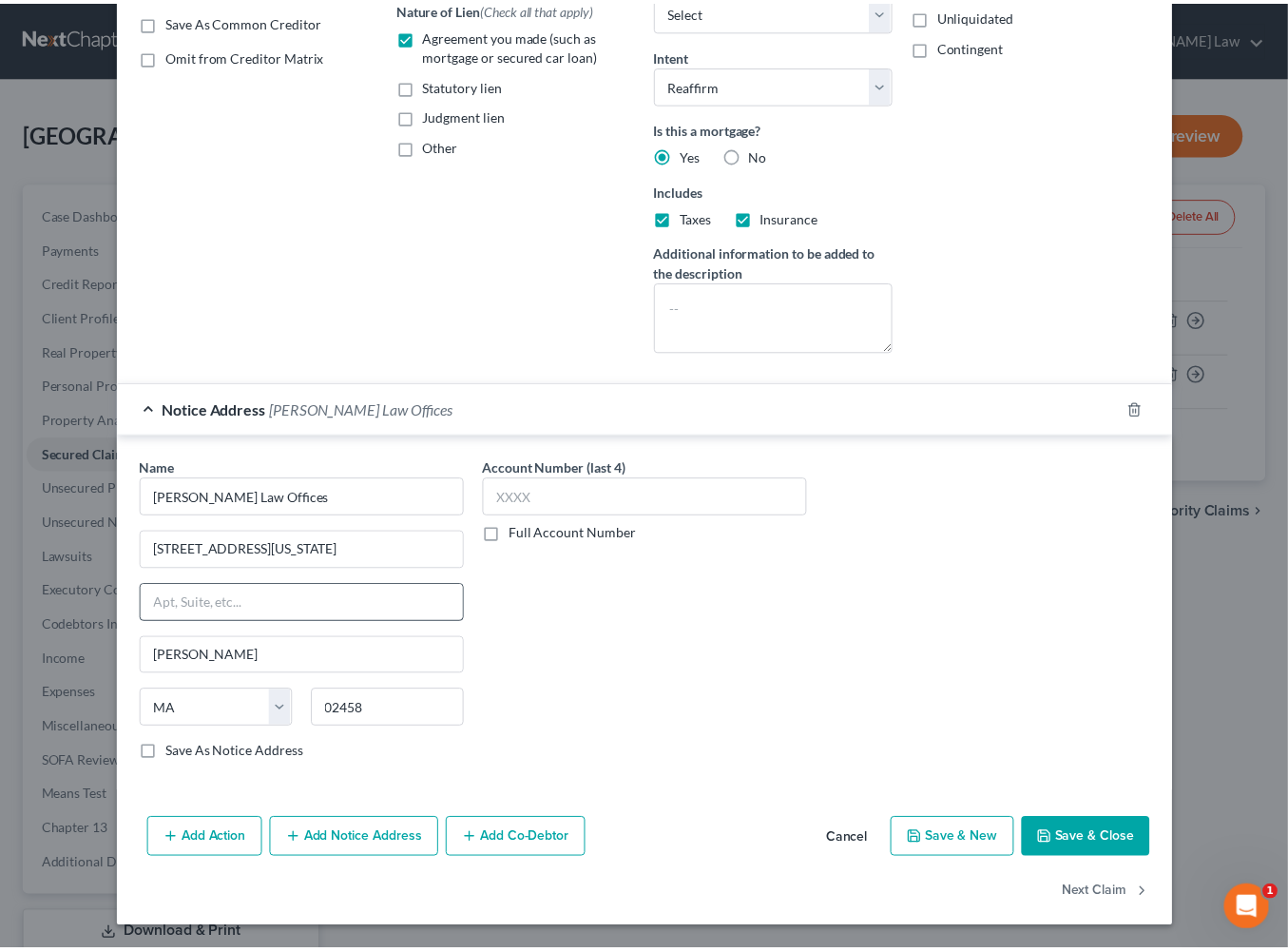
scroll to position [675, 0]
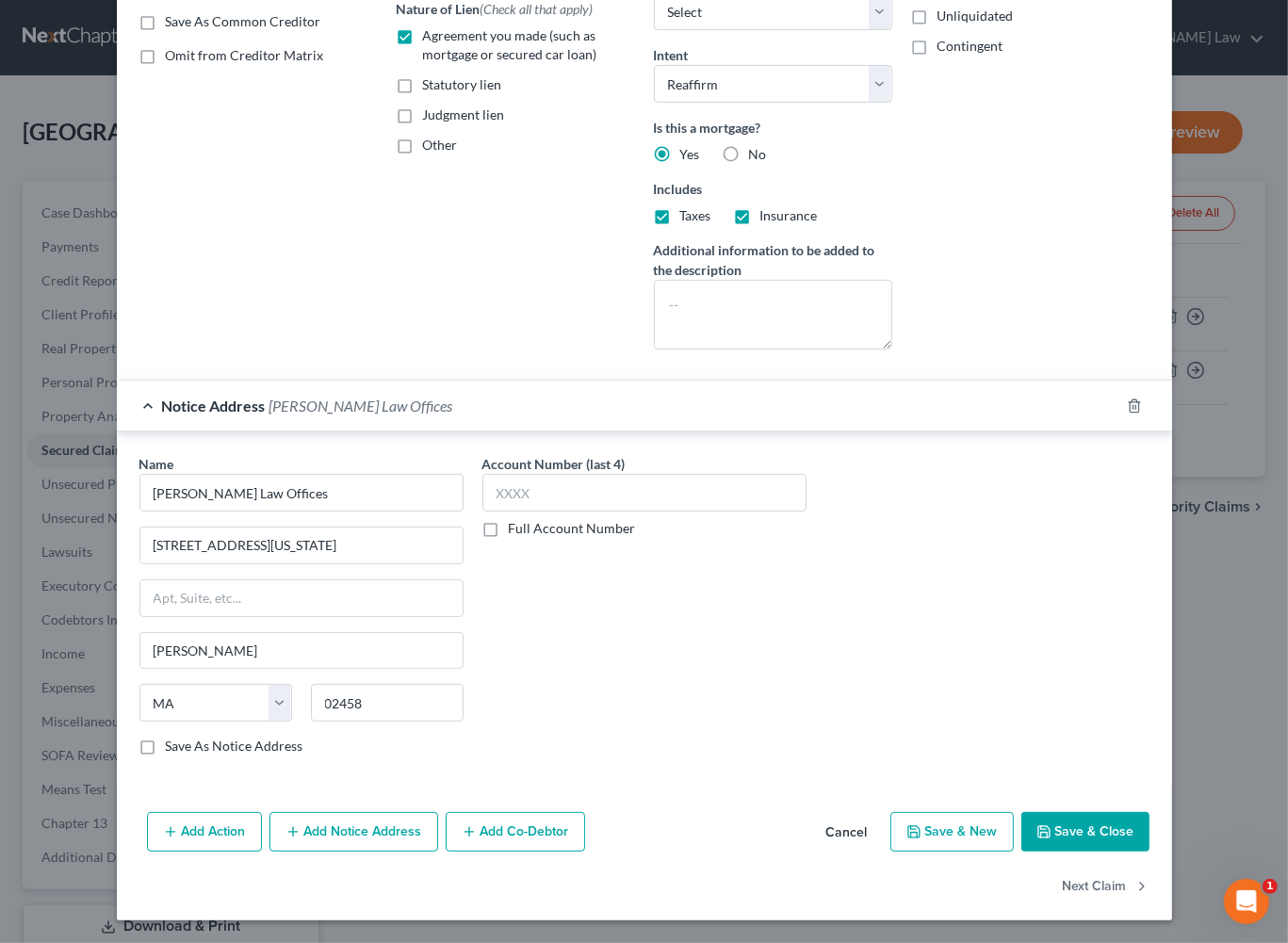
click at [1102, 812] on button "Save & Close" at bounding box center [1085, 832] width 128 height 39
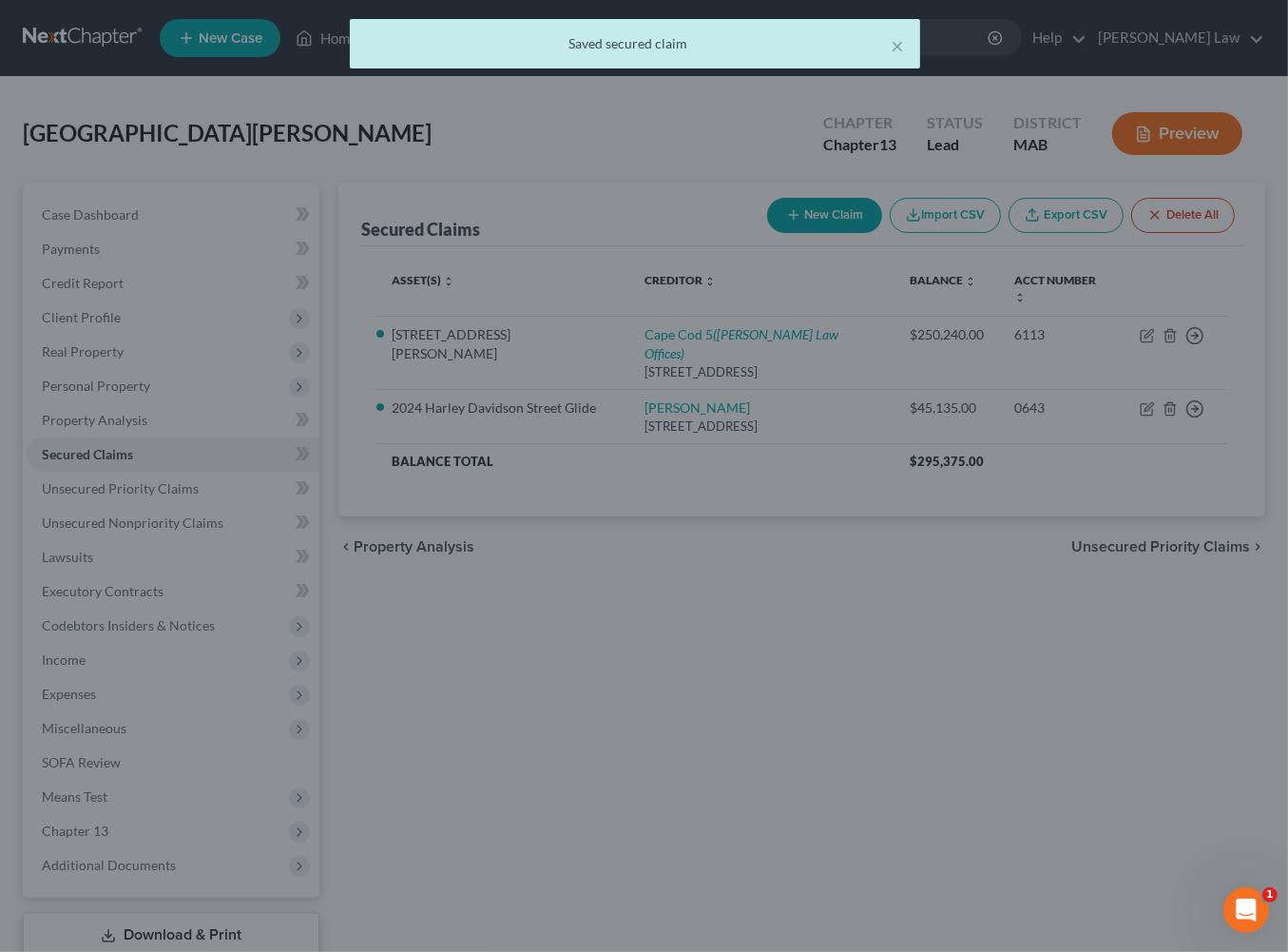
scroll to position [0, 0]
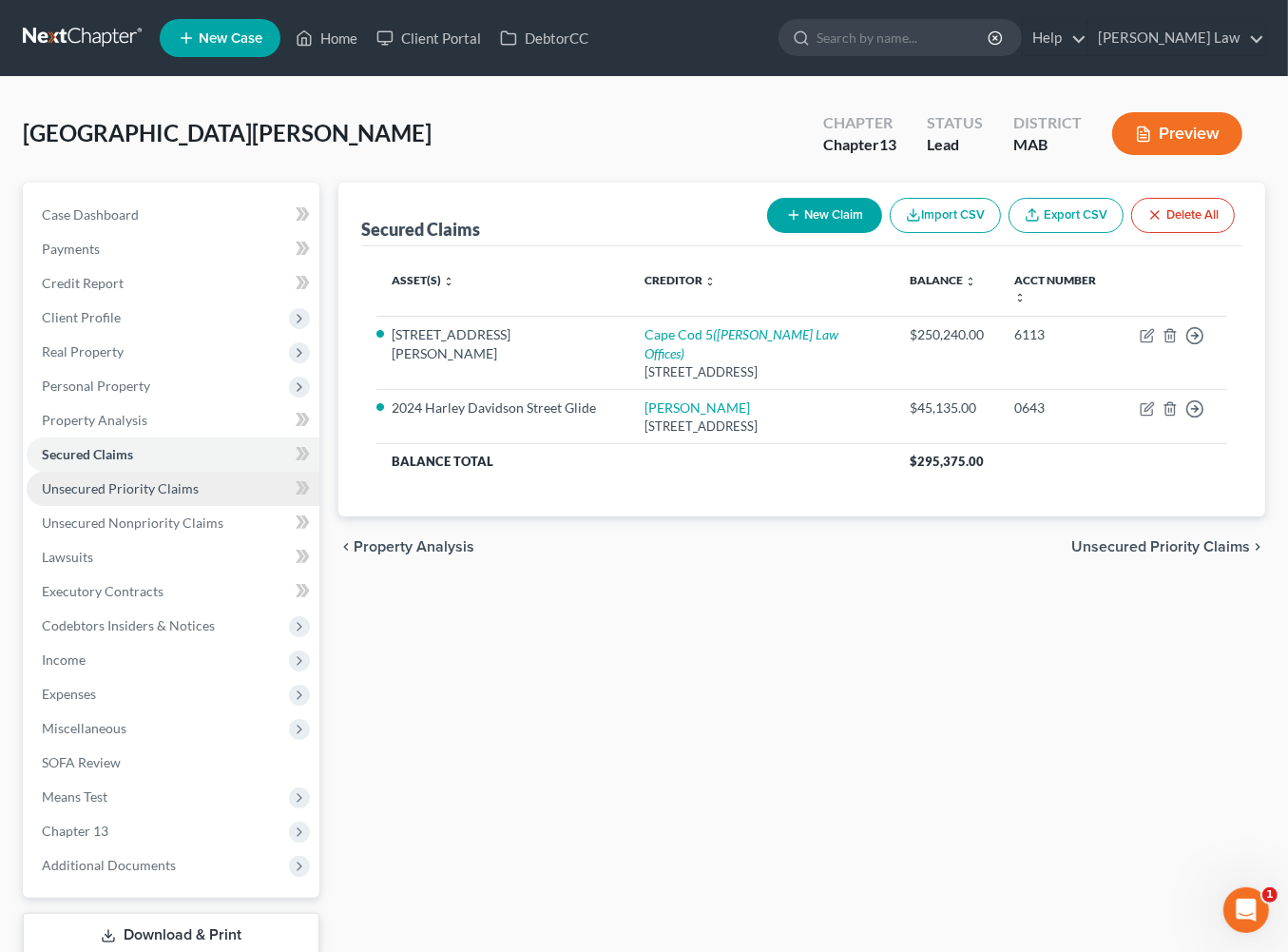
click at [148, 497] on span "Unsecured Priority Claims" at bounding box center [120, 488] width 157 height 16
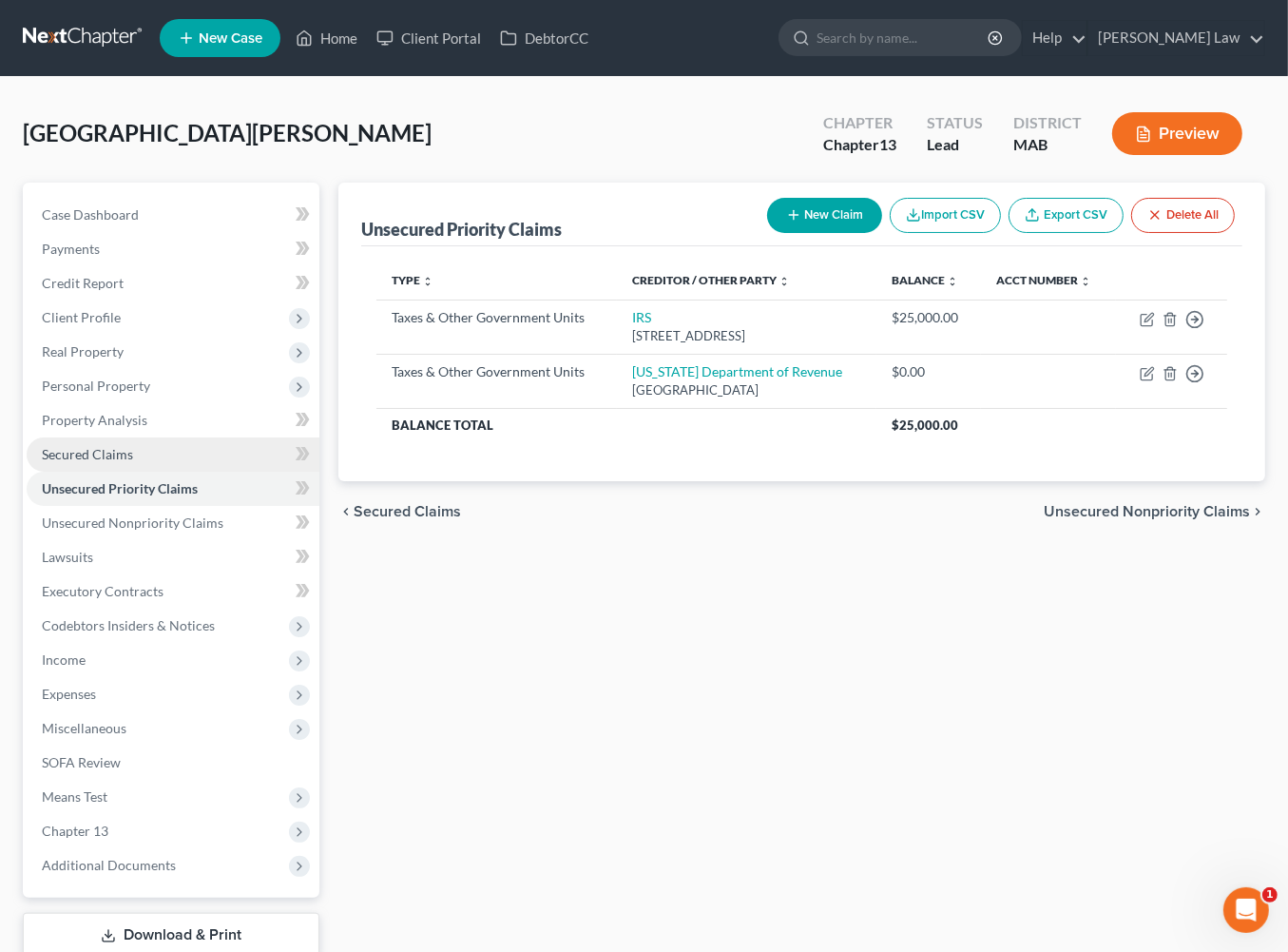
click at [133, 462] on span "Secured Claims" at bounding box center [88, 454] width 92 height 16
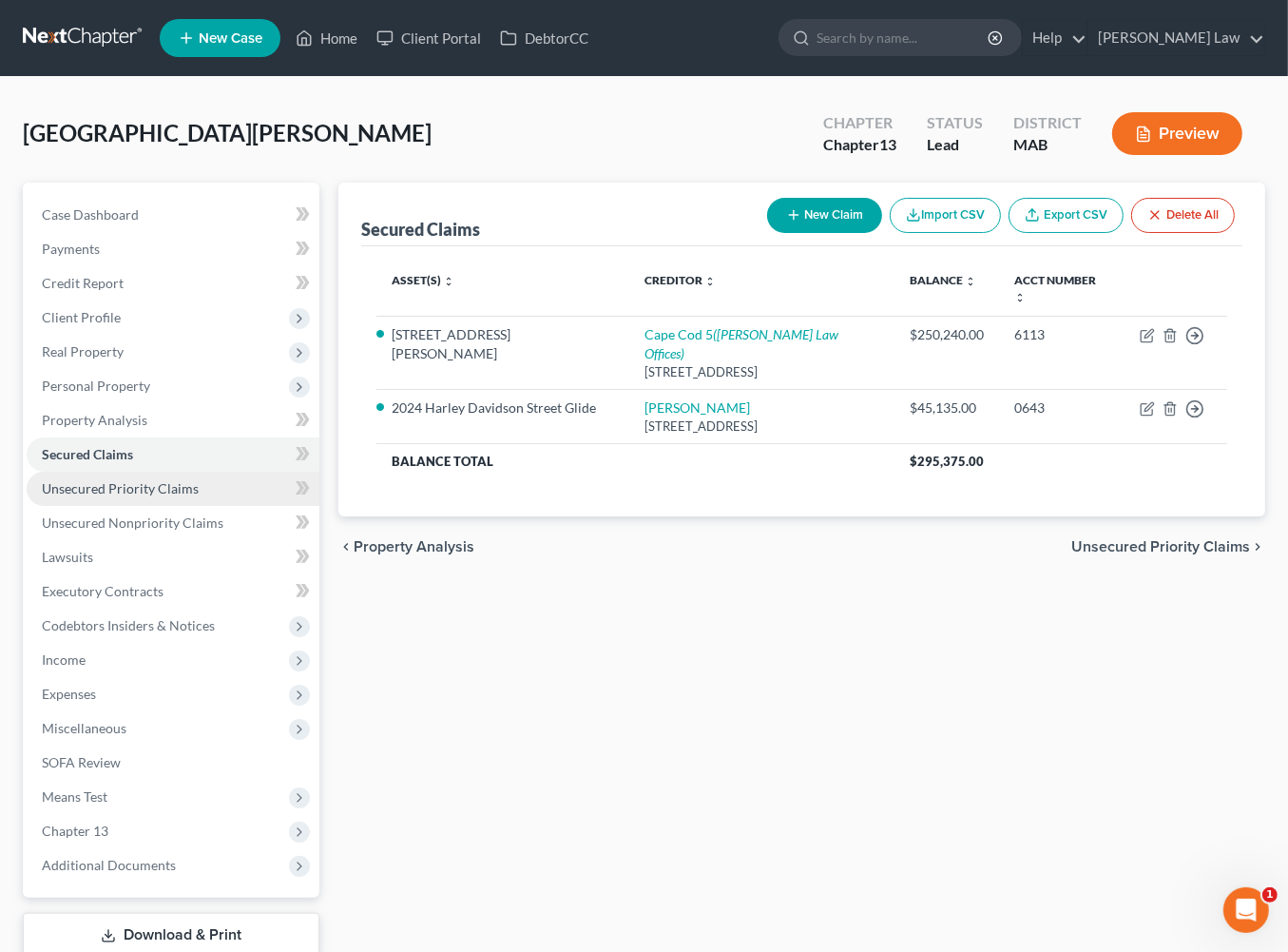
click at [164, 497] on span "Unsecured Priority Claims" at bounding box center [120, 488] width 157 height 16
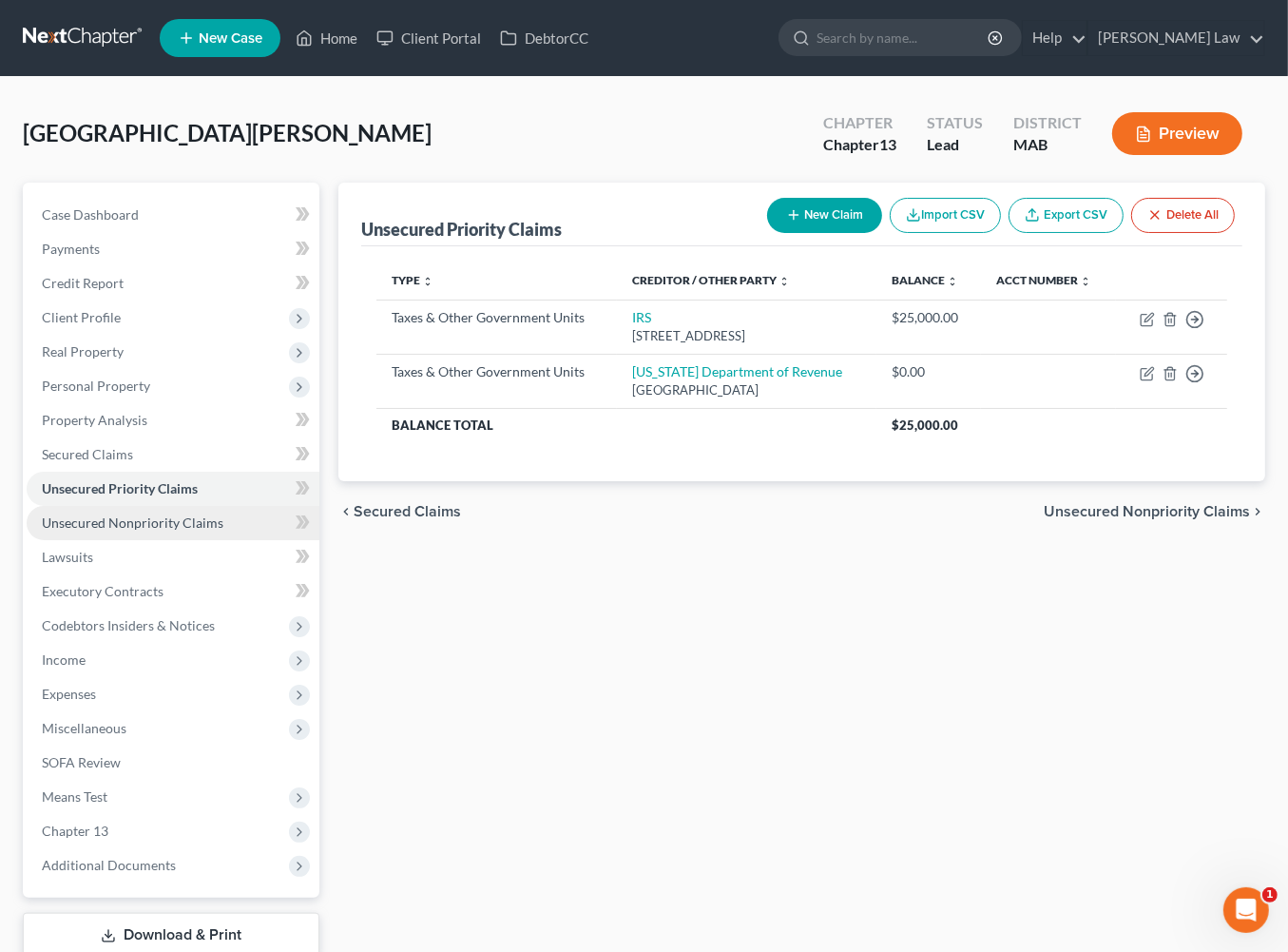
click at [176, 531] on span "Unsecured Nonpriority Claims" at bounding box center [132, 523] width 181 height 16
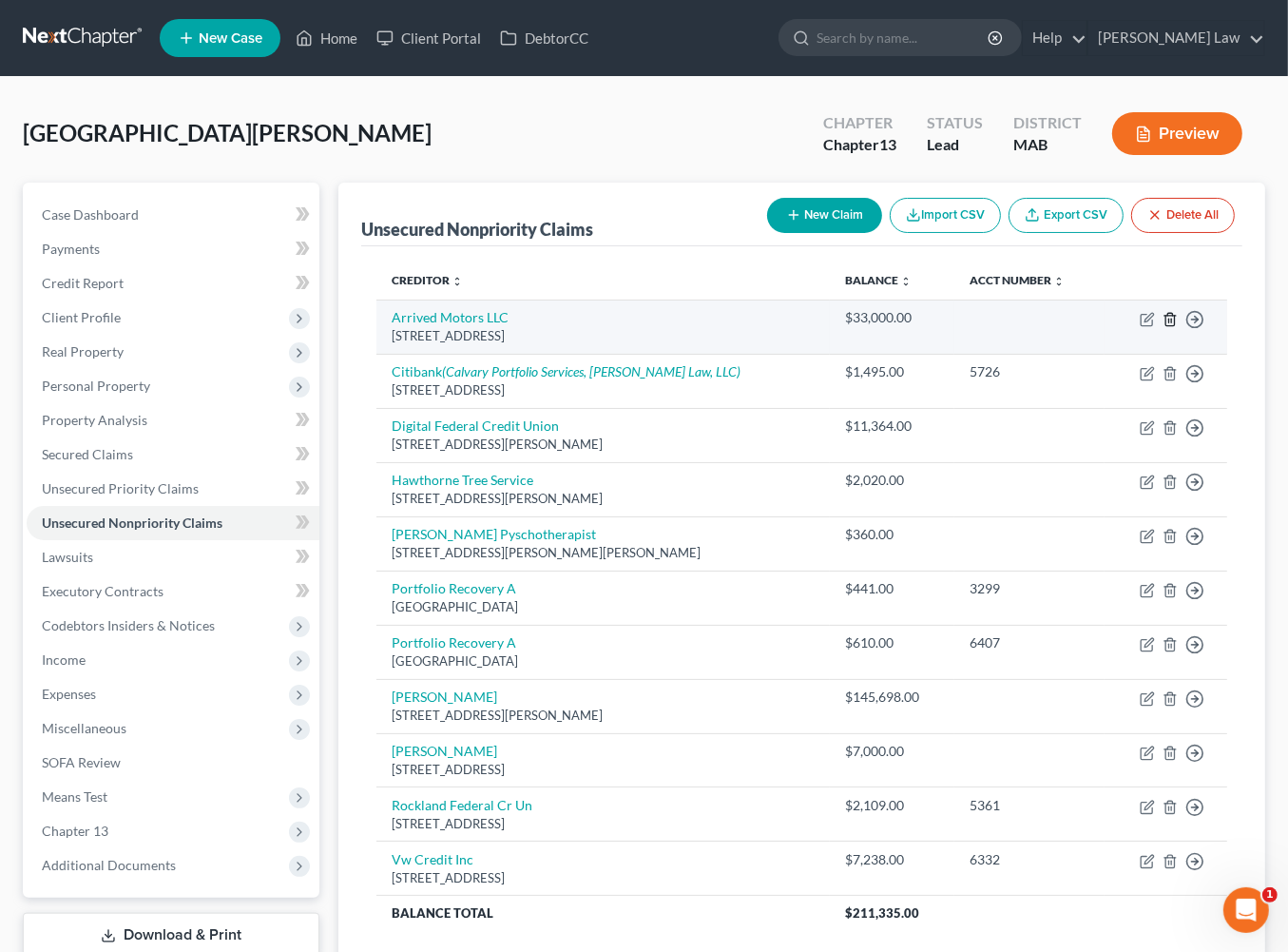
click at [1163, 328] on icon "button" at bounding box center [1170, 319] width 15 height 15
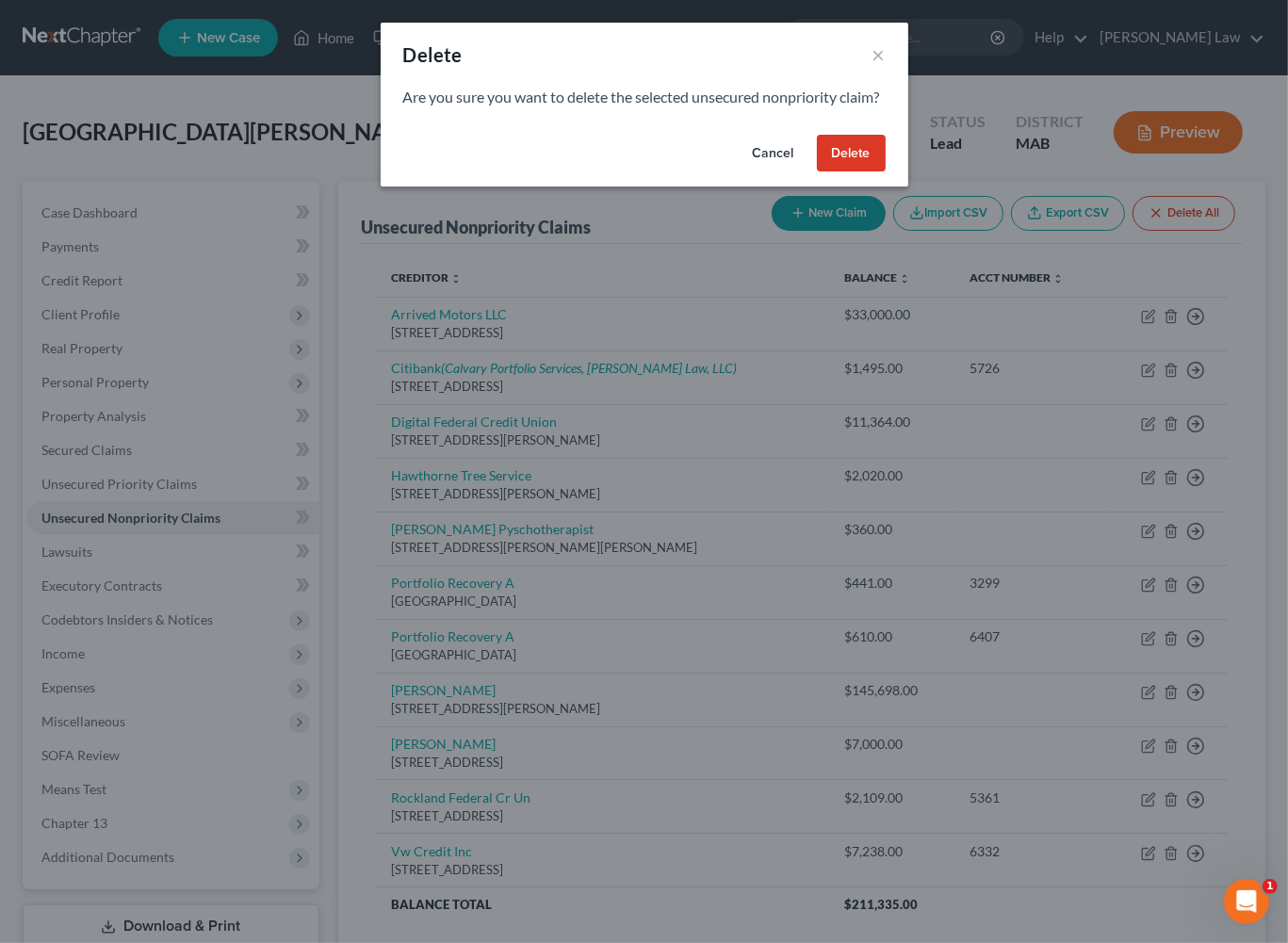
click at [886, 173] on button "Delete" at bounding box center [851, 154] width 69 height 37
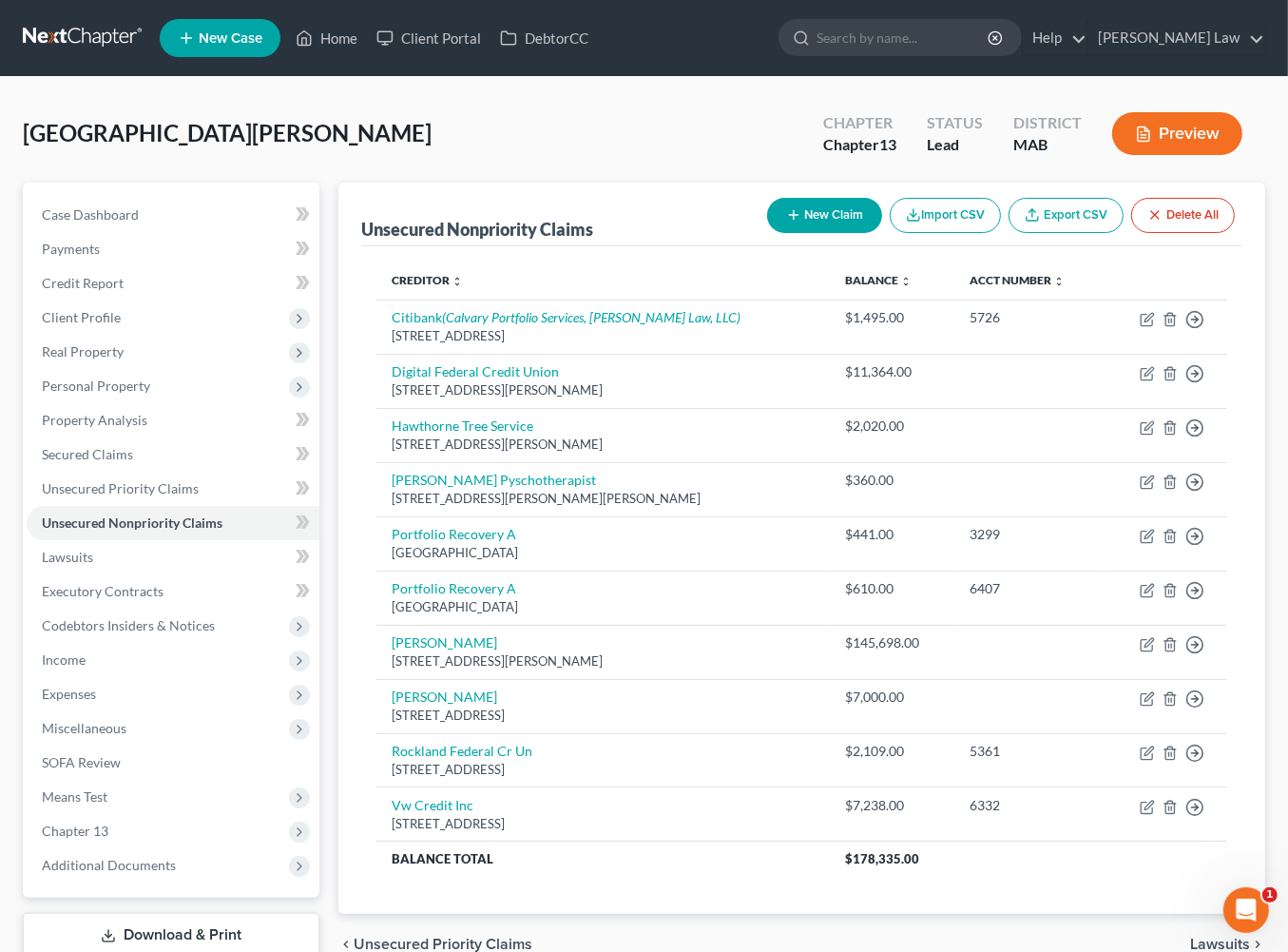
click at [767, 233] on button "New Claim" at bounding box center [825, 215] width 115 height 35
select select "0"
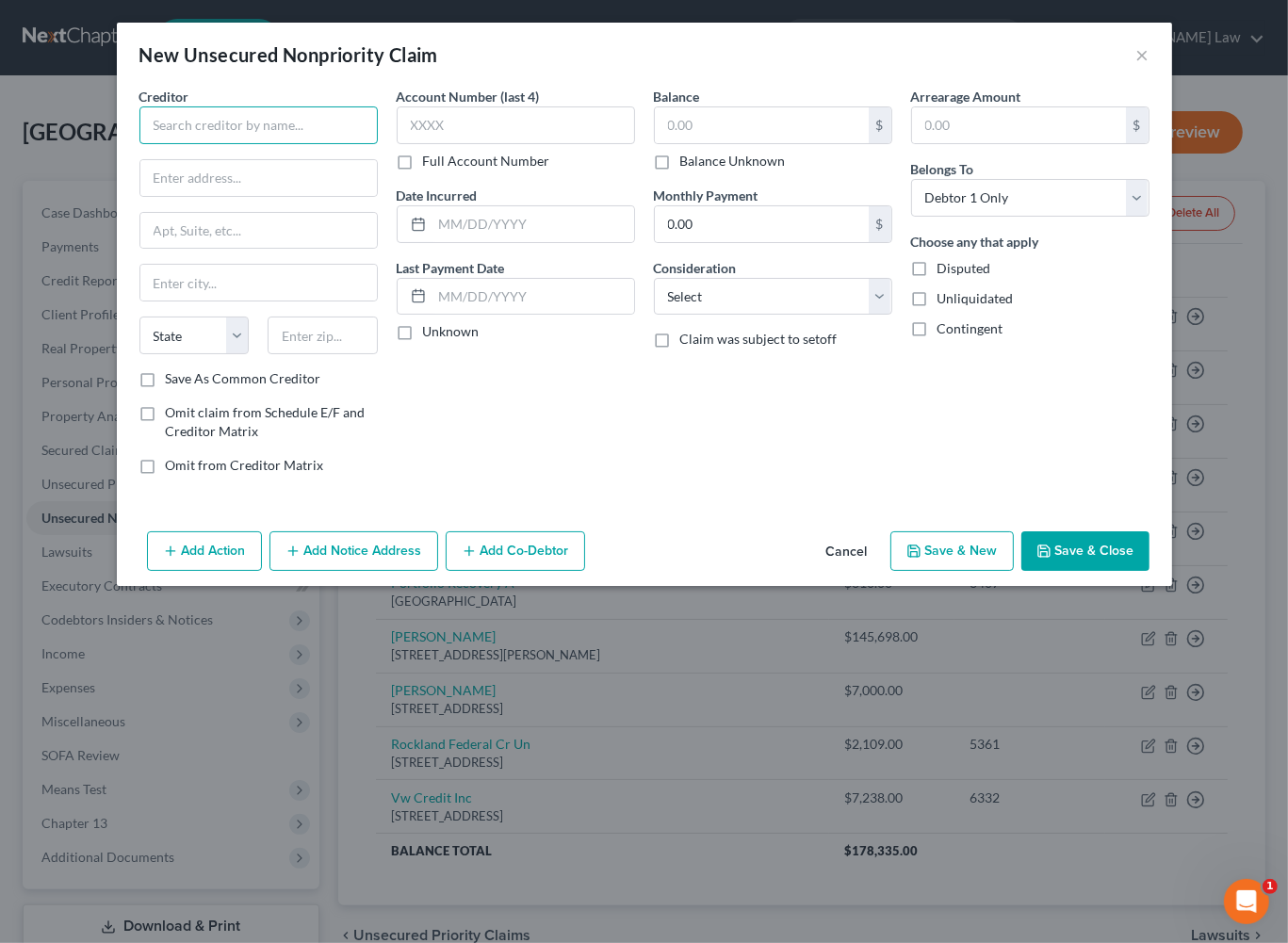
click at [214, 144] on input "text" at bounding box center [258, 125] width 239 height 37
type input "[PERSON_NAME], [PERSON_NAME], [PERSON_NAME] & [PERSON_NAME] LLC"
click at [162, 196] on input "text" at bounding box center [258, 178] width 237 height 36
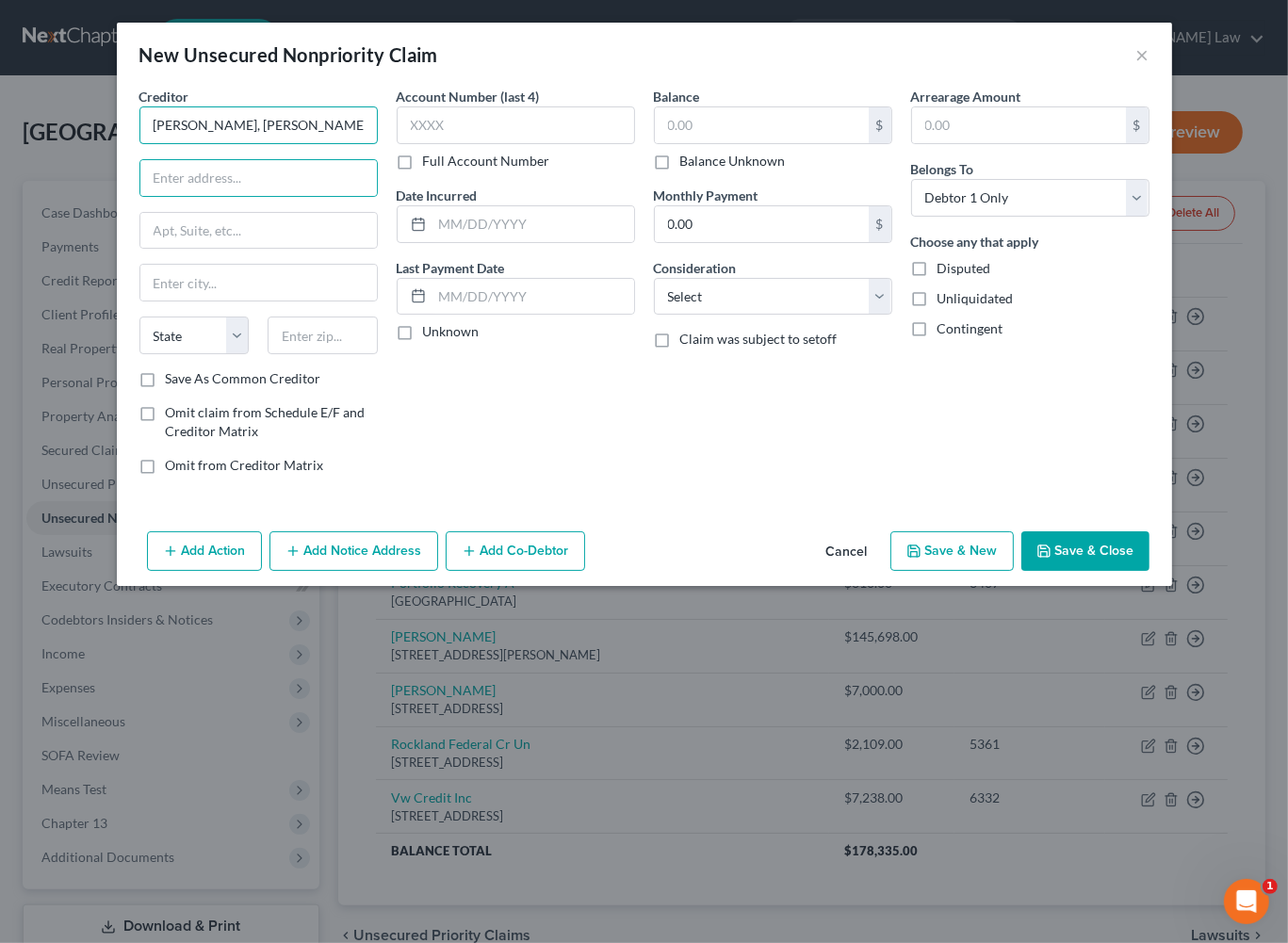
click at [252, 144] on input "[PERSON_NAME], [PERSON_NAME], [PERSON_NAME] & [PERSON_NAME] LLC" at bounding box center [258, 125] width 239 height 37
click at [140, 196] on input "text" at bounding box center [258, 178] width 237 height 36
type input "[STREET_ADDRESS]"
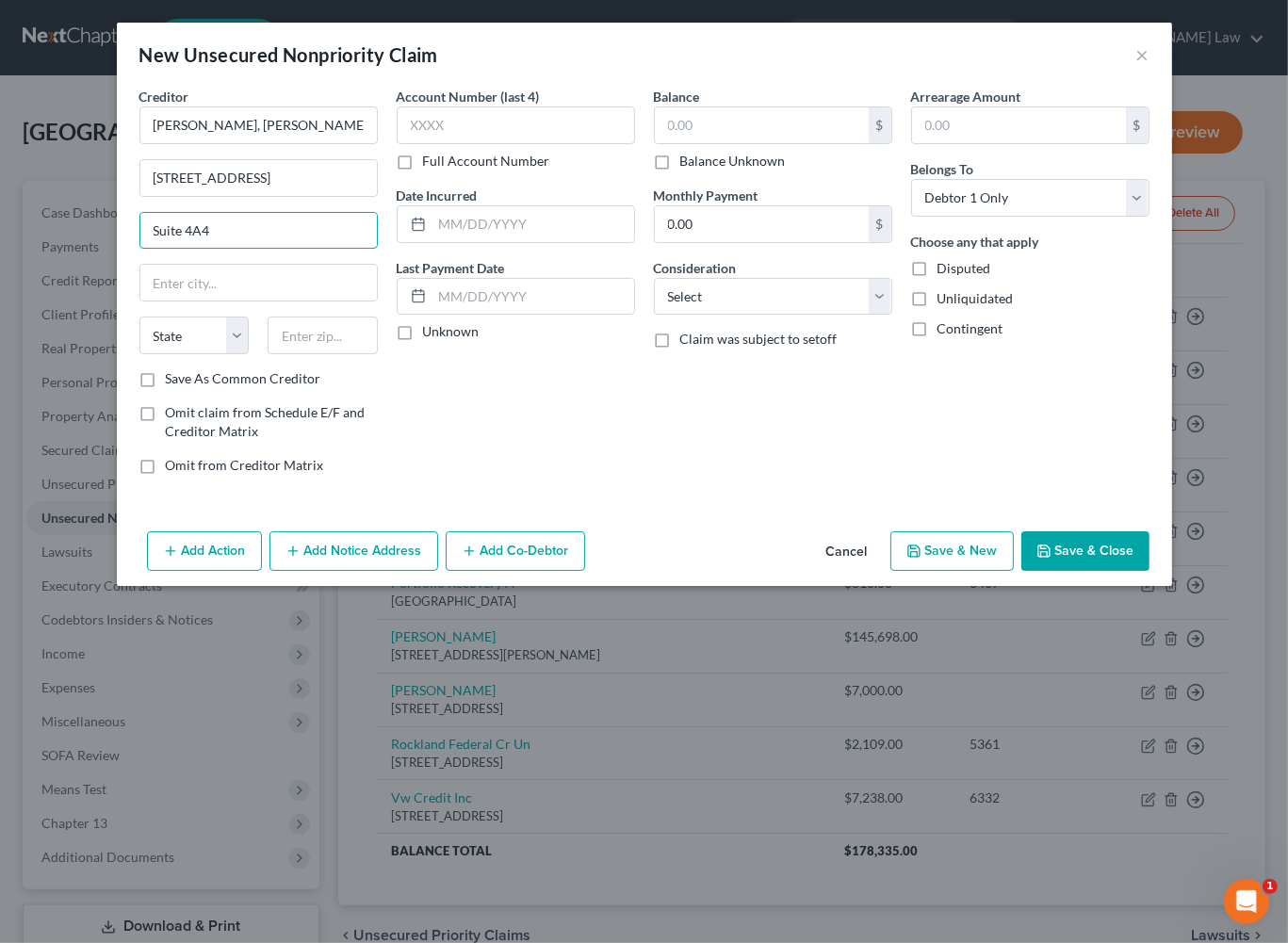
type input "Suite 4A4"
type input "[GEOGRAPHIC_DATA]"
select select "22"
type input "01742"
click at [457, 242] on input "text" at bounding box center [533, 224] width 201 height 36
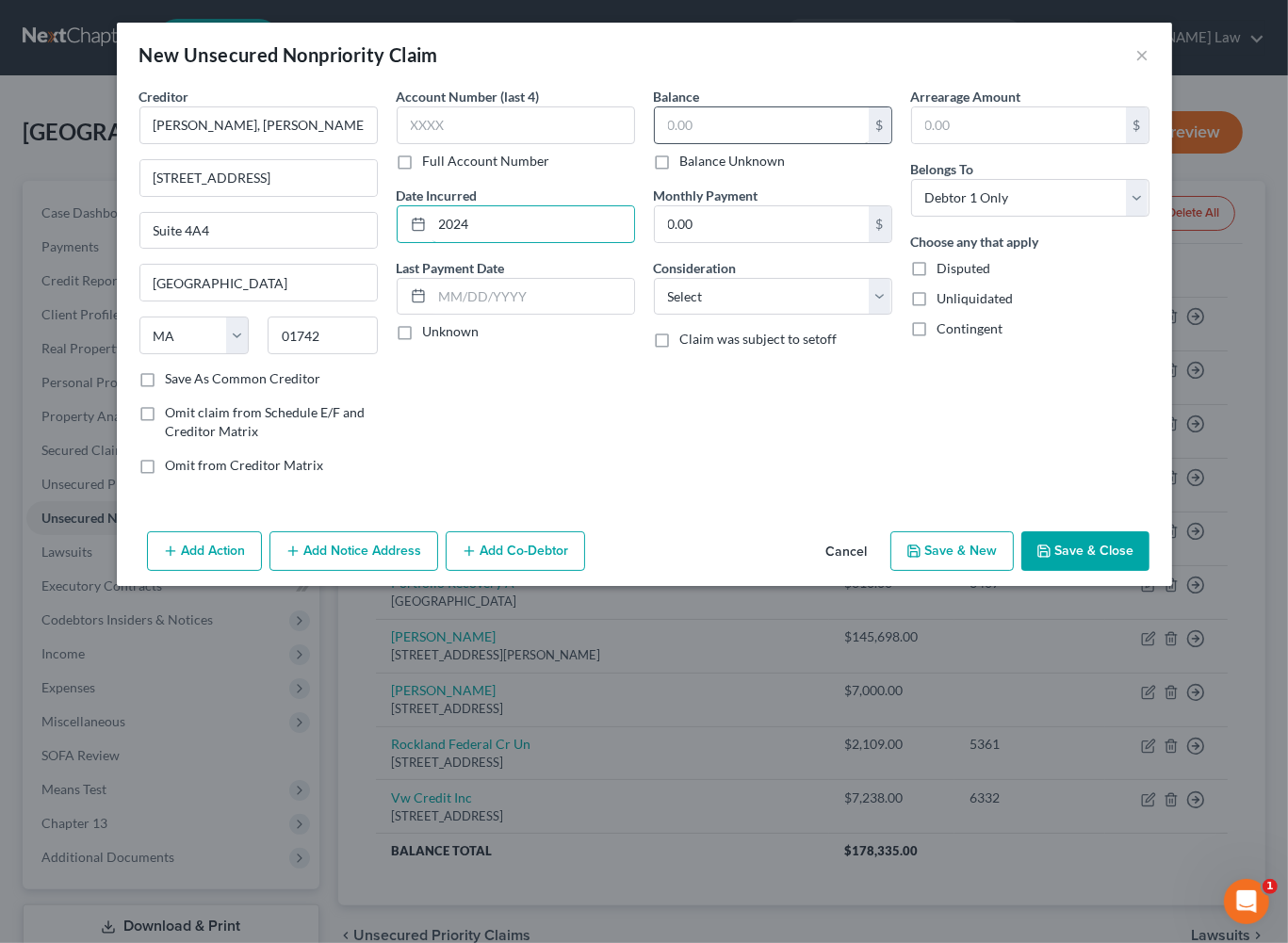
type input "2024"
click at [716, 143] on input "text" at bounding box center [761, 125] width 214 height 36
type input "15,000"
click at [456, 242] on input "2024" at bounding box center [533, 224] width 201 height 36
type input "2023"
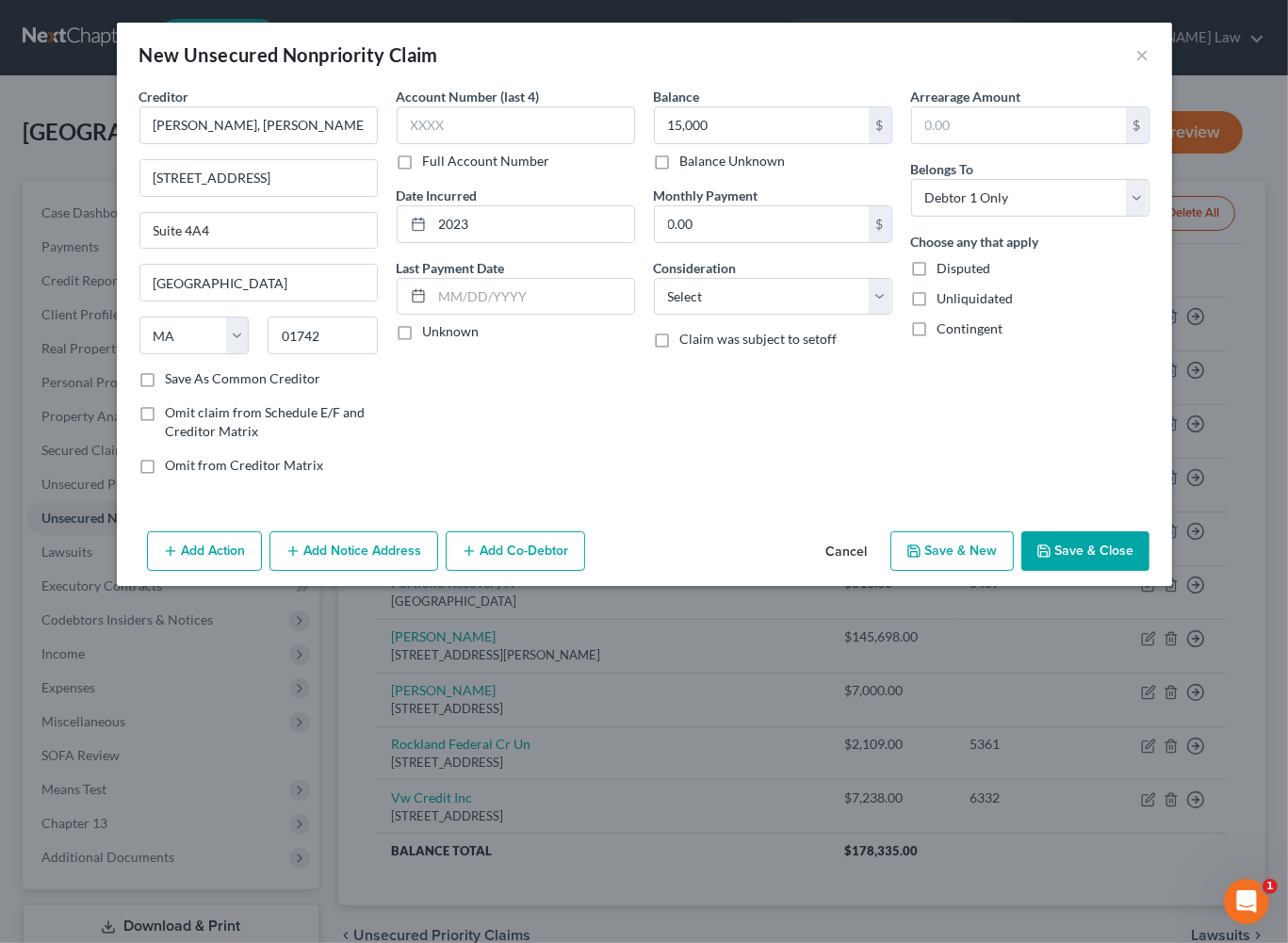
click at [1129, 571] on button "Save & Close" at bounding box center [1085, 551] width 128 height 39
type input "15,000.00"
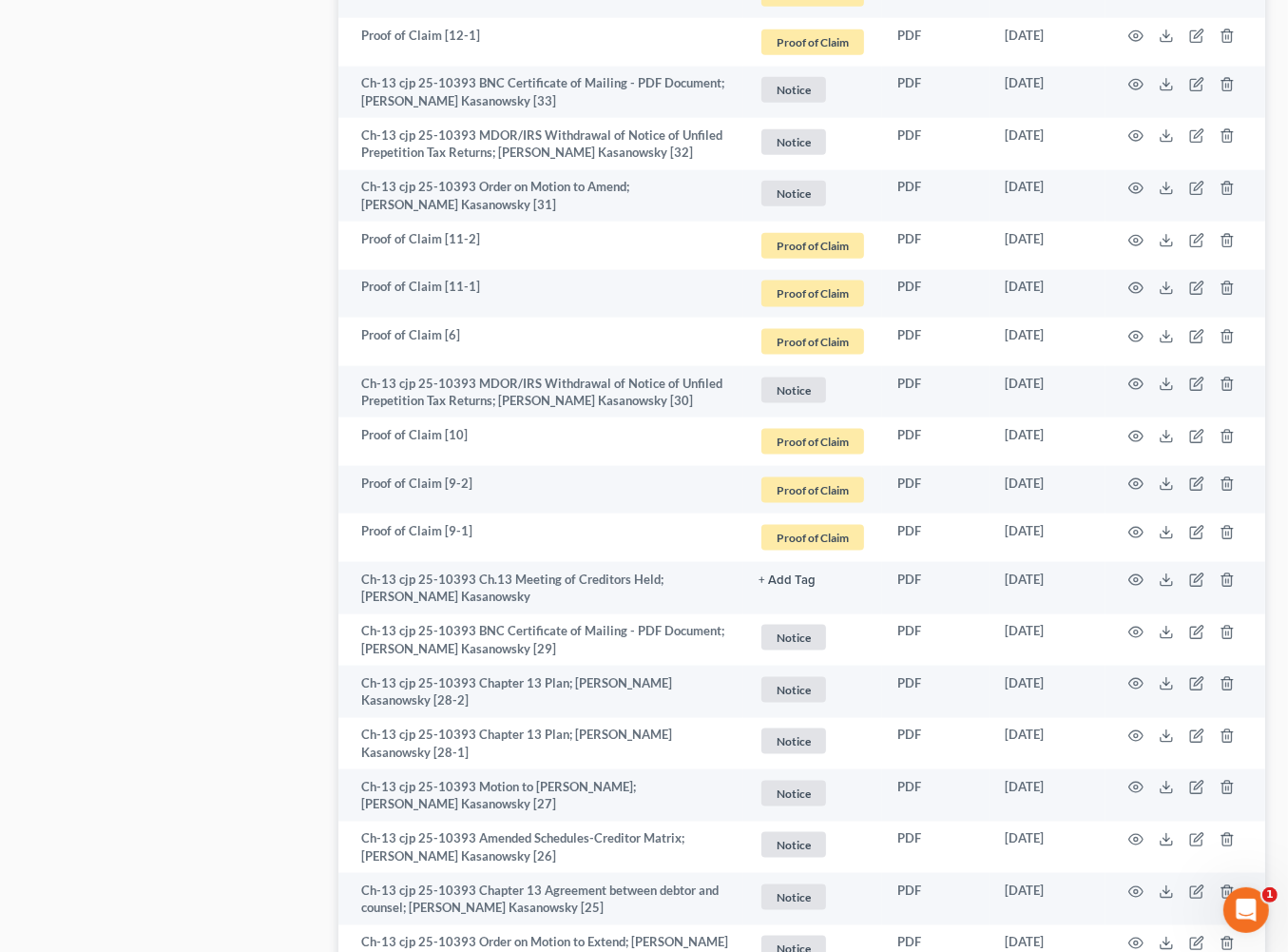
scroll to position [2182, 0]
